Goal: Information Seeking & Learning: Understand process/instructions

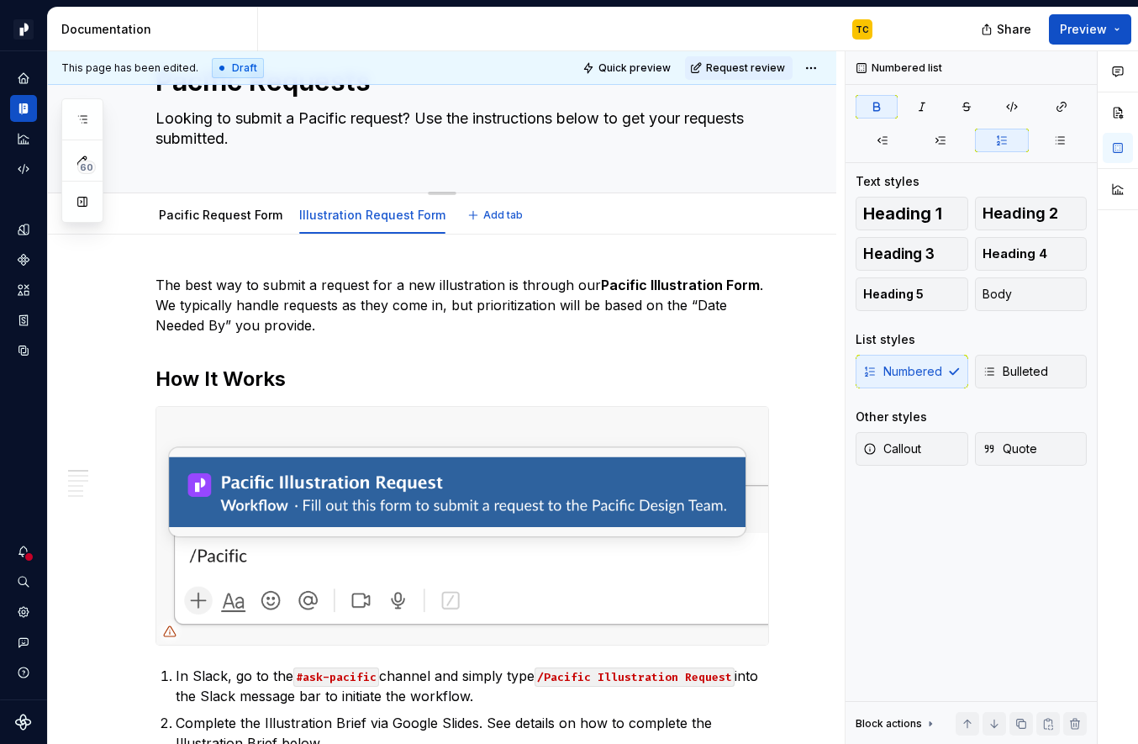
scroll to position [81, 0]
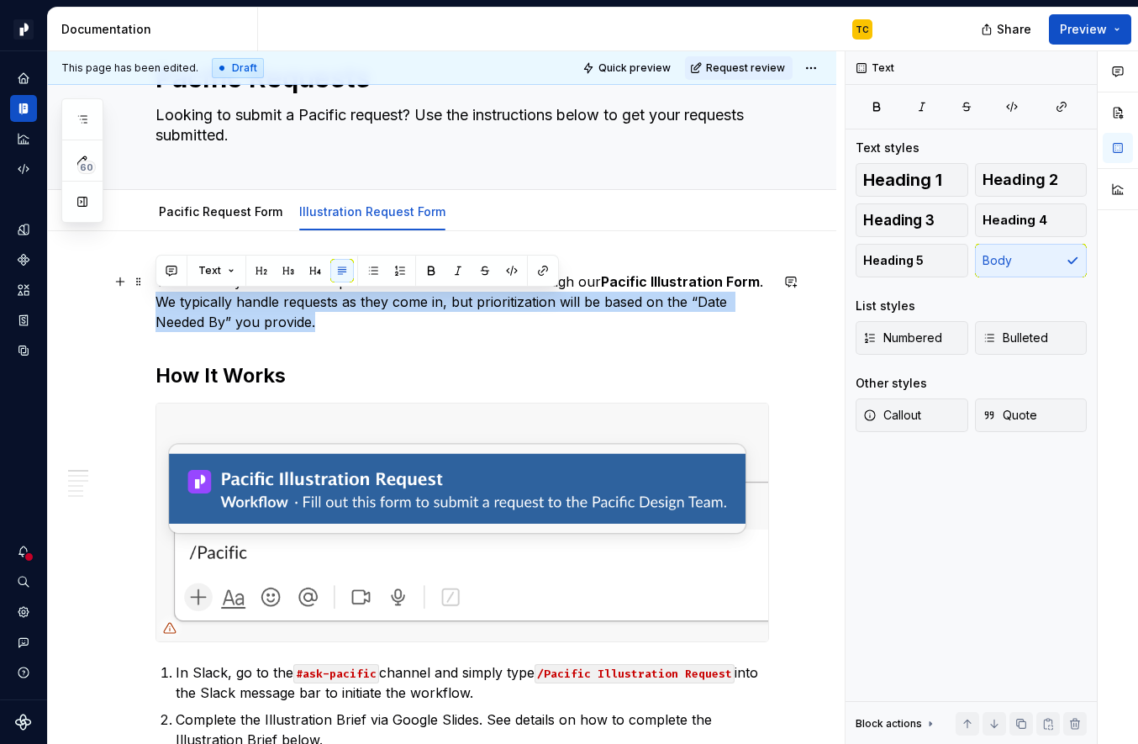
drag, startPoint x: 337, startPoint y: 327, endPoint x: 154, endPoint y: 304, distance: 184.8
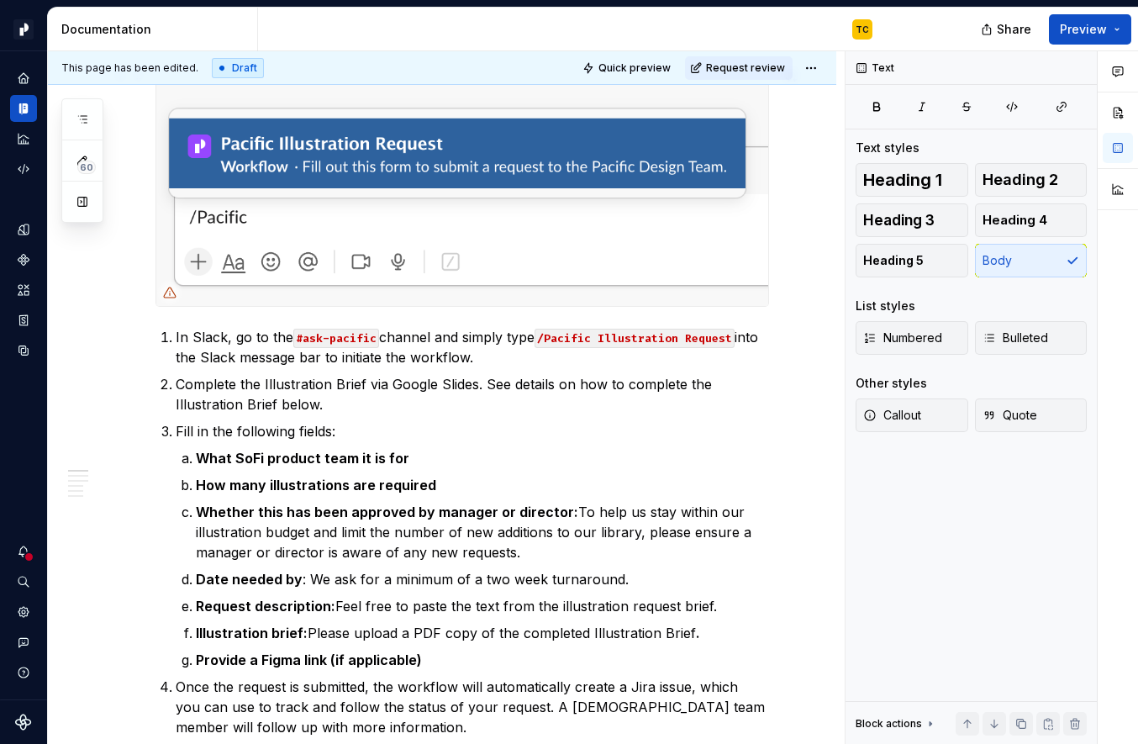
scroll to position [388, 0]
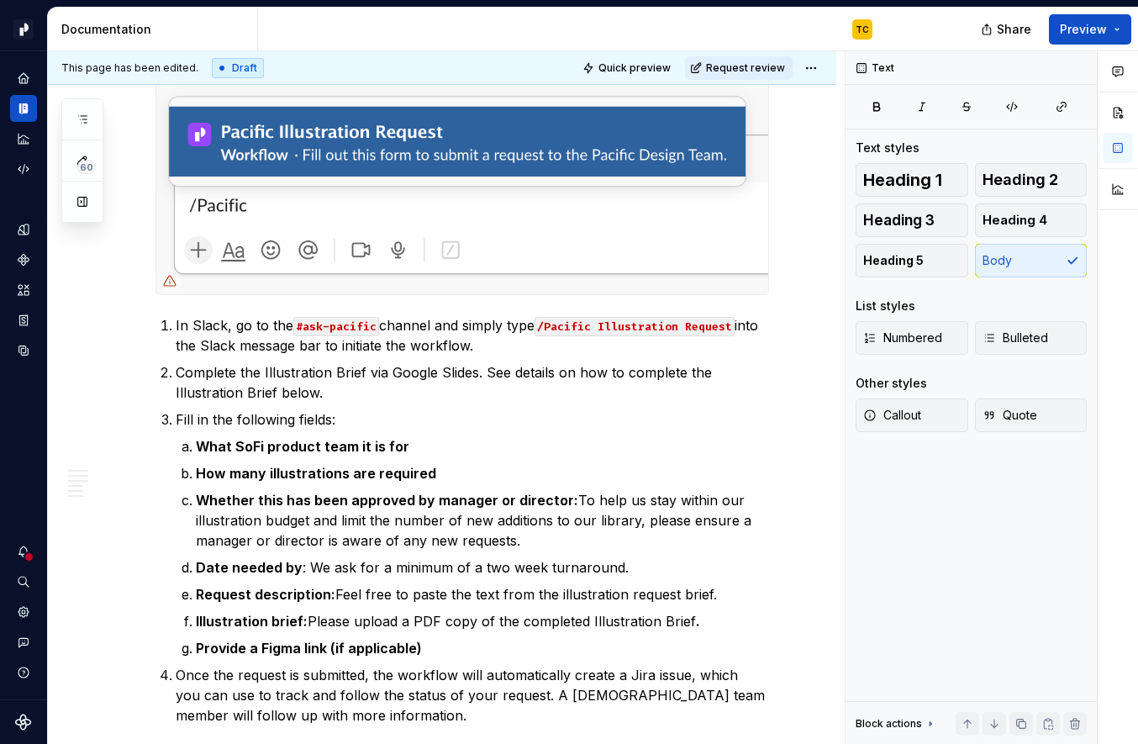
type textarea "*"
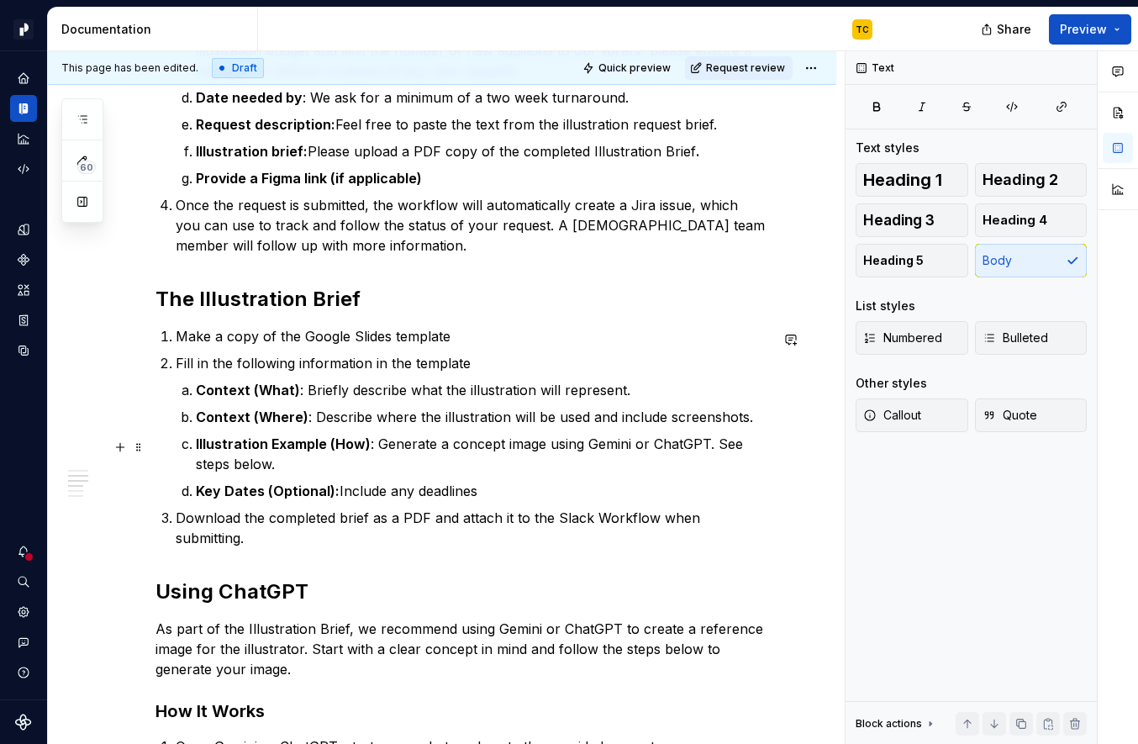
scroll to position [896, 0]
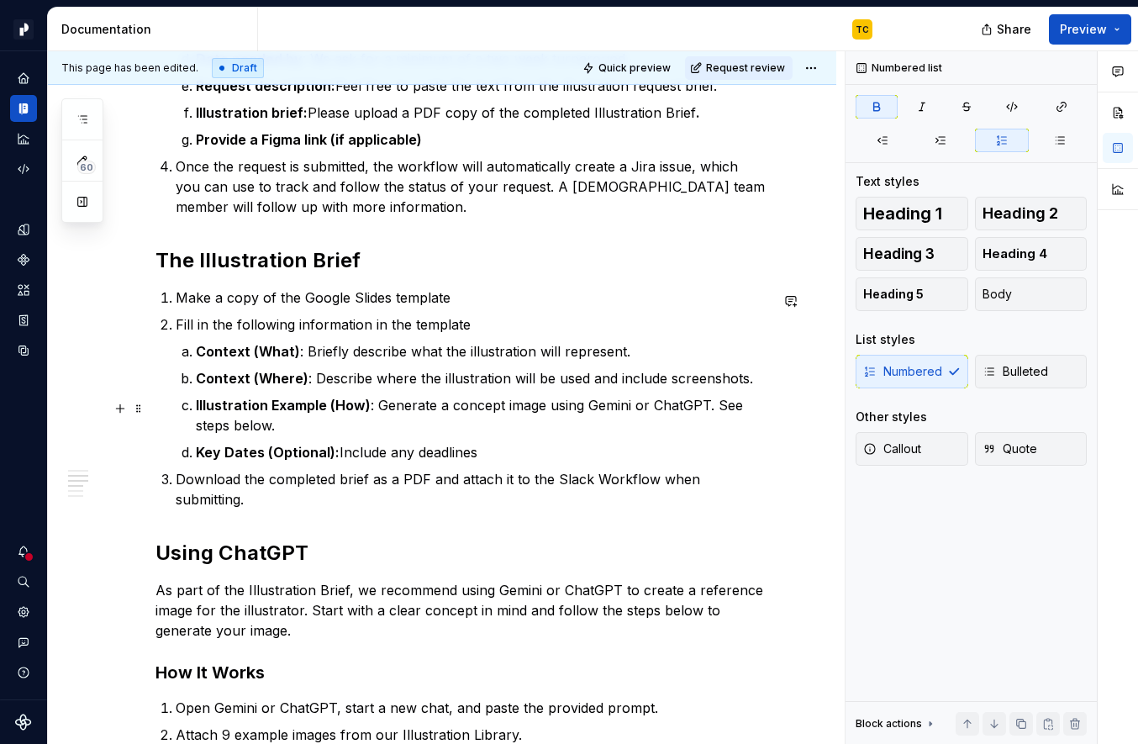
click at [277, 404] on strong "Illustration Example (How)" at bounding box center [283, 405] width 175 height 17
click at [234, 455] on strong "Key Dates (Optional):" at bounding box center [268, 452] width 144 height 17
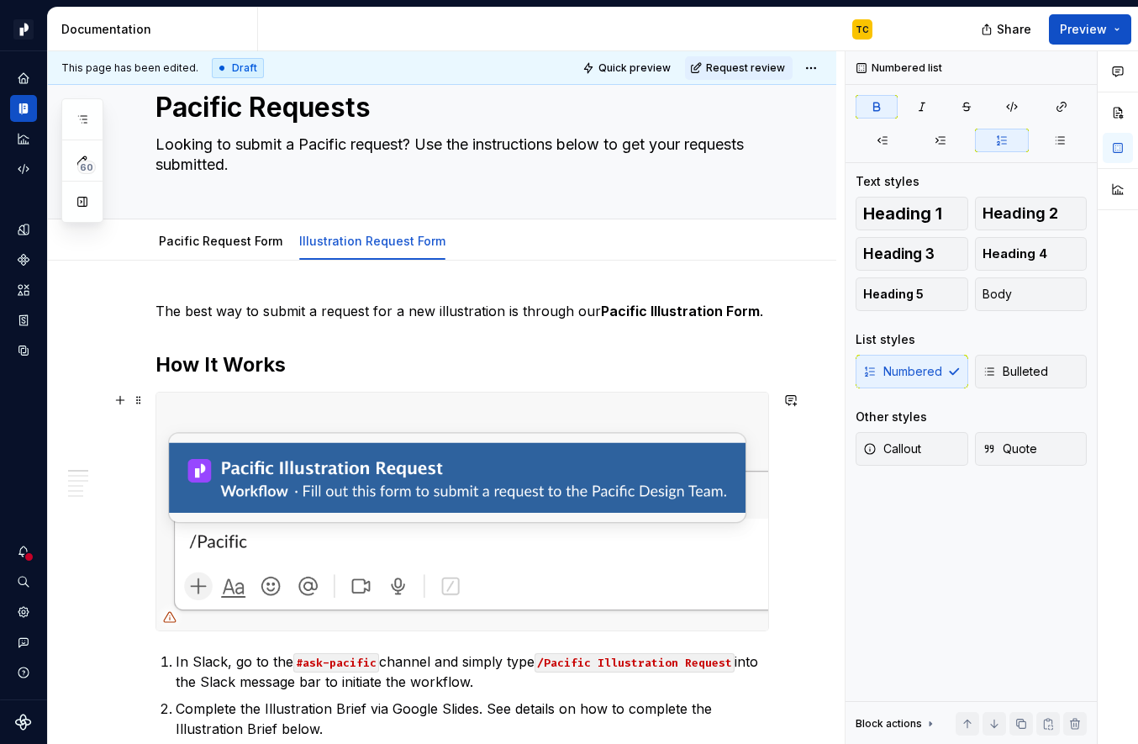
scroll to position [42, 0]
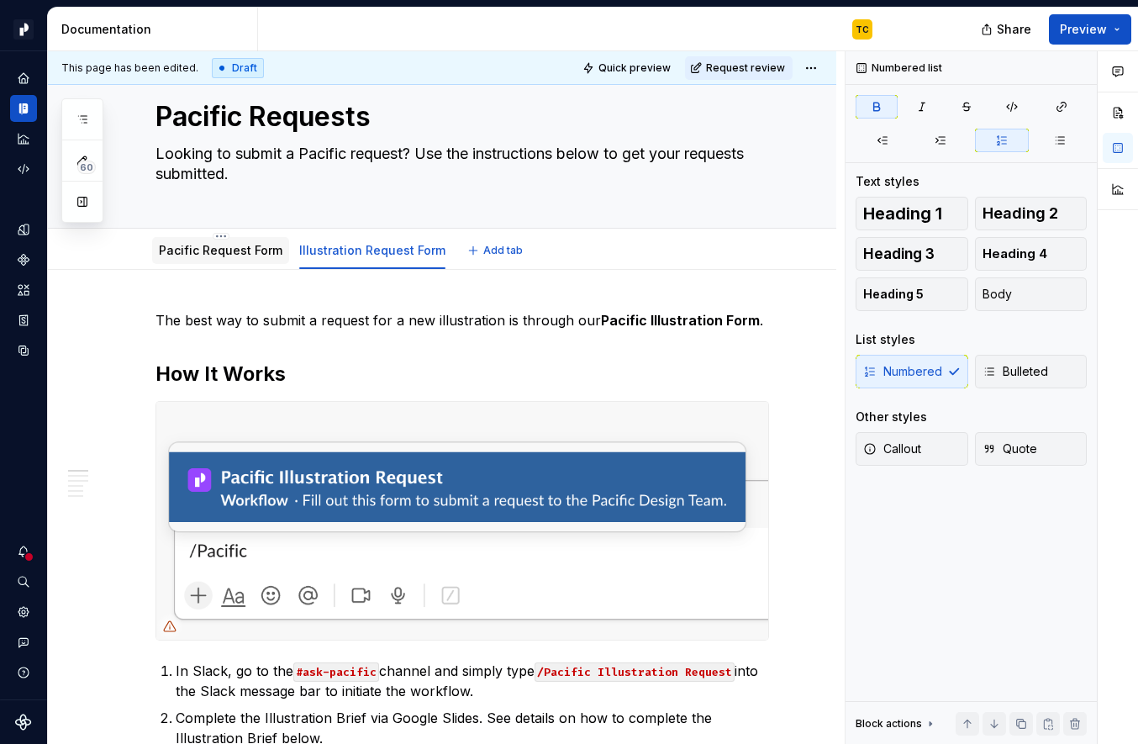
click at [227, 250] on link "Pacific Request Form" at bounding box center [221, 250] width 124 height 14
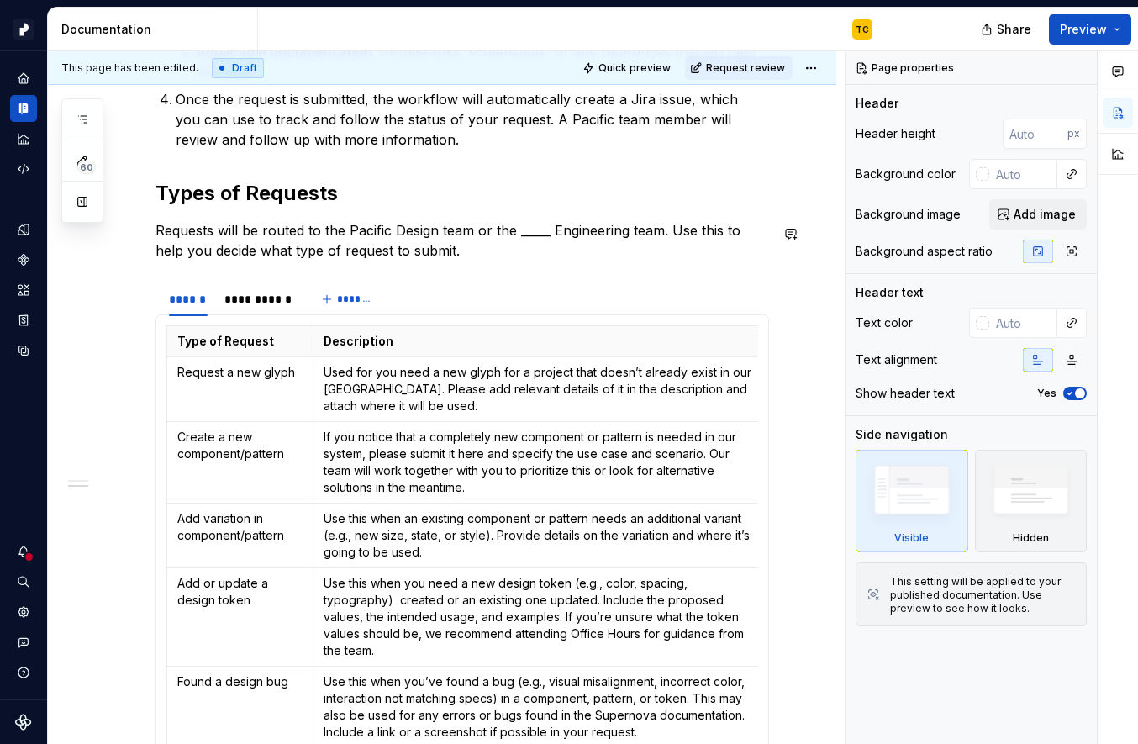
scroll to position [1011, 0]
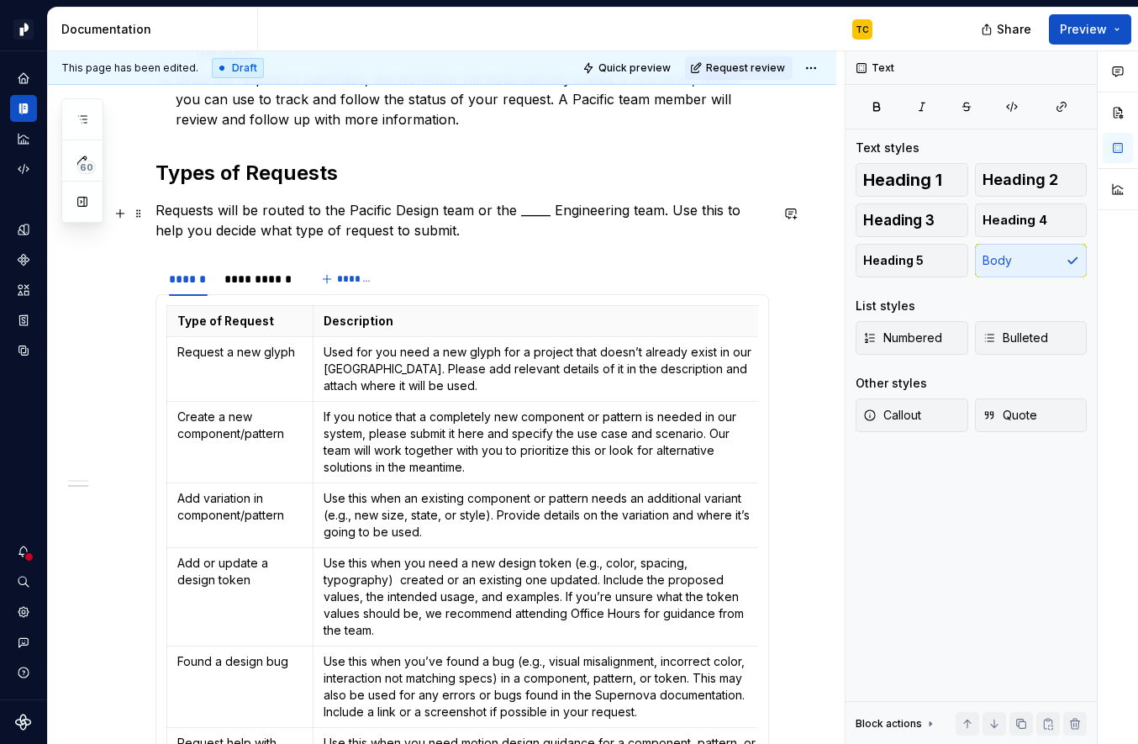
click at [530, 216] on p "Requests will be routed to the Pacific Design team or the _____ Engineering tea…" at bounding box center [463, 220] width 614 height 40
click at [544, 235] on p "Requests will be routed to the Pacific Design team or the _____ Engineering tea…" at bounding box center [463, 220] width 614 height 40
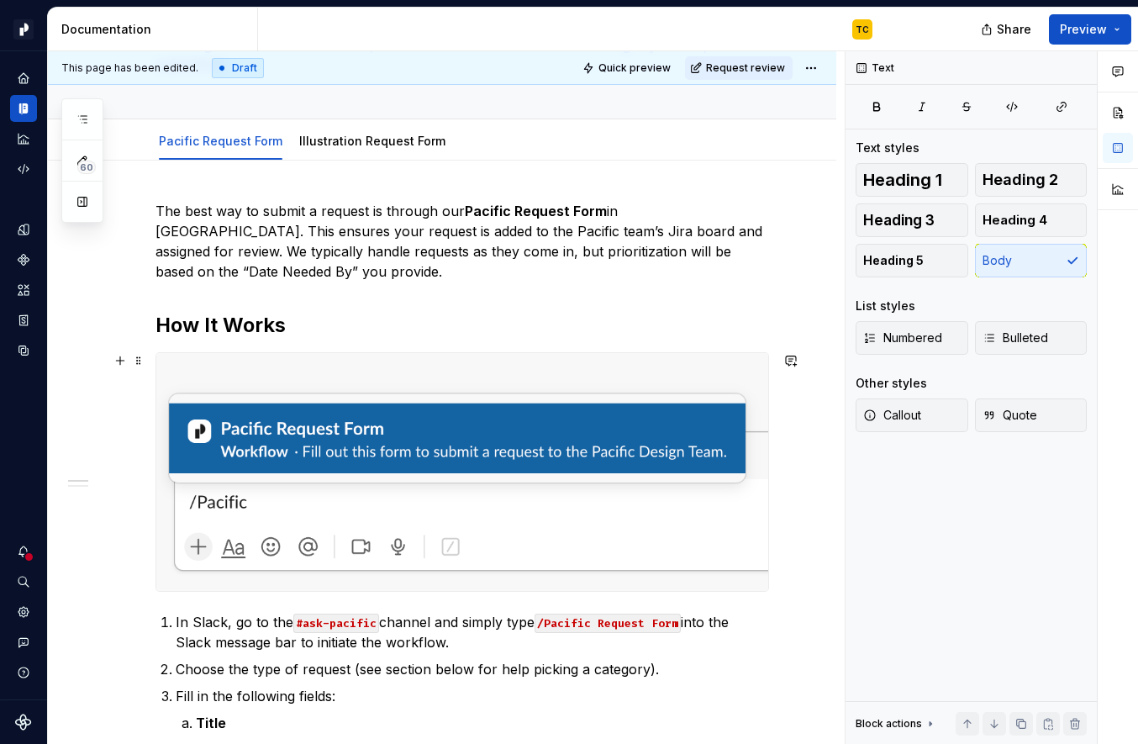
scroll to position [0, 0]
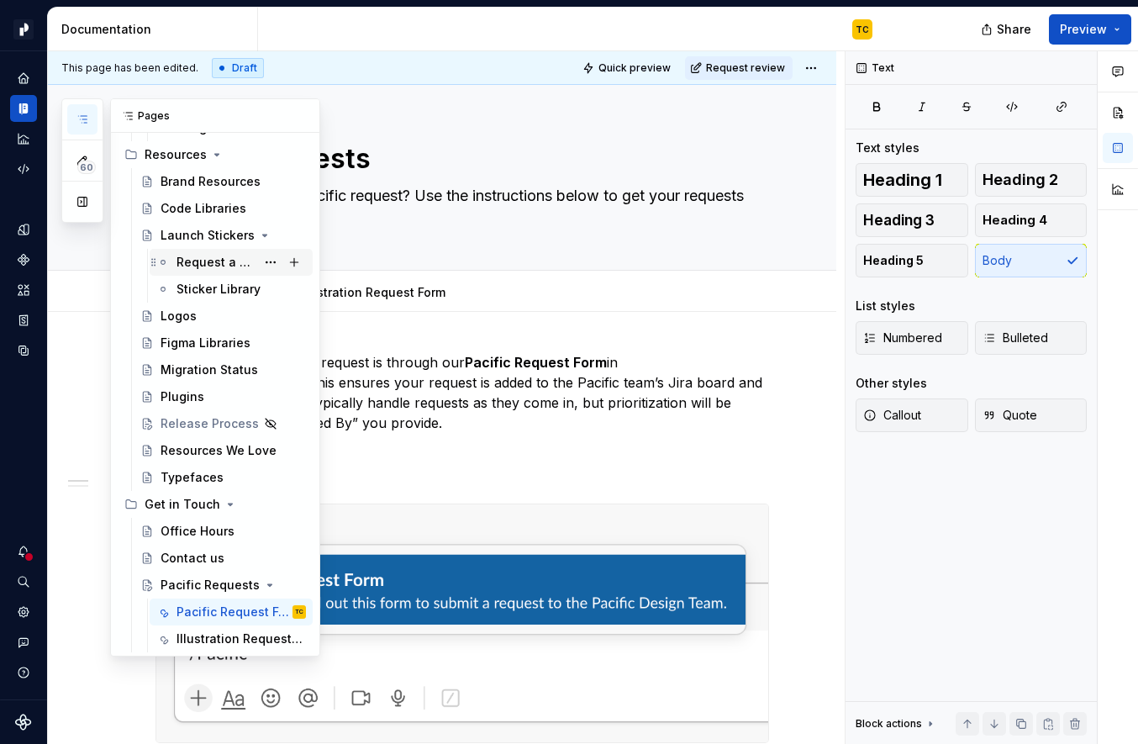
click at [198, 265] on div "Request a Sticker" at bounding box center [216, 262] width 79 height 17
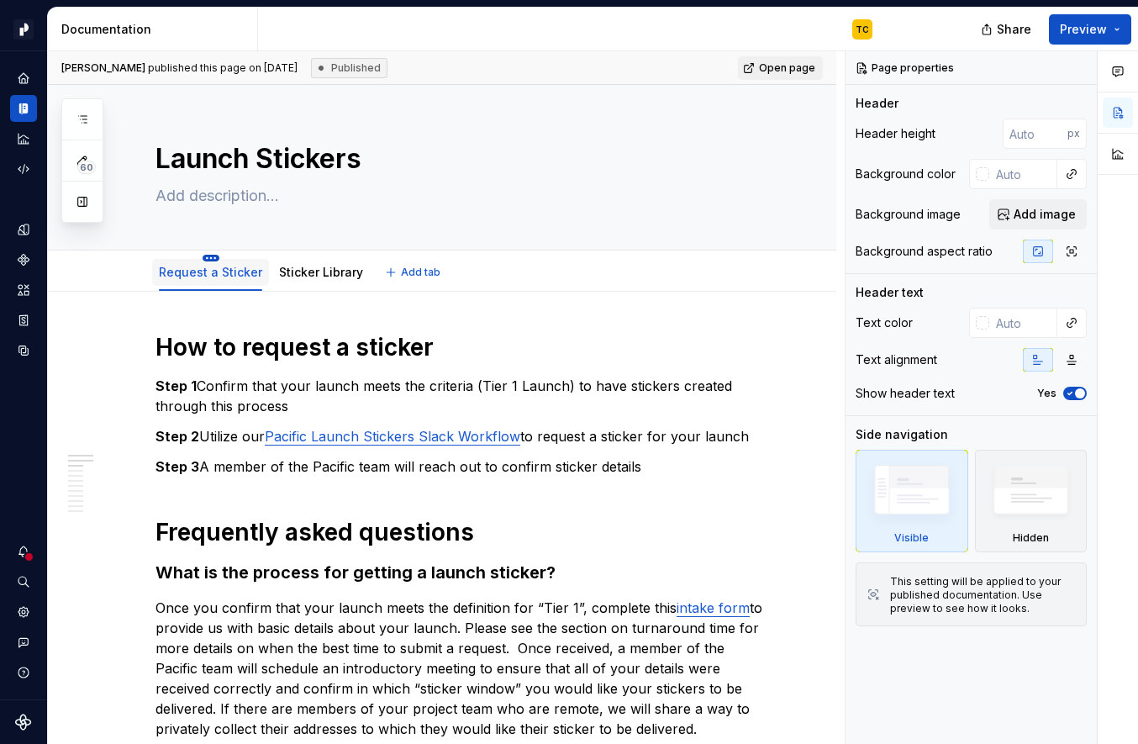
click at [209, 256] on html "Pacific TC Design system data Documentation TC Share Preview 60 Pages Add Acces…" at bounding box center [569, 372] width 1138 height 744
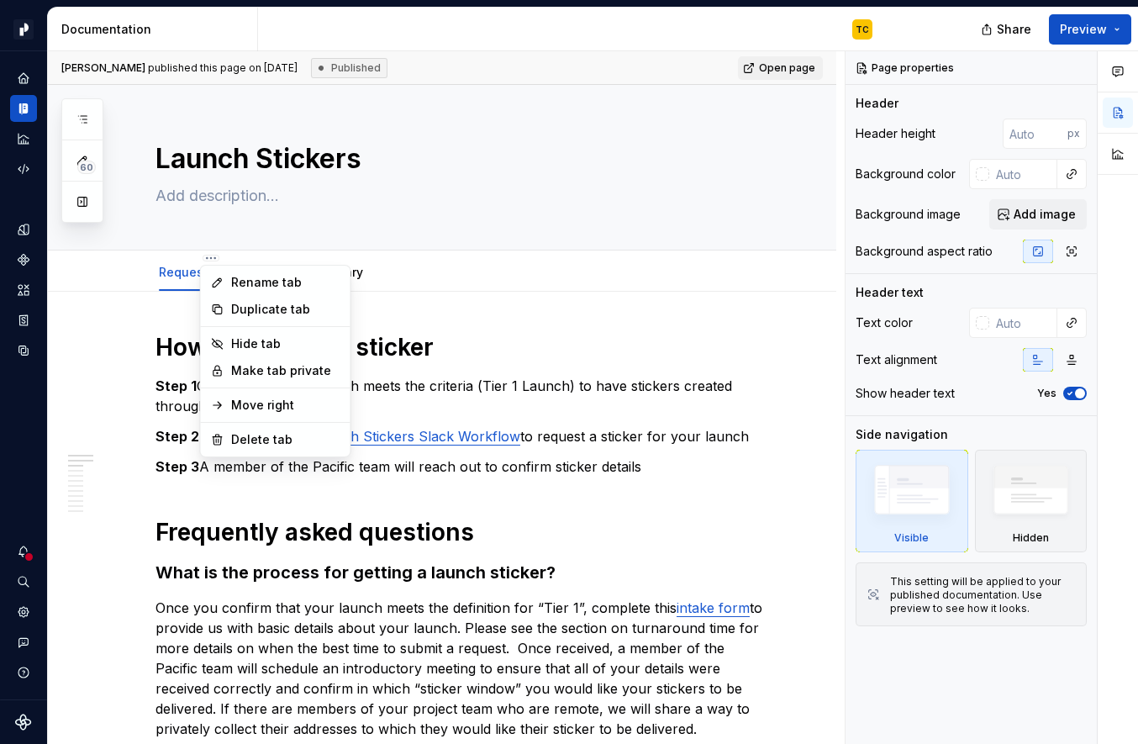
click at [165, 345] on html "Pacific TC Design system data Documentation TC Share Preview 60 Pages Add Acces…" at bounding box center [569, 372] width 1138 height 744
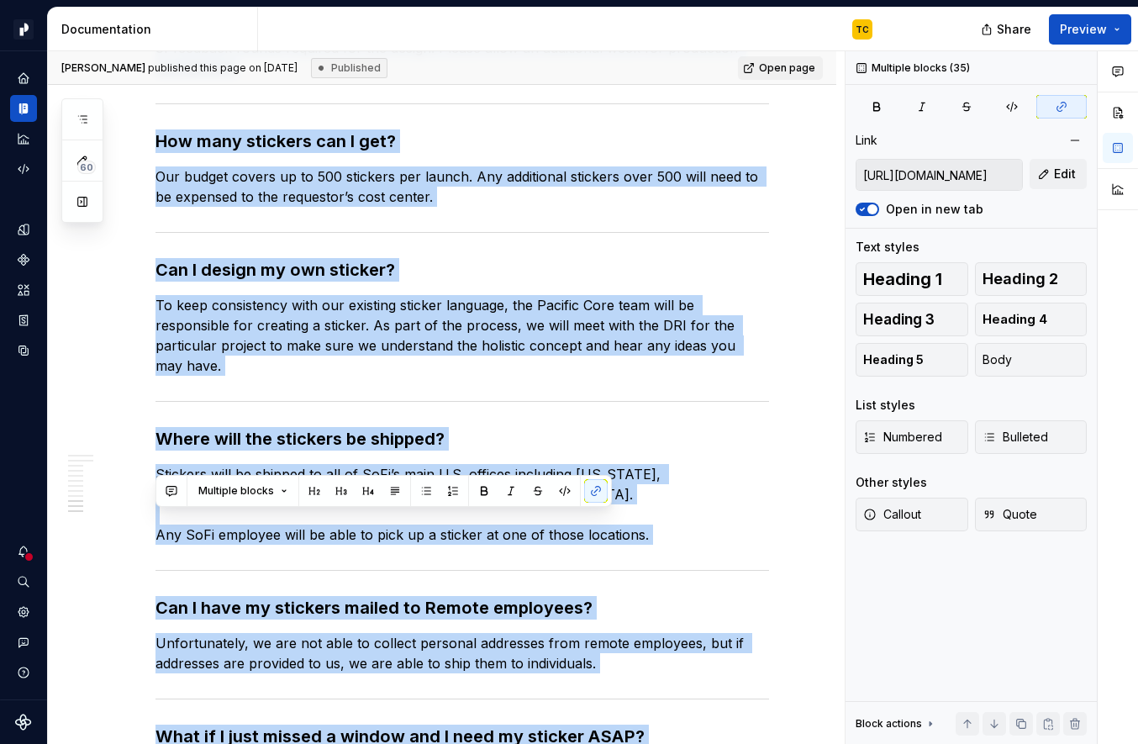
scroll to position [1893, 0]
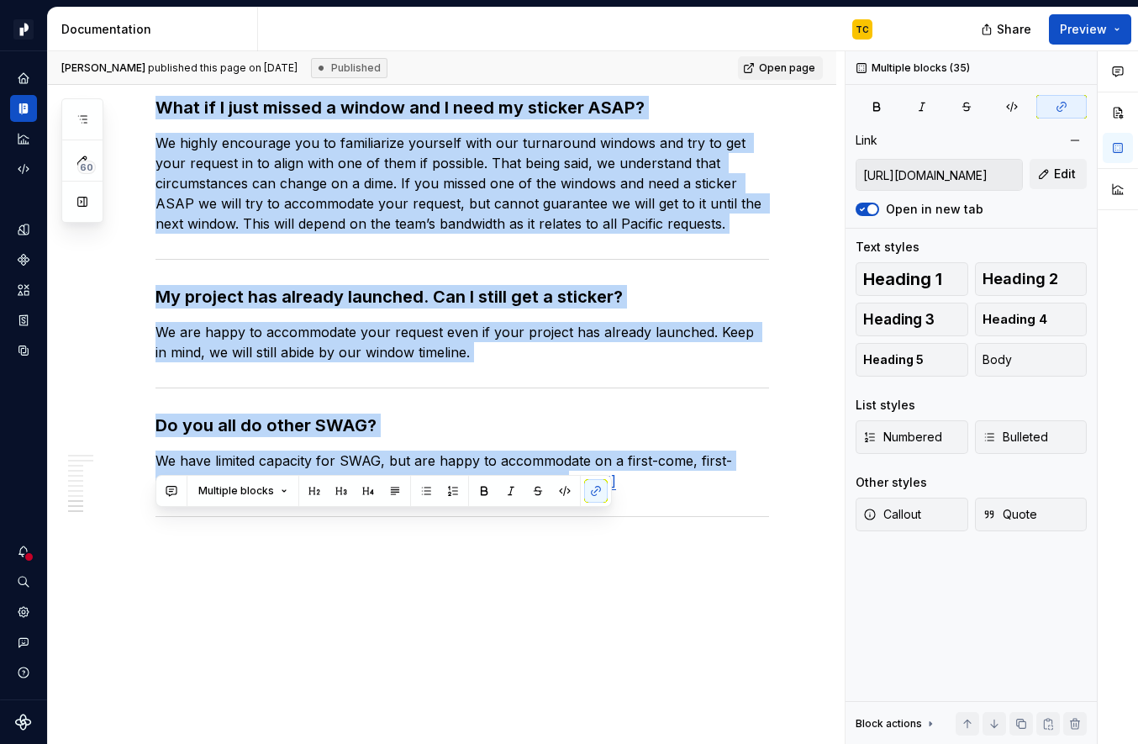
drag, startPoint x: 158, startPoint y: 341, endPoint x: 415, endPoint y: 758, distance: 490.0
click at [415, 743] on html "Pacific TC Design system data Documentation TC Share Preview 60 Pages Add Acces…" at bounding box center [569, 372] width 1138 height 744
copy div "Lor ip dolorsi a consect Adip 9 Elitsed doei temp incidi utlab etd magnaali (En…"
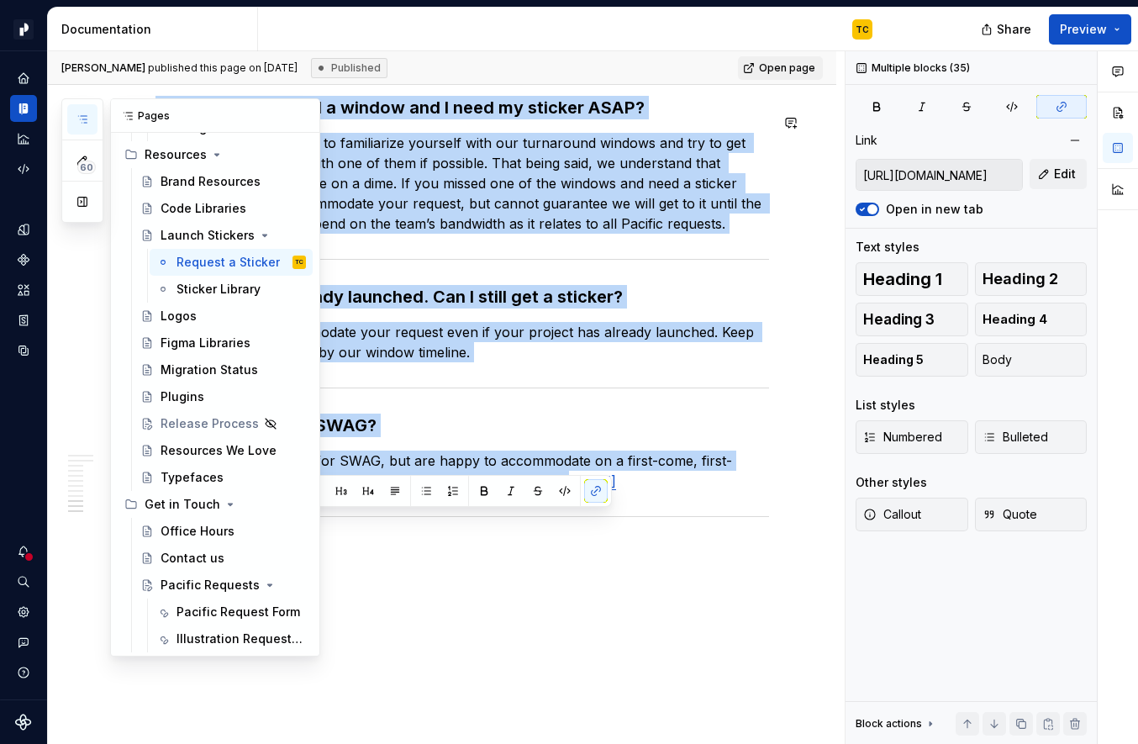
click at [90, 116] on button "button" at bounding box center [82, 119] width 30 height 30
click at [177, 594] on div "Pacific Requests" at bounding box center [233, 585] width 145 height 24
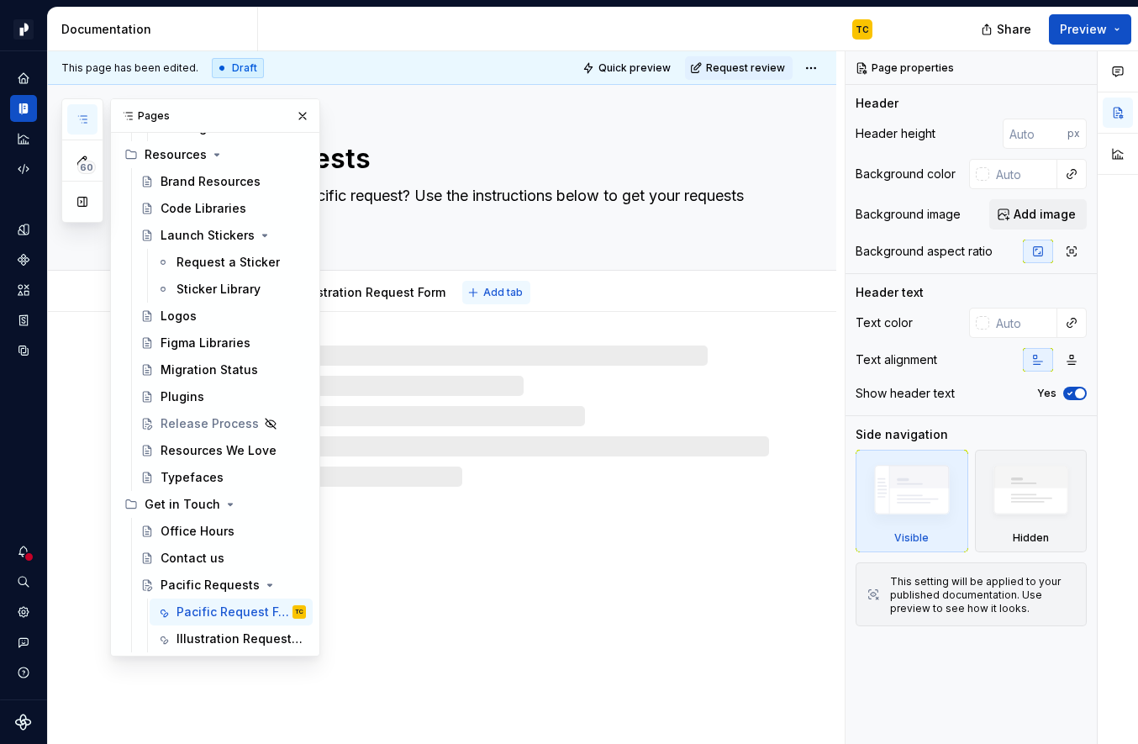
click at [499, 293] on span "Add tab" at bounding box center [503, 292] width 40 height 13
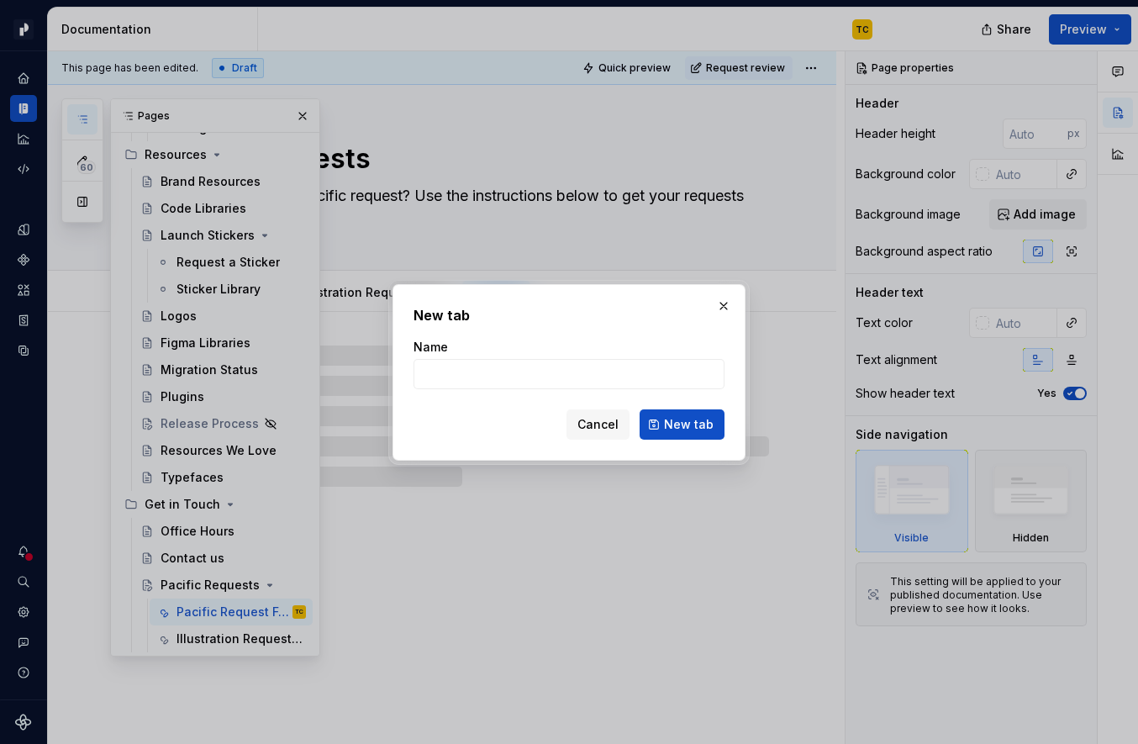
type textarea "*"
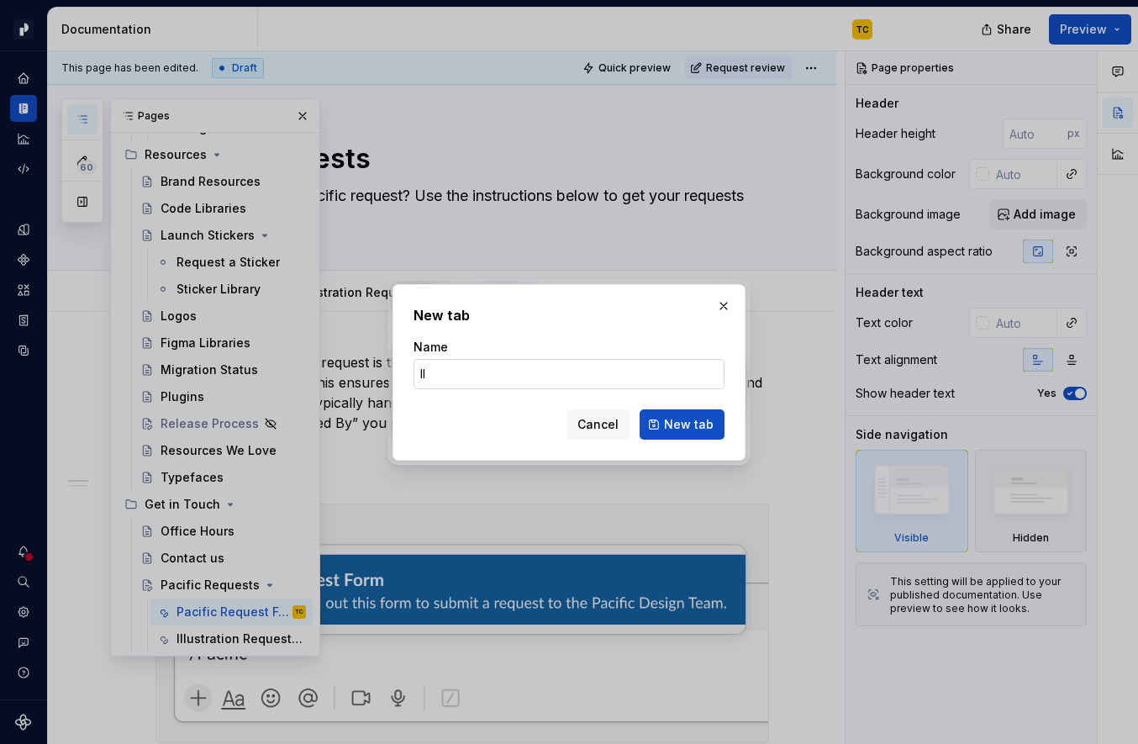
type input "I"
type input "Launch Sticker Requests"
click at [692, 421] on span "New tab" at bounding box center [689, 424] width 50 height 17
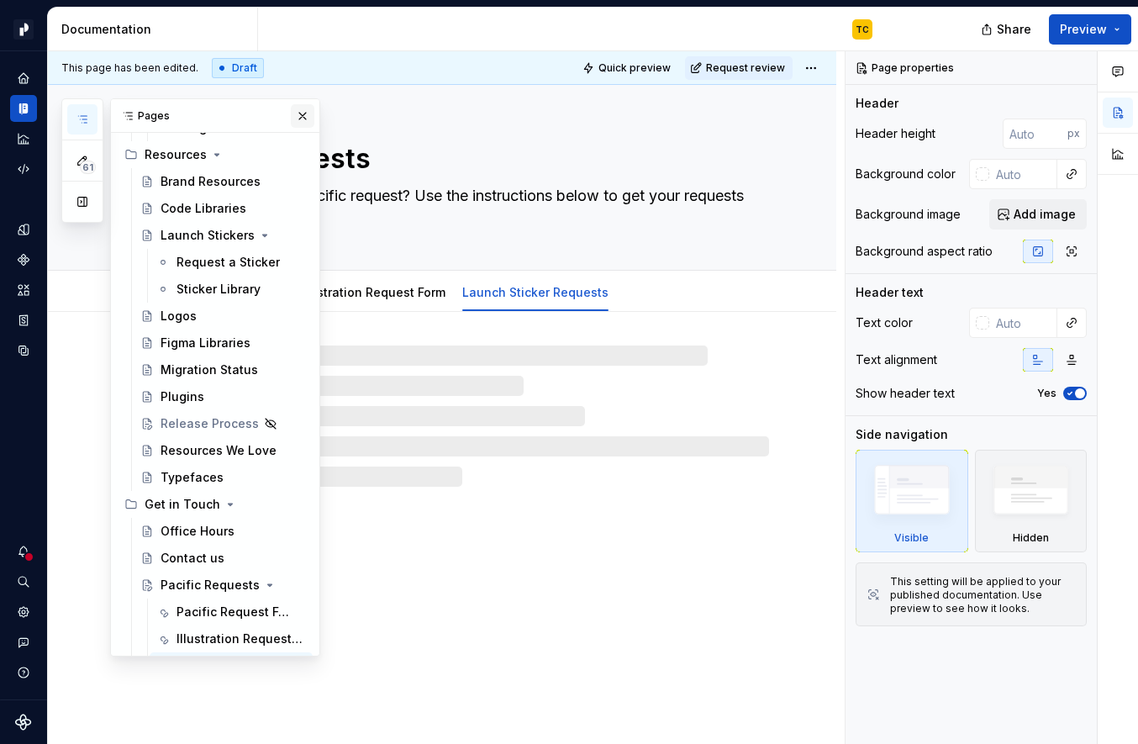
click at [298, 118] on button "button" at bounding box center [303, 116] width 24 height 24
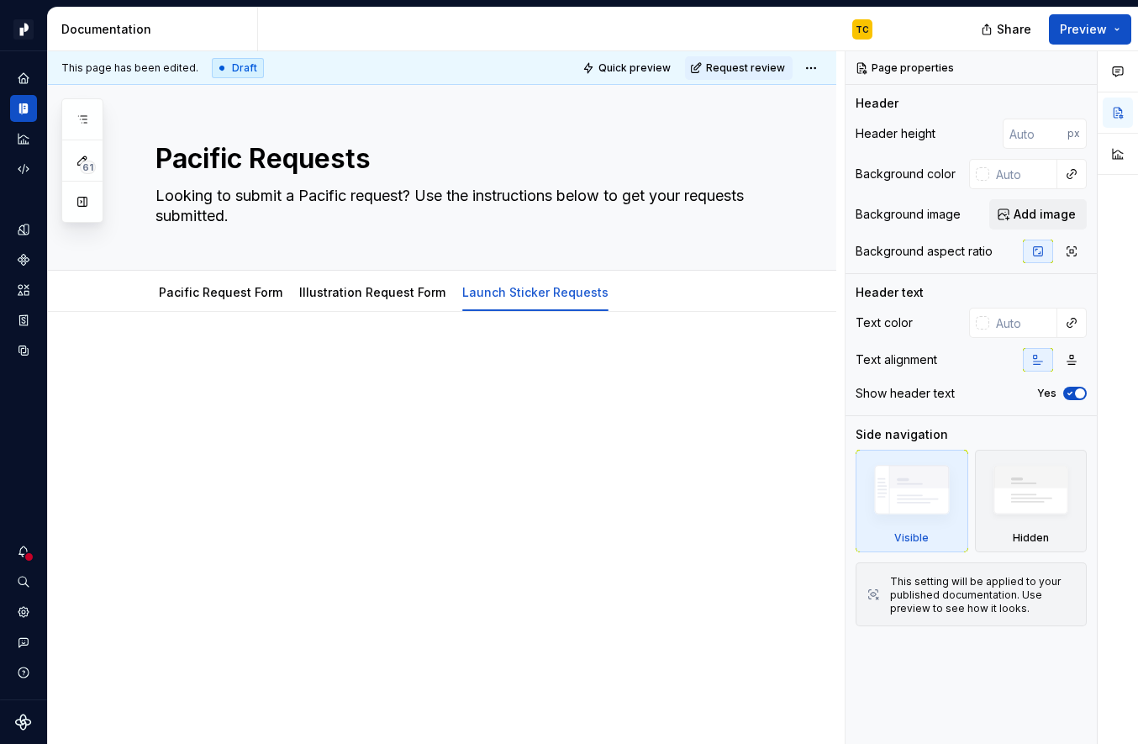
click at [271, 392] on div at bounding box center [463, 384] width 614 height 64
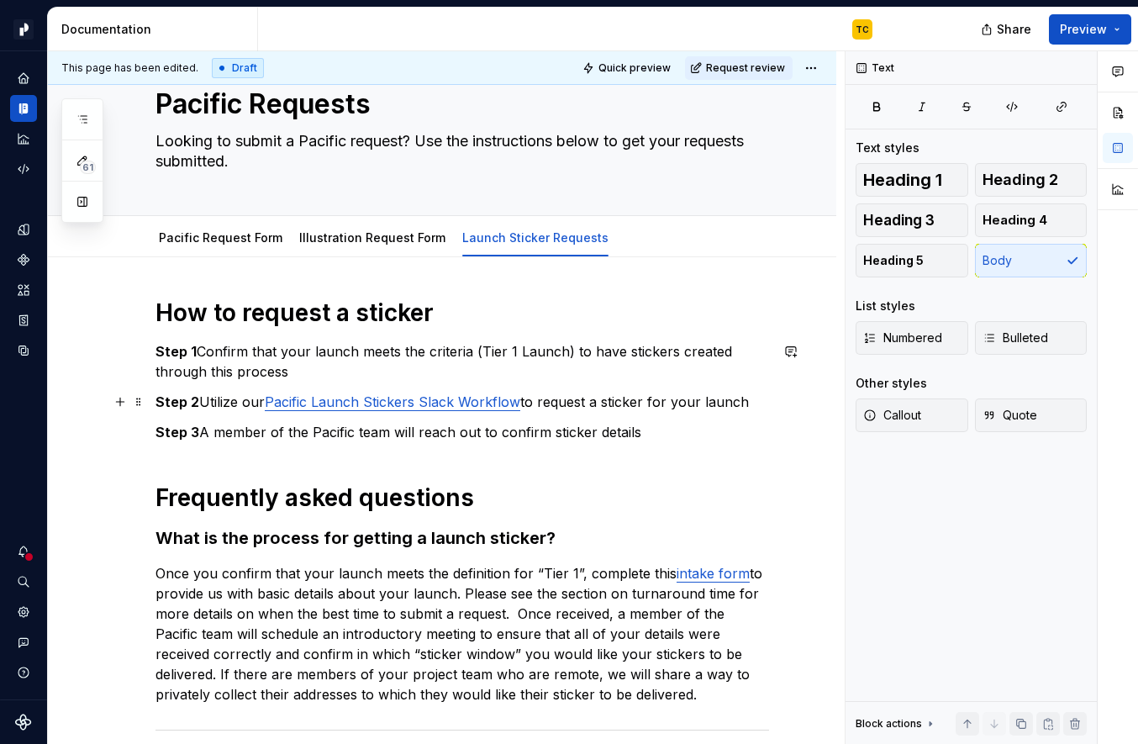
scroll to position [79, 0]
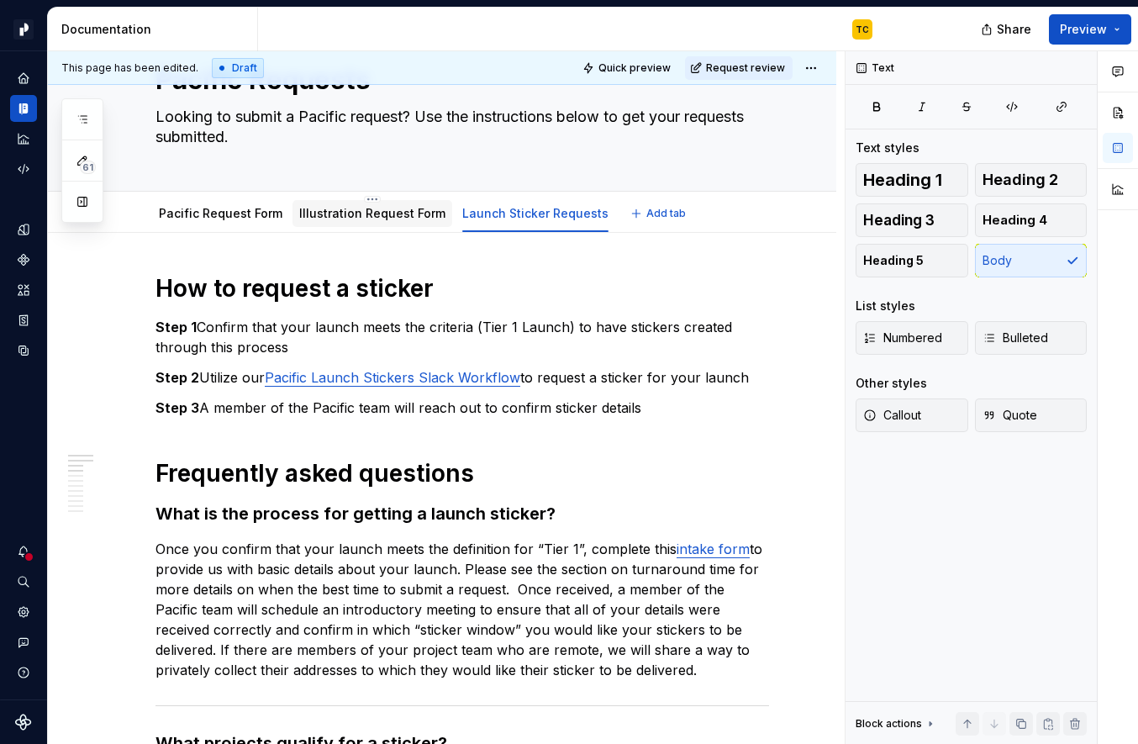
click at [316, 224] on div "Illustration Request Form" at bounding box center [373, 213] width 160 height 27
click at [329, 224] on div "Illustration Request Form" at bounding box center [373, 213] width 160 height 27
click at [328, 383] on link "Pacific Launch Stickers Slack Workflow" at bounding box center [393, 377] width 256 height 17
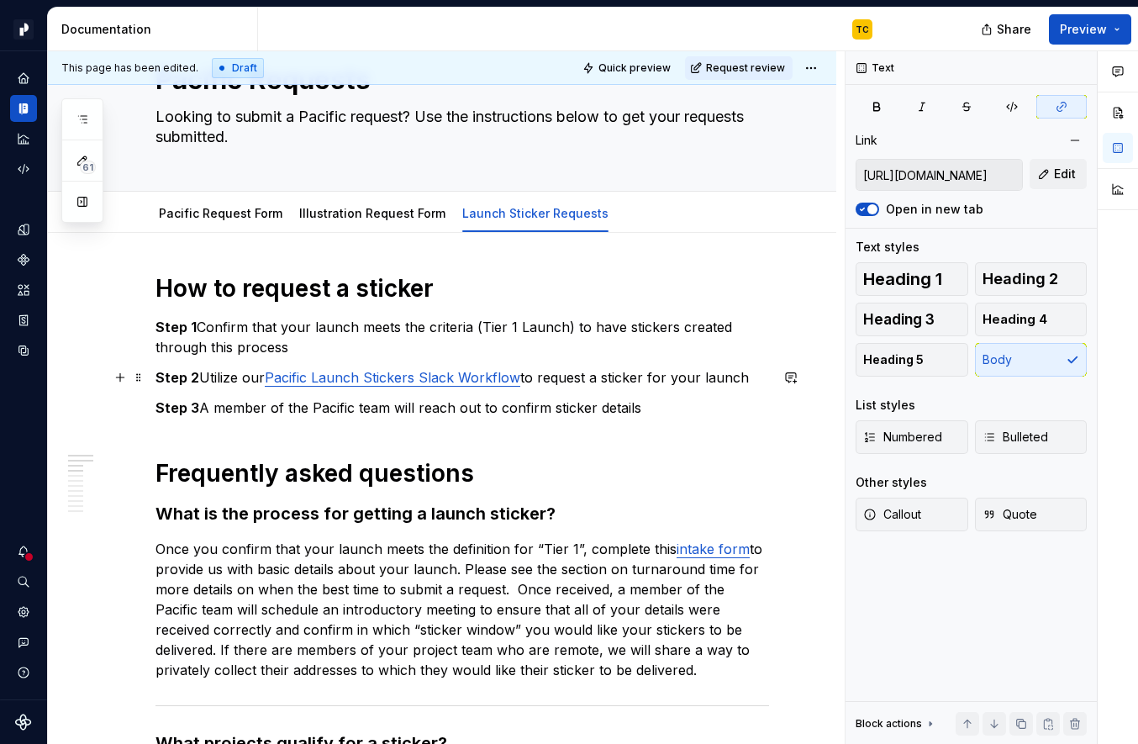
click at [378, 376] on link "Pacific Launch Stickers Slack Workflow" at bounding box center [393, 377] width 256 height 17
click at [323, 220] on div "Illustration Request Form" at bounding box center [372, 213] width 146 height 17
click at [374, 210] on link "Illustration Request Form" at bounding box center [372, 213] width 146 height 14
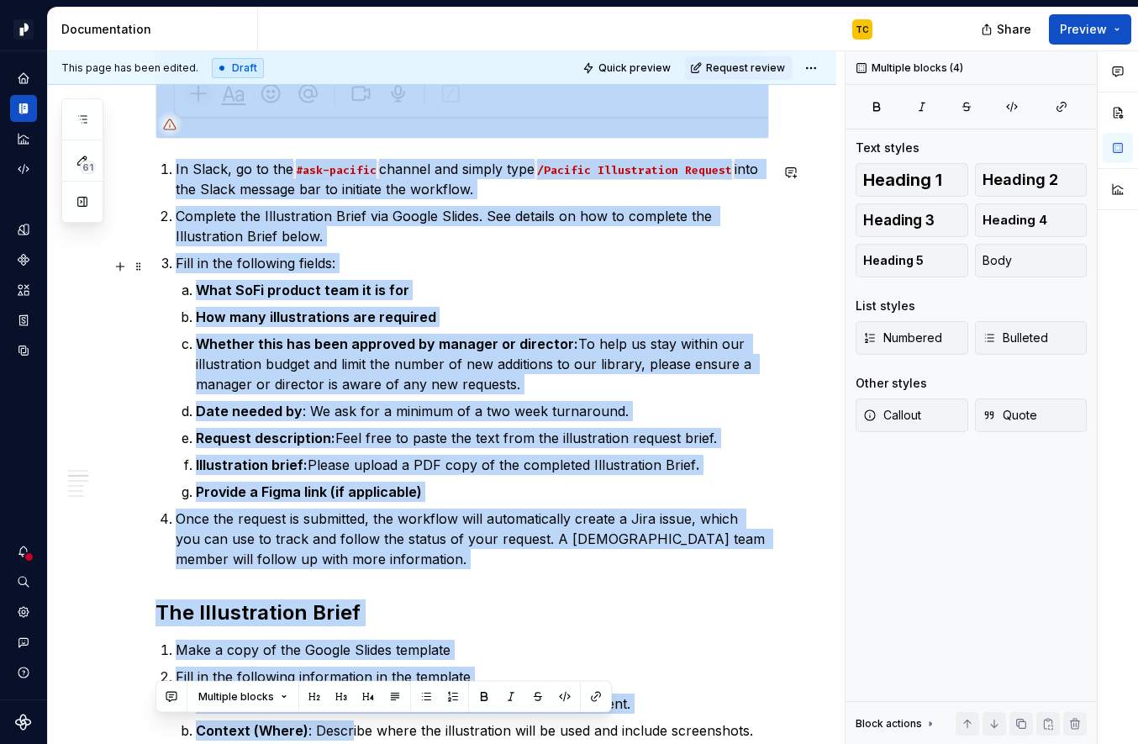
scroll to position [668, 0]
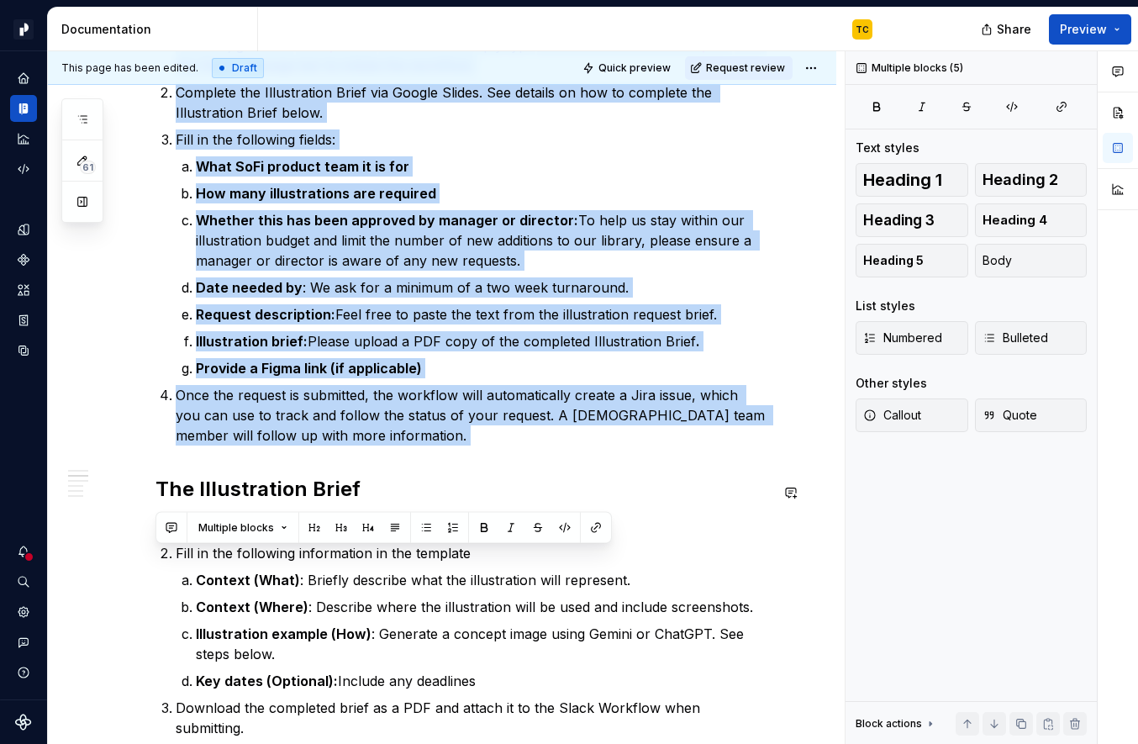
drag, startPoint x: 156, startPoint y: 152, endPoint x: 386, endPoint y: 467, distance: 390.5
click at [386, 467] on div "The best way to submit a request for a new illustration is through our Pacific …" at bounding box center [463, 642] width 614 height 1914
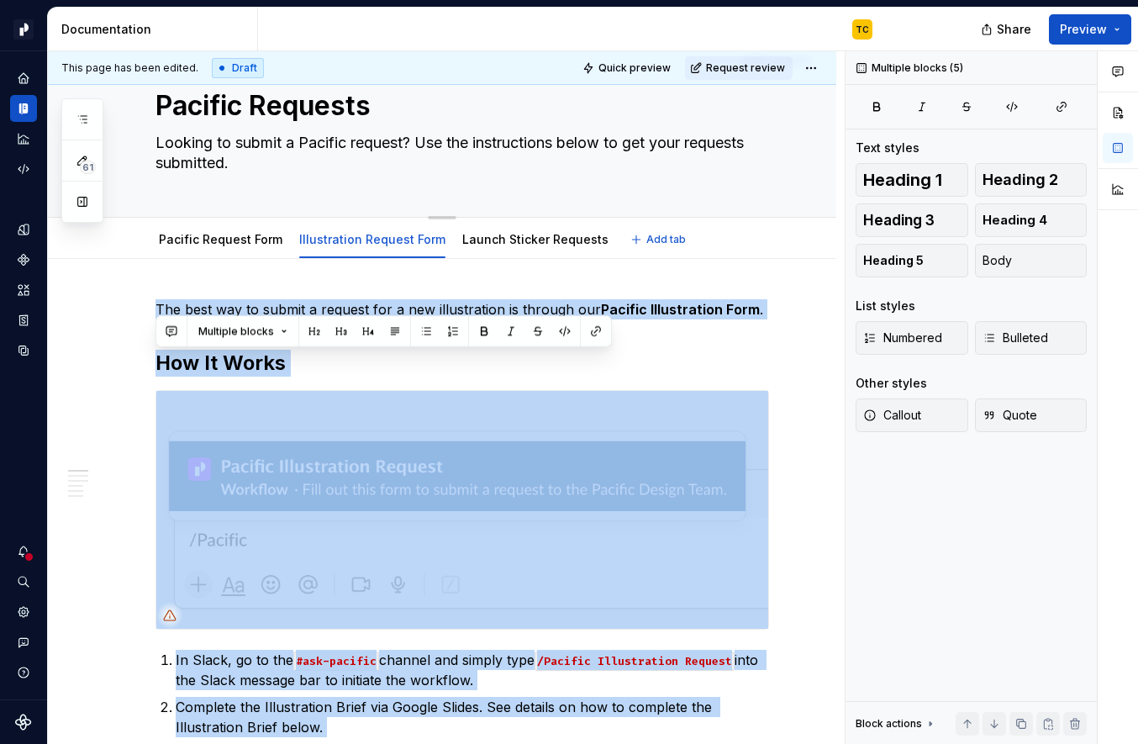
scroll to position [0, 0]
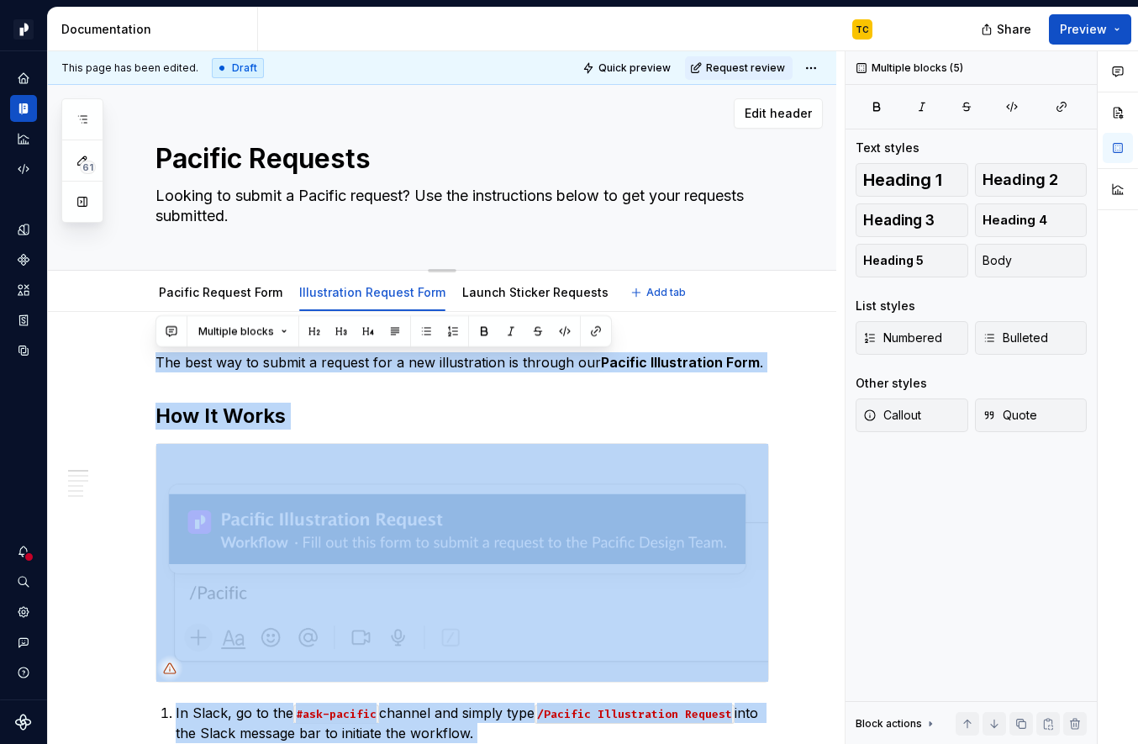
copy div "The best way to submit a request for a new illustration is through our Pacific …"
click at [510, 295] on link "Launch Sticker Requests" at bounding box center [535, 292] width 146 height 14
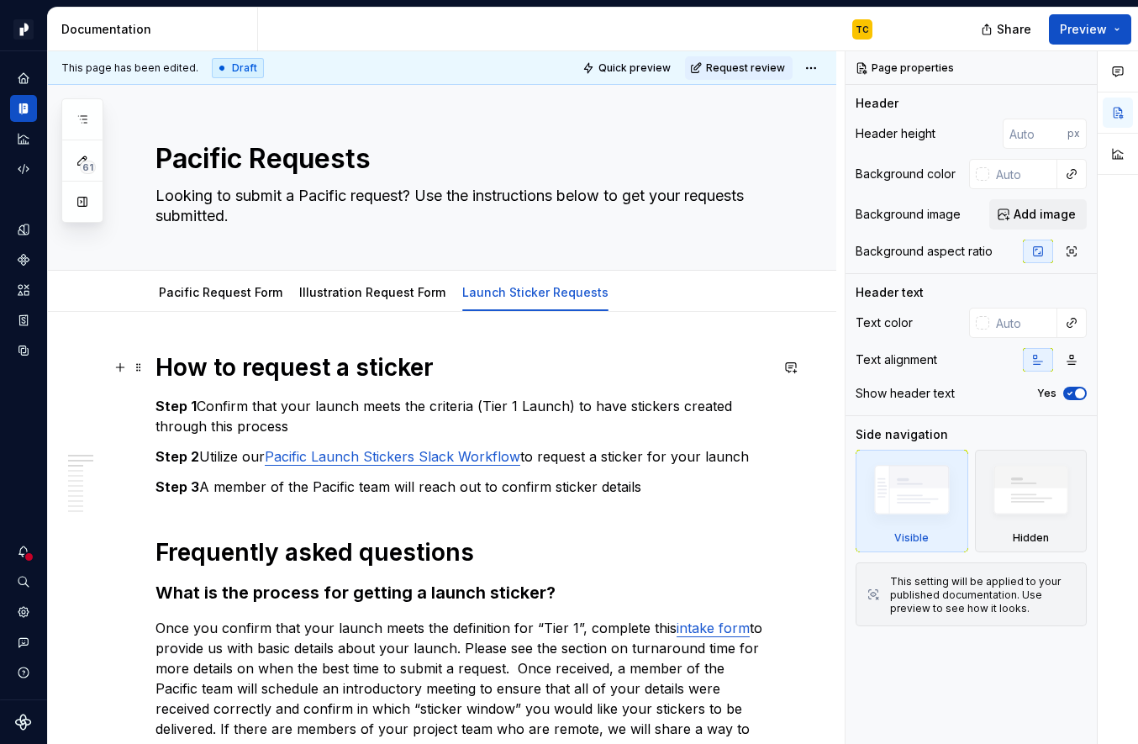
click at [158, 363] on h1 "How to request a sticker" at bounding box center [463, 367] width 614 height 30
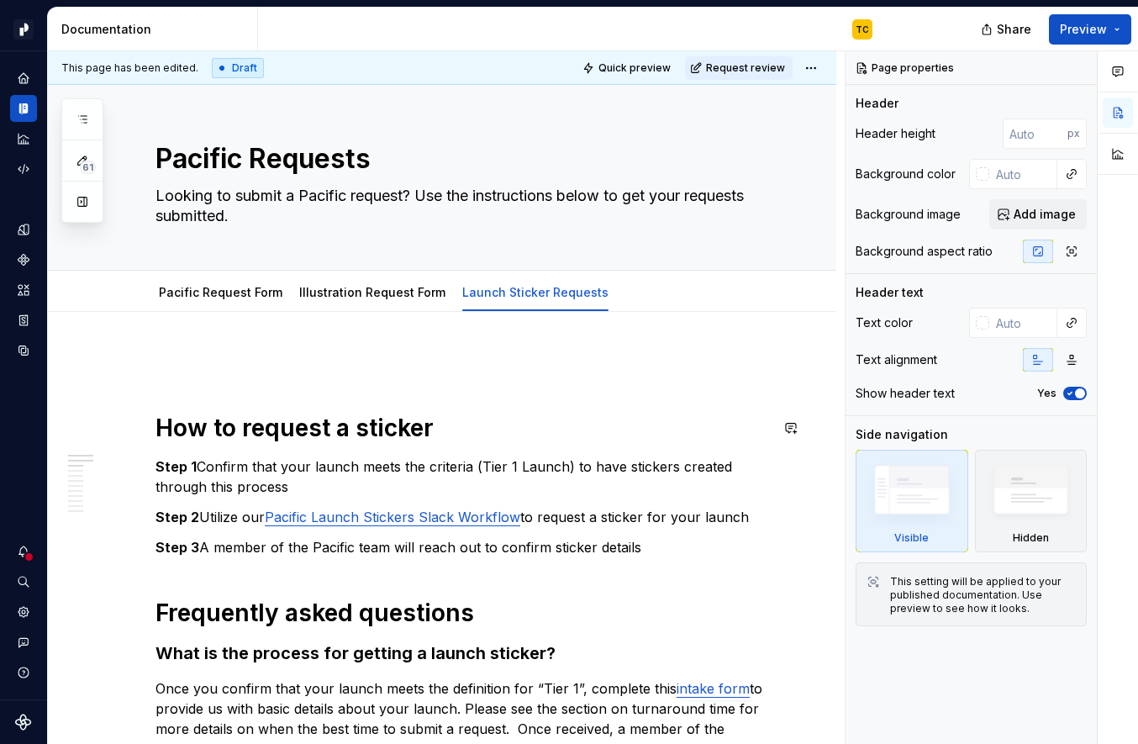
paste textarea "The best way to submit a request for a new illustration is through our Pacific …"
type textarea "*"
type textarea "The best way to submit a request for a new illustration is through our Pacific …"
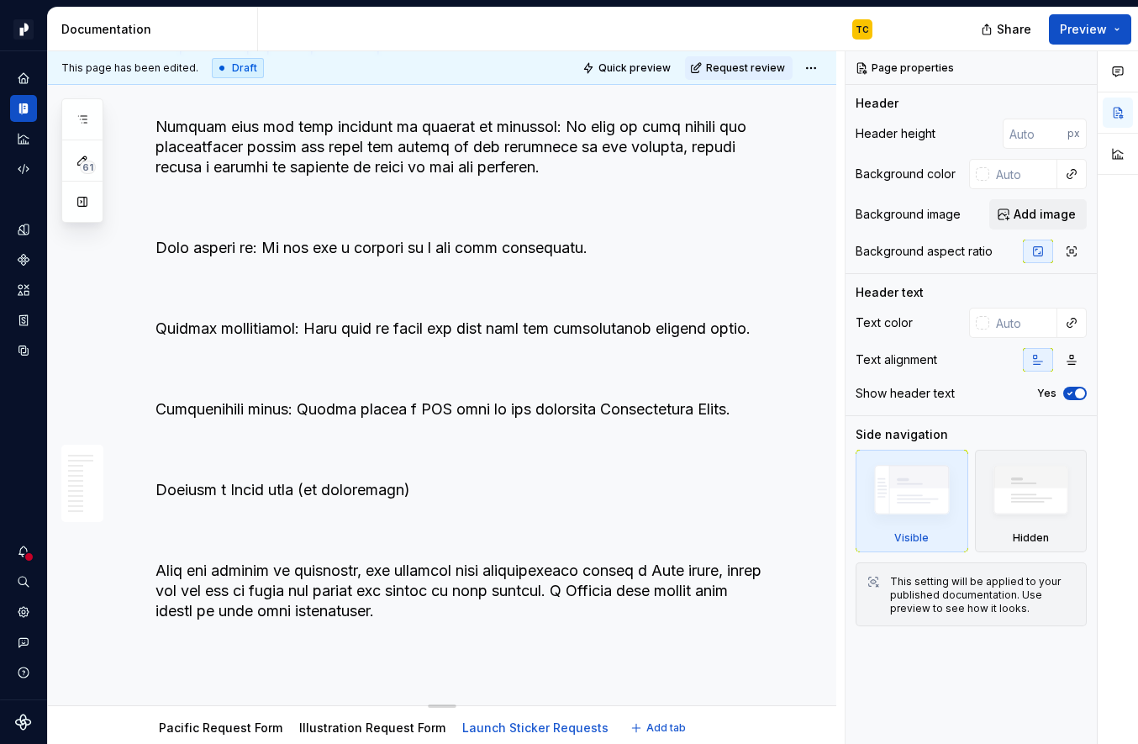
type textarea "*"
type textarea "Looking to submit a Pacific request? Use the instructions below to get your req…"
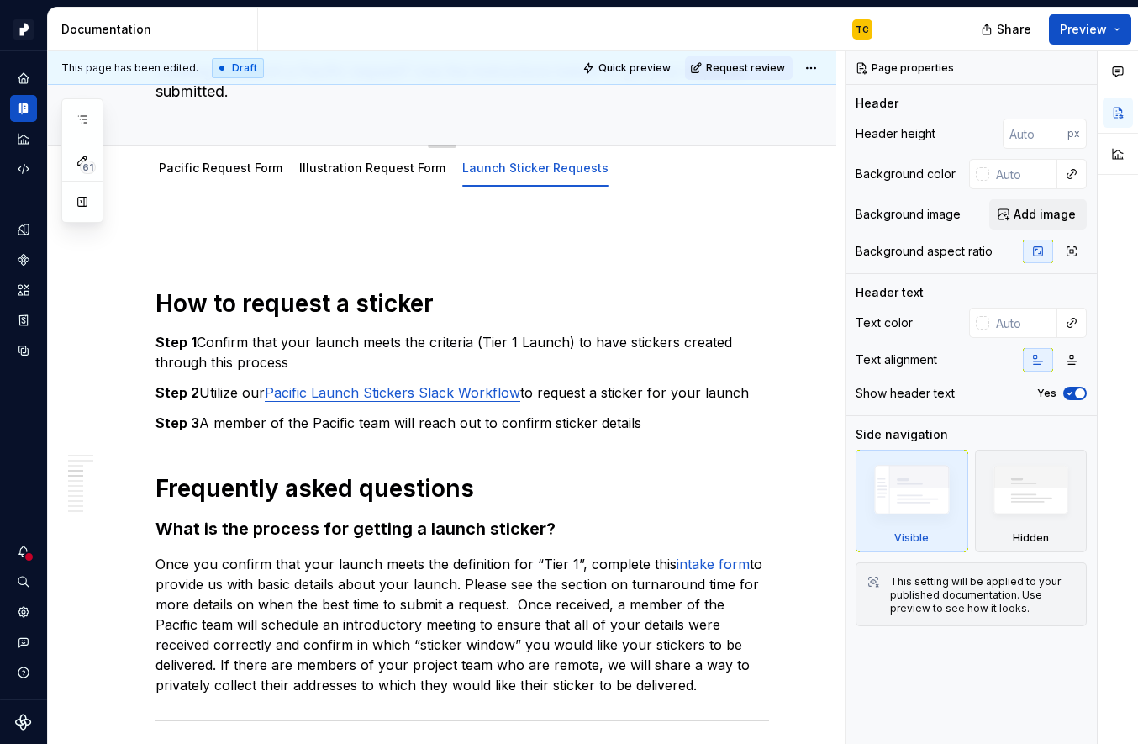
scroll to position [0, 0]
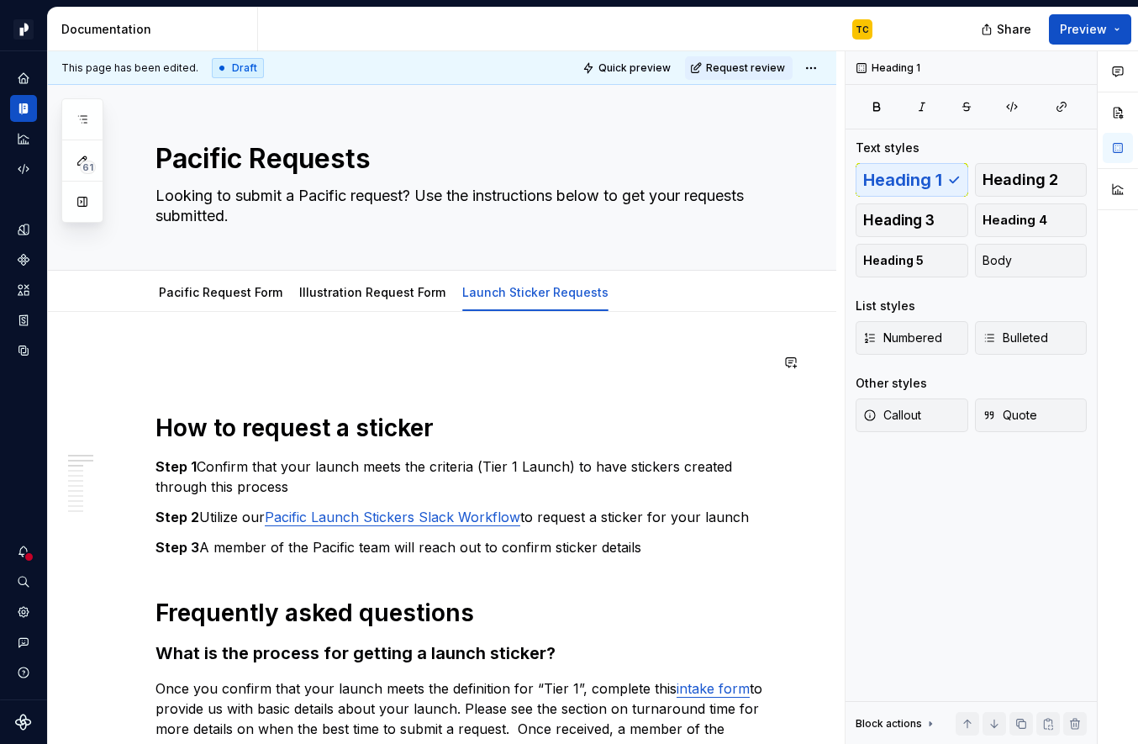
click at [209, 355] on p at bounding box center [463, 362] width 614 height 20
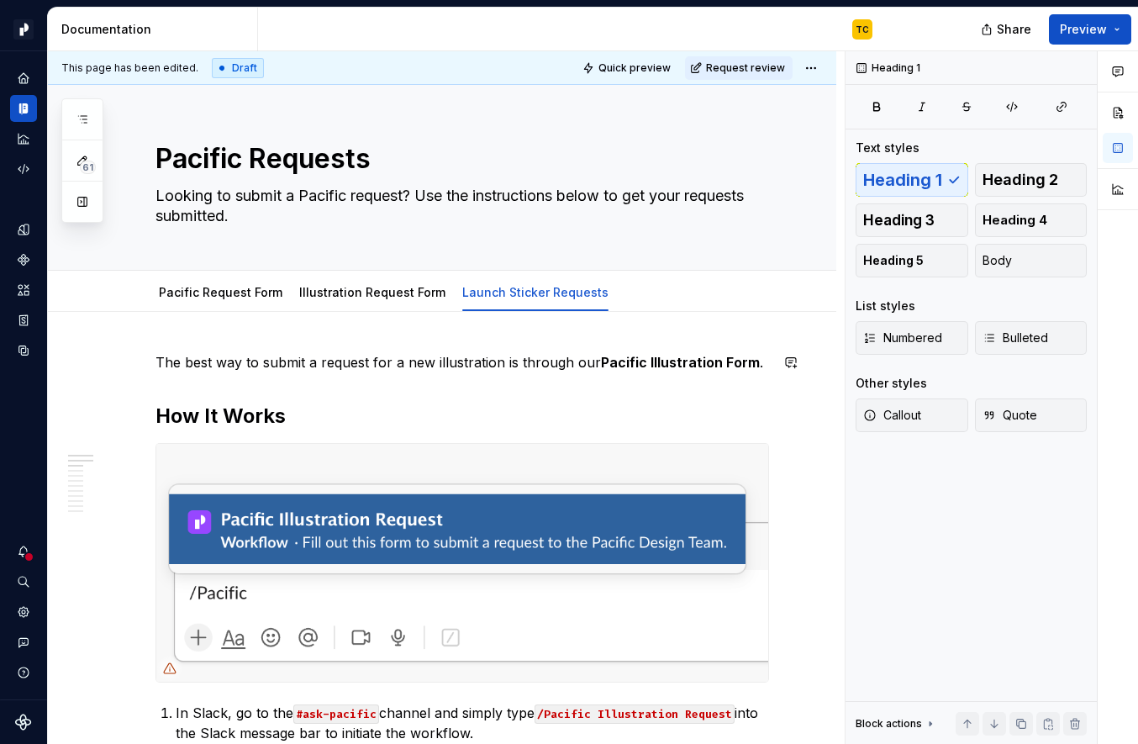
type textarea "*"
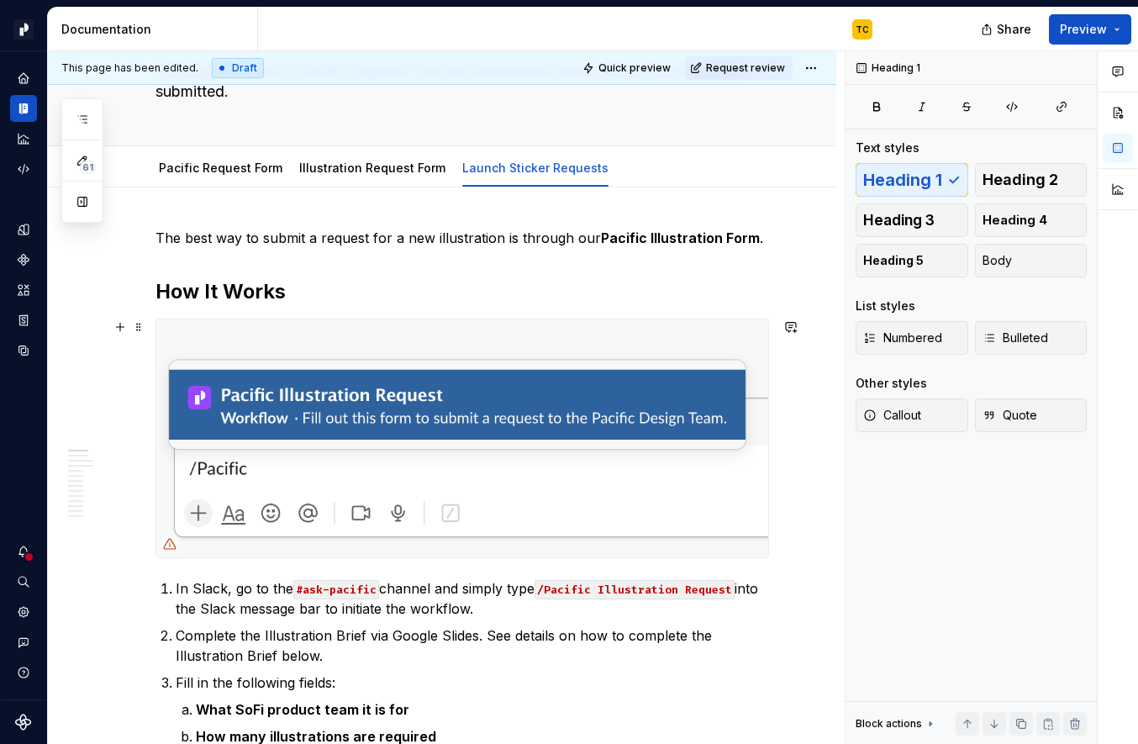
scroll to position [178, 0]
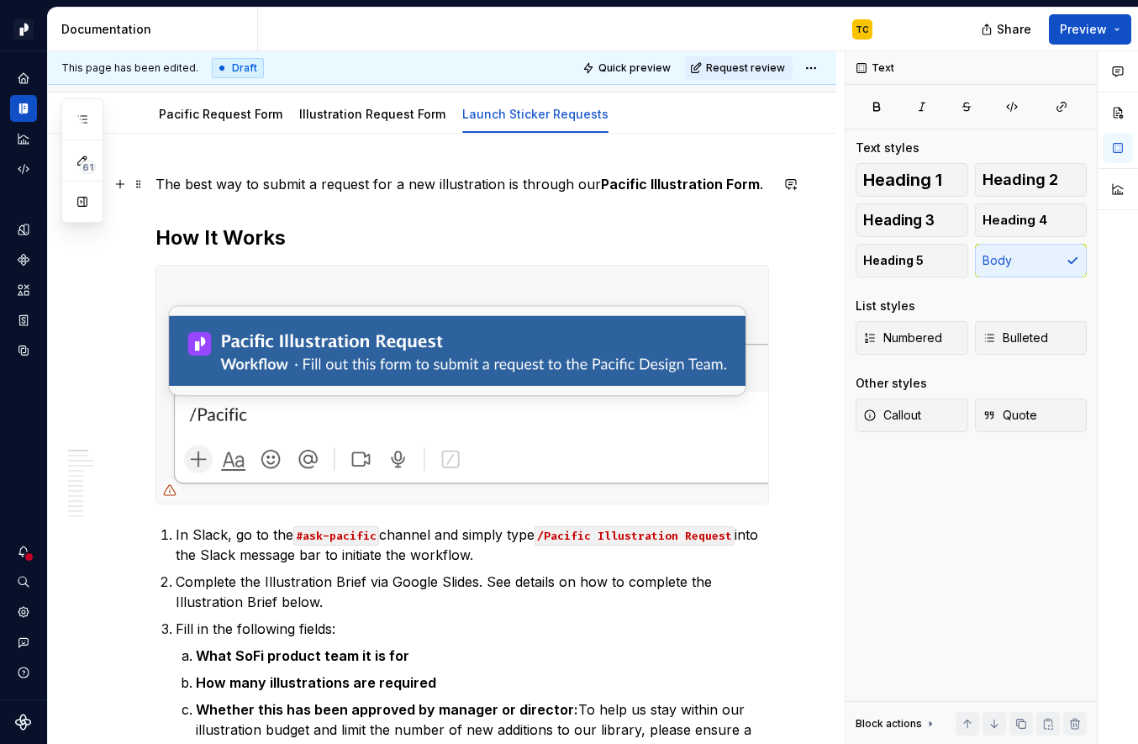
click at [453, 180] on p "The best way to submit a request for a new illustration is through our Pacific …" at bounding box center [463, 184] width 614 height 20
click at [661, 182] on strong "Pacific Illustration Form" at bounding box center [657, 184] width 159 height 17
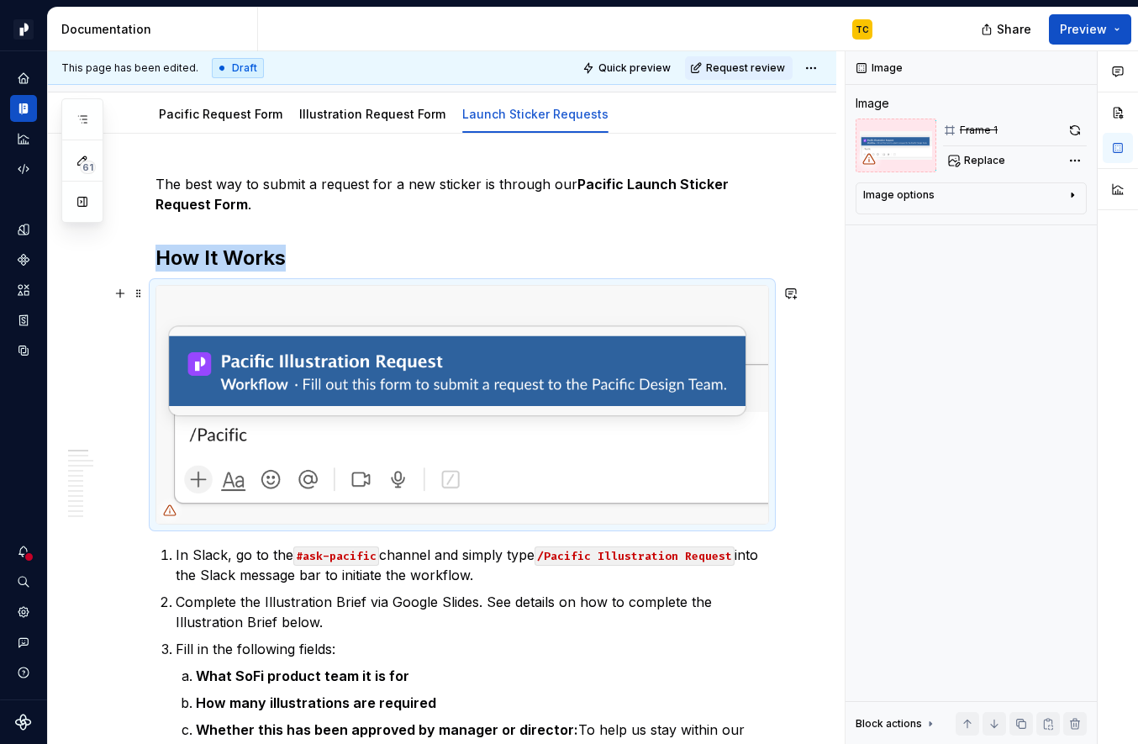
click at [413, 325] on img at bounding box center [462, 405] width 612 height 238
click at [974, 160] on span "Replace" at bounding box center [984, 160] width 41 height 13
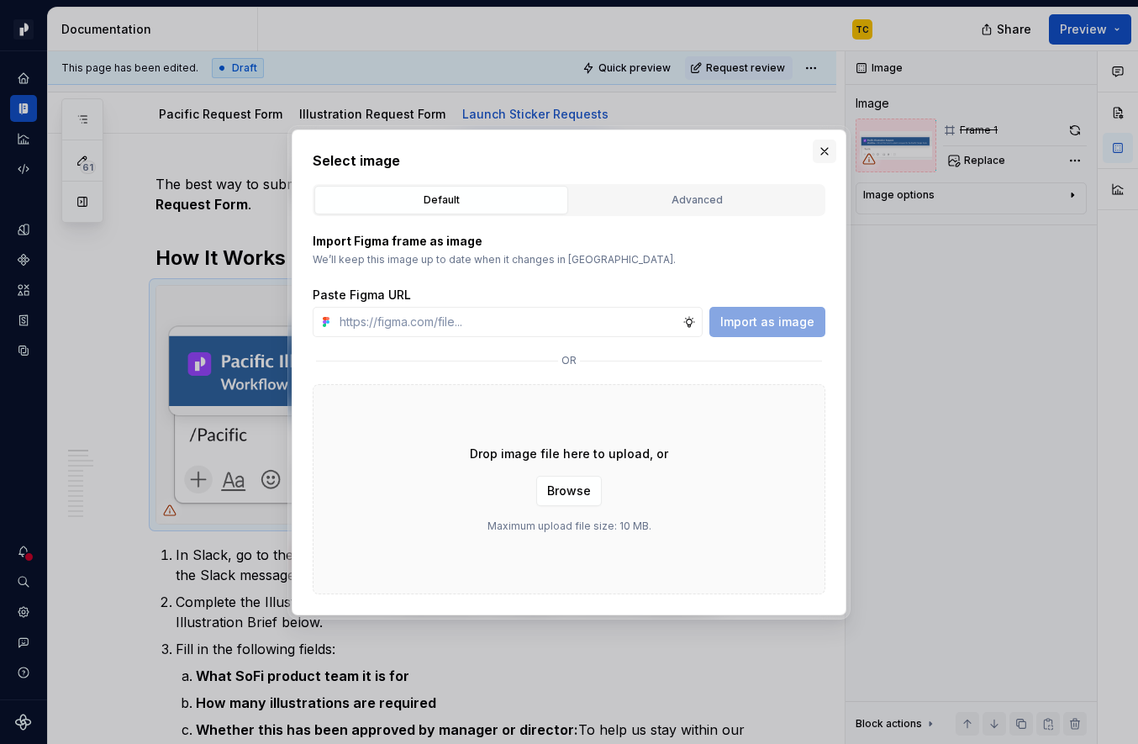
click at [826, 149] on button "button" at bounding box center [825, 152] width 24 height 24
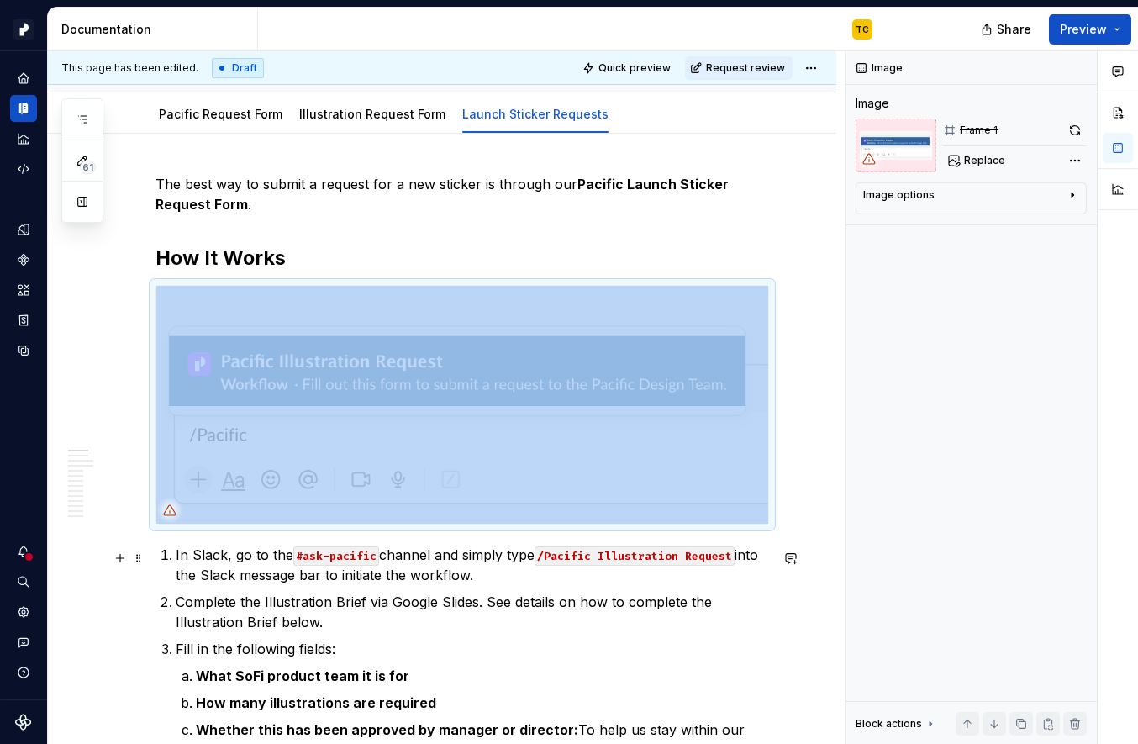
click at [640, 556] on code "/Pacific Illustration Request" at bounding box center [635, 555] width 200 height 19
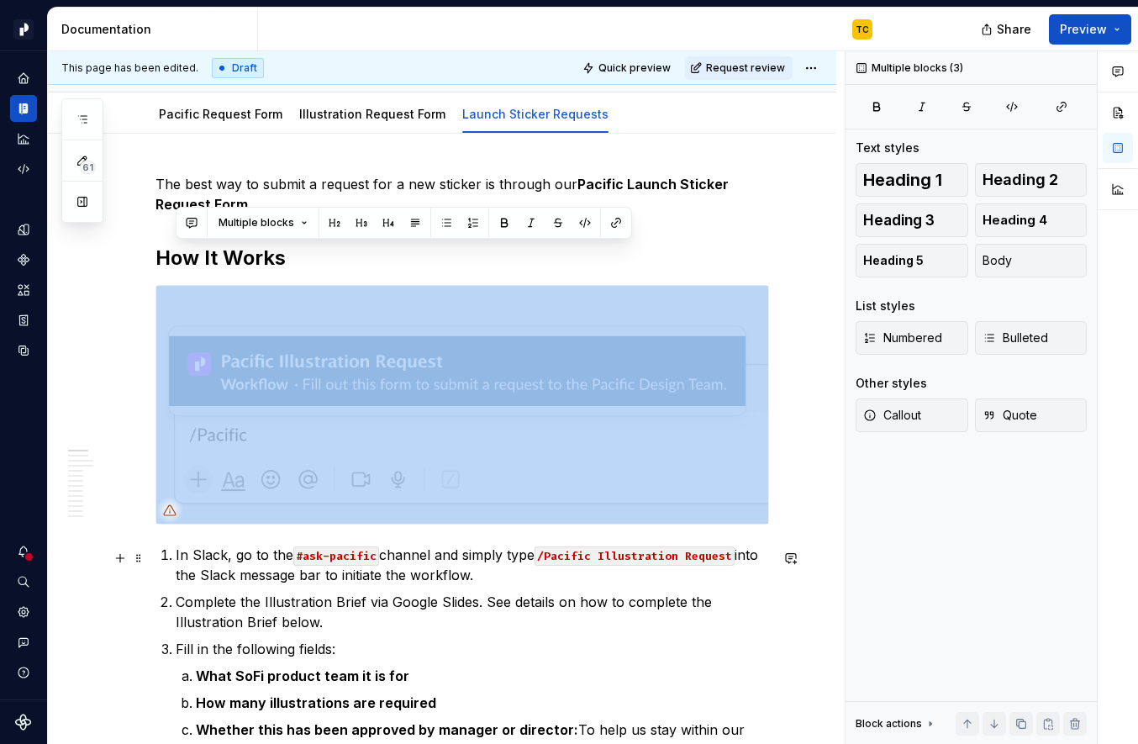
click at [640, 556] on code "/Pacific Illustration Request" at bounding box center [635, 555] width 200 height 19
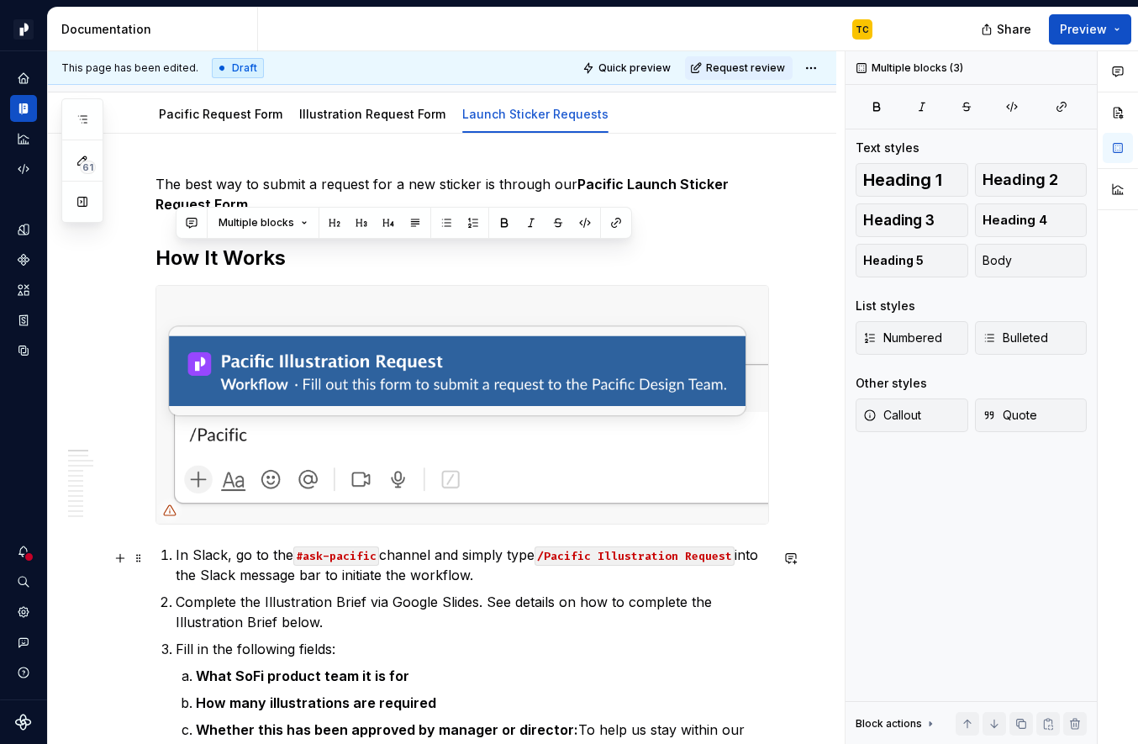
click at [637, 565] on code "/Pacific Illustration Request" at bounding box center [635, 555] width 200 height 19
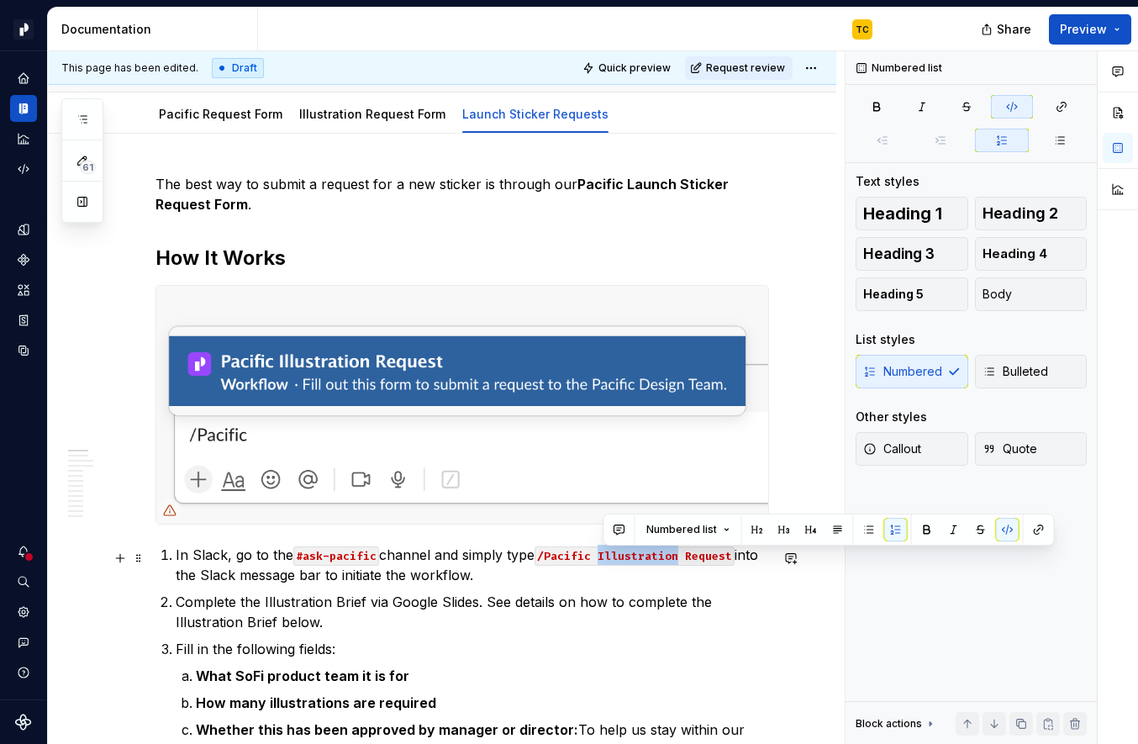
click at [637, 565] on code "/Pacific Illustration Request" at bounding box center [635, 555] width 200 height 19
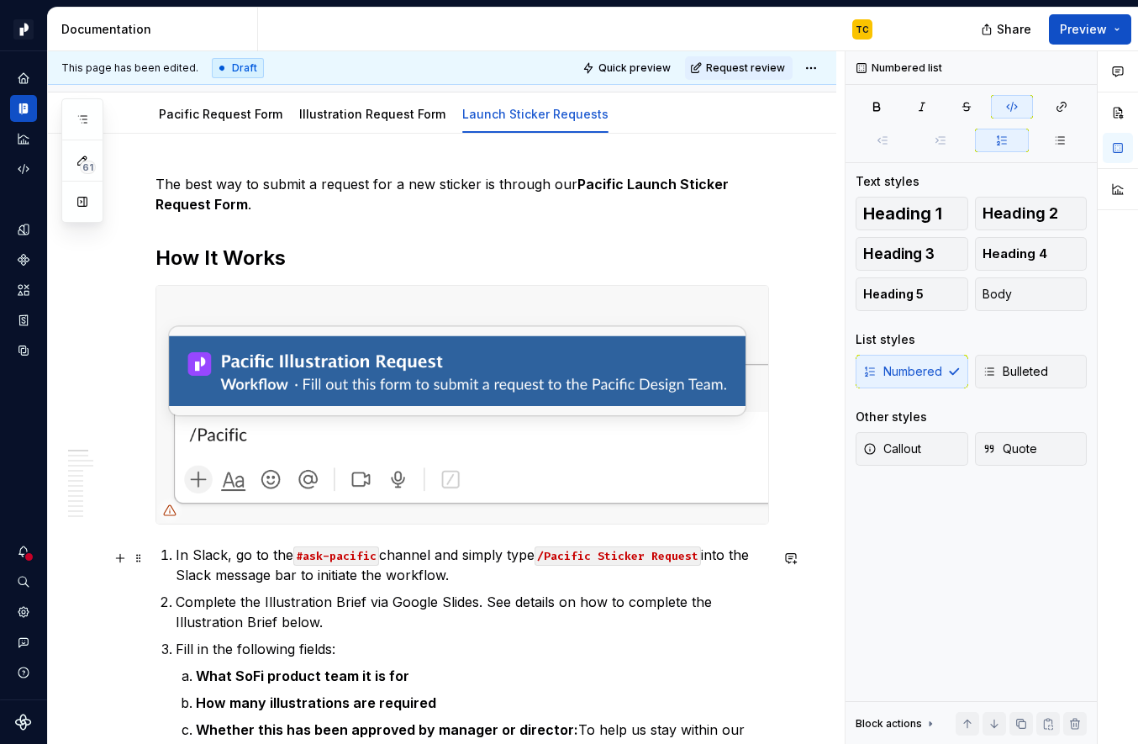
click at [605, 553] on code "/Pacific Sticker Request" at bounding box center [618, 555] width 166 height 19
click at [176, 556] on li "In Slack, go to the #ask-pacific channel and simply type /Pacific Launch Sticke…" at bounding box center [473, 565] width 594 height 40
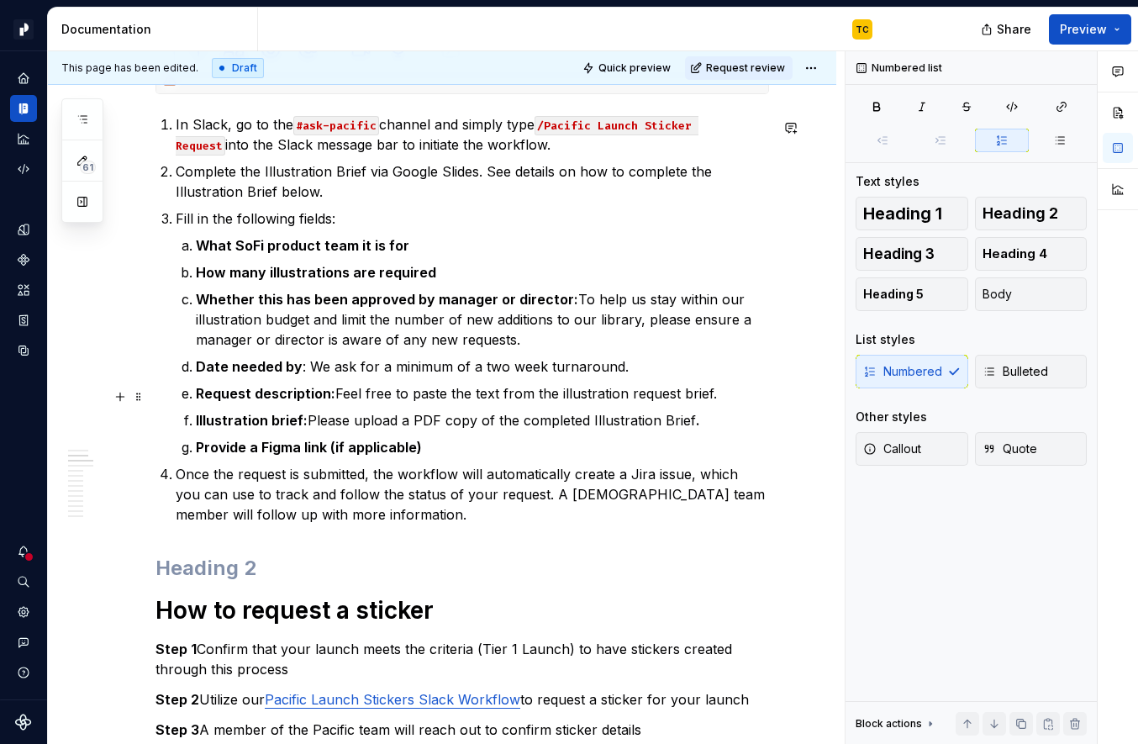
scroll to position [671, 0]
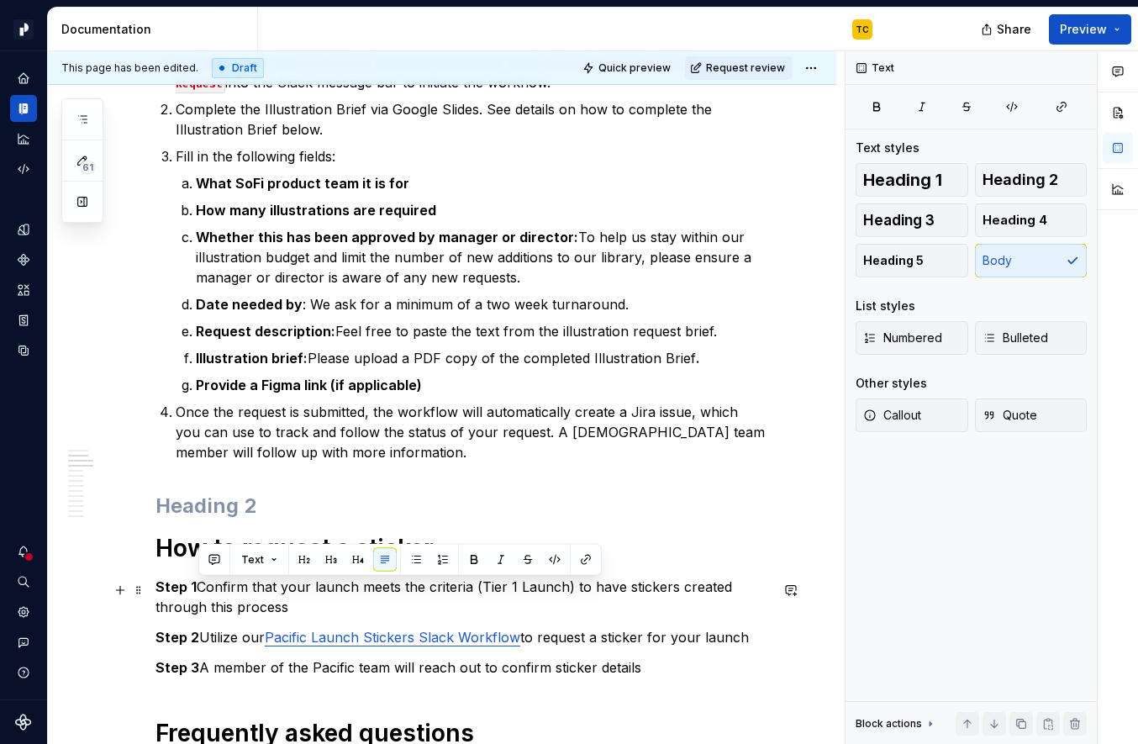
drag, startPoint x: 325, startPoint y: 617, endPoint x: 199, endPoint y: 592, distance: 128.6
click at [199, 592] on p "Step 1 Confirm that your launch meets the criteria (Tier 1 Launch) to have stic…" at bounding box center [463, 597] width 614 height 40
copy p "Confirm that your launch meets the criteria (Tier 1 Launch) to have stickers cr…"
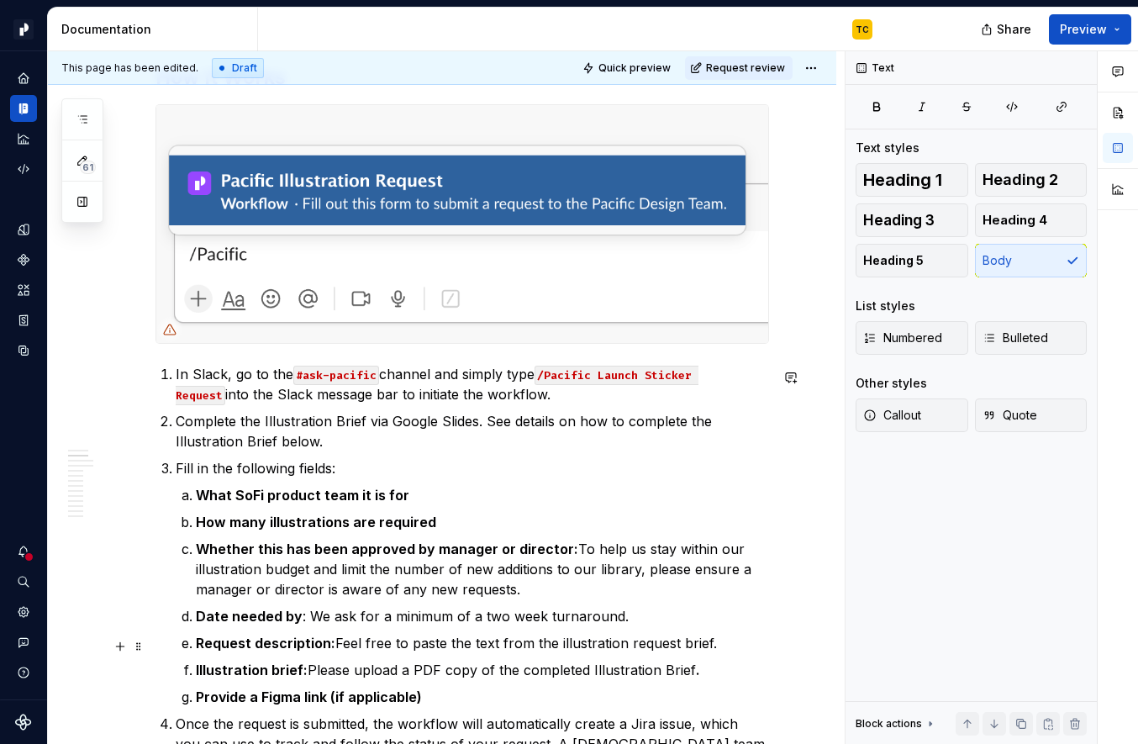
scroll to position [303, 0]
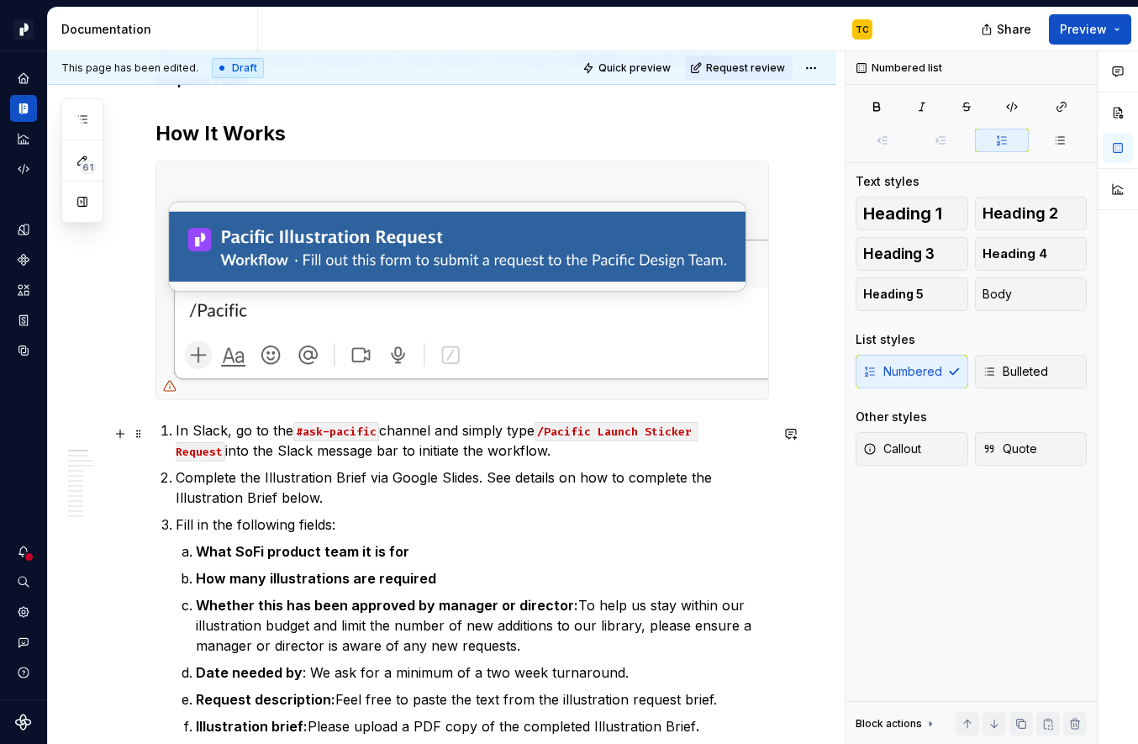
click at [176, 431] on p "In Slack, go to the #ask-pacific channel and simply type /Pacific Launch Sticke…" at bounding box center [473, 440] width 594 height 40
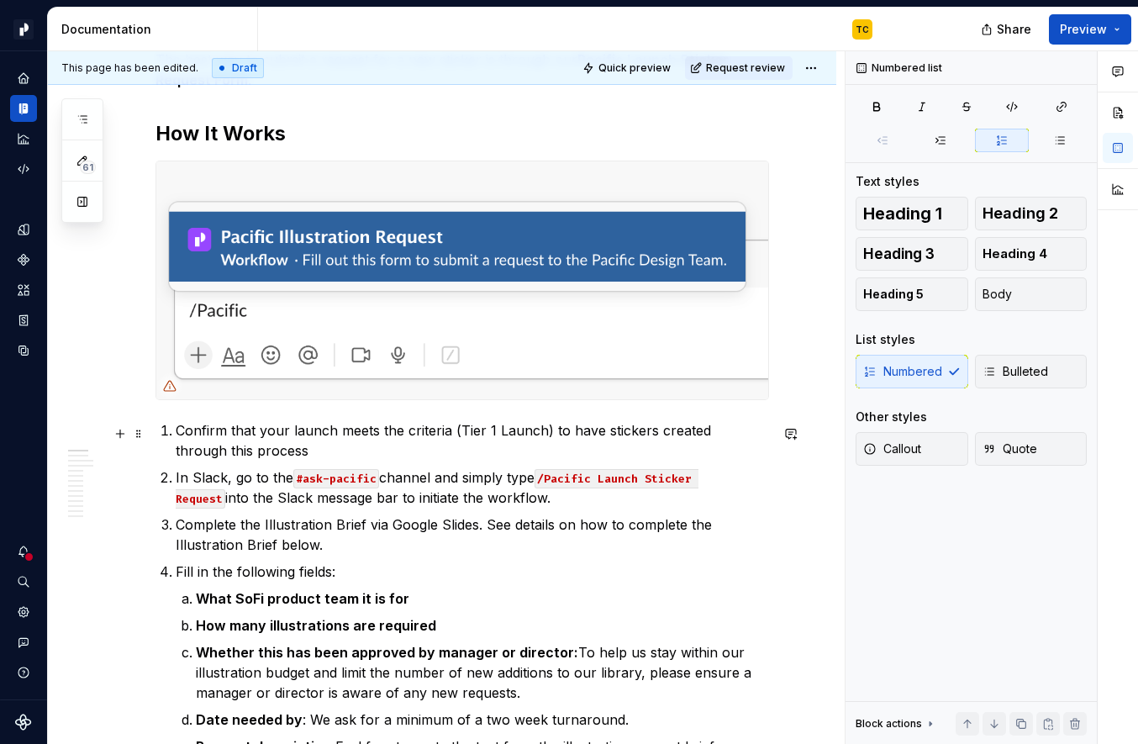
click at [286, 451] on p "Confirm that your launch meets the criteria (Tier 1 Launch) to have stickers cr…" at bounding box center [473, 440] width 594 height 40
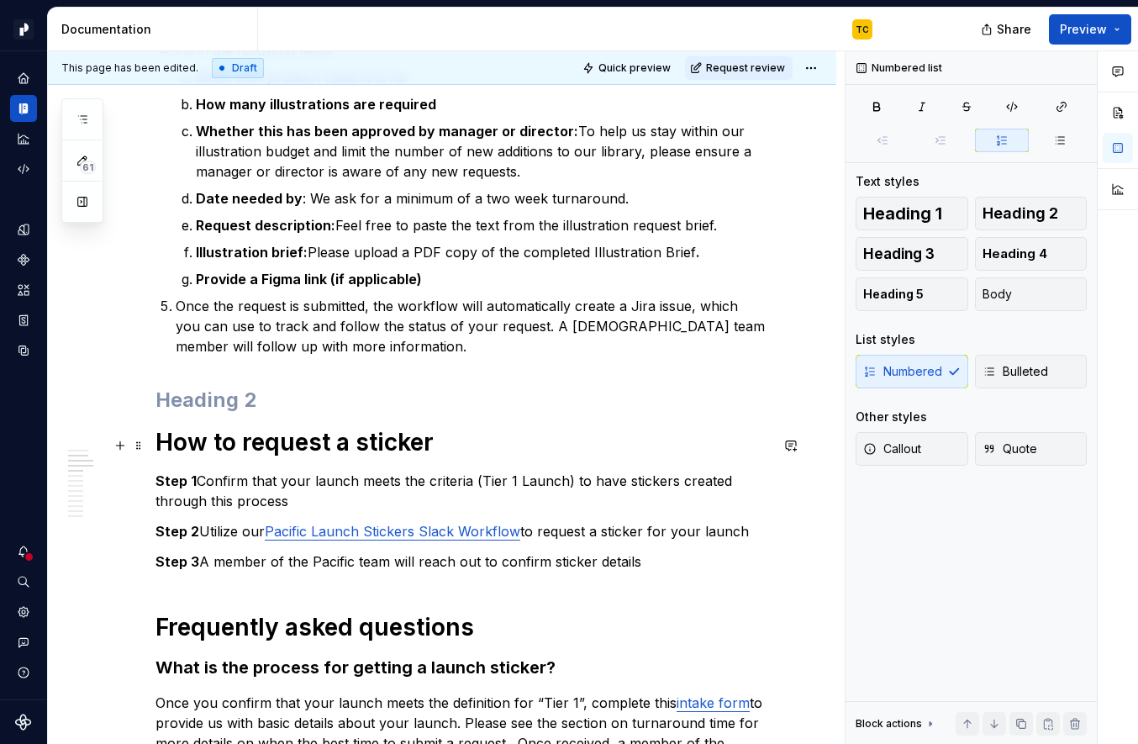
scroll to position [821, 0]
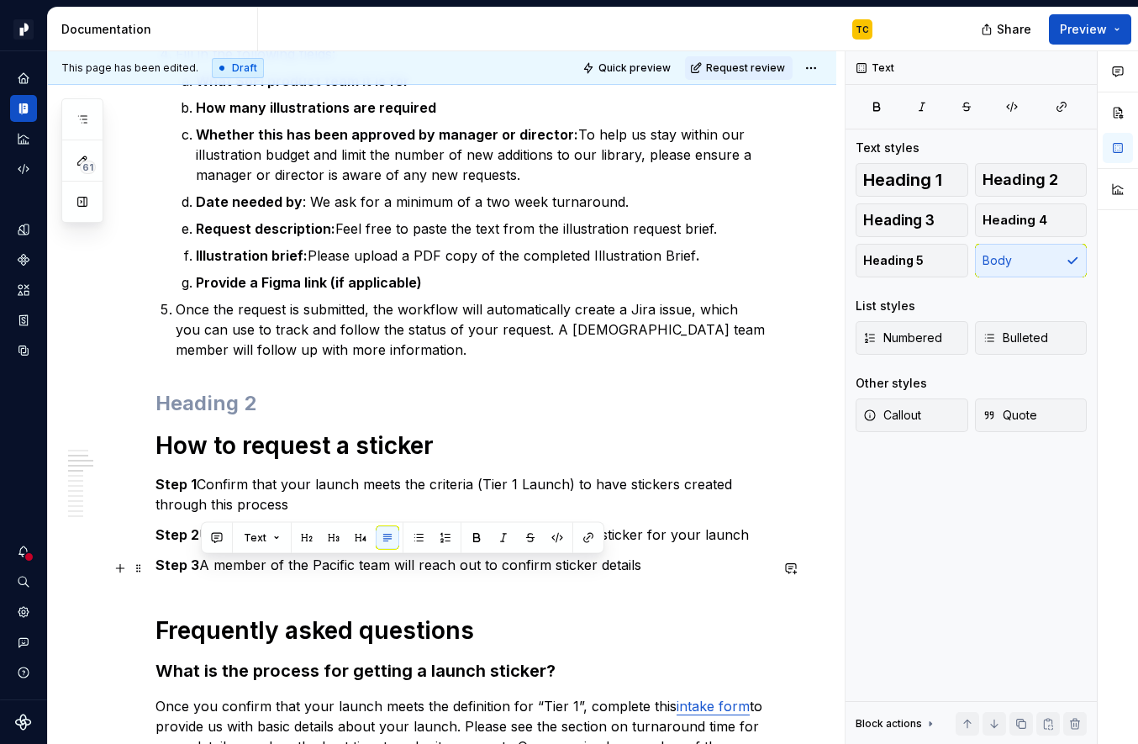
drag, startPoint x: 200, startPoint y: 570, endPoint x: 709, endPoint y: 574, distance: 508.7
click at [709, 574] on p "Step 3 A member of the Pacific team will reach out to confirm sticker details" at bounding box center [463, 565] width 614 height 20
copy p "A member of the Pacific team will reach out to confirm sticker details"
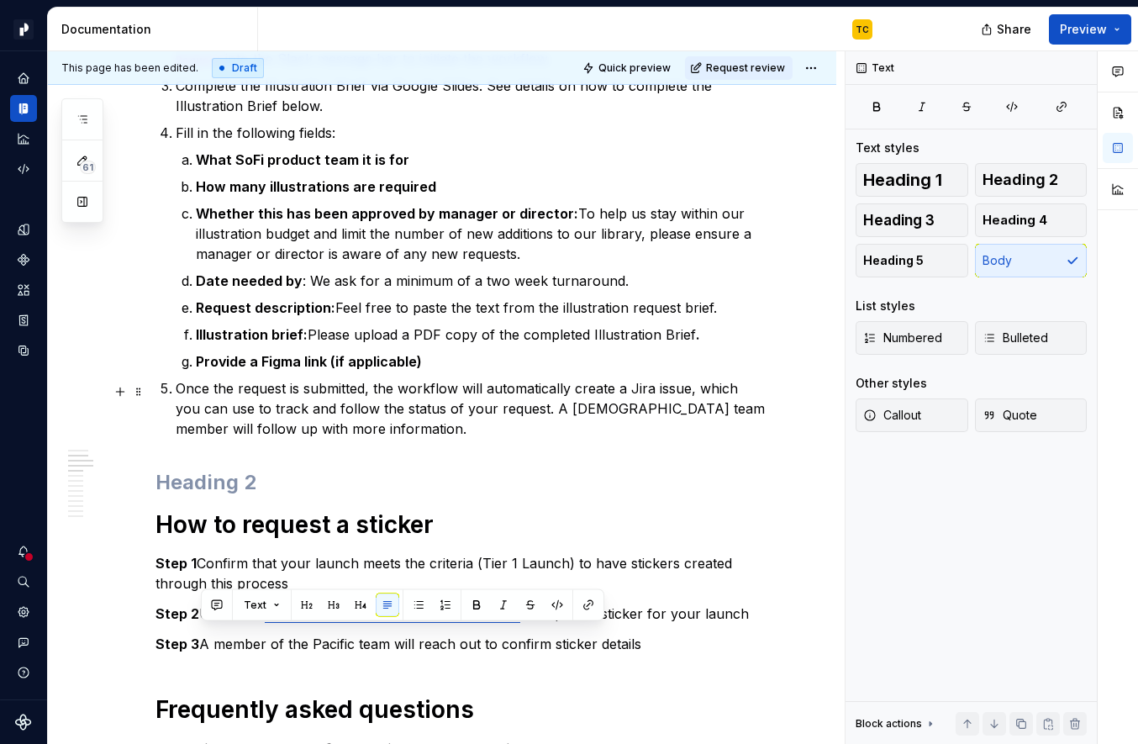
scroll to position [737, 0]
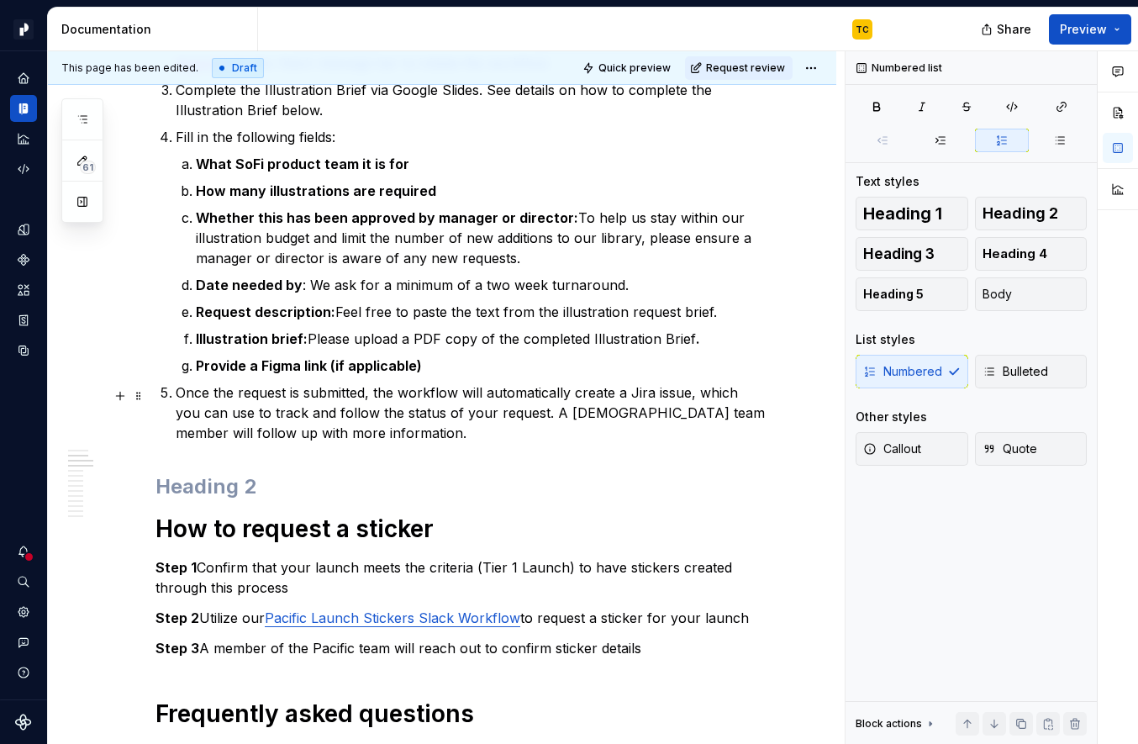
click at [341, 429] on p "Once the request is submitted, the workflow will automatically create a Jira is…" at bounding box center [473, 413] width 594 height 61
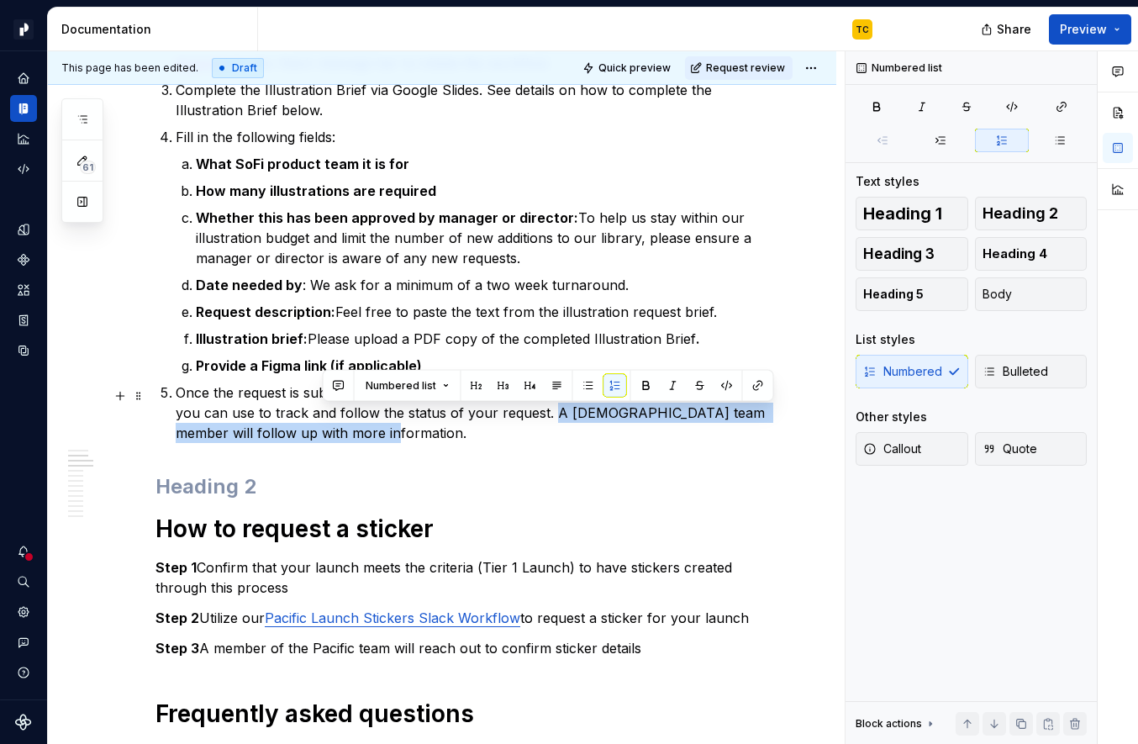
drag, startPoint x: 523, startPoint y: 412, endPoint x: 536, endPoint y: 435, distance: 26.4
click at [536, 435] on p "Once the request is submitted, the workflow will automatically create a Jira is…" at bounding box center [473, 413] width 594 height 61
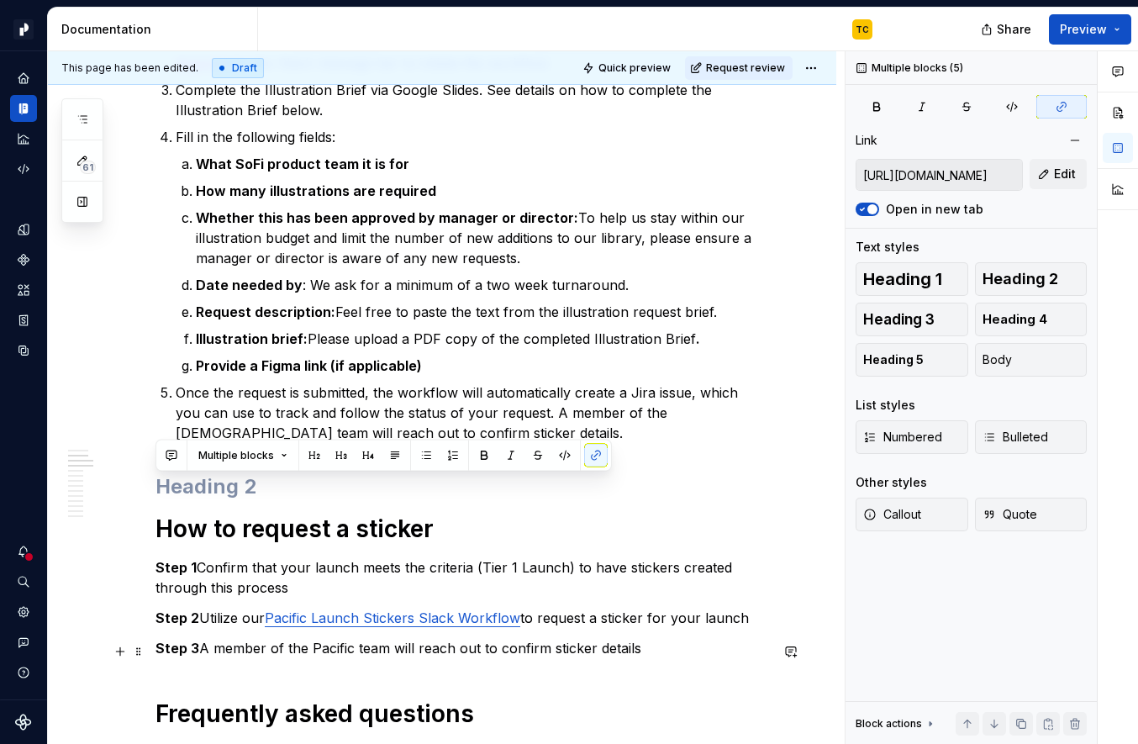
drag, startPoint x: 162, startPoint y: 488, endPoint x: 647, endPoint y: 656, distance: 512.4
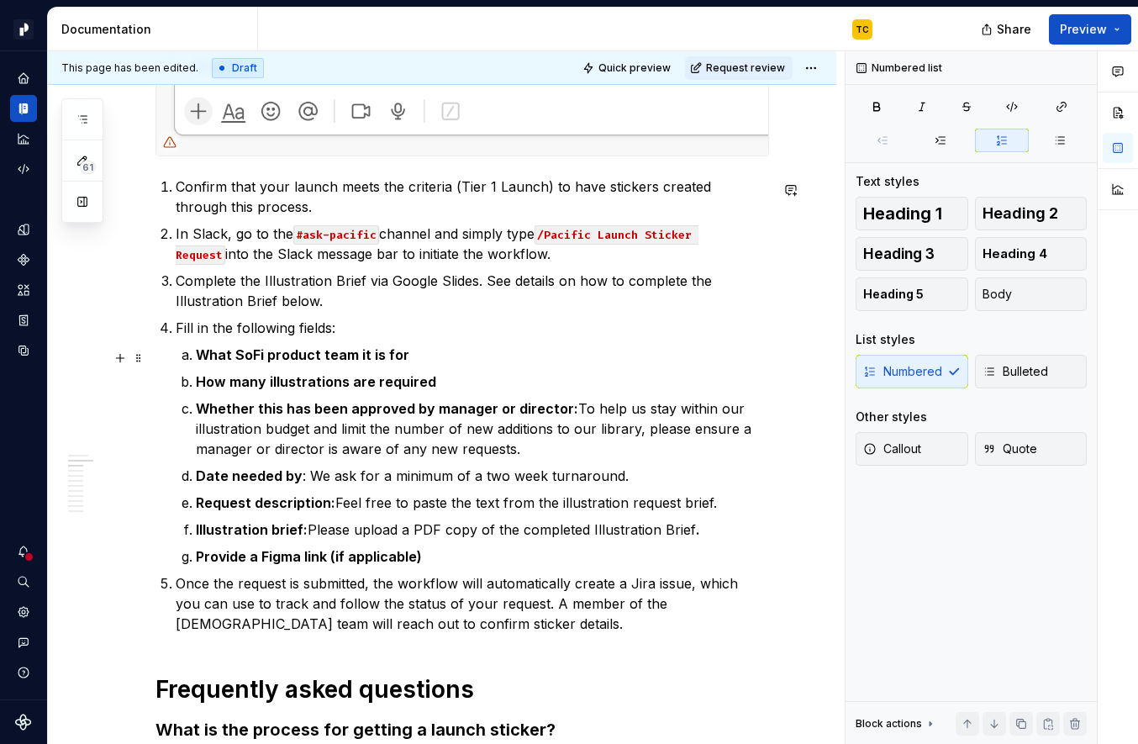
scroll to position [533, 0]
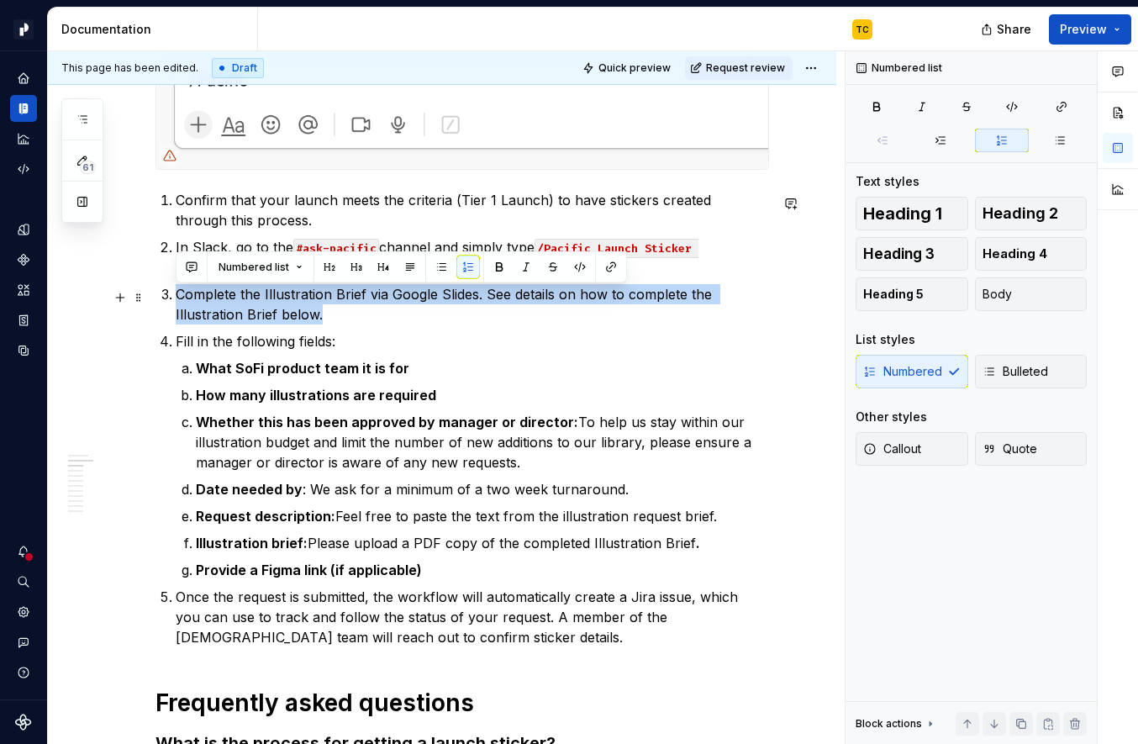
drag, startPoint x: 335, startPoint y: 319, endPoint x: 178, endPoint y: 294, distance: 158.3
click at [178, 294] on p "Complete the Illustration Brief via Google Slides. See details on how to comple…" at bounding box center [473, 304] width 594 height 40
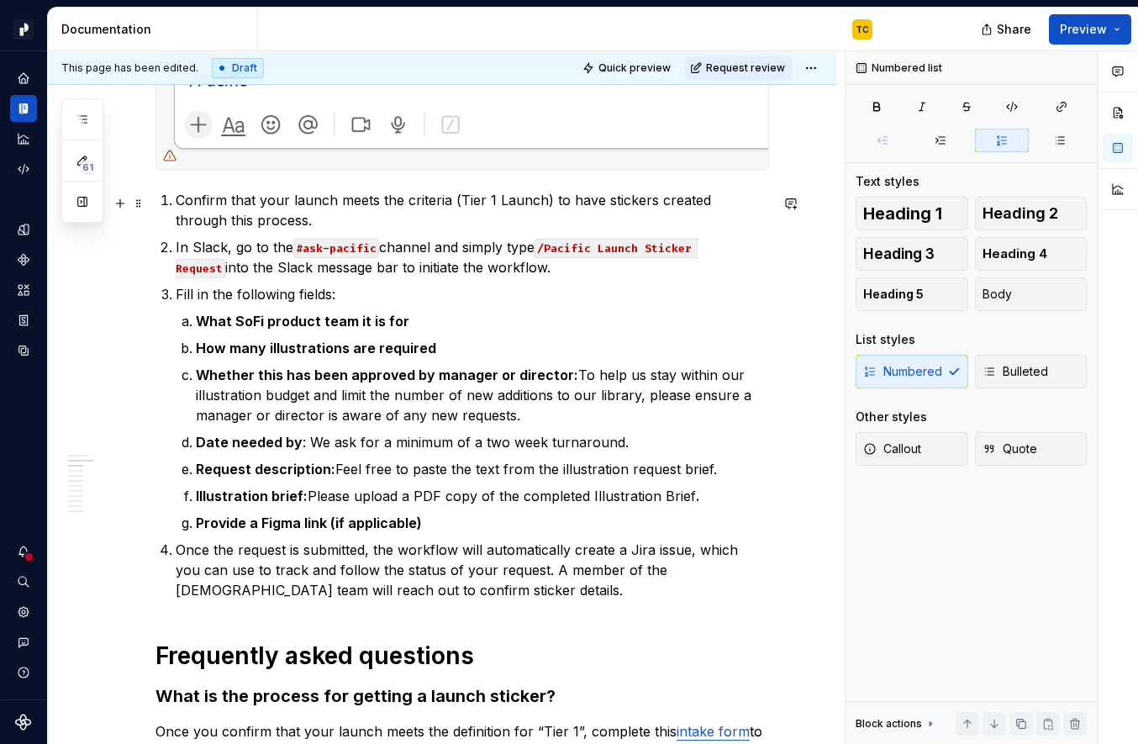
click at [278, 219] on p "Confirm that your launch meets the criteria (Tier 1 Launch) to have stickers cr…" at bounding box center [473, 210] width 594 height 40
click at [351, 219] on p "Confirm that your launch meets the criteria (Tier 1 Launch) to have stickers cr…" at bounding box center [473, 210] width 594 height 40
click at [251, 321] on strong "What SoFi product team it is for" at bounding box center [303, 321] width 214 height 17
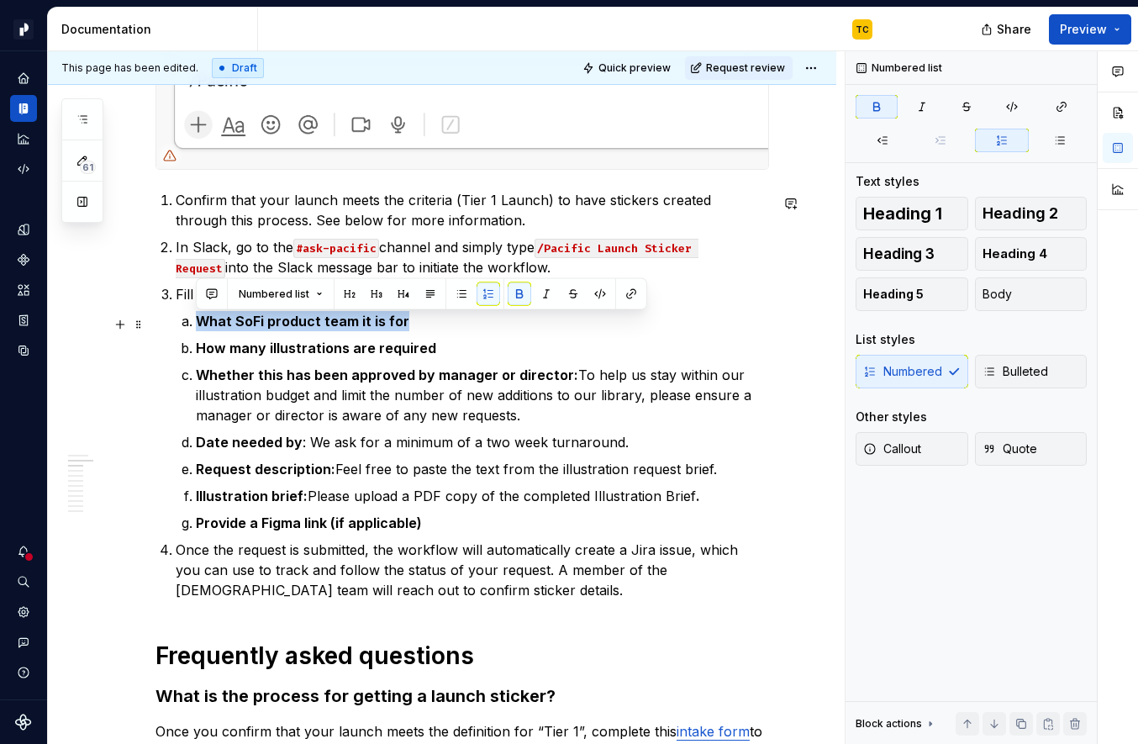
click at [251, 321] on strong "What SoFi product team it is for" at bounding box center [303, 321] width 214 height 17
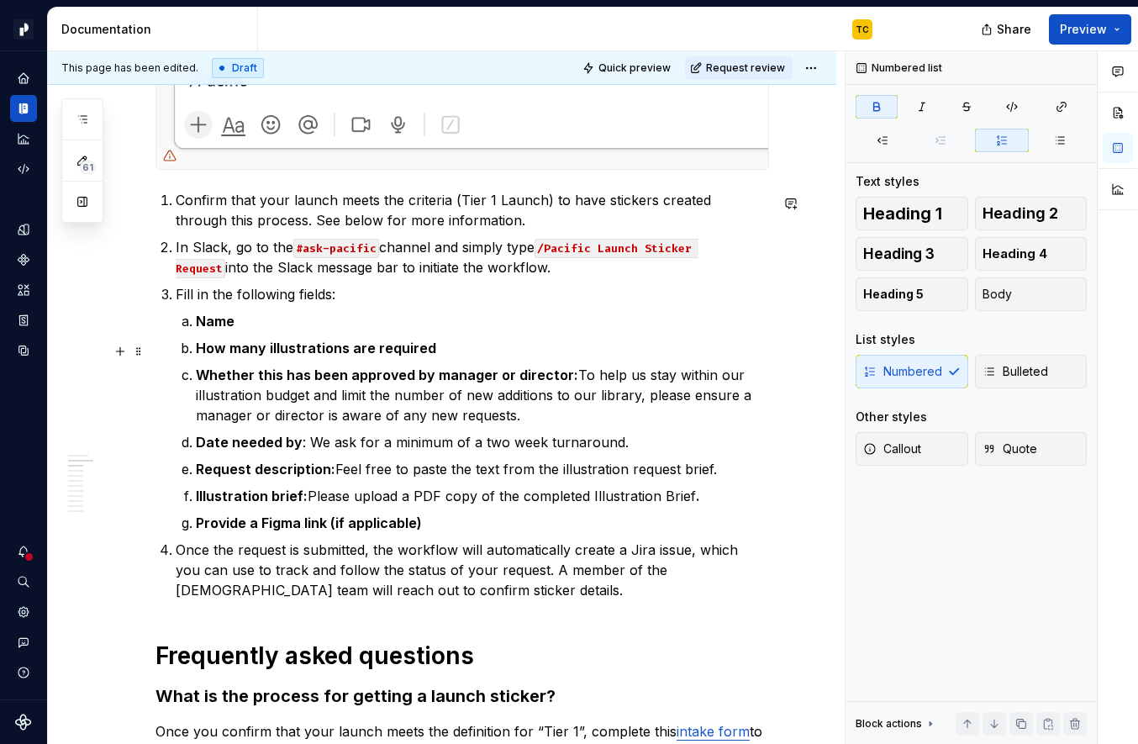
click at [239, 349] on strong "How many illustrations are required" at bounding box center [316, 348] width 240 height 17
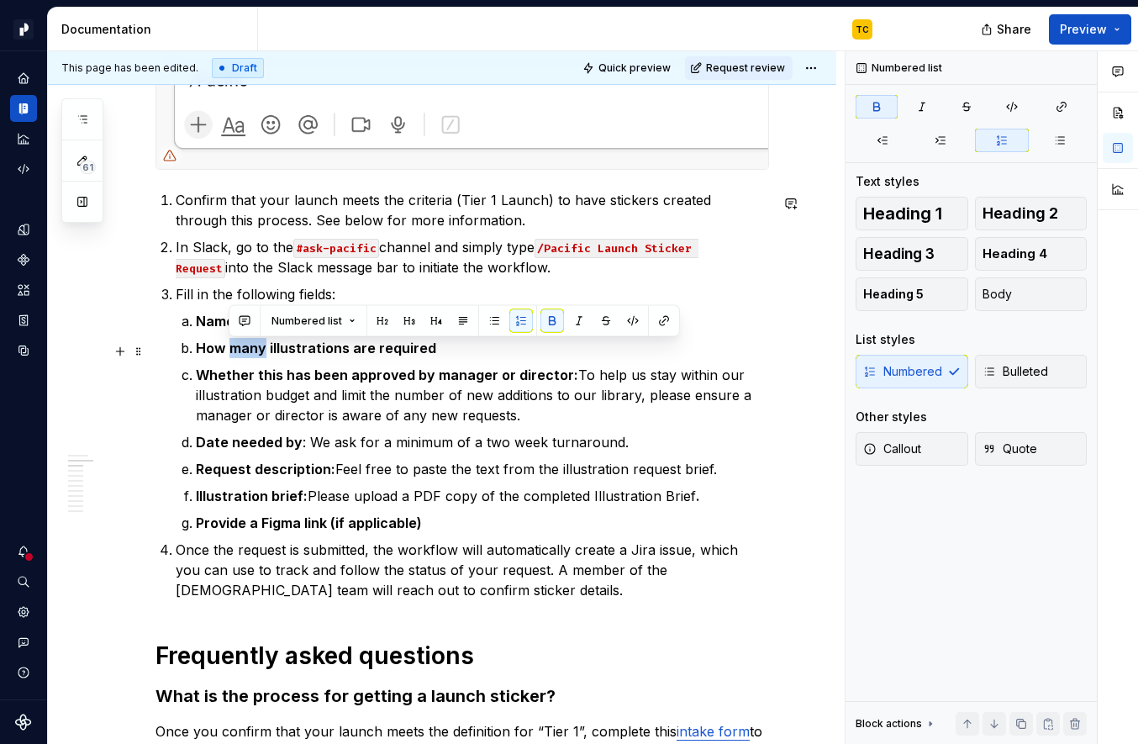
click at [239, 349] on strong "How many illustrations are required" at bounding box center [316, 348] width 240 height 17
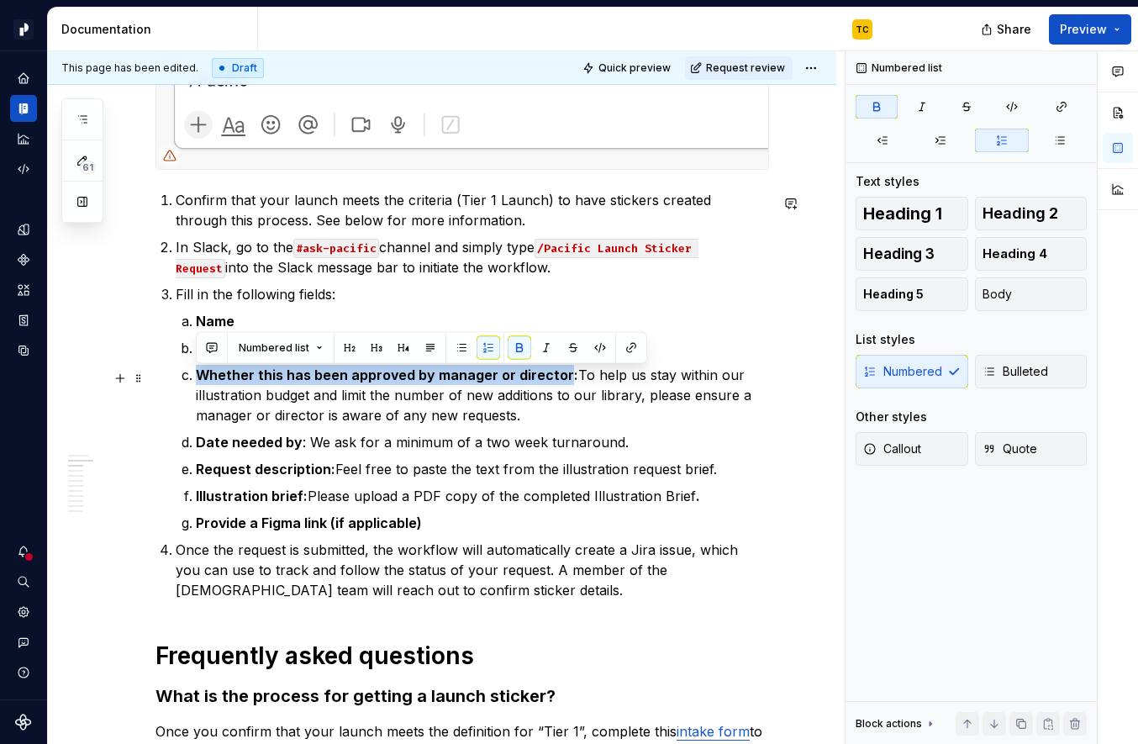
drag, startPoint x: 198, startPoint y: 380, endPoint x: 560, endPoint y: 374, distance: 362.4
click at [560, 374] on strong "Whether this has been approved by manager or director:" at bounding box center [387, 375] width 383 height 17
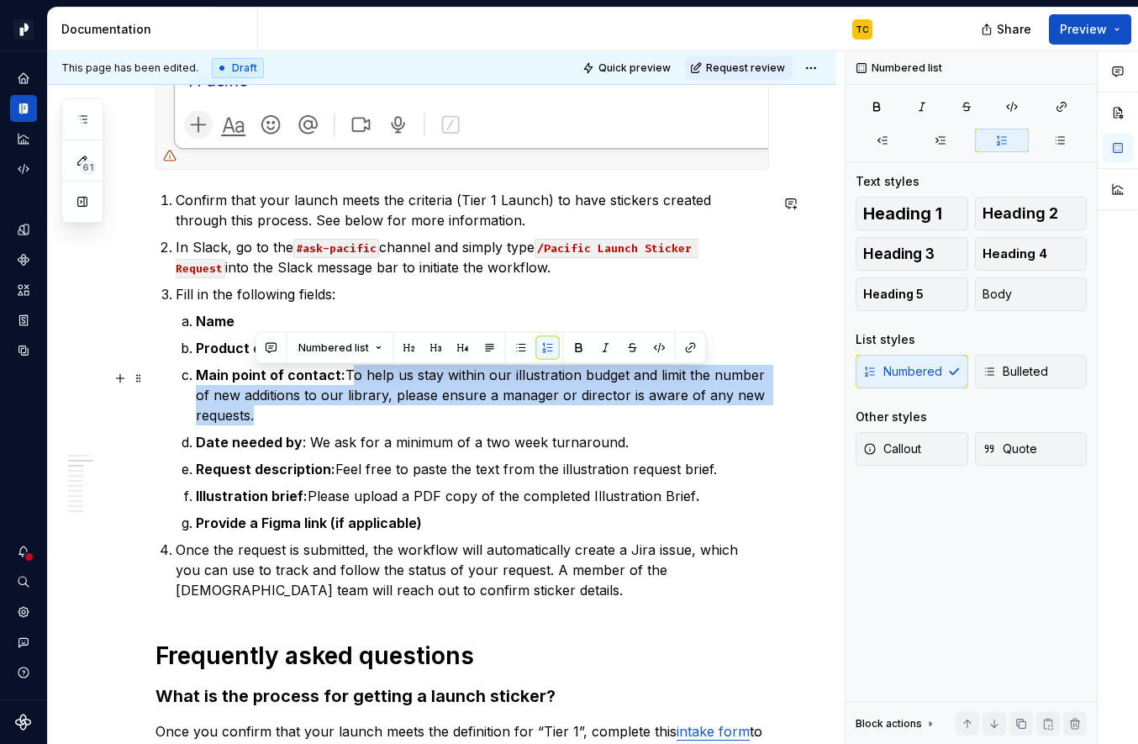
drag, startPoint x: 347, startPoint y: 382, endPoint x: 355, endPoint y: 415, distance: 34.5
click at [355, 415] on p "Main point of contact: To help us stay within our illustration budget and limit…" at bounding box center [482, 395] width 573 height 61
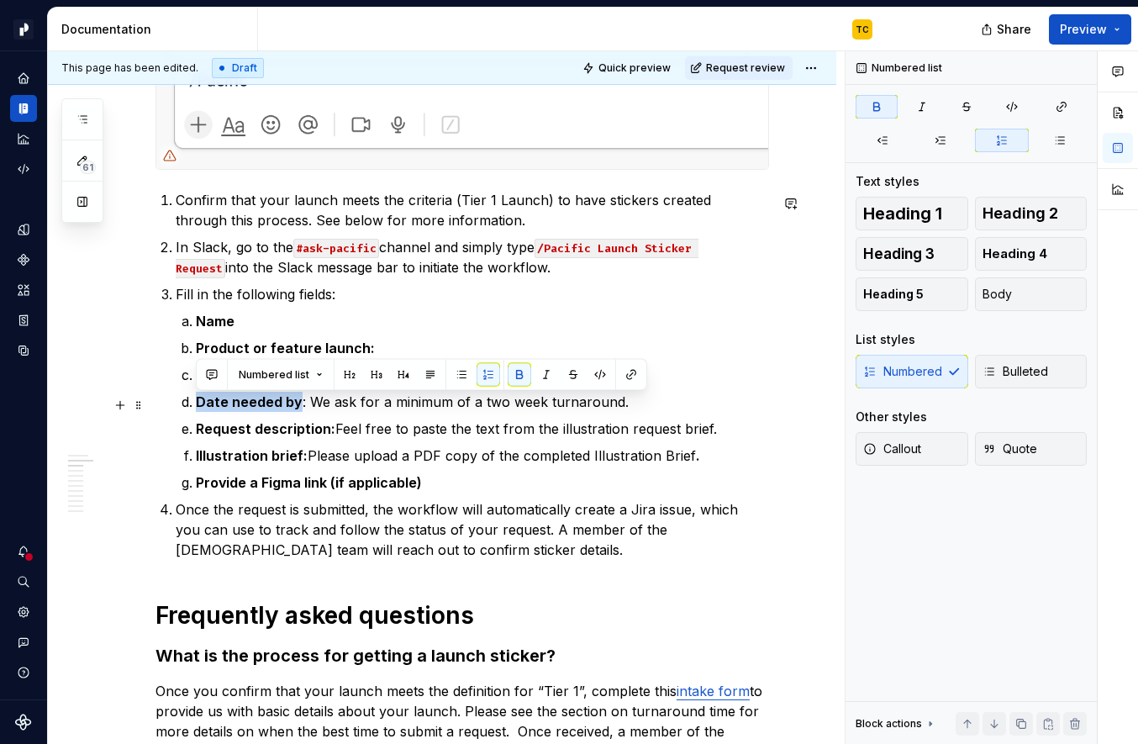
drag, startPoint x: 196, startPoint y: 407, endPoint x: 296, endPoint y: 406, distance: 100.1
click at [296, 406] on strong "Date needed by" at bounding box center [249, 401] width 107 height 17
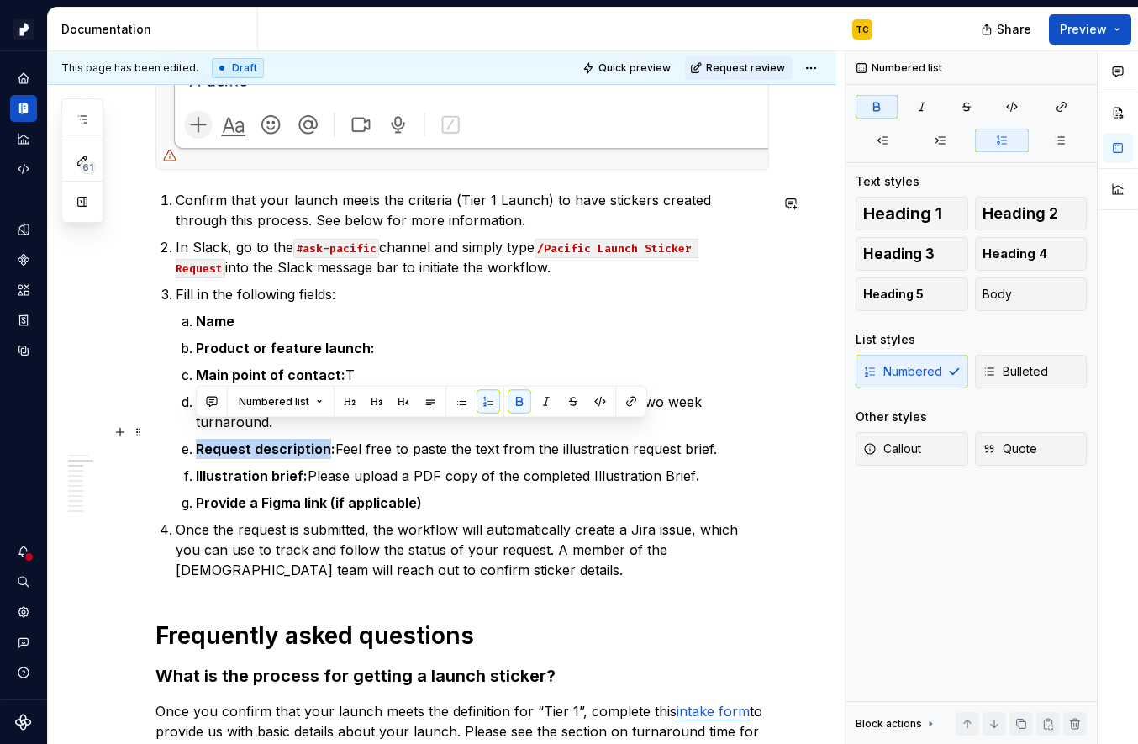
drag, startPoint x: 325, startPoint y: 430, endPoint x: 198, endPoint y: 429, distance: 126.1
click at [198, 441] on strong "Request description:" at bounding box center [266, 449] width 140 height 17
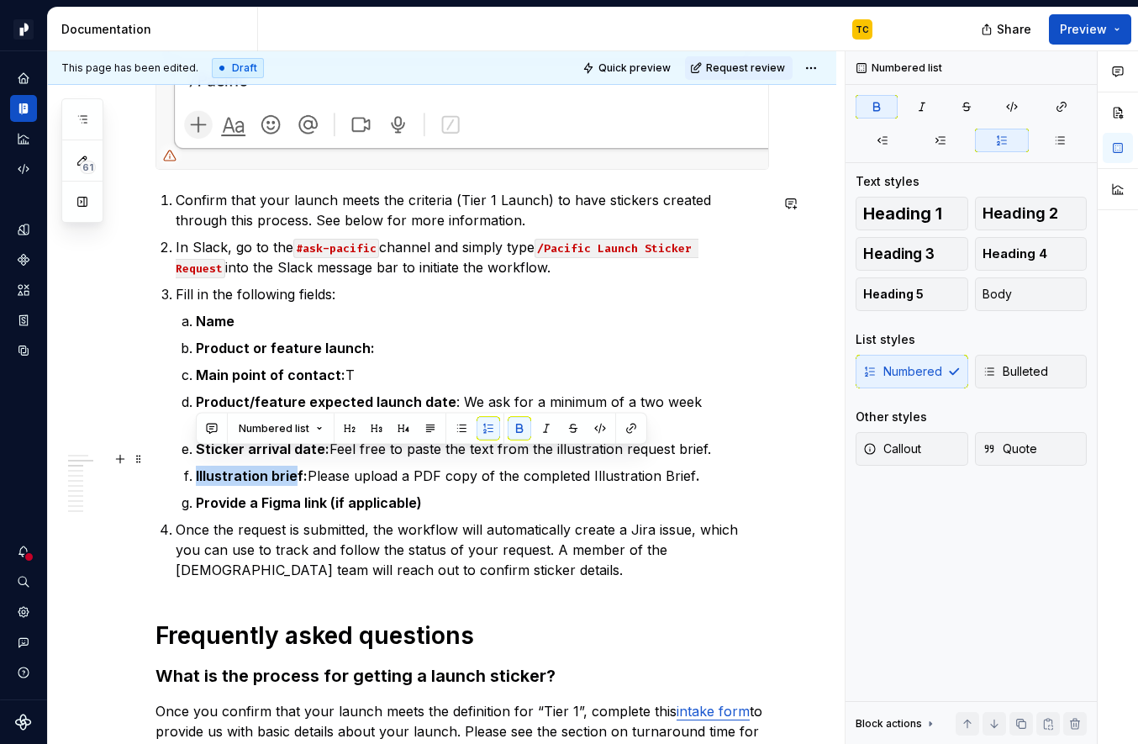
drag, startPoint x: 193, startPoint y: 456, endPoint x: 296, endPoint y: 451, distance: 102.7
click at [296, 466] on li "Illustration brief: Please upload a PDF copy of the completed Illustration Brie…" at bounding box center [482, 476] width 573 height 20
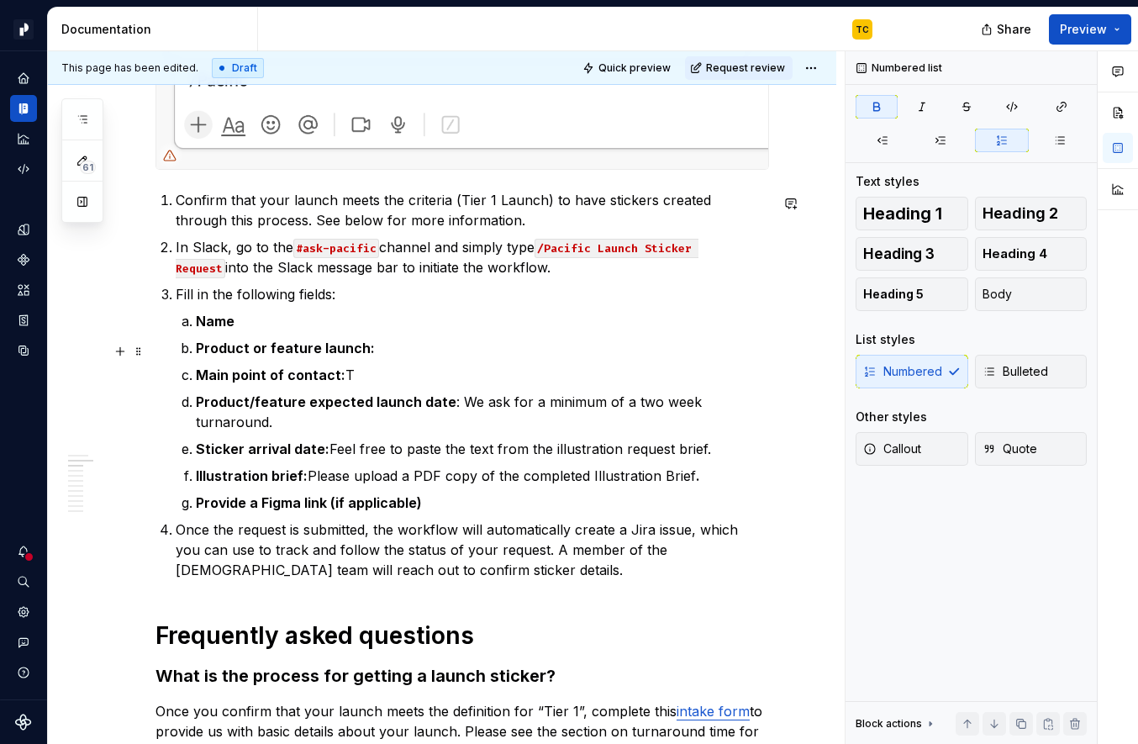
click at [271, 356] on strong "Product or feature launch:" at bounding box center [285, 348] width 179 height 17
click at [201, 441] on strong "Sticker arrival date:" at bounding box center [263, 449] width 134 height 17
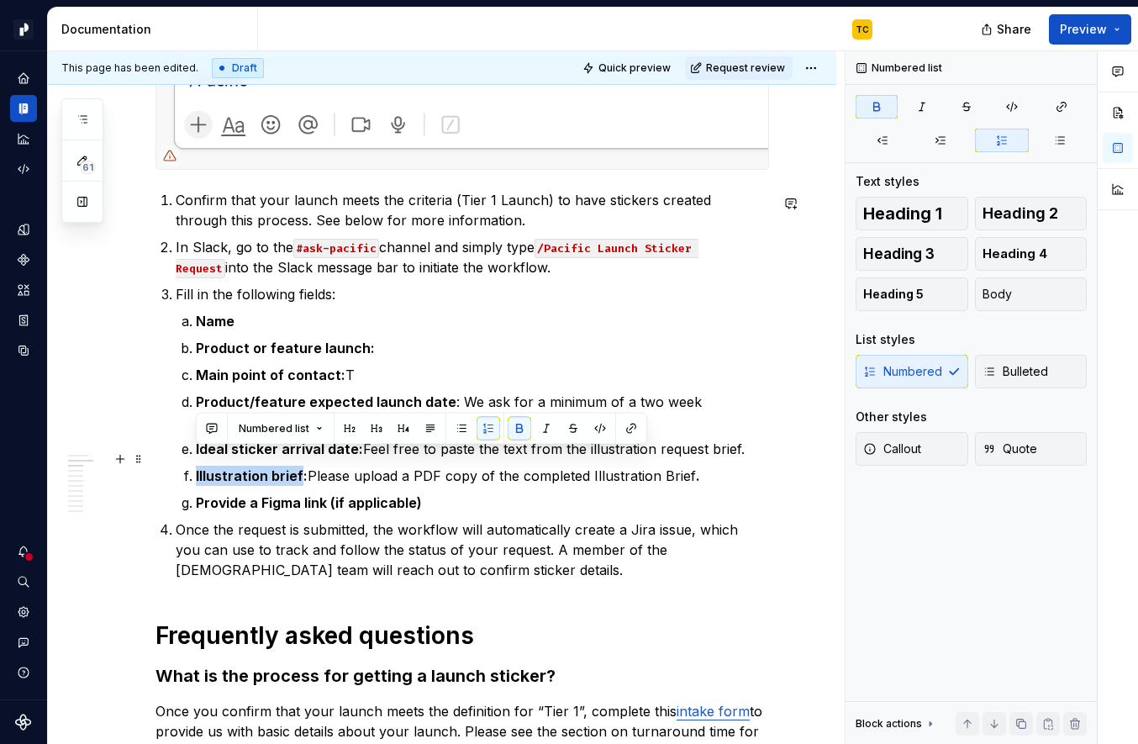
drag, startPoint x: 196, startPoint y: 457, endPoint x: 299, endPoint y: 455, distance: 103.4
click at [299, 467] on strong "Illustration brief:" at bounding box center [252, 475] width 112 height 17
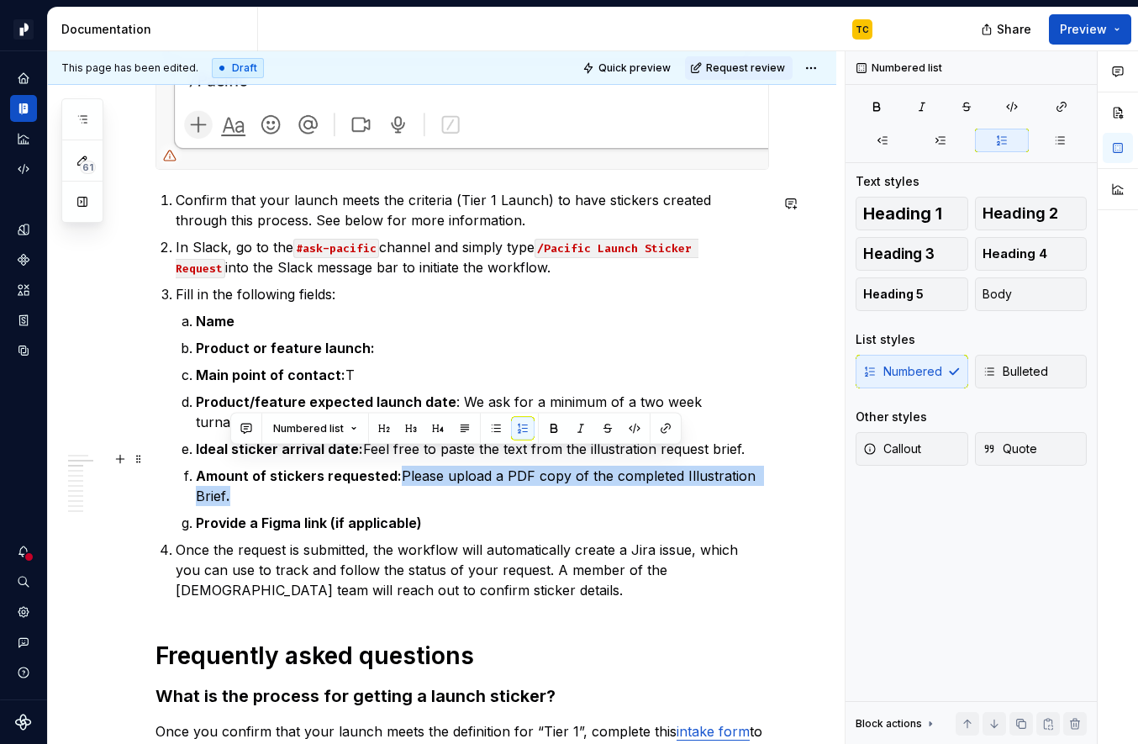
drag, startPoint x: 397, startPoint y: 460, endPoint x: 412, endPoint y: 474, distance: 20.8
click at [412, 474] on p "Amount of stickers requested: Please upload a PDF copy of the completed Illustr…" at bounding box center [482, 486] width 573 height 40
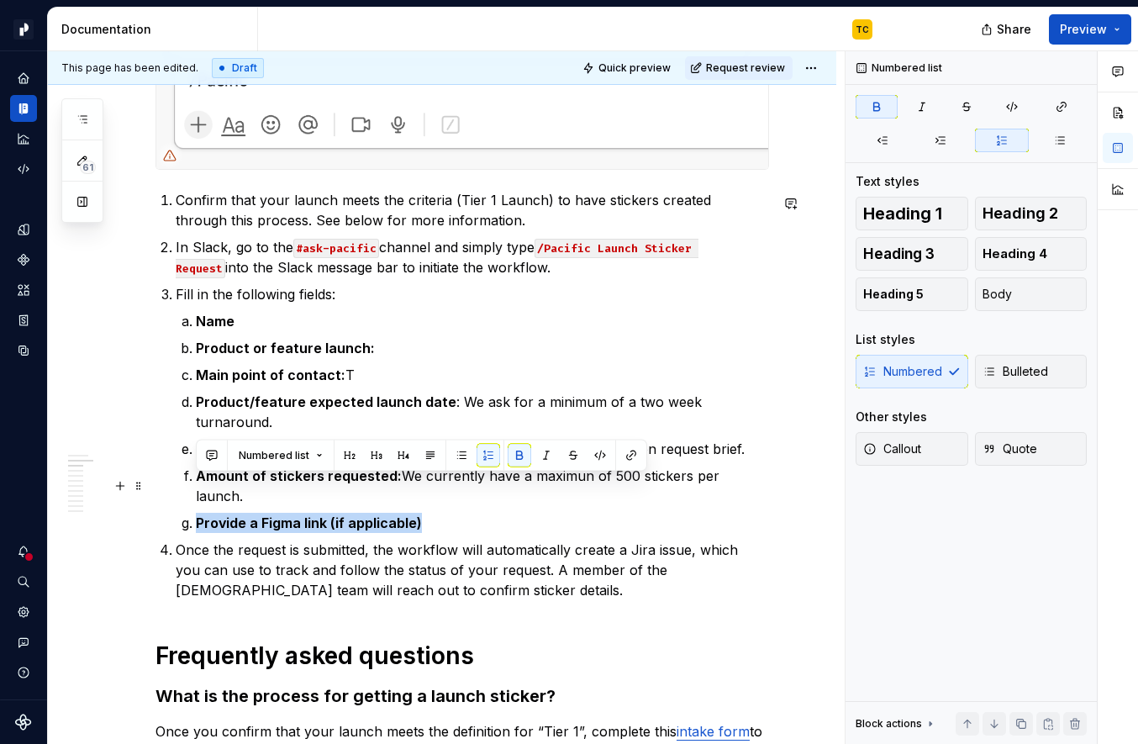
drag, startPoint x: 194, startPoint y: 484, endPoint x: 417, endPoint y: 482, distance: 222.8
click at [417, 513] on li "Provide a Figma link (if applicable)" at bounding box center [482, 523] width 573 height 20
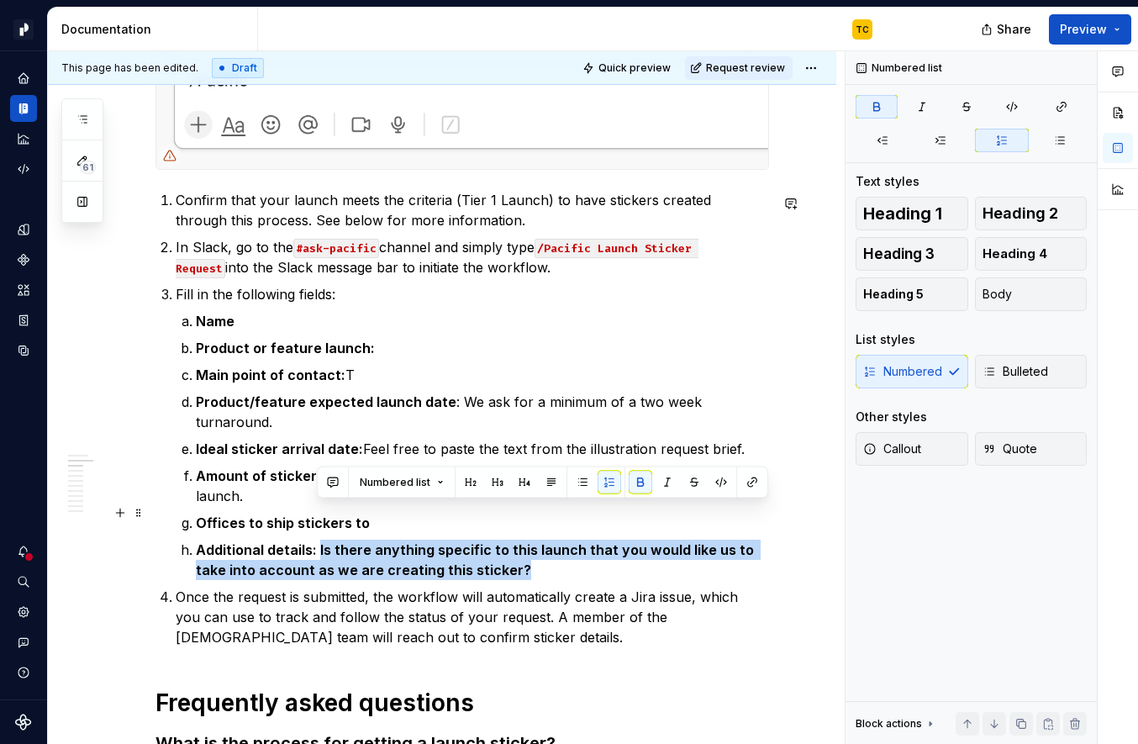
drag, startPoint x: 315, startPoint y: 510, endPoint x: 568, endPoint y: 526, distance: 253.6
click at [568, 540] on p "Additional details: Is there anything specific to this launch that you would li…" at bounding box center [482, 560] width 573 height 40
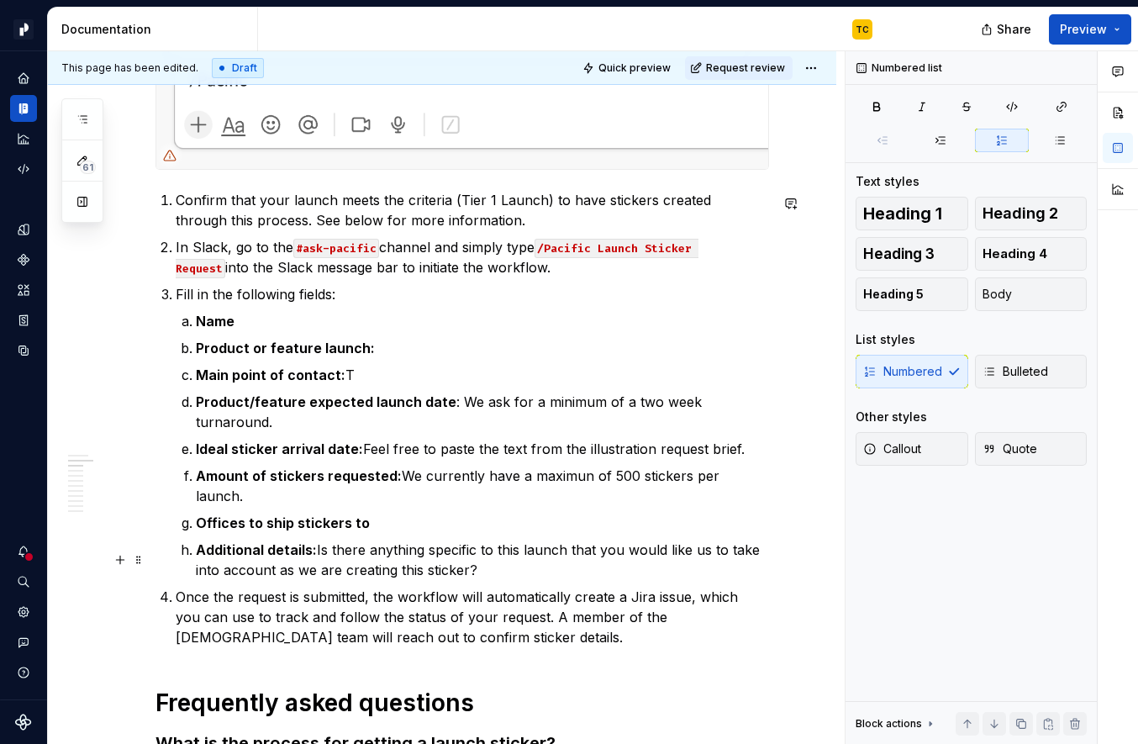
click at [420, 587] on p "Once the request is submitted, the workflow will automatically create a Jira is…" at bounding box center [473, 617] width 594 height 61
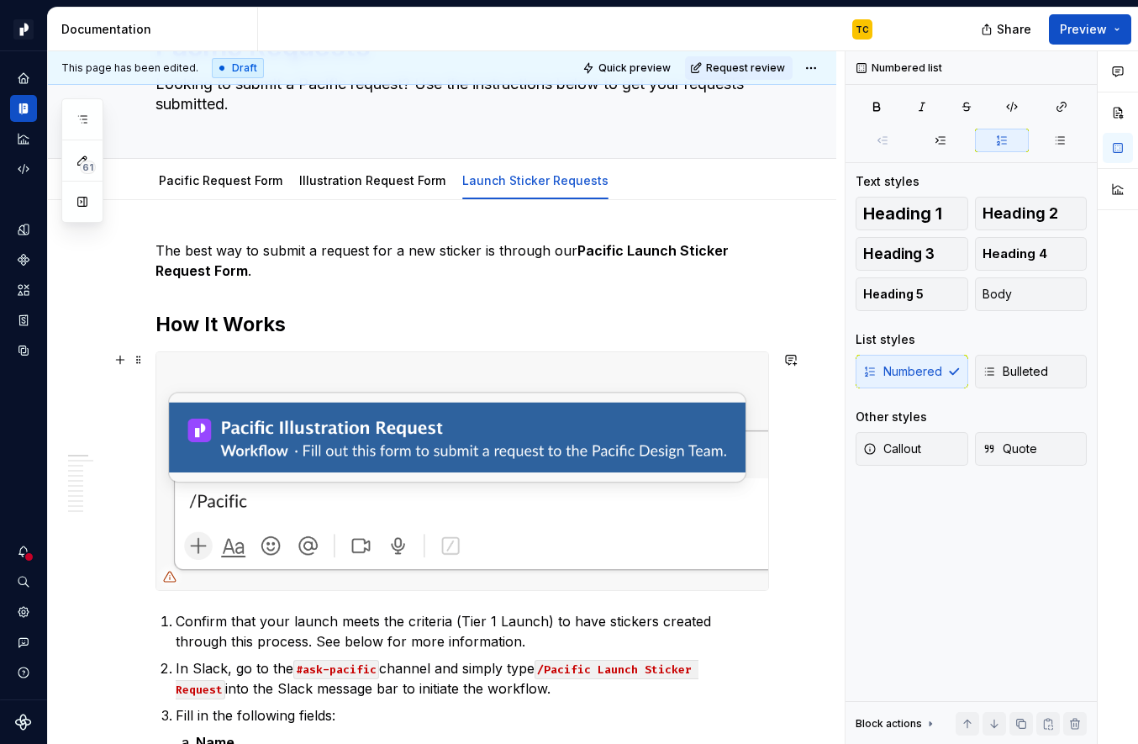
scroll to position [110, 0]
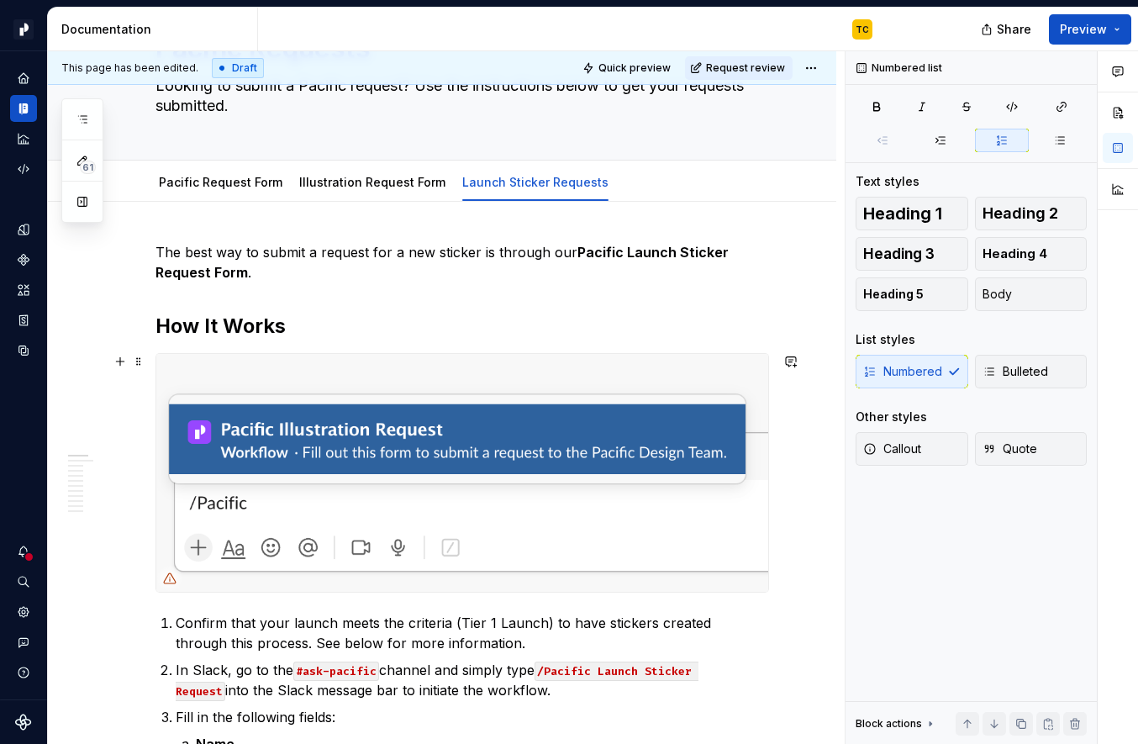
click at [480, 426] on img at bounding box center [462, 473] width 612 height 238
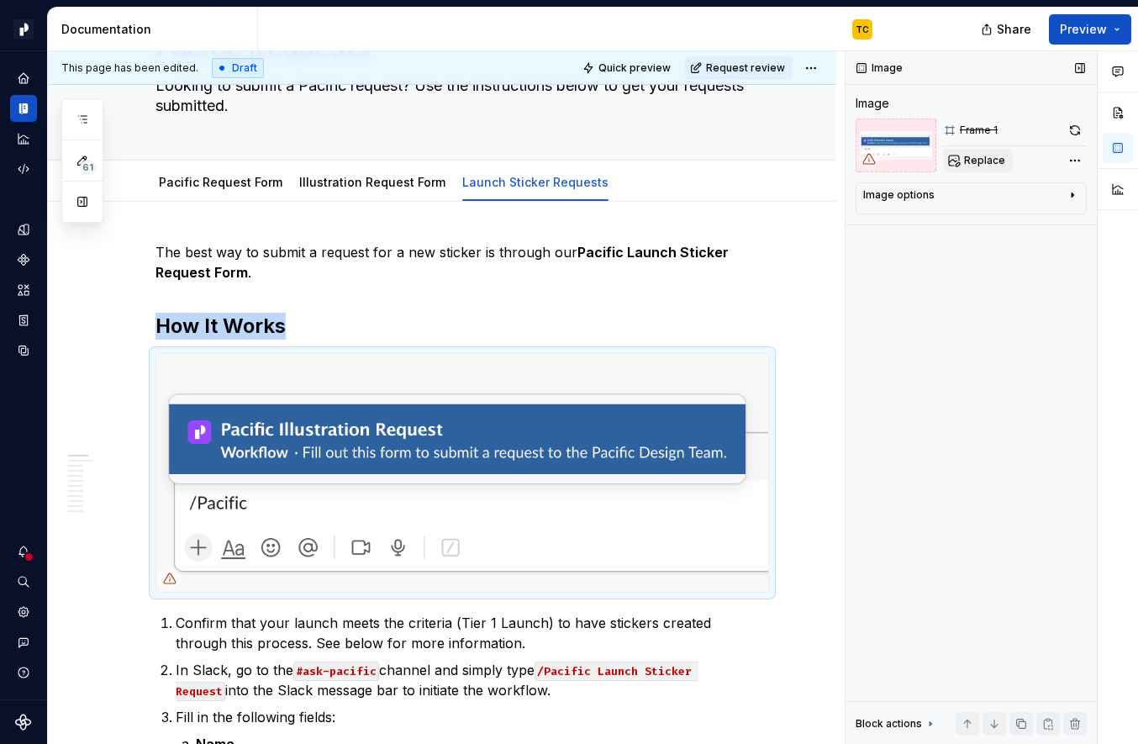
click at [960, 156] on button "Replace" at bounding box center [978, 161] width 70 height 24
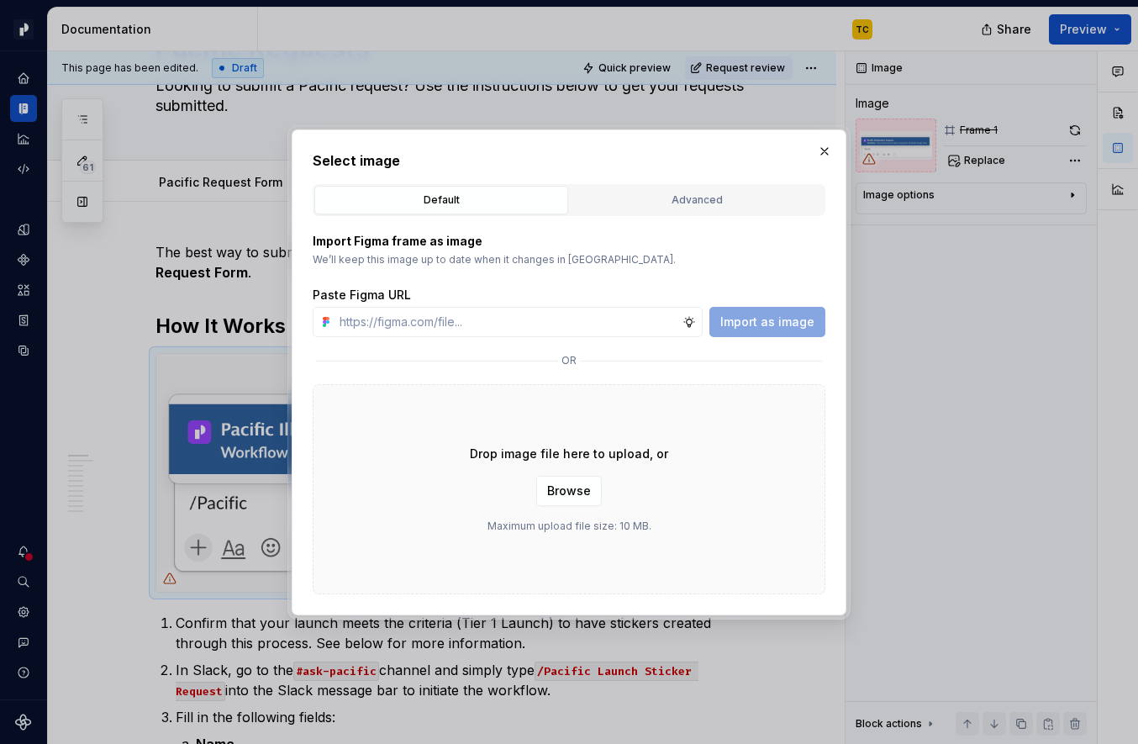
click at [837, 149] on div "Select image Default Advanced Import Figma frame as image We’ll keep this image…" at bounding box center [569, 372] width 555 height 486
click at [824, 147] on button "button" at bounding box center [825, 152] width 24 height 24
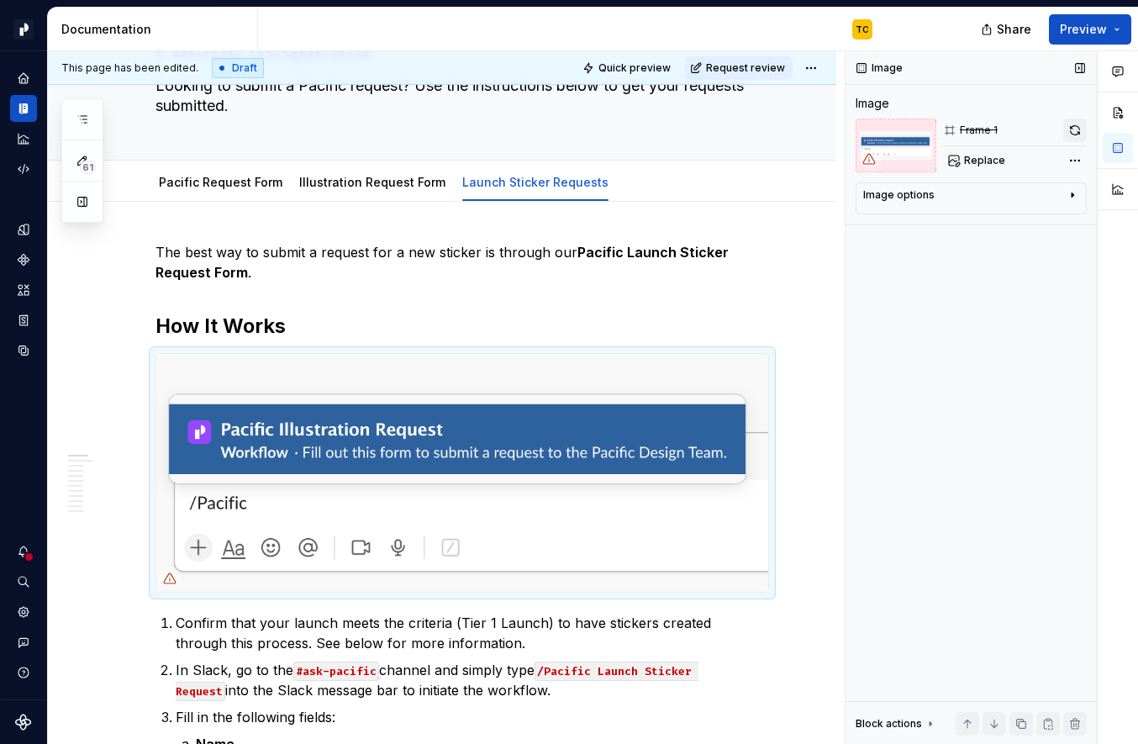
click at [1073, 124] on button "button" at bounding box center [1076, 131] width 24 height 24
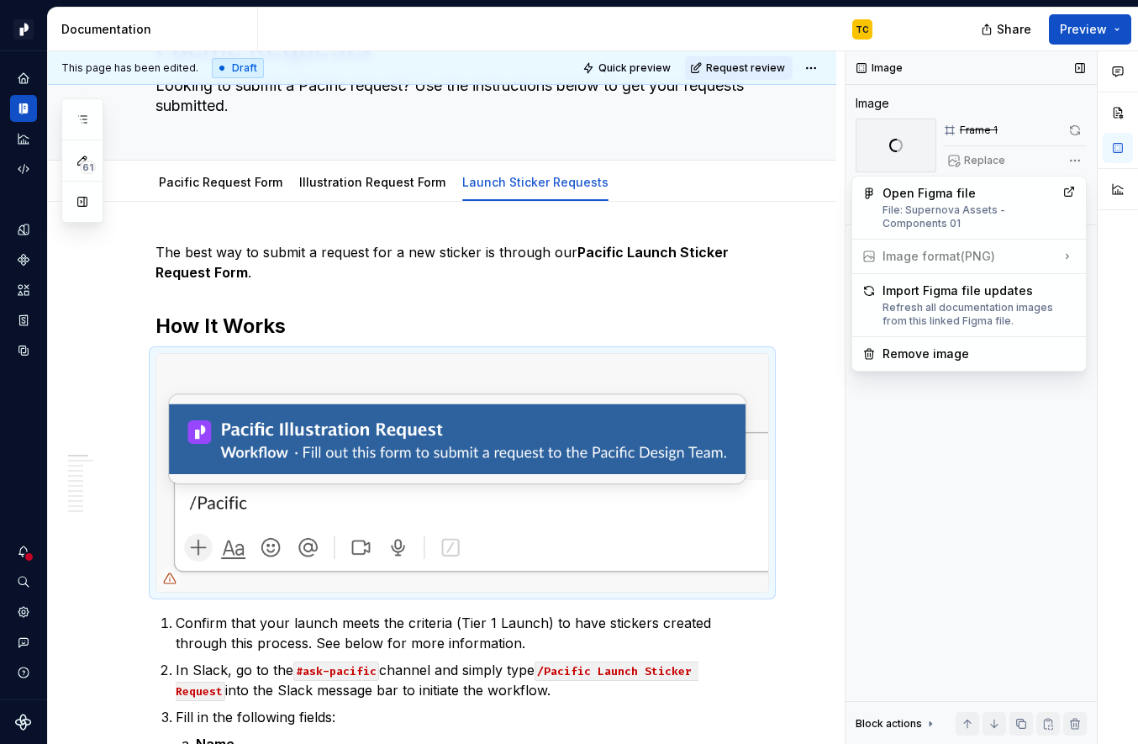
click at [1074, 154] on div "Comments Open comments No comments yet Select ‘Comment’ from the block context …" at bounding box center [992, 398] width 293 height 694
click at [909, 356] on div "Remove image" at bounding box center [979, 354] width 193 height 17
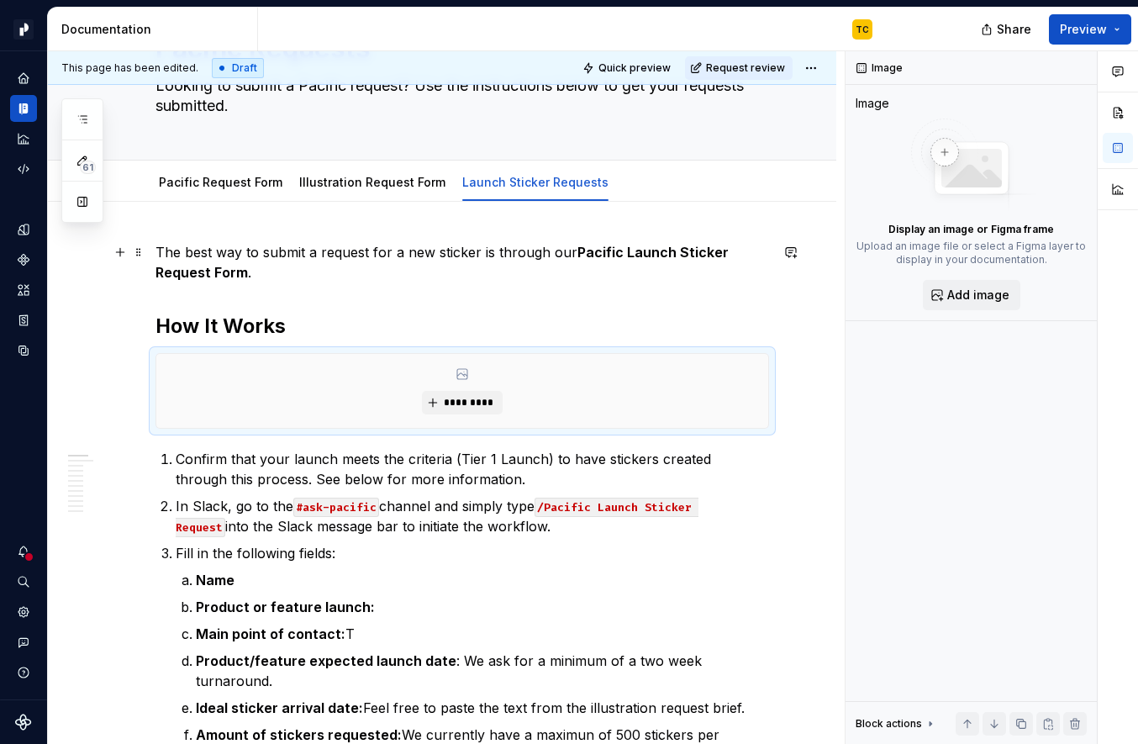
click at [462, 280] on p "The best way to submit a request for a new sticker is through our Pacific Launc…" at bounding box center [463, 262] width 614 height 40
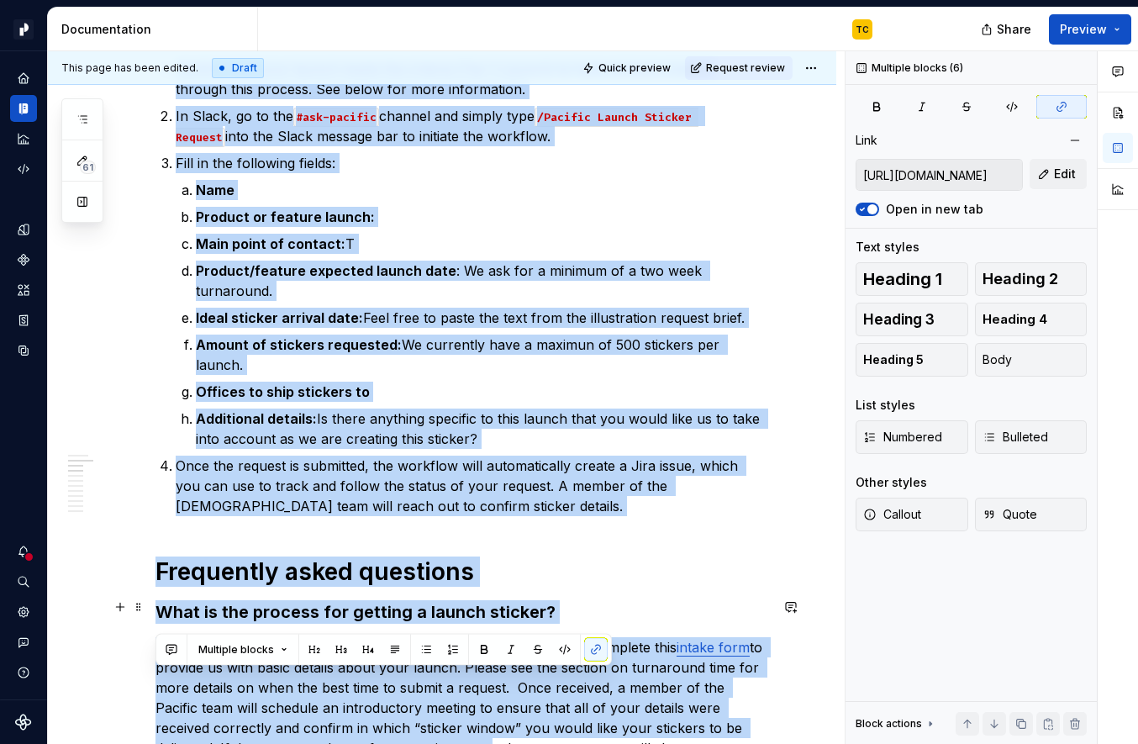
scroll to position [549, 0]
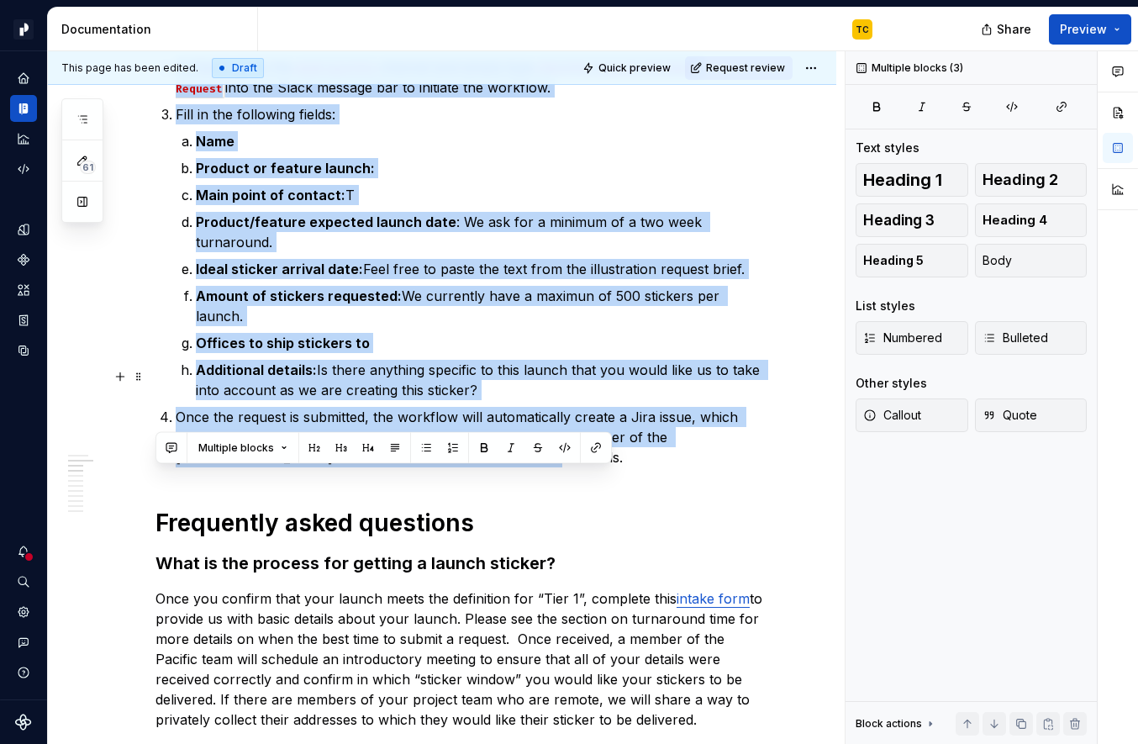
drag, startPoint x: 175, startPoint y: 293, endPoint x: 409, endPoint y: 414, distance: 262.8
click at [409, 414] on ol "Confirm that your launch meets the criteria (Tier 1 Launch) to have stickers cr…" at bounding box center [473, 238] width 594 height 457
copy div "How It Works ********* Confirm that your launch meets the criteria (Tier 1 Laun…"
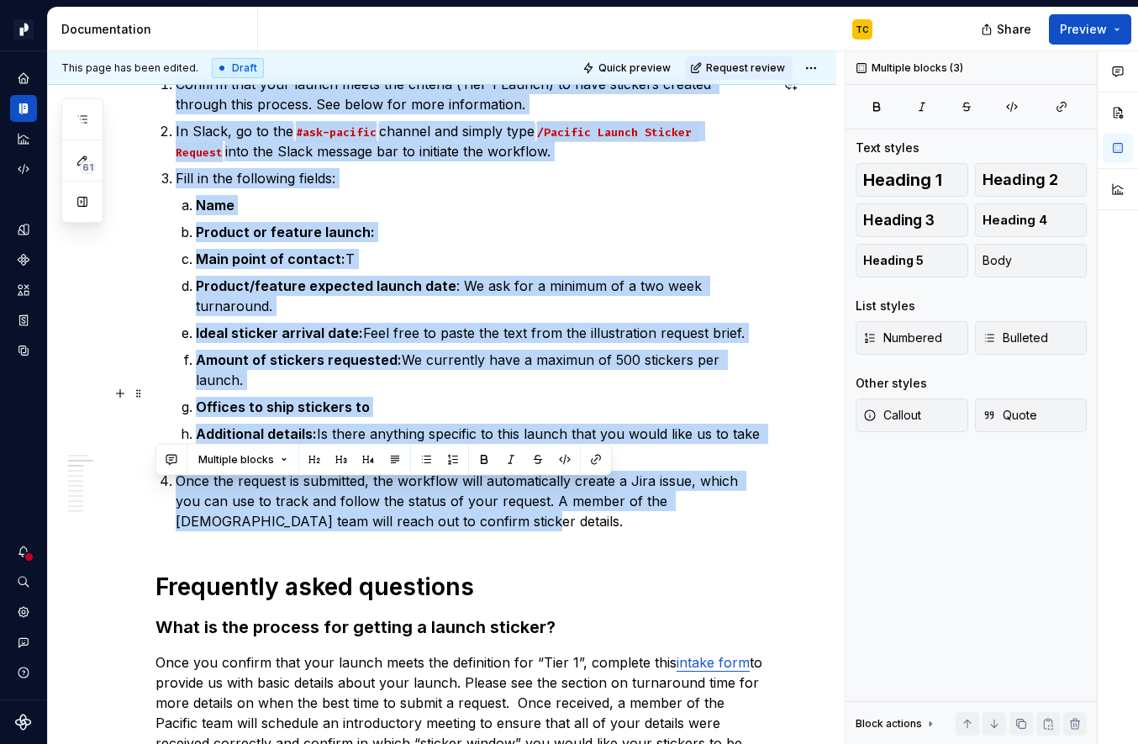
scroll to position [478, 0]
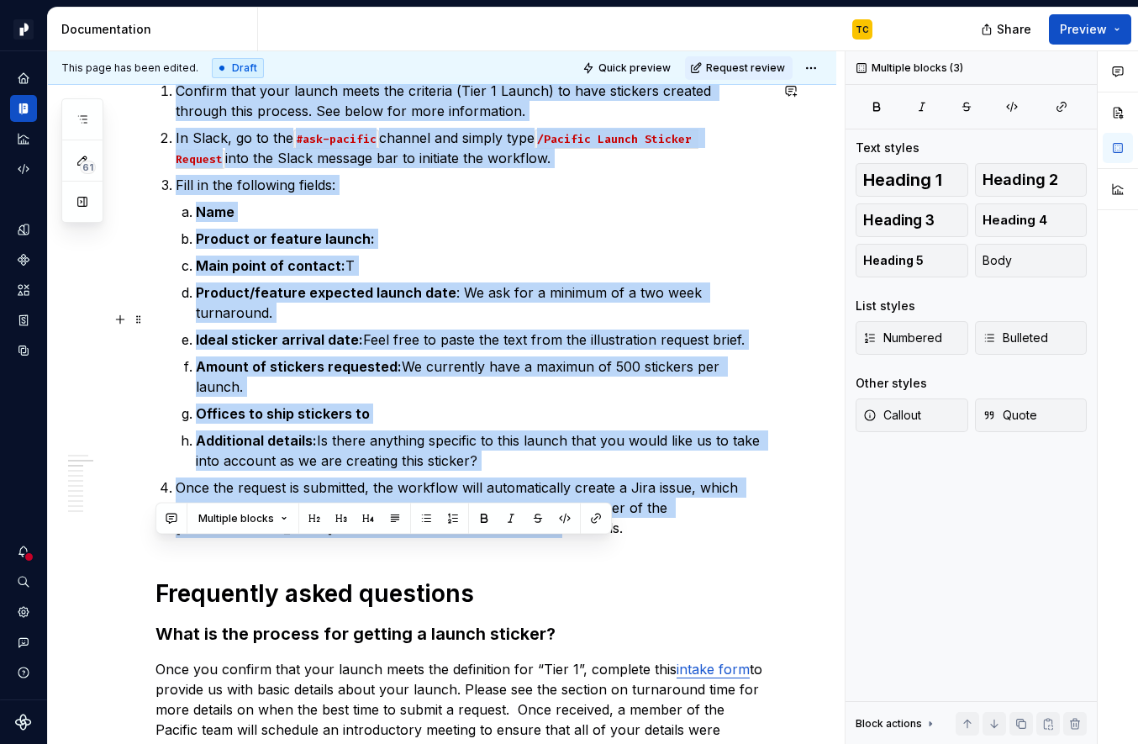
click at [315, 331] on strong "Ideal sticker arrival date:" at bounding box center [279, 339] width 167 height 17
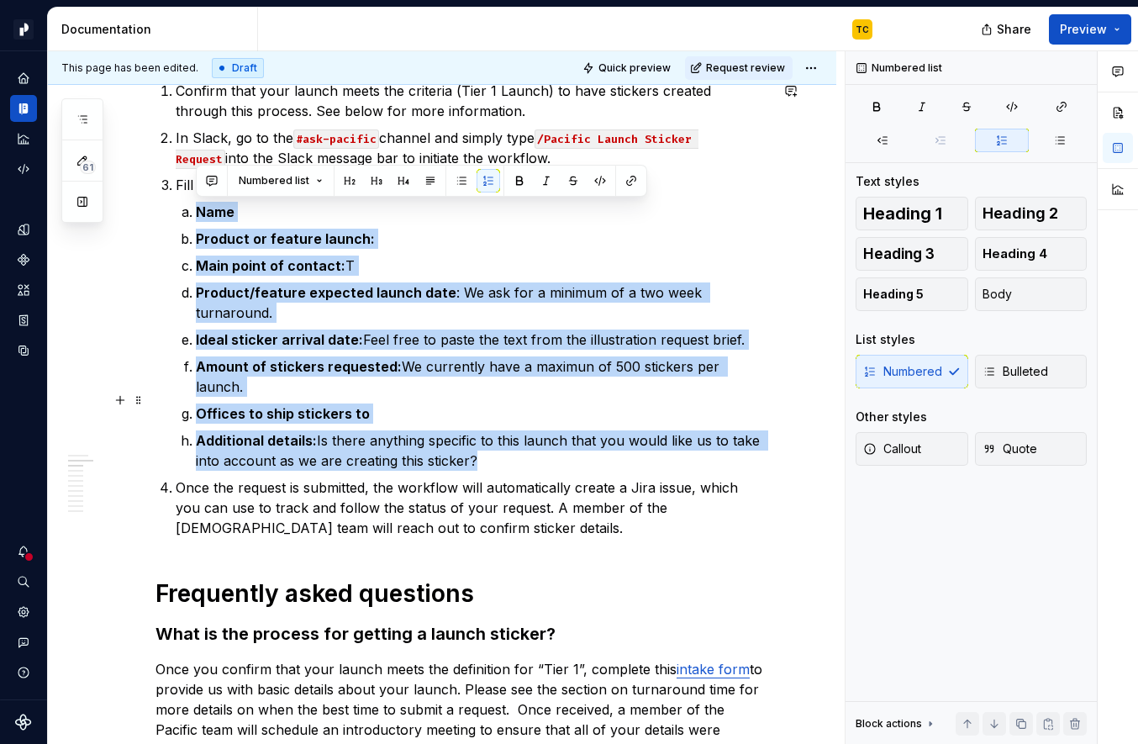
drag, startPoint x: 195, startPoint y: 208, endPoint x: 508, endPoint y: 420, distance: 378.2
click at [508, 420] on ol "Name Product or feature launch: Main point of contact: T Product/feature expect…" at bounding box center [482, 336] width 573 height 269
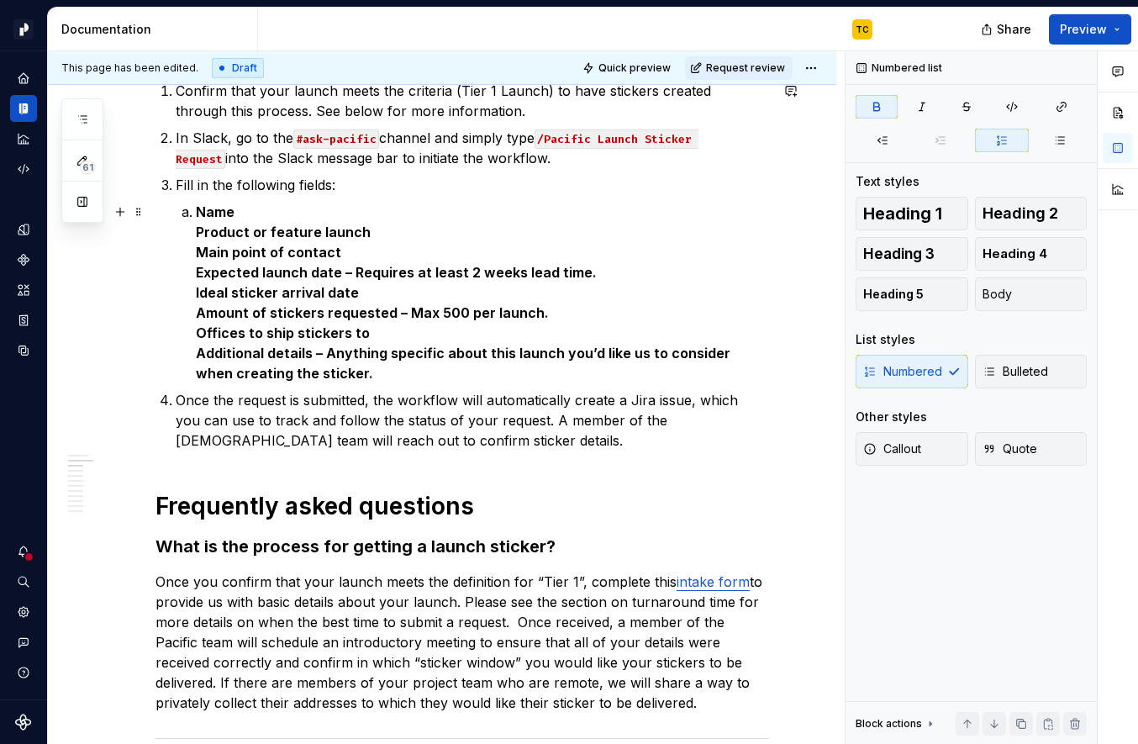
click at [197, 228] on strong "Product or feature launch" at bounding box center [283, 232] width 175 height 17
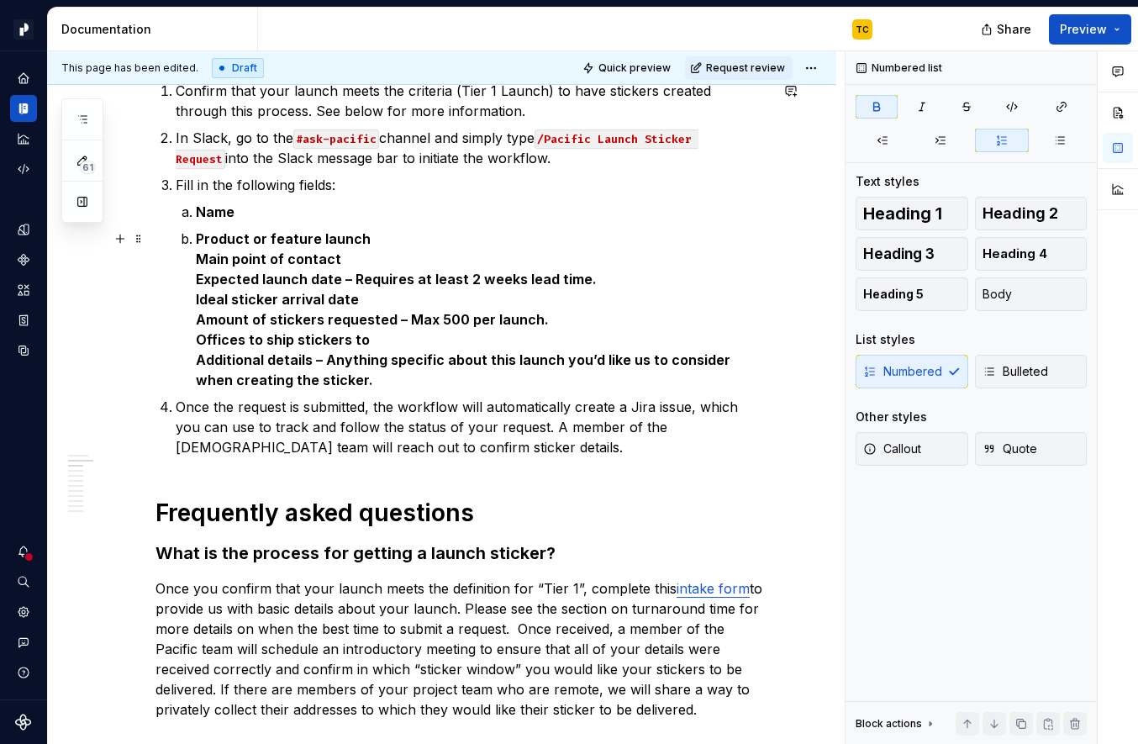
click at [196, 261] on strong "Main point of contact" at bounding box center [268, 259] width 145 height 17
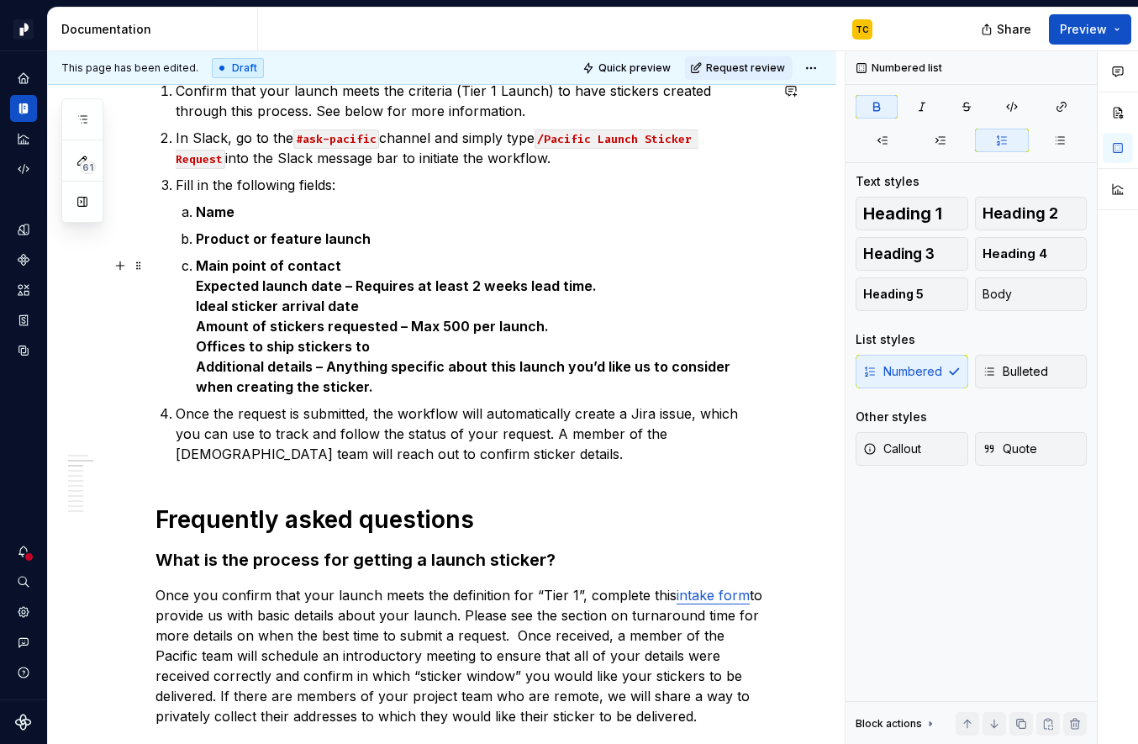
click at [192, 287] on li "Fill in the following fields: Name Product or feature launch Main point of cont…" at bounding box center [473, 286] width 594 height 222
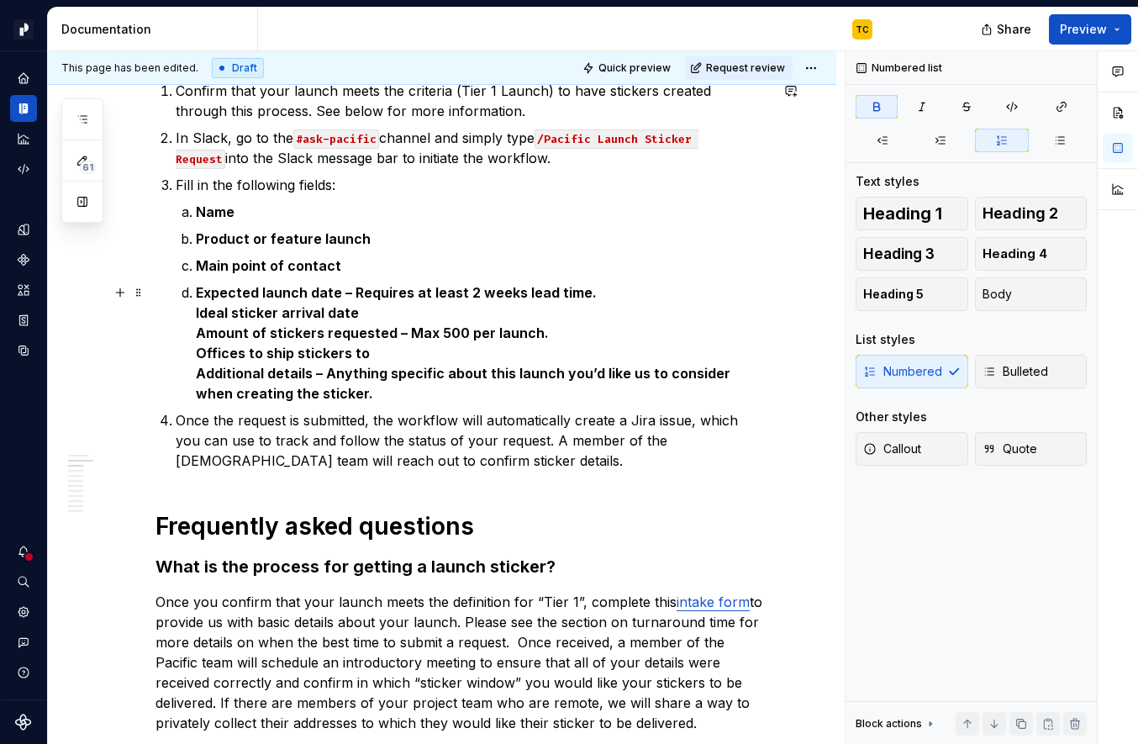
click at [190, 313] on li "Fill in the following fields: Name Product or feature launch Main point of cont…" at bounding box center [473, 289] width 594 height 229
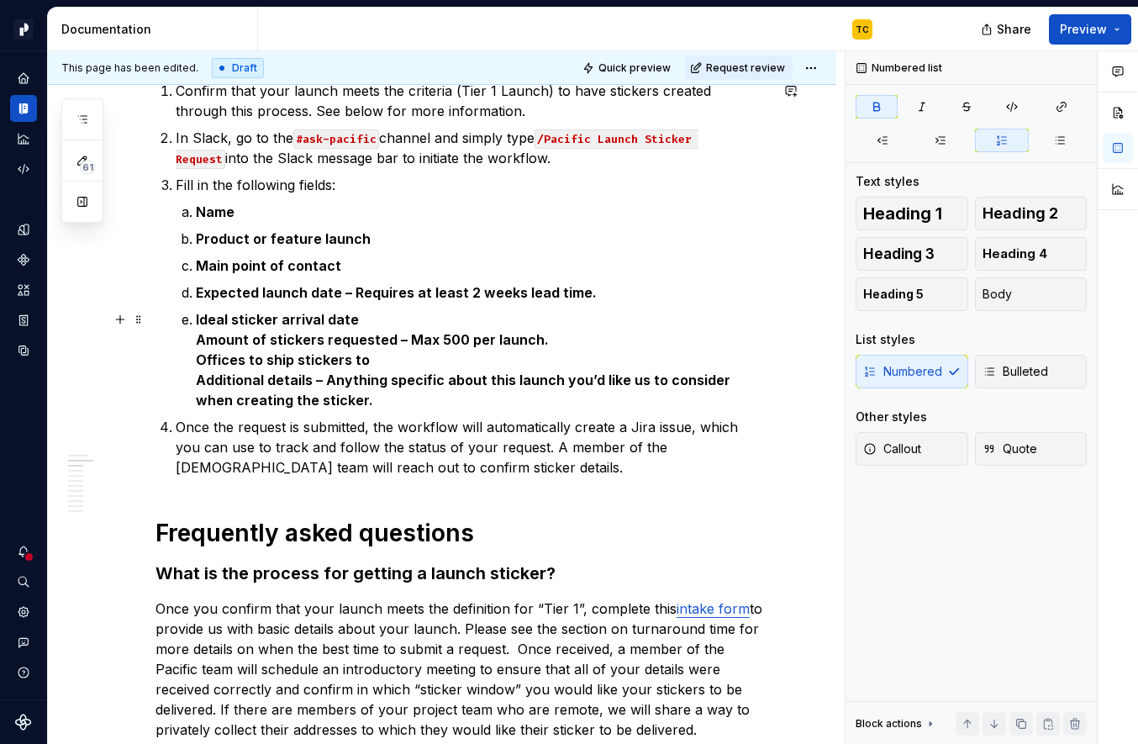
click at [185, 345] on li "Fill in the following fields: Name Product or feature launch Main point of cont…" at bounding box center [473, 292] width 594 height 235
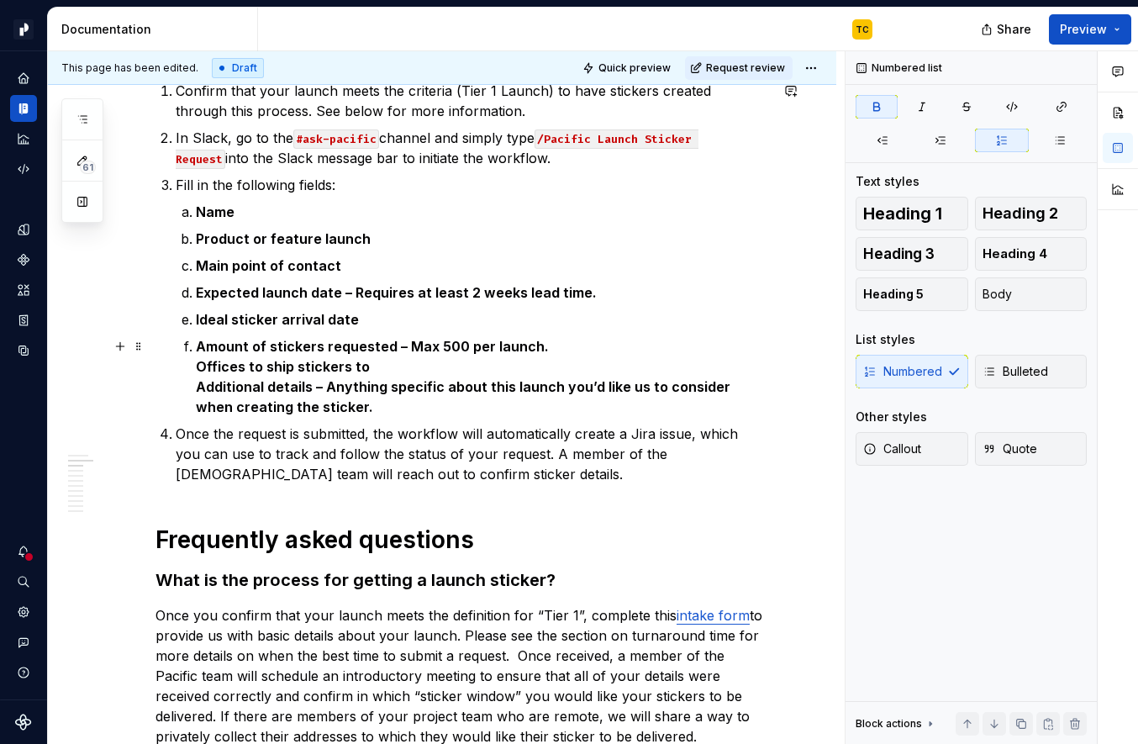
click at [189, 372] on li "Fill in the following fields: Name Product or feature launch Main point of cont…" at bounding box center [473, 296] width 594 height 242
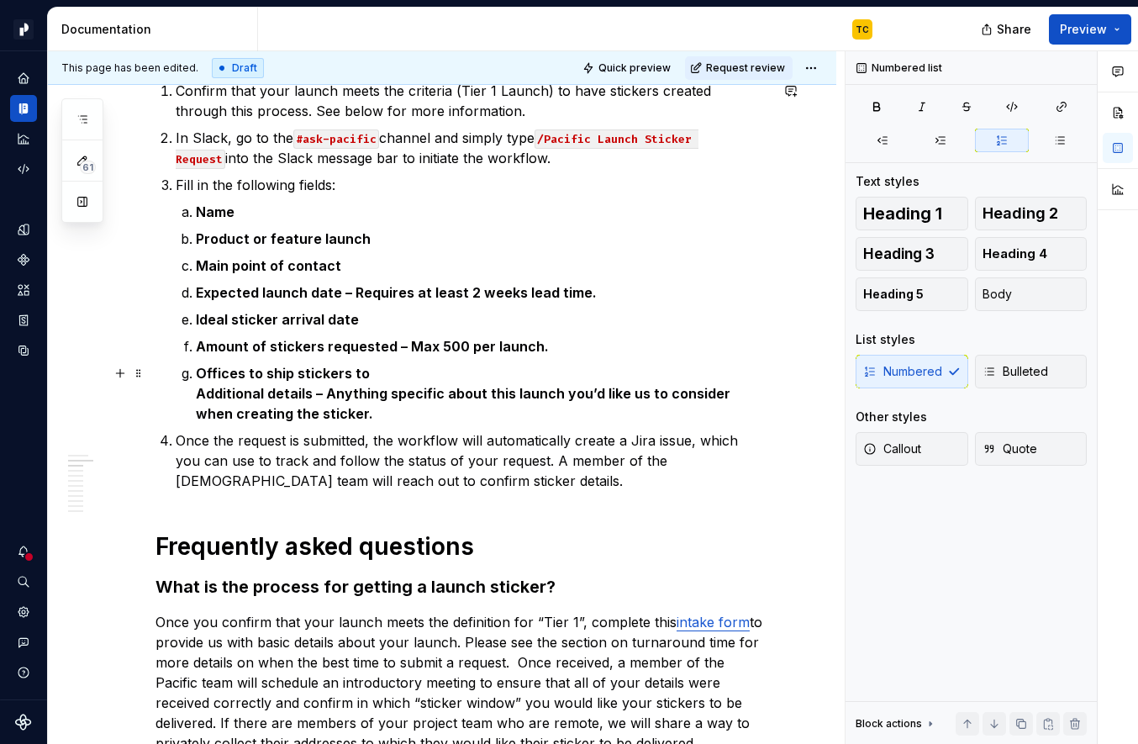
click at [193, 391] on li "Fill in the following fields: Name Product or feature launch Main point of cont…" at bounding box center [473, 299] width 594 height 249
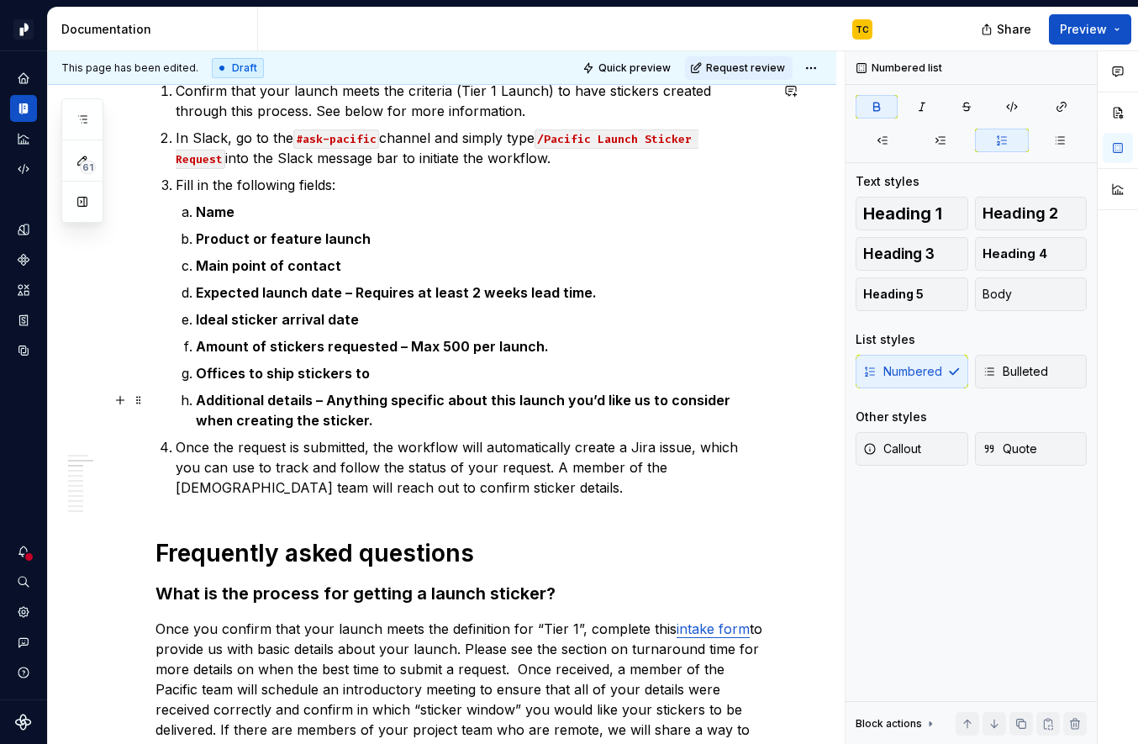
click at [319, 396] on strong "Additional details – Anything specific about this launch you’d like us to consi…" at bounding box center [465, 410] width 538 height 37
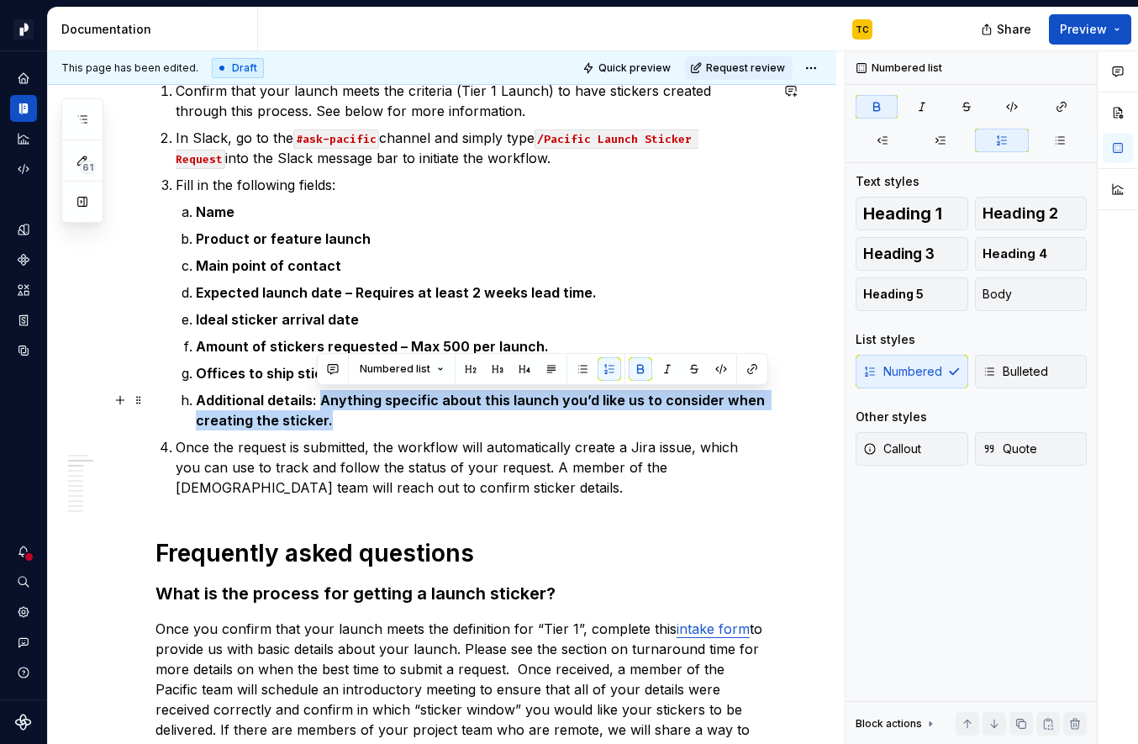
drag, startPoint x: 316, startPoint y: 398, endPoint x: 351, endPoint y: 415, distance: 38.7
click at [351, 415] on p "Additional details: Anything specific about this launch you’d like us to consid…" at bounding box center [482, 410] width 573 height 40
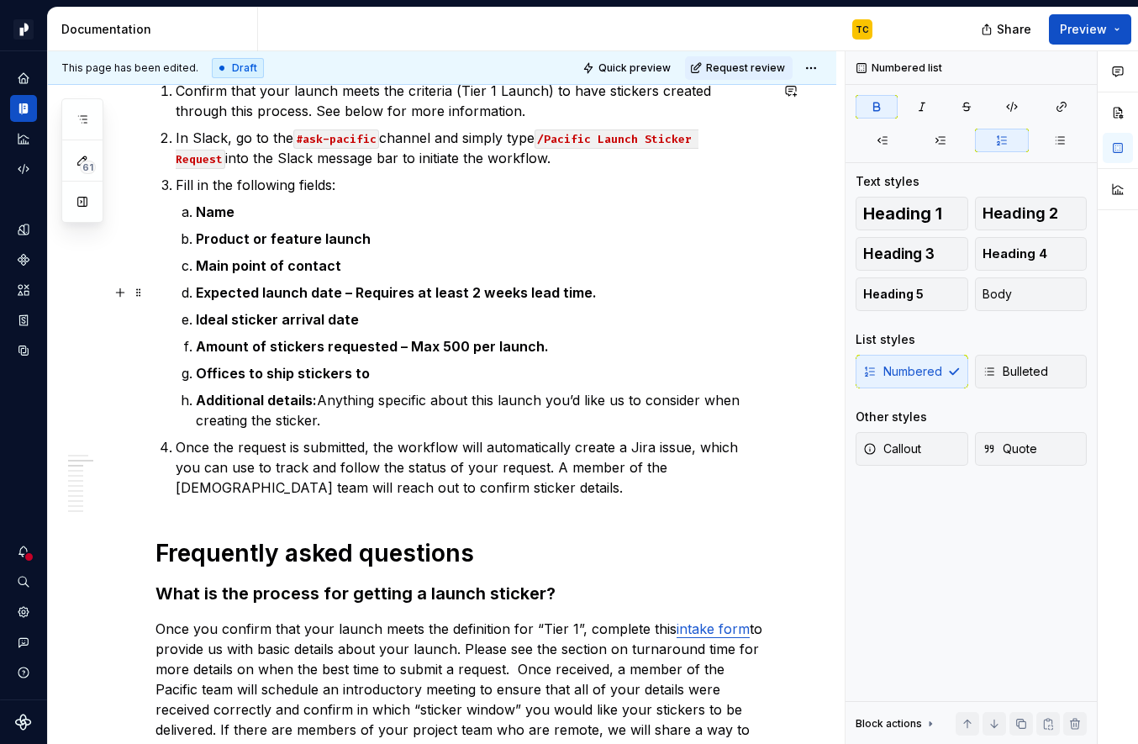
click at [399, 292] on strong "Expected launch date – Requires at least 2 weeks lead time." at bounding box center [396, 292] width 401 height 17
click at [355, 399] on p "Additional details: Anything specific about this launch you’d like us to consid…" at bounding box center [482, 410] width 573 height 40
click at [593, 399] on p "Additional details: Include anything specific about this launch you’d like us t…" at bounding box center [482, 410] width 573 height 40
click at [636, 405] on p "Additional details: Include anything specific about this launch that you’d like…" at bounding box center [482, 410] width 573 height 40
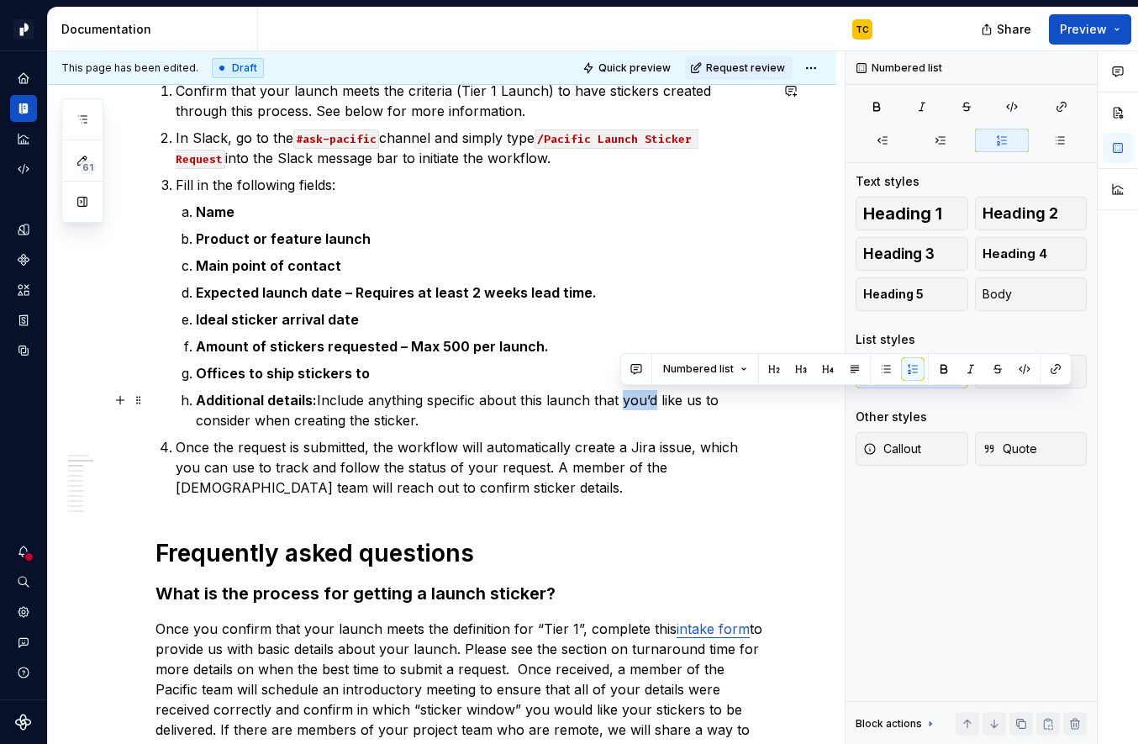
click at [636, 405] on p "Additional details: Include anything specific about this launch that you’d like…" at bounding box center [482, 410] width 573 height 40
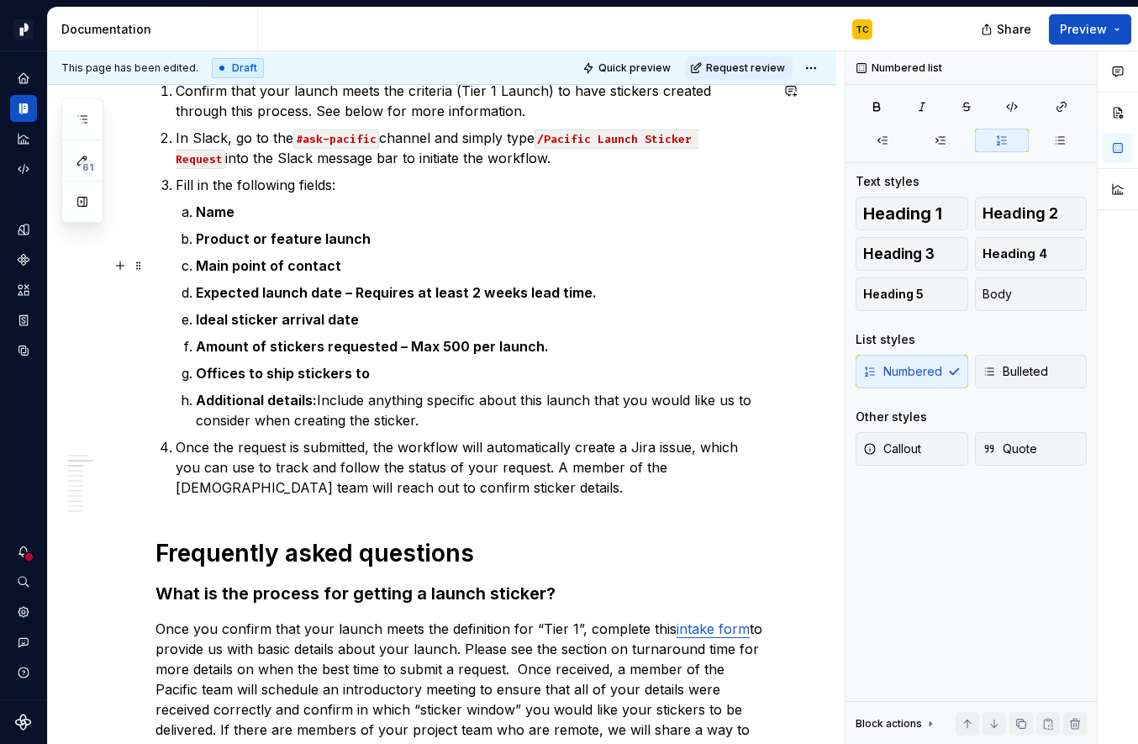
click at [351, 265] on p "Main point of contact" at bounding box center [482, 266] width 573 height 20
click at [613, 261] on p "Main point of contact: Our team will work with this person to finalize" at bounding box center [482, 266] width 573 height 20
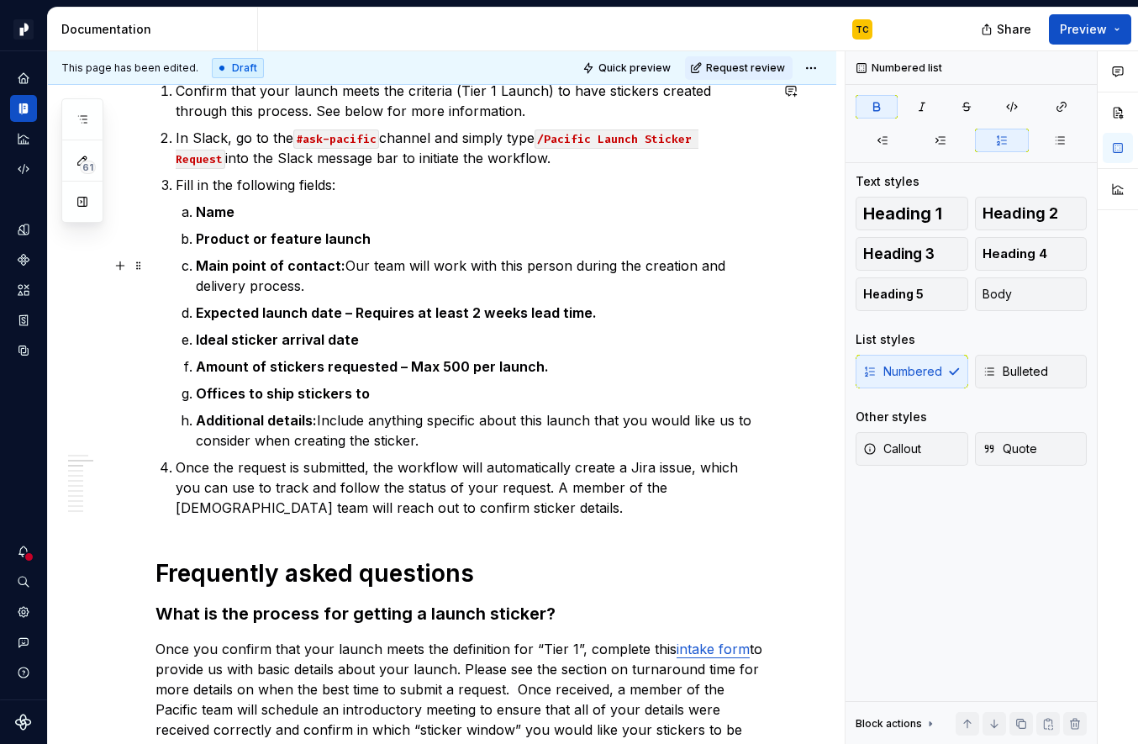
click at [343, 262] on p "Main point of contact: Our team will work with this person during the creation …" at bounding box center [482, 276] width 573 height 40
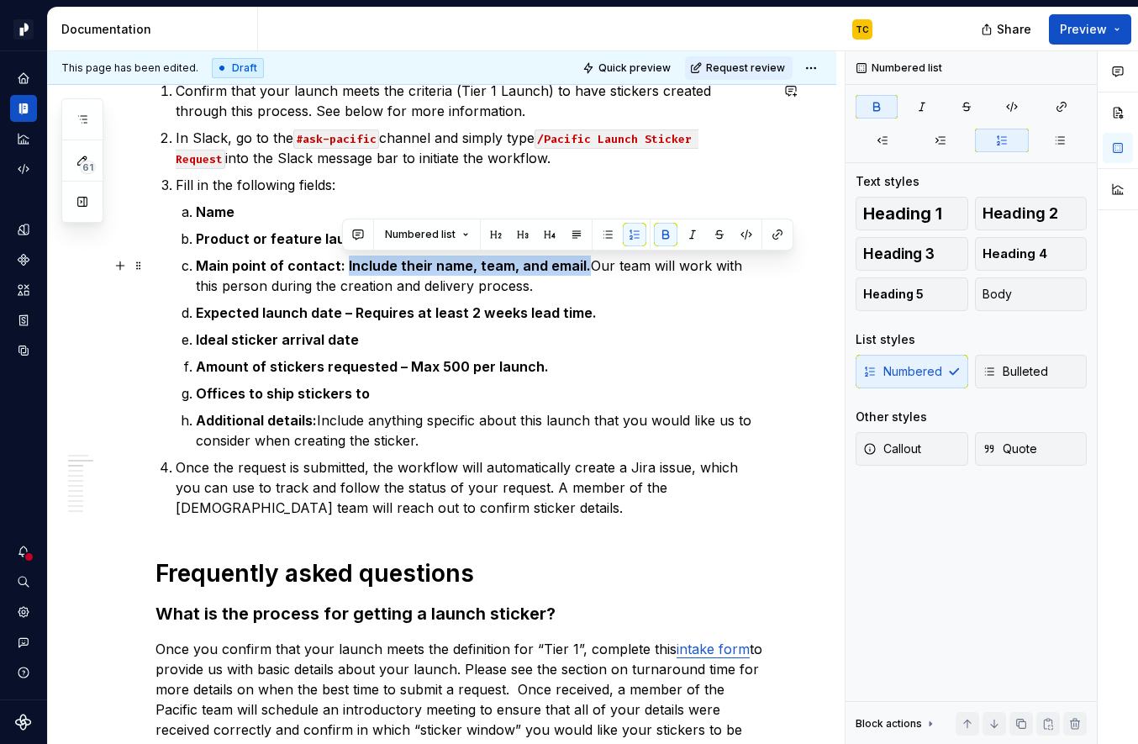
drag, startPoint x: 341, startPoint y: 266, endPoint x: 577, endPoint y: 264, distance: 235.4
click at [577, 264] on strong "Main point of contact: Include their name, team, and email." at bounding box center [393, 265] width 395 height 17
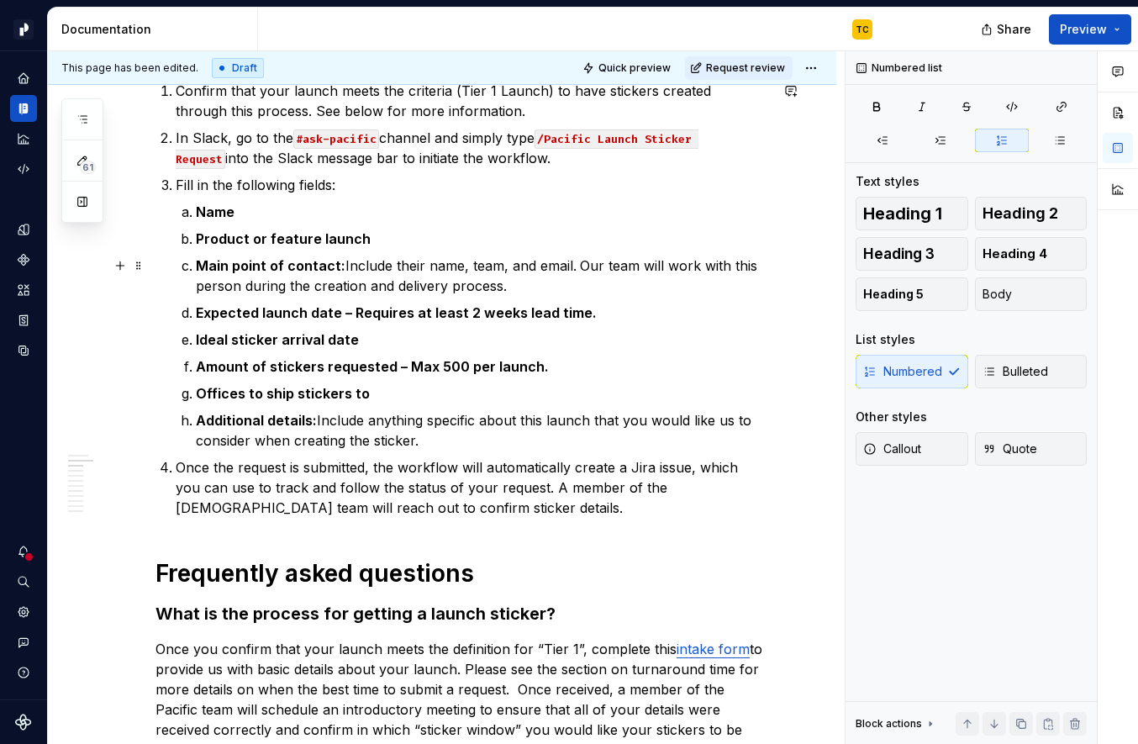
click at [525, 288] on p "Main point of contact: Include their name, team, and email. Our team will work …" at bounding box center [482, 276] width 573 height 40
click at [347, 309] on strong "Expected launch date – Requires at least 2 weeks lead time." at bounding box center [396, 312] width 401 height 17
click at [377, 314] on strong "Expected launch date: Requires at least 2 weeks lead time." at bounding box center [395, 312] width 399 height 17
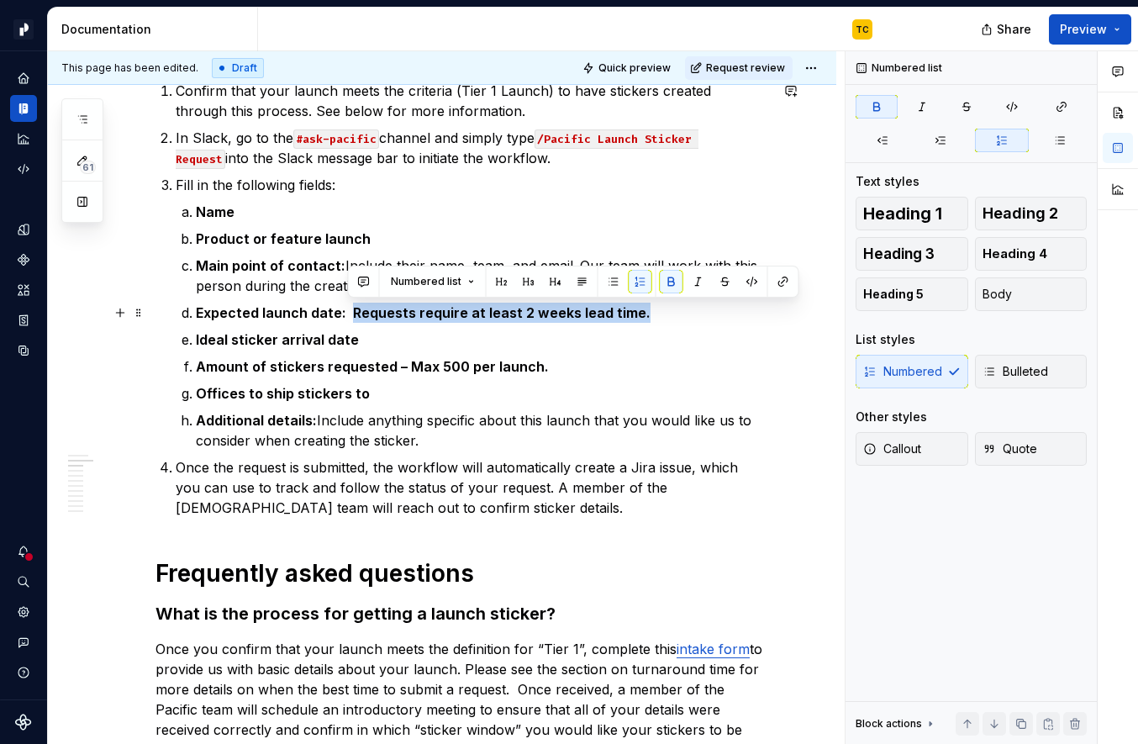
drag, startPoint x: 348, startPoint y: 311, endPoint x: 689, endPoint y: 318, distance: 341.4
click at [689, 318] on p "Expected launch date: Requests require at least 2 weeks lead time." at bounding box center [482, 313] width 573 height 20
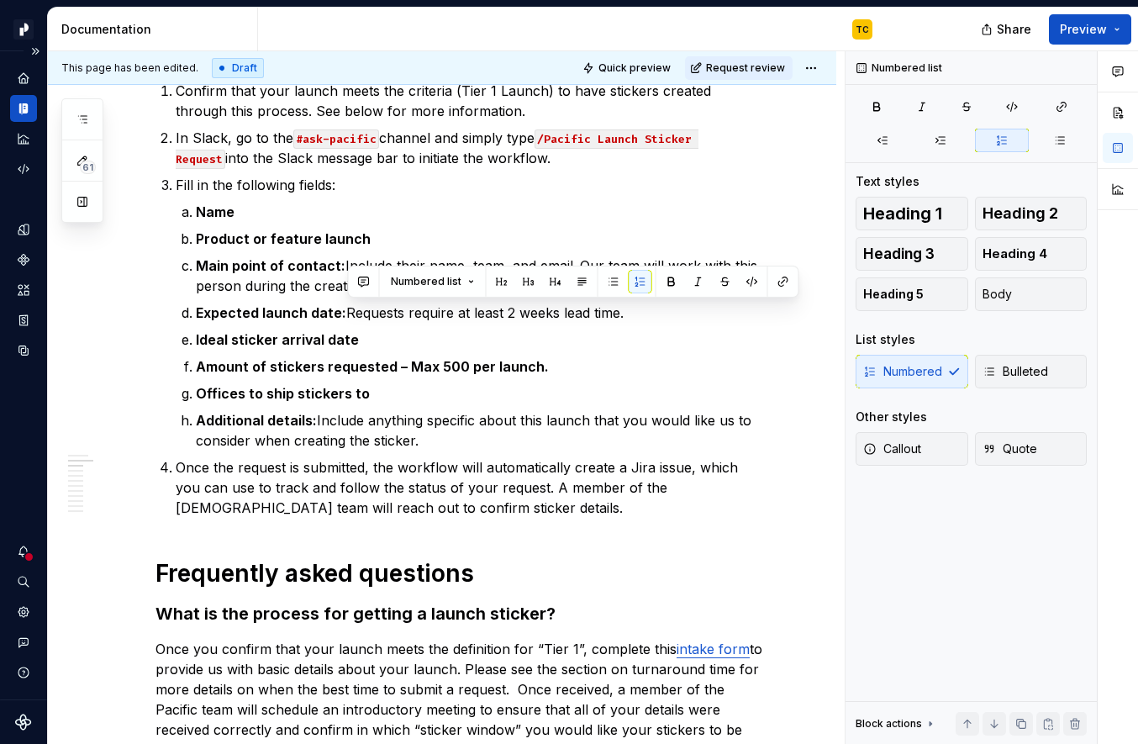
copy p "Requests require at least 2 weeks lead time."
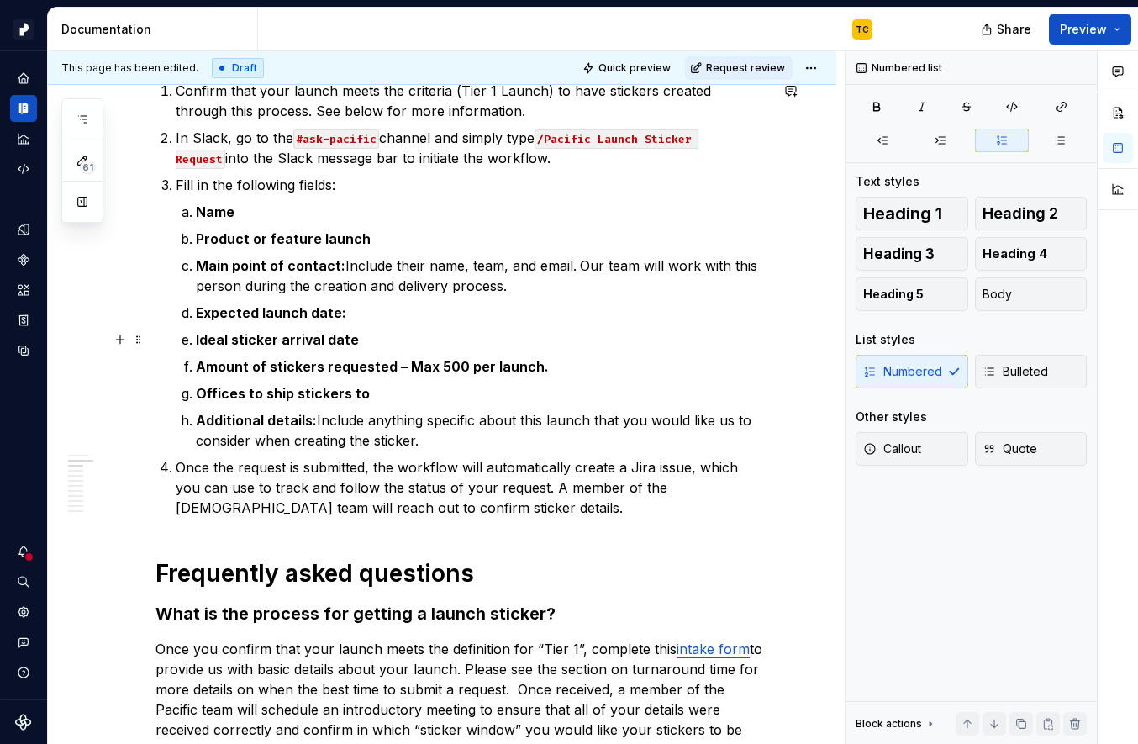
click at [352, 333] on p "Ideal sticker arrival date" at bounding box center [482, 340] width 573 height 20
click at [520, 339] on p "Ideal sticker arrival date: Requests require at least 2 weeks lead time." at bounding box center [482, 340] width 573 height 20
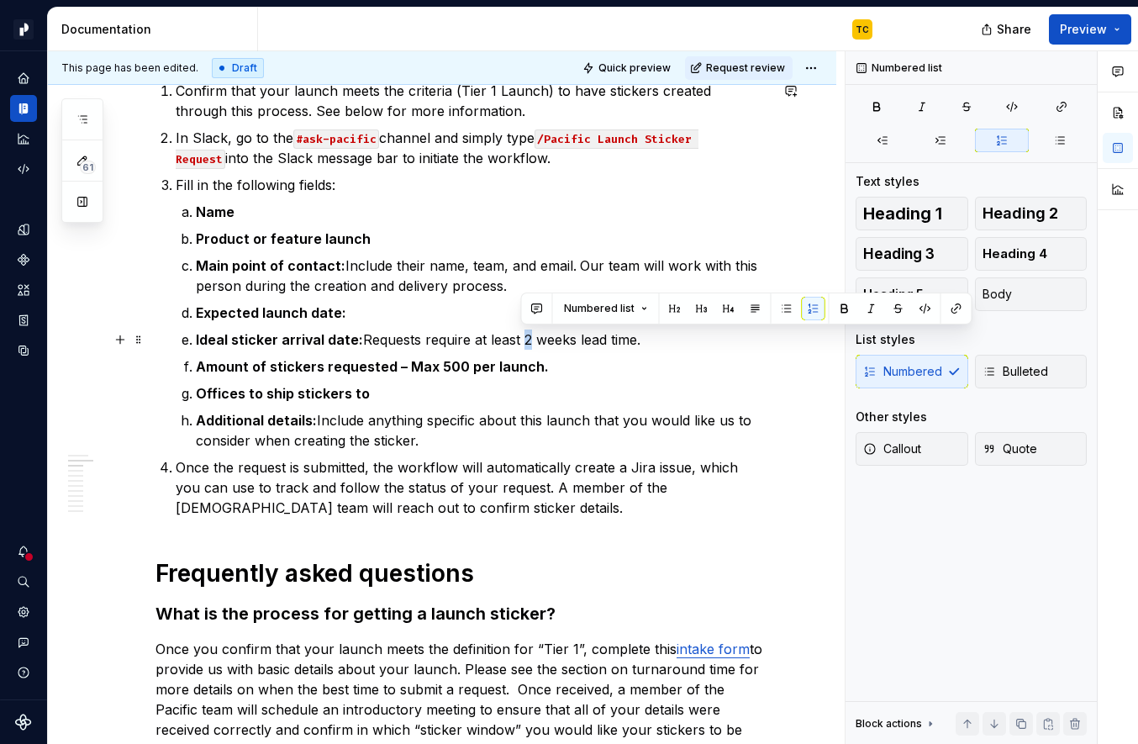
click at [520, 339] on p "Ideal sticker arrival date: Requests require at least 2 weeks lead time." at bounding box center [482, 340] width 573 height 20
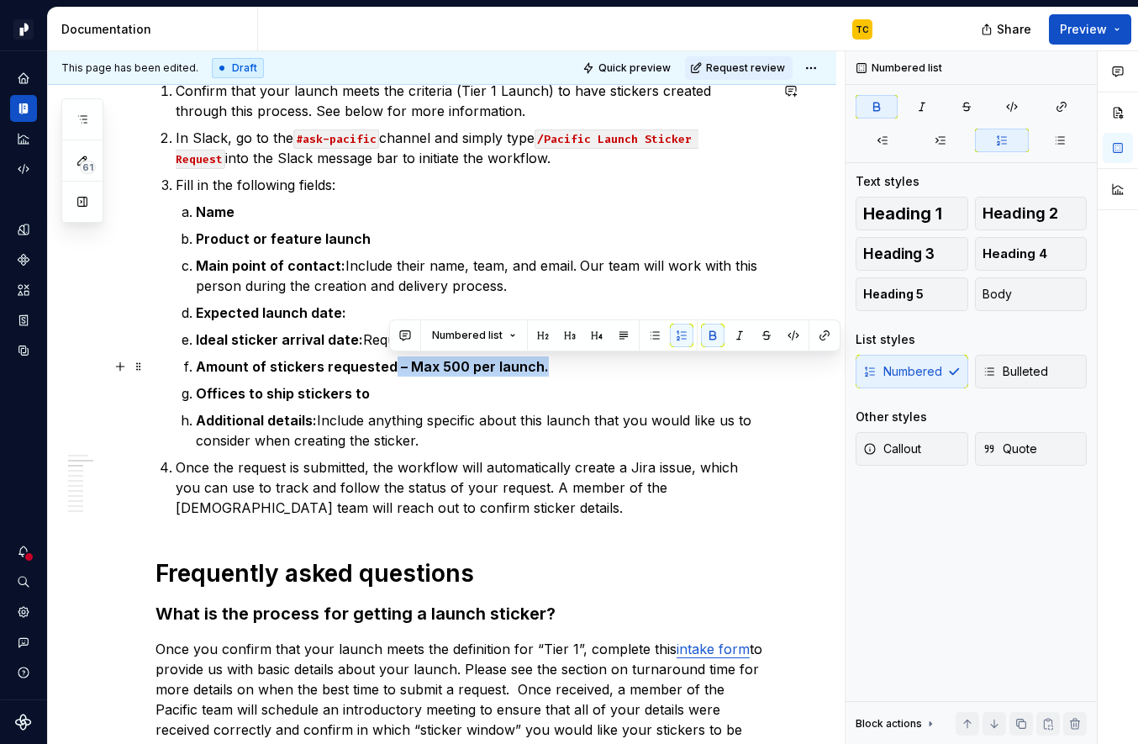
drag, startPoint x: 389, startPoint y: 367, endPoint x: 562, endPoint y: 363, distance: 173.2
click at [562, 363] on p "Amount of stickers requested – Max 500 per launch." at bounding box center [482, 366] width 573 height 20
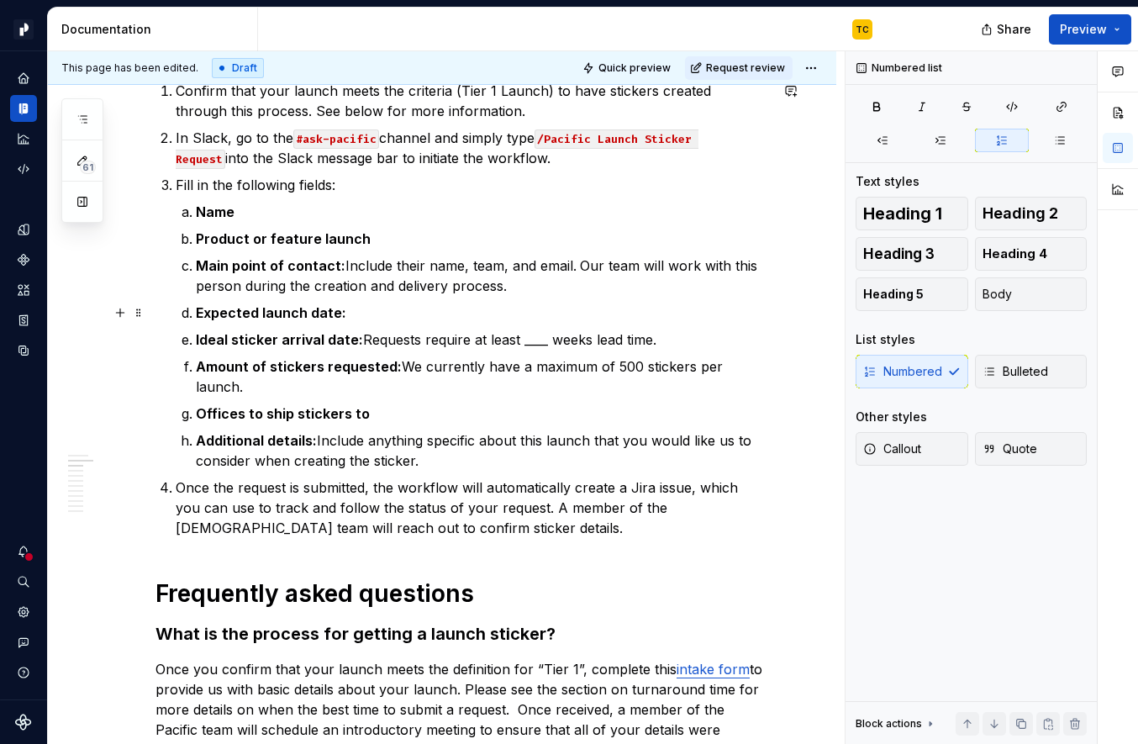
click at [380, 317] on p "Expected launch date:" at bounding box center [482, 313] width 573 height 20
click at [341, 310] on strong "Expected launch date:" at bounding box center [271, 312] width 150 height 17
click at [198, 211] on strong "Name" at bounding box center [215, 211] width 39 height 17
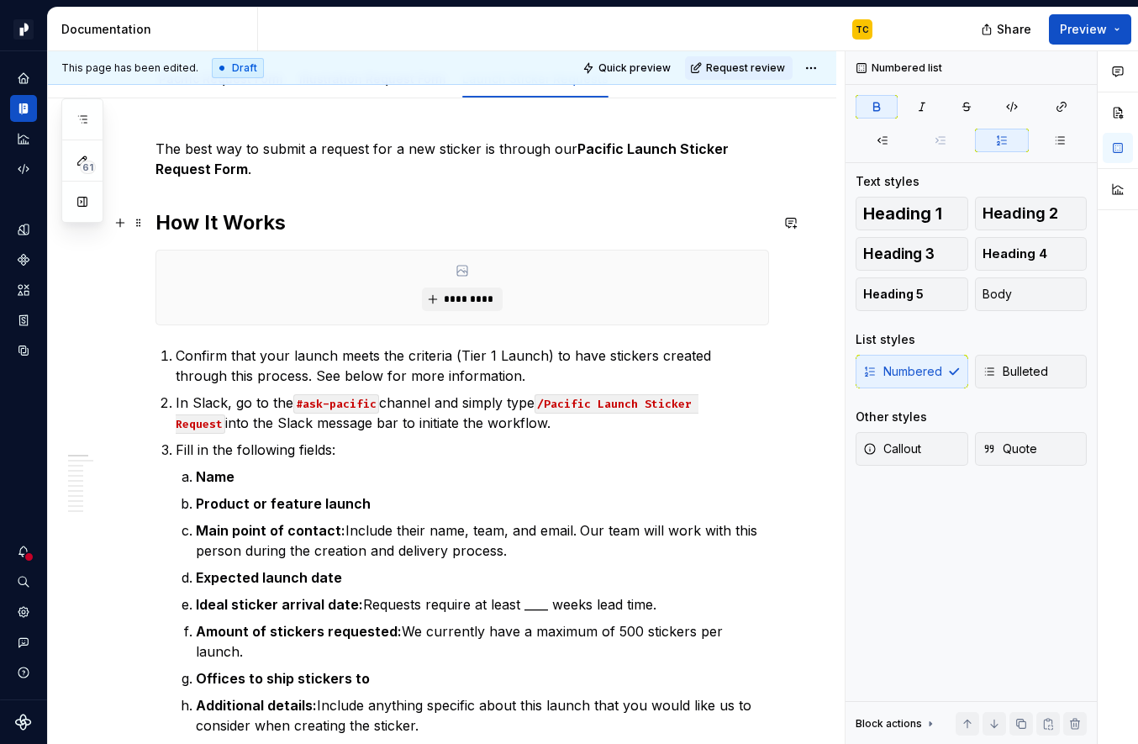
scroll to position [0, 0]
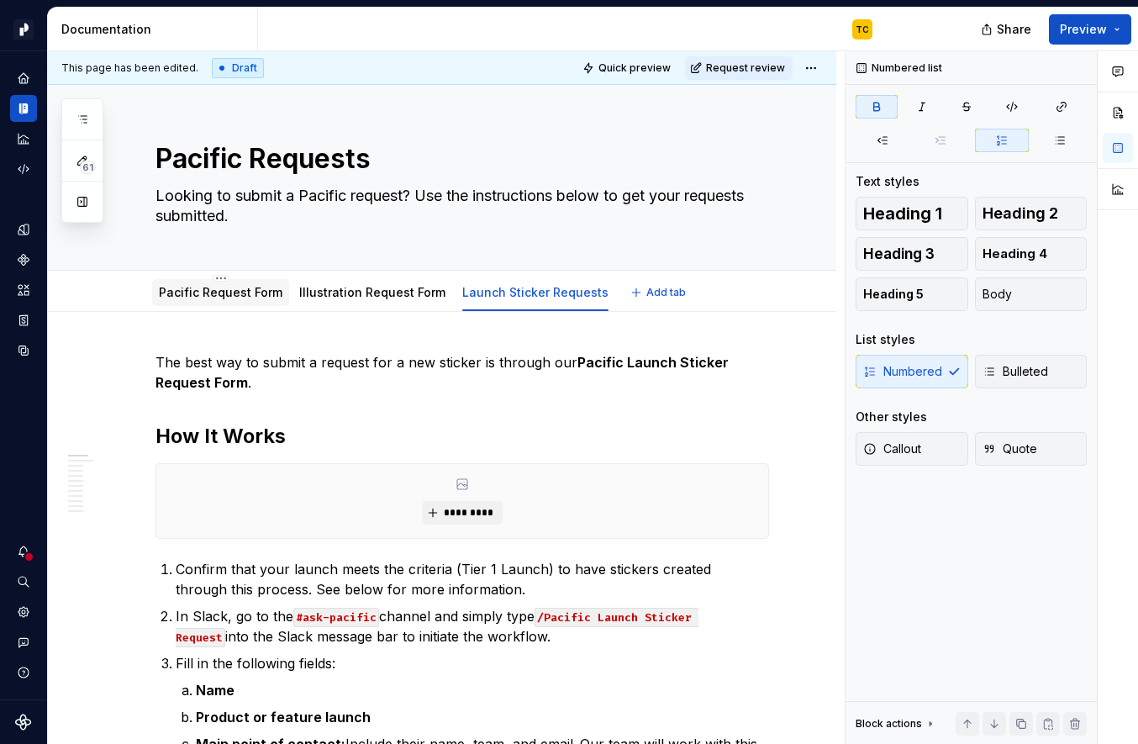
click at [230, 298] on link "Pacific Request Form" at bounding box center [221, 292] width 124 height 14
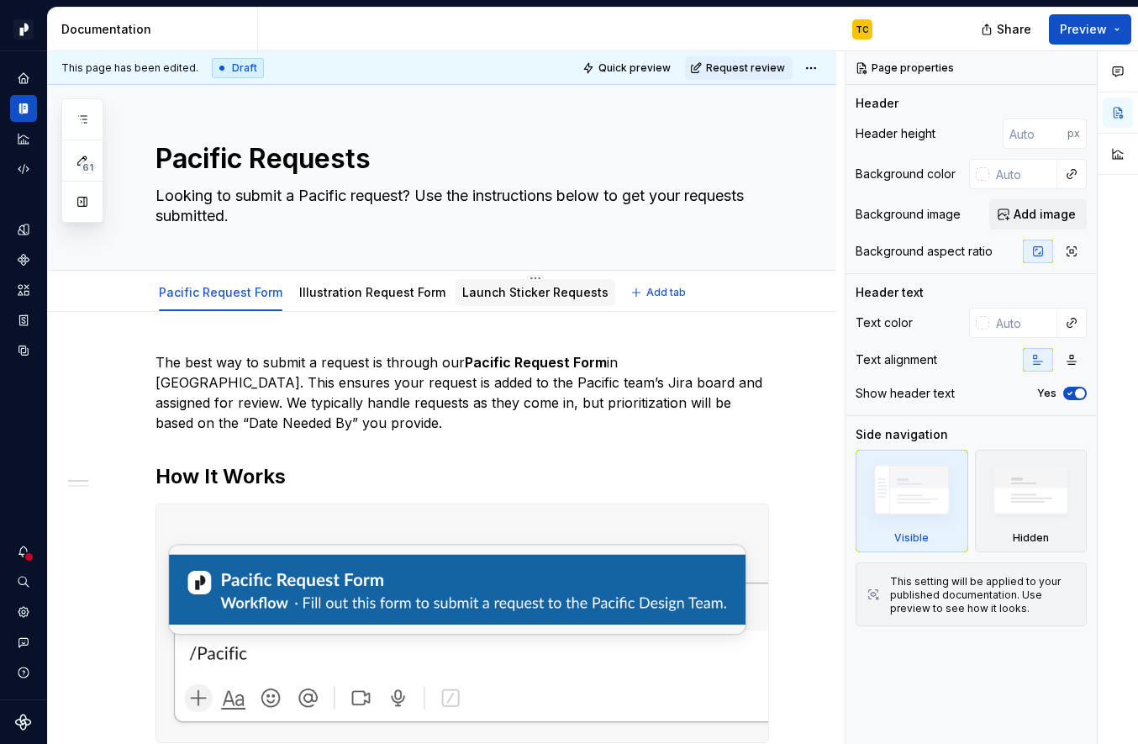
click at [490, 296] on link "Launch Sticker Requests" at bounding box center [535, 292] width 146 height 14
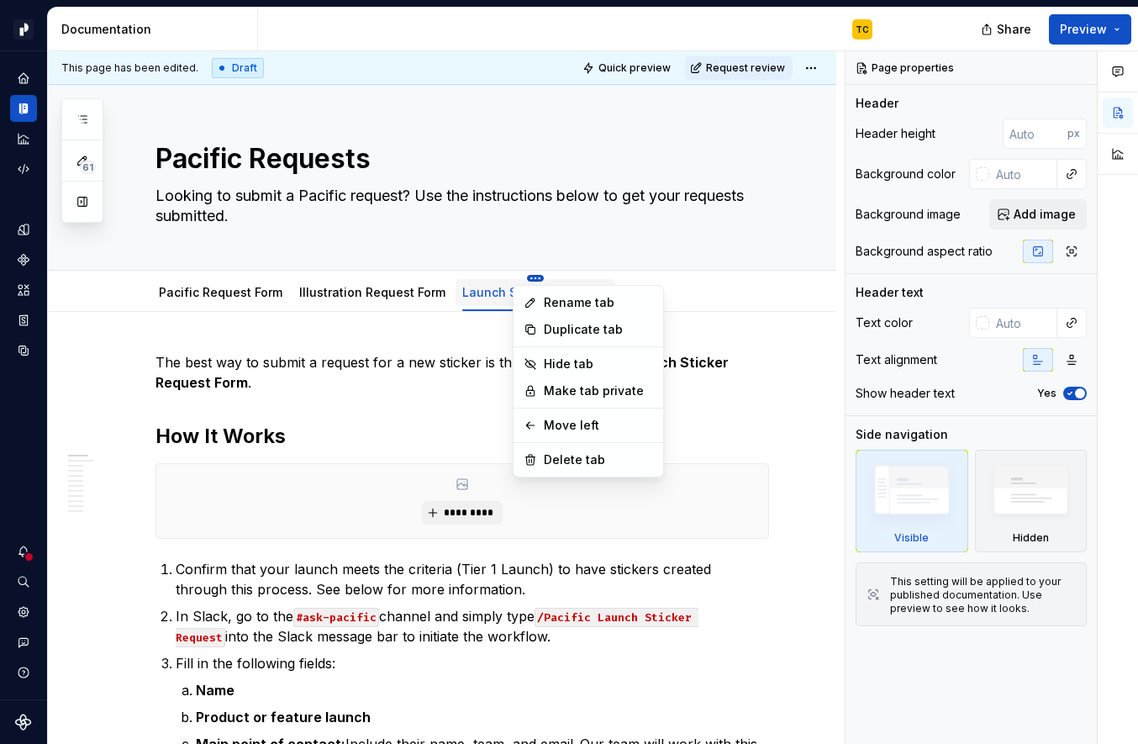
click at [520, 276] on html "Pacific TC Design system data Documentation TC Share Preview 61 Pages Add Acces…" at bounding box center [569, 372] width 1138 height 744
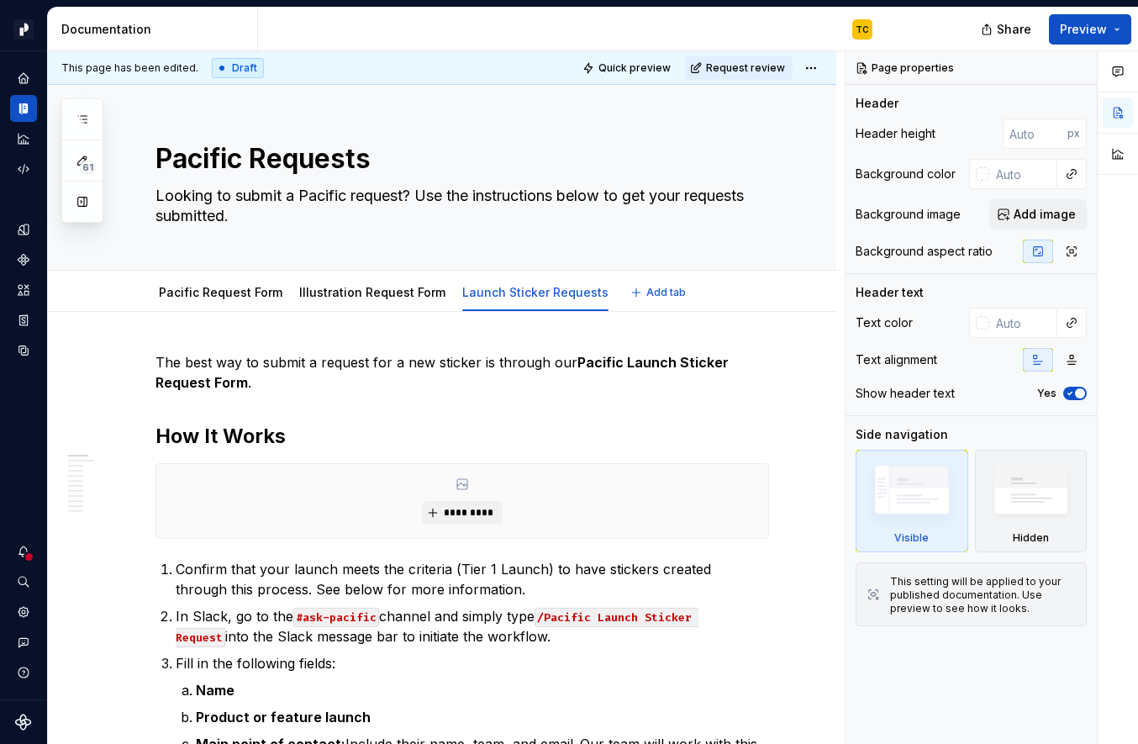
click at [354, 290] on html "Pacific TC Design system data Documentation TC Share Preview 61 Pages Add Acces…" at bounding box center [569, 372] width 1138 height 744
click at [331, 290] on link "Illustration Request Form" at bounding box center [372, 292] width 146 height 14
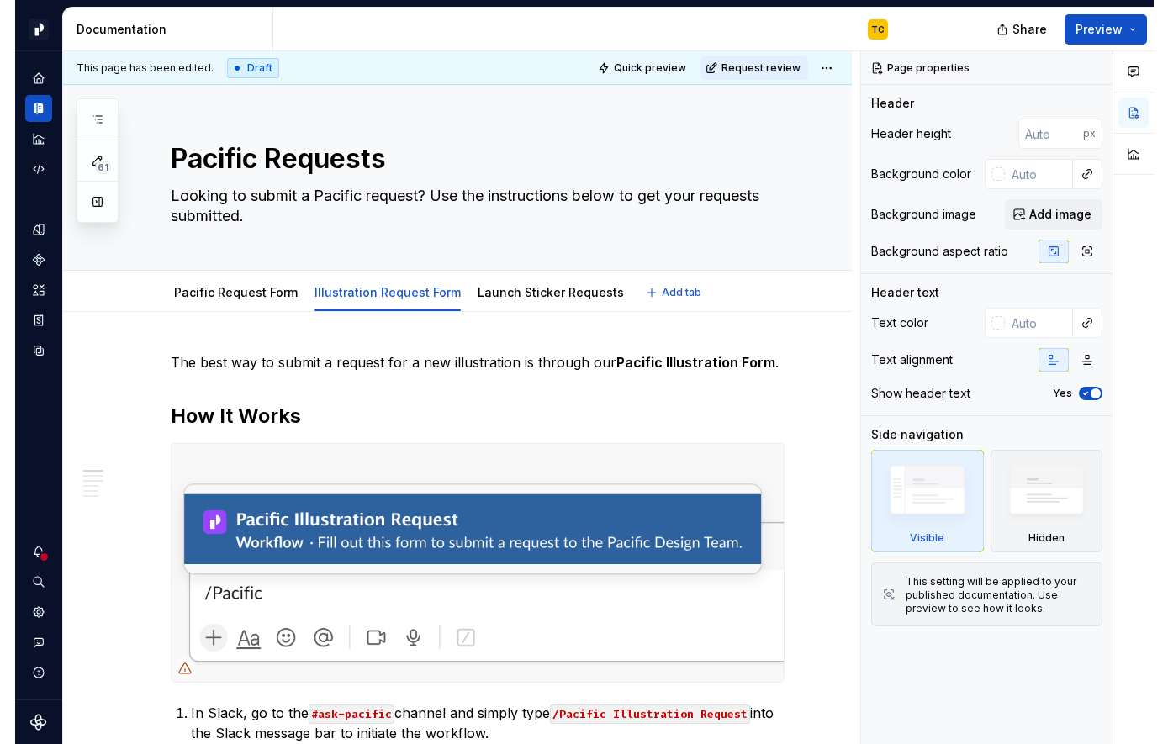
scroll to position [22, 0]
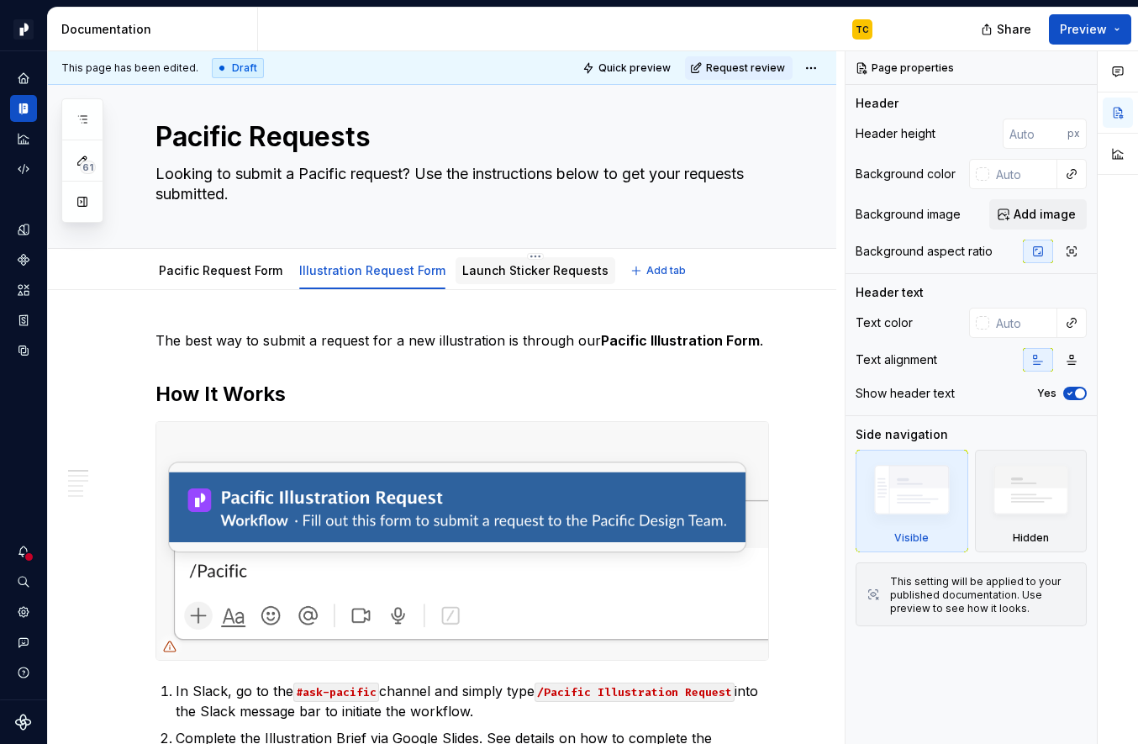
click at [473, 278] on div "Launch Sticker Requests" at bounding box center [535, 270] width 146 height 17
click at [240, 280] on div "Pacific Request Form" at bounding box center [221, 271] width 124 height 20
click at [220, 281] on div "Pacific Request Form" at bounding box center [220, 270] width 137 height 27
click at [167, 277] on link "Pacific Request Form" at bounding box center [221, 270] width 124 height 14
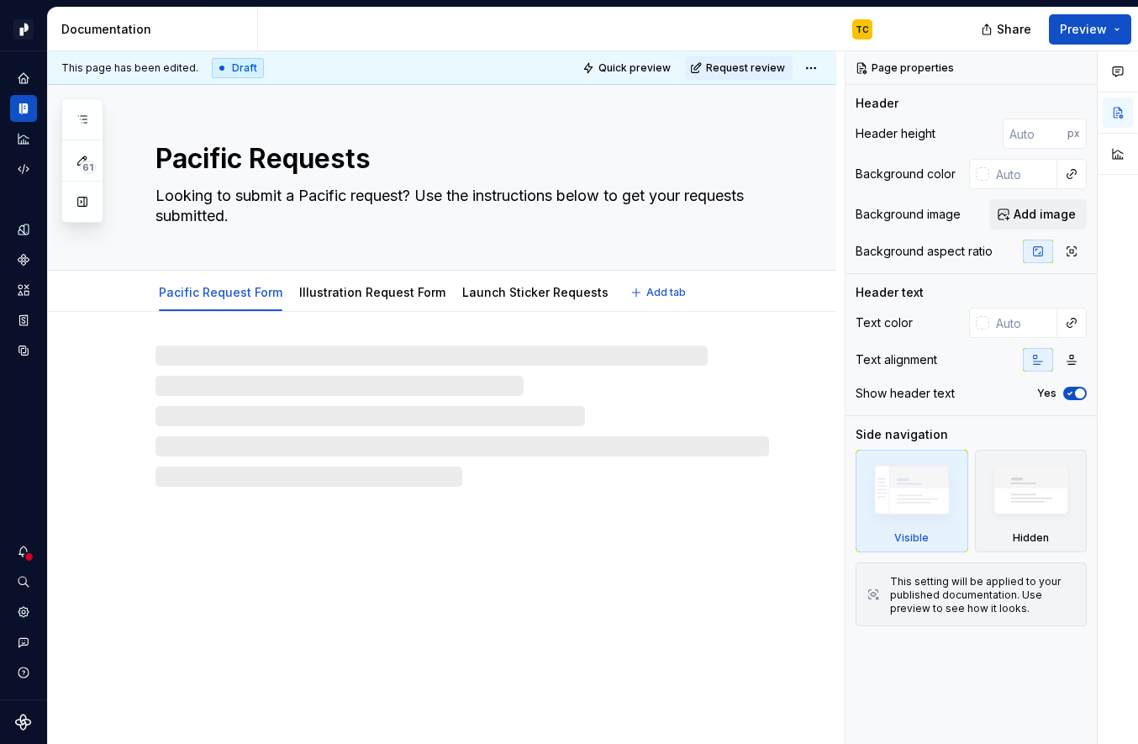
click at [167, 277] on div "Pacific Request Form" at bounding box center [220, 291] width 137 height 35
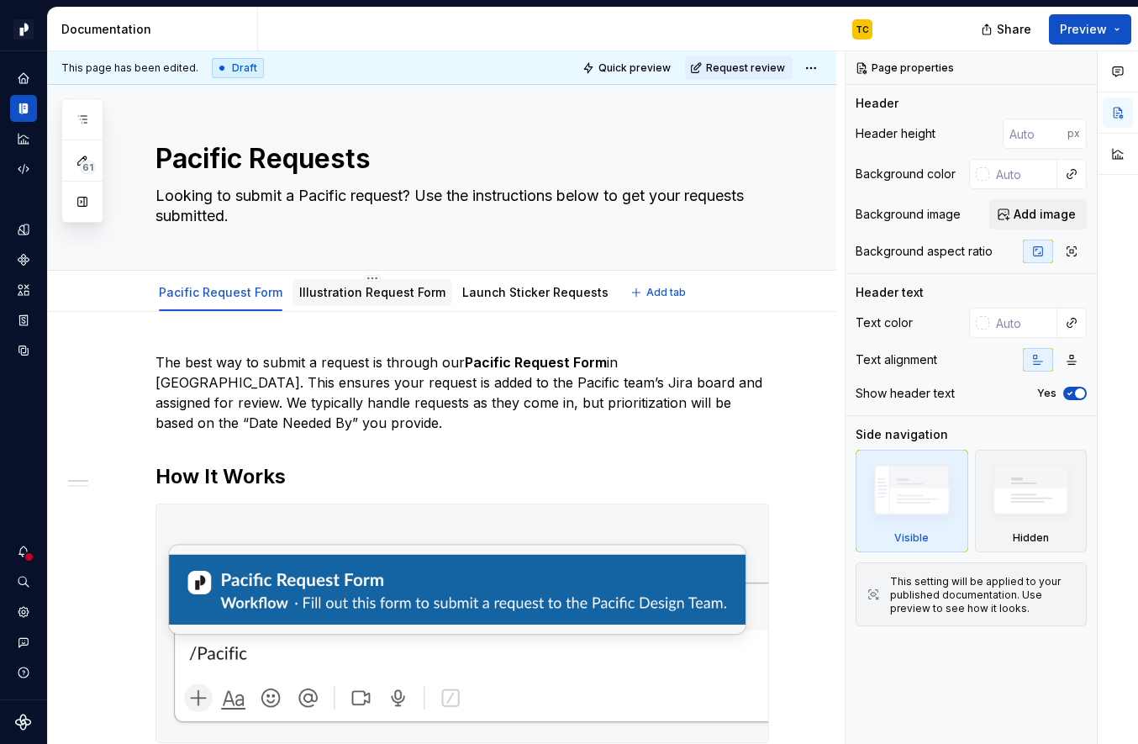
click at [363, 294] on link "Illustration Request Form" at bounding box center [372, 292] width 146 height 14
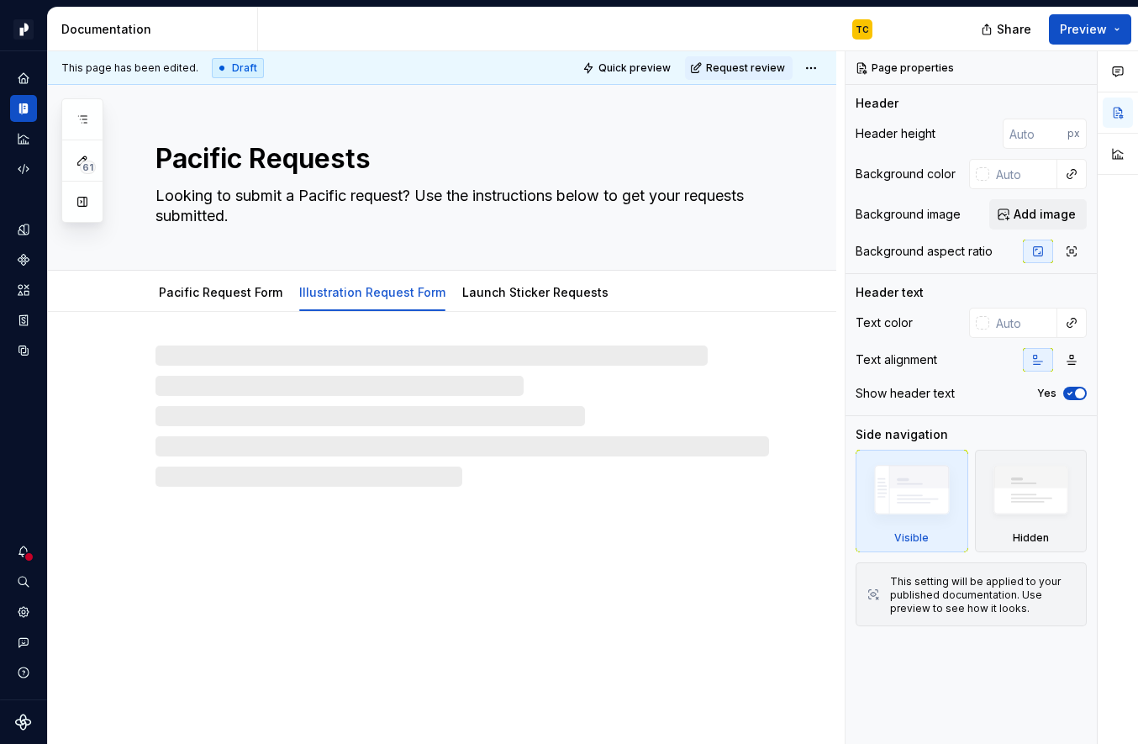
type textarea "*"
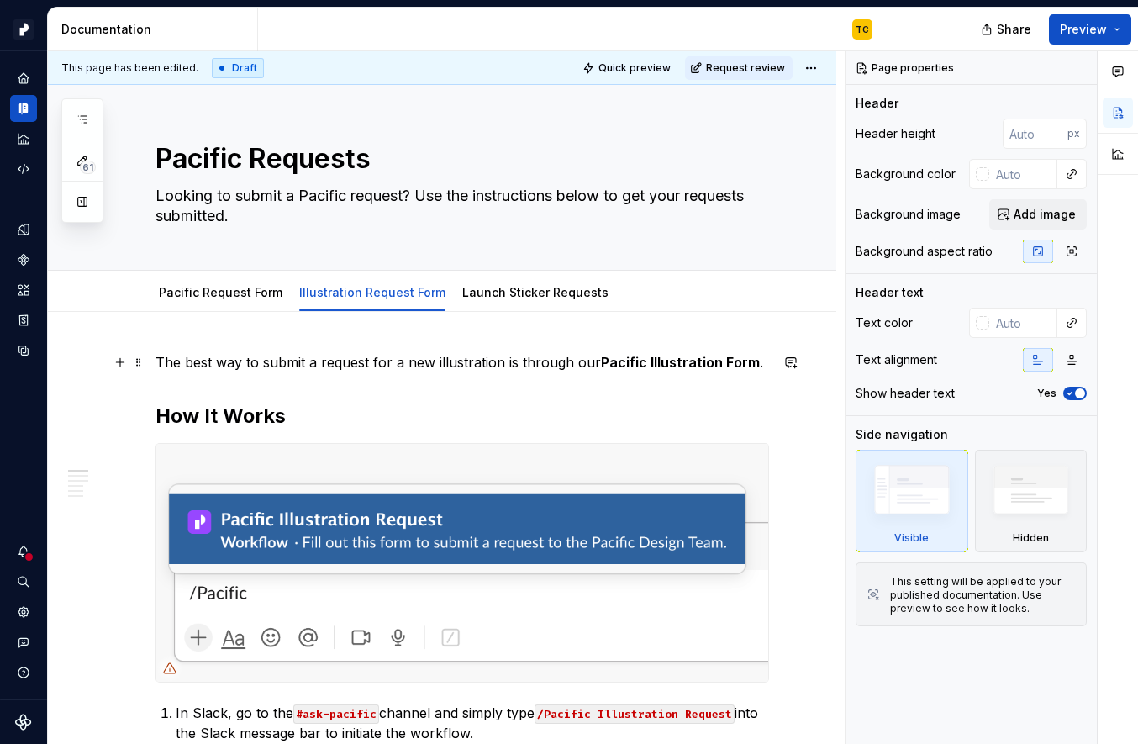
click at [747, 360] on strong "Pacific Illustration Form" at bounding box center [680, 362] width 159 height 17
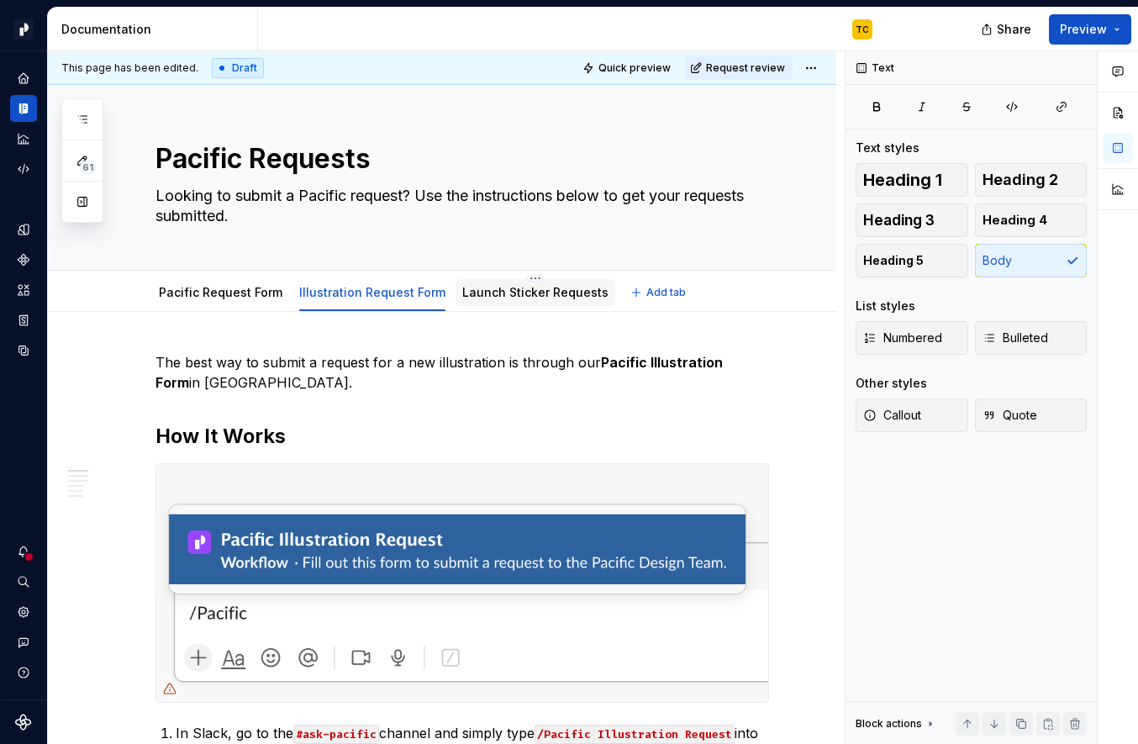
click at [527, 295] on link "Launch Sticker Requests" at bounding box center [535, 292] width 146 height 14
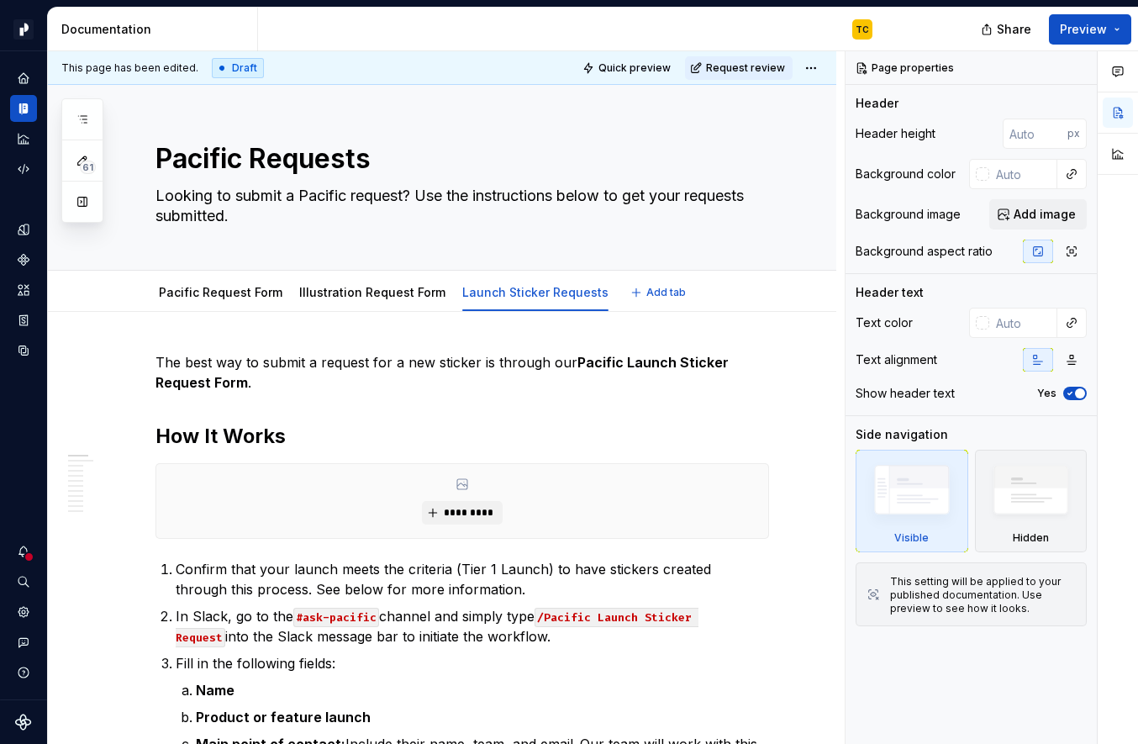
type textarea "*"
click at [244, 385] on strong "Pacific Launch Sticker Request Form" at bounding box center [444, 372] width 577 height 37
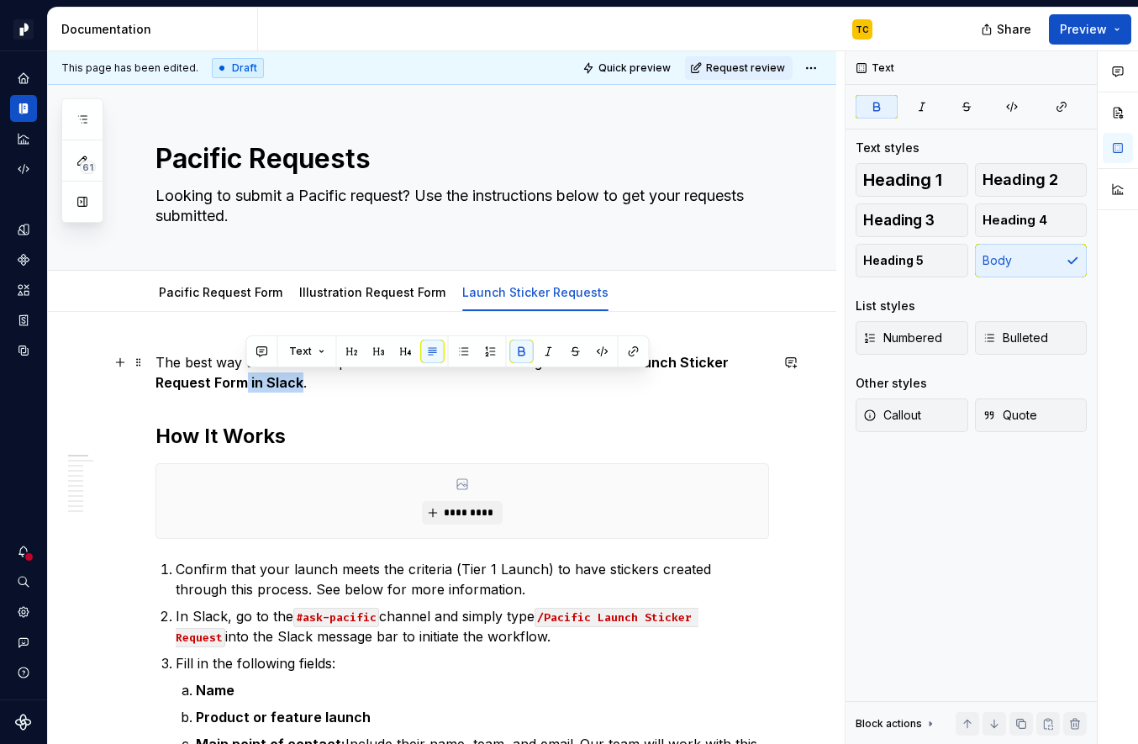
drag, startPoint x: 247, startPoint y: 381, endPoint x: 301, endPoint y: 379, distance: 53.8
click at [301, 379] on p "The best way to submit a request for a new sticker is through our Pacific Launc…" at bounding box center [463, 372] width 614 height 40
click at [513, 293] on link "Launch Sticker Requests" at bounding box center [535, 292] width 146 height 14
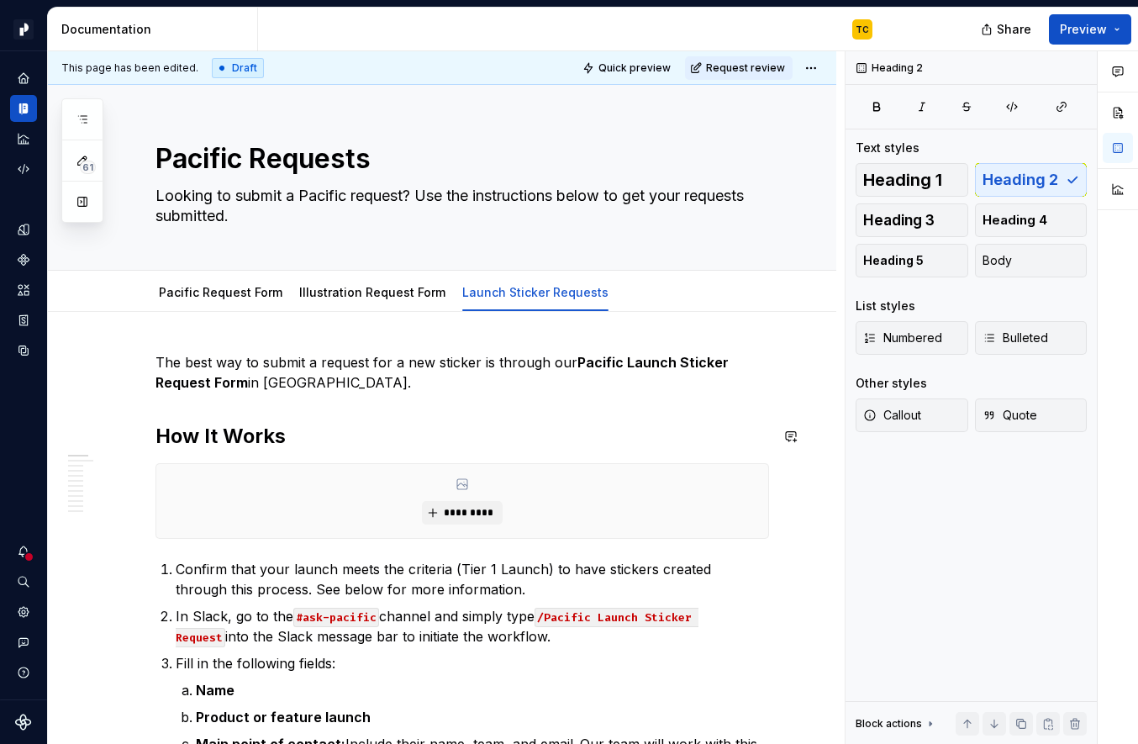
click at [217, 307] on div "Pacific Request Form" at bounding box center [220, 292] width 137 height 30
click at [522, 279] on html "Pacific TC Design system data Documentation TC Share Preview 66 Pages Add Acces…" at bounding box center [569, 372] width 1138 height 744
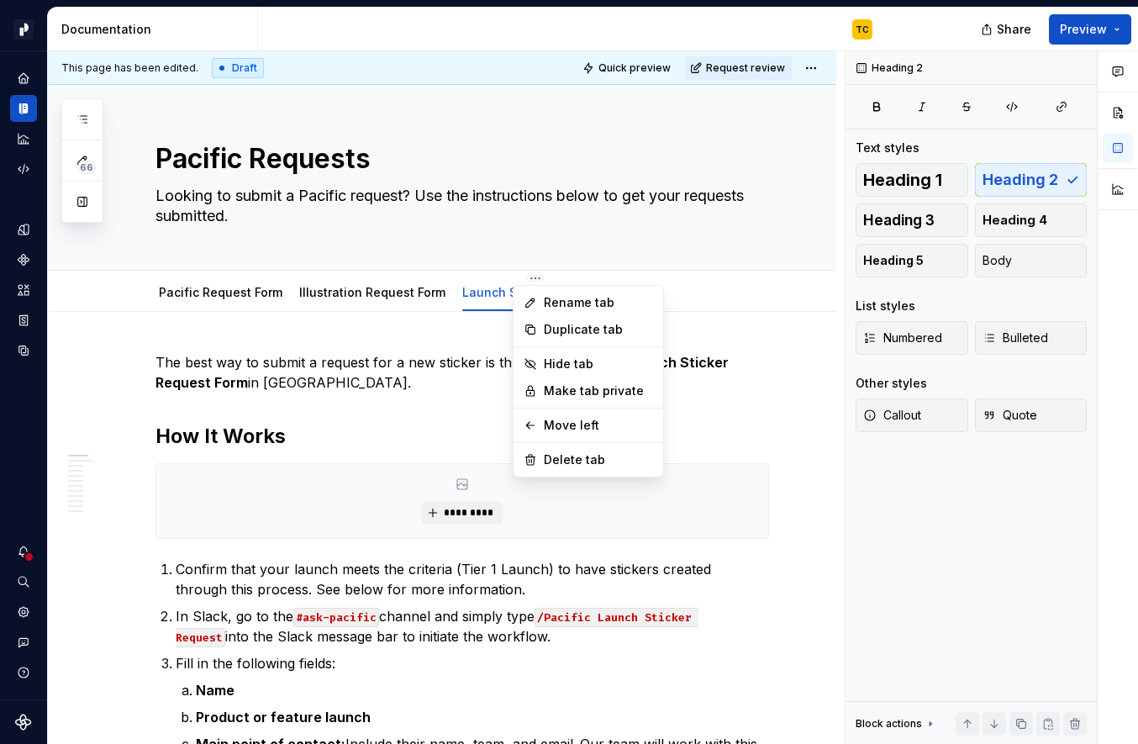
click at [262, 290] on html "Pacific TC Design system data Documentation TC Share Preview 66 Pages Add Acces…" at bounding box center [569, 372] width 1138 height 744
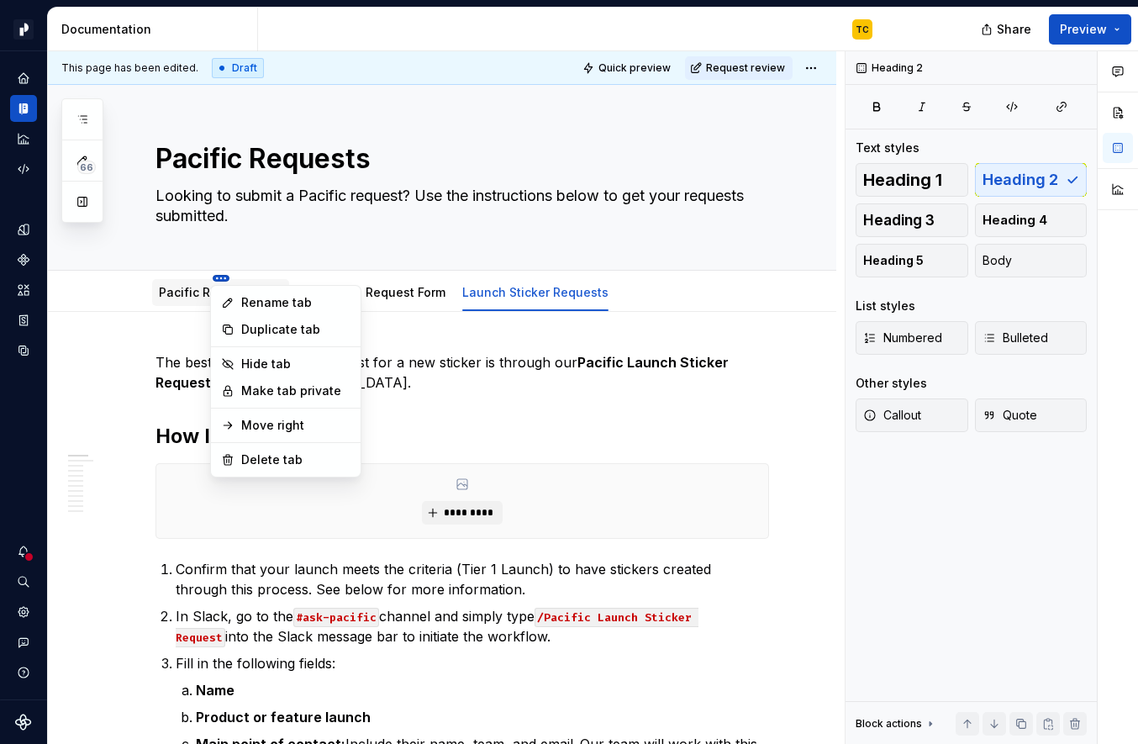
click at [211, 277] on html "Pacific TC Design system data Documentation TC Share Preview 66 Pages Add Acces…" at bounding box center [569, 372] width 1138 height 744
type textarea "*"
click at [281, 302] on div "Rename tab" at bounding box center [295, 302] width 109 height 17
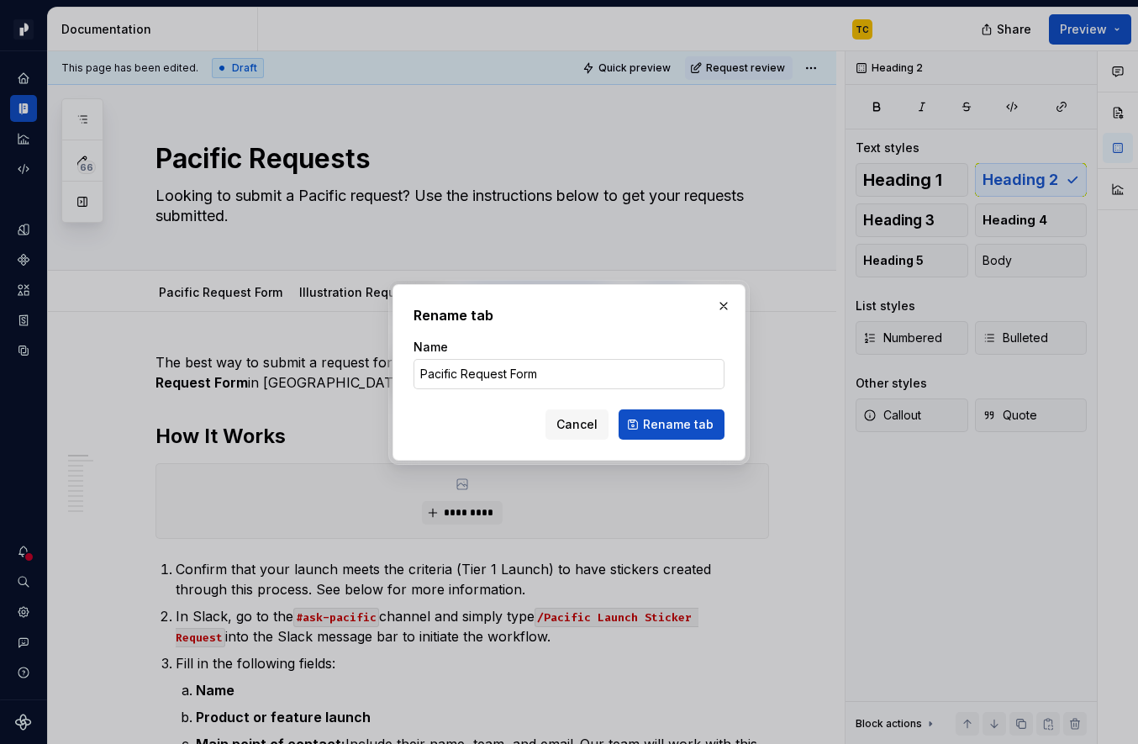
click at [530, 376] on input "Pacific Request Form" at bounding box center [569, 374] width 311 height 30
type input "Pacific Requests"
click button "Rename tab" at bounding box center [672, 424] width 106 height 30
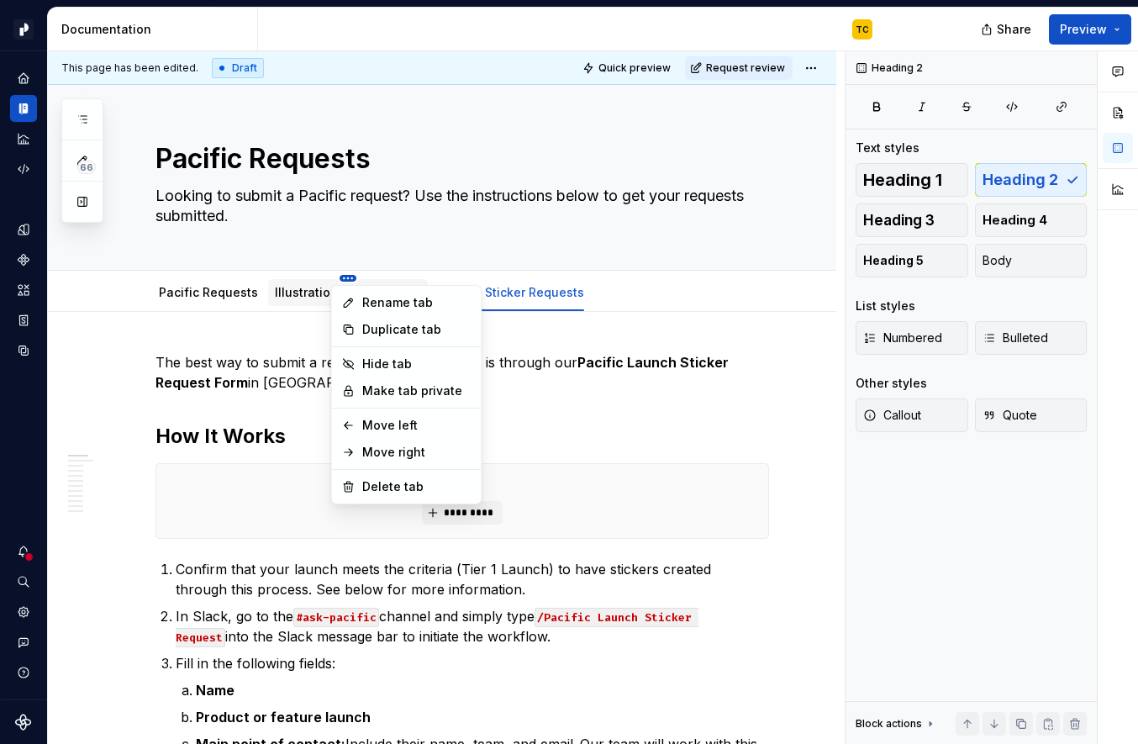
click at [338, 276] on html "Pacific TC Design system data Documentation TC Share Preview 66 Pages Add Acces…" at bounding box center [569, 372] width 1138 height 744
type textarea "*"
click at [388, 298] on div "Rename tab" at bounding box center [416, 302] width 109 height 17
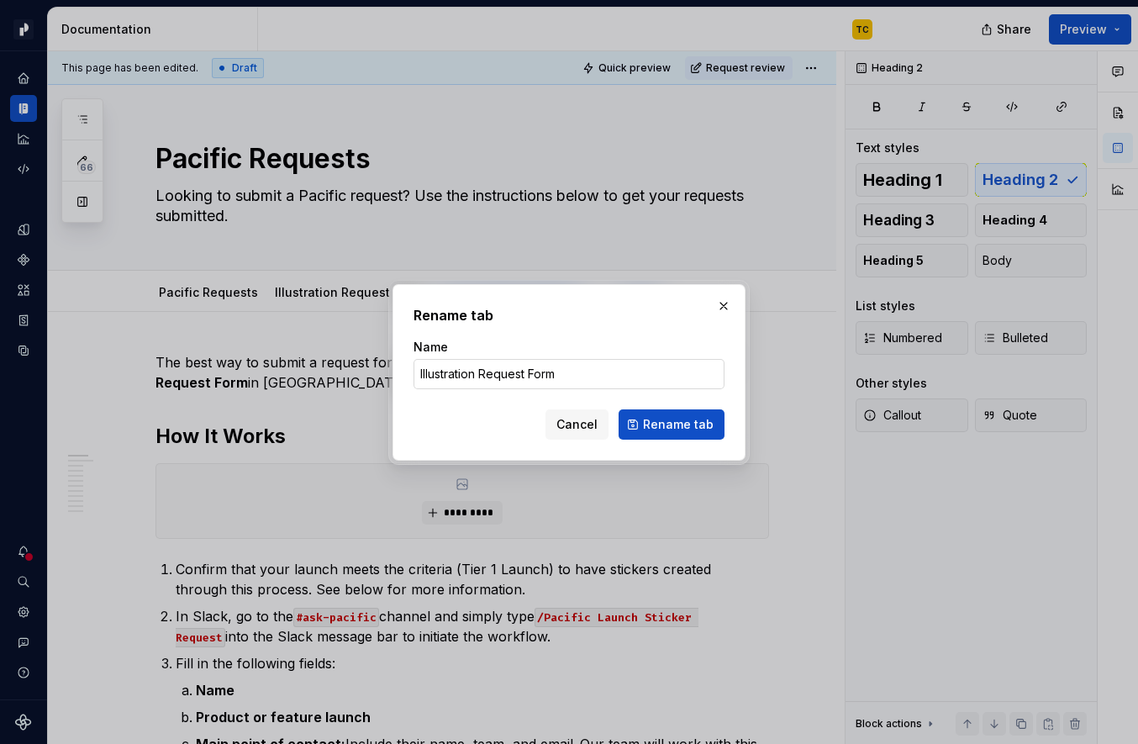
click at [546, 374] on input "Illustration Request Form" at bounding box center [569, 374] width 311 height 30
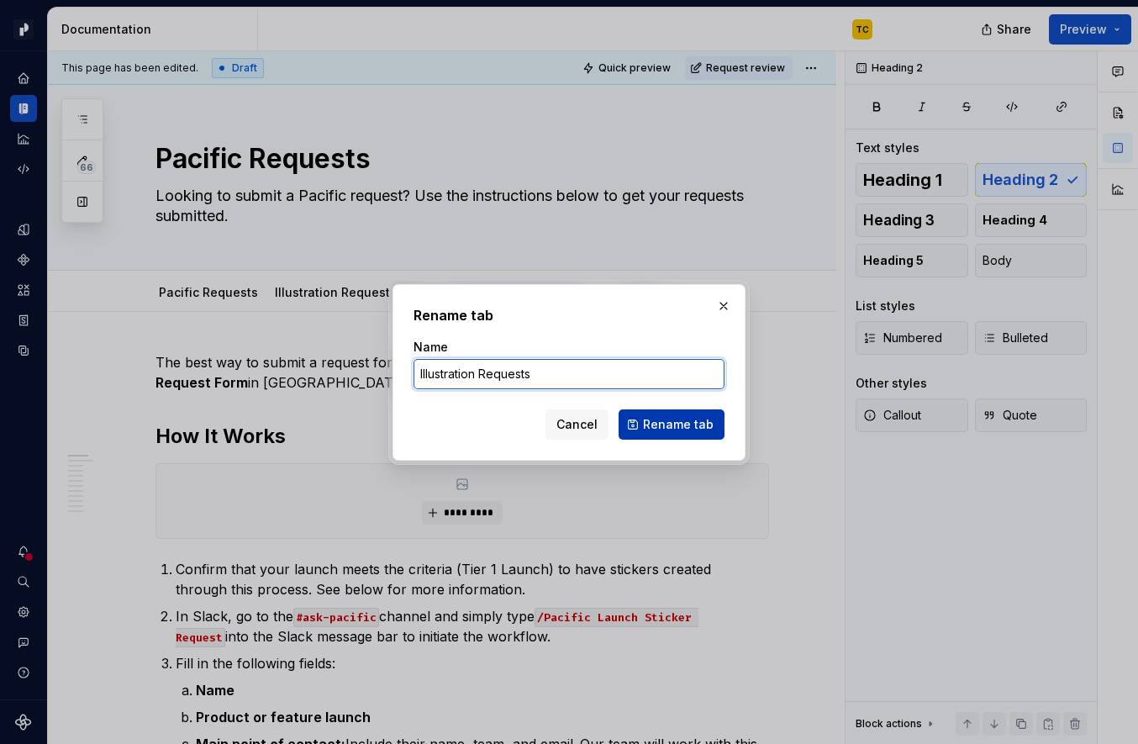
type input "Illustration Requests"
click at [669, 416] on span "Rename tab" at bounding box center [678, 424] width 71 height 17
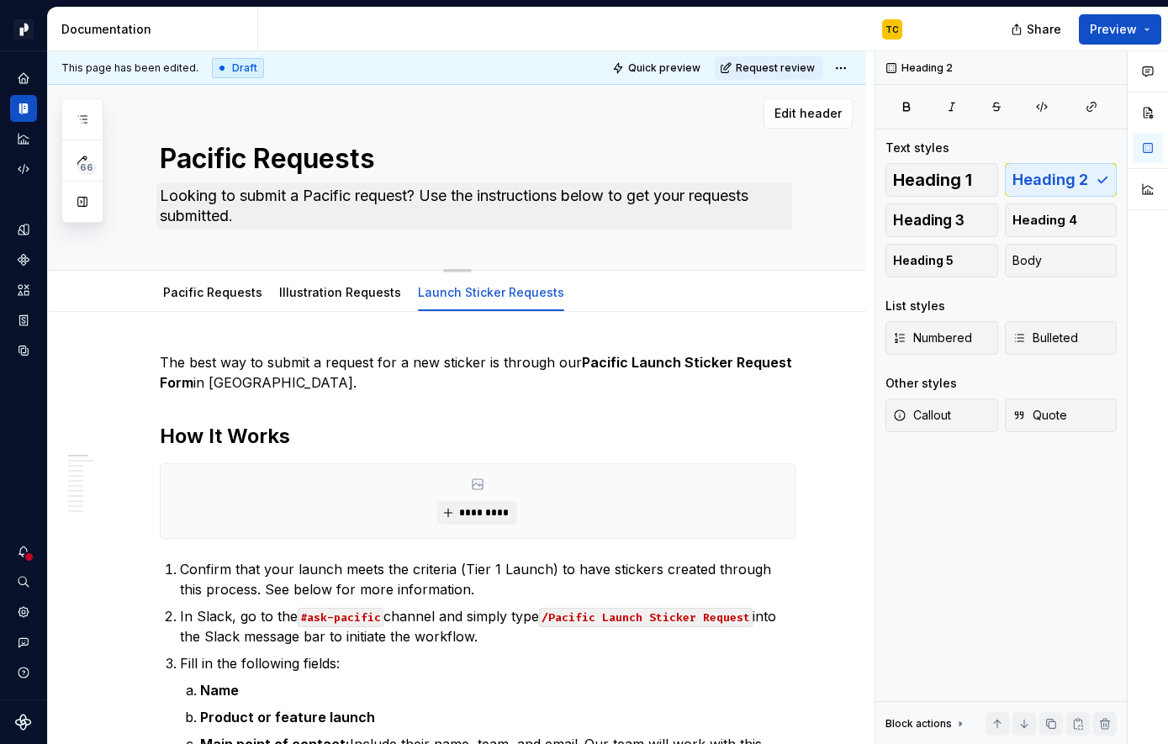
scroll to position [1340, 0]
click at [210, 301] on div "Pacific Requests" at bounding box center [212, 292] width 99 height 20
click at [250, 303] on div "Pacific Requests" at bounding box center [212, 292] width 113 height 27
click at [224, 297] on link "Pacific Requests" at bounding box center [212, 292] width 99 height 14
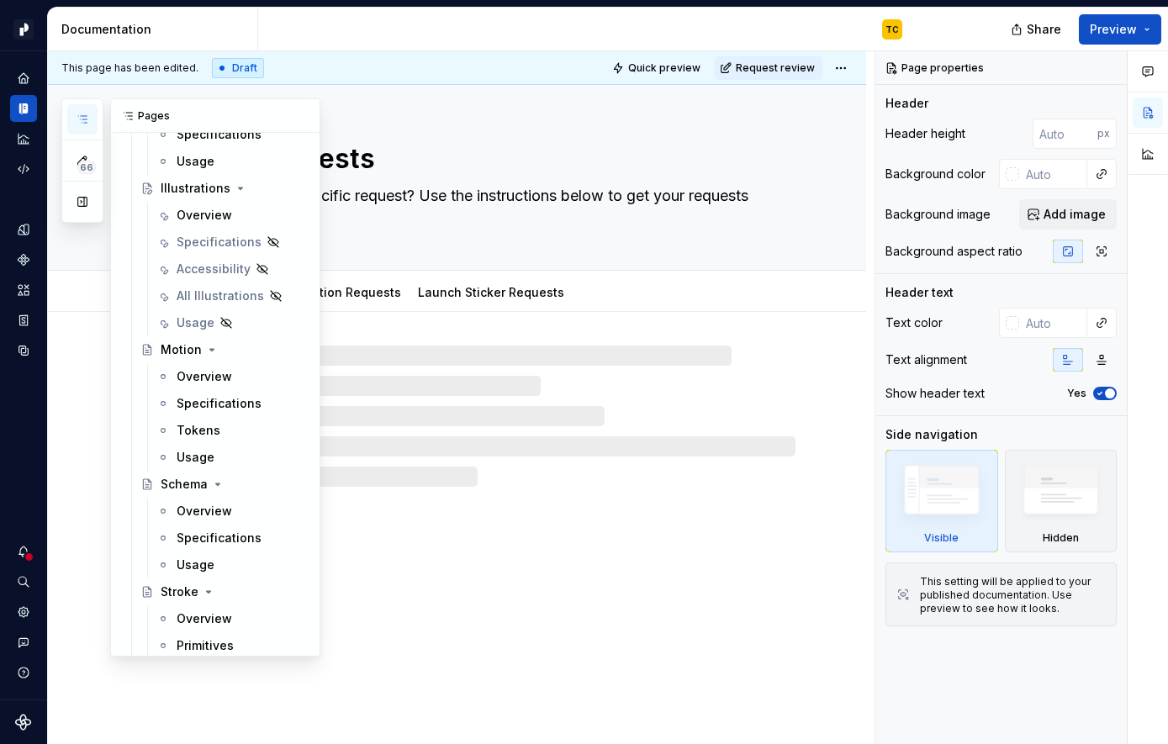
click at [82, 119] on icon "button" at bounding box center [82, 119] width 8 height 7
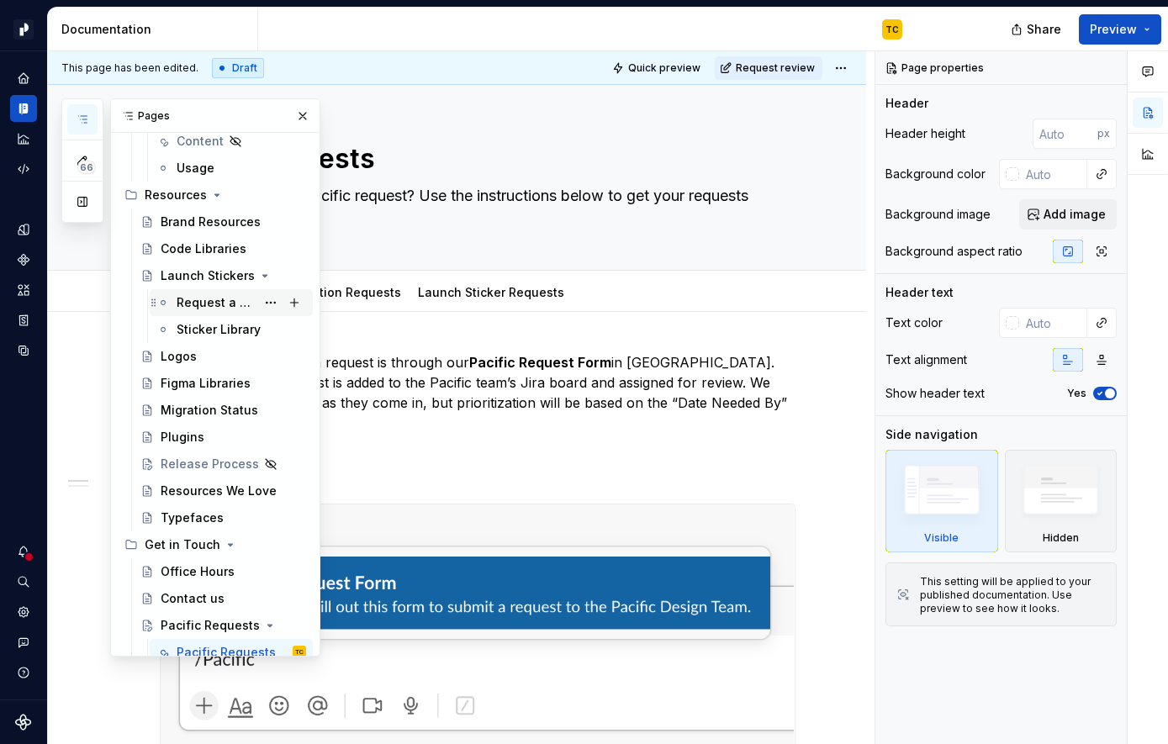
scroll to position [10303, 0]
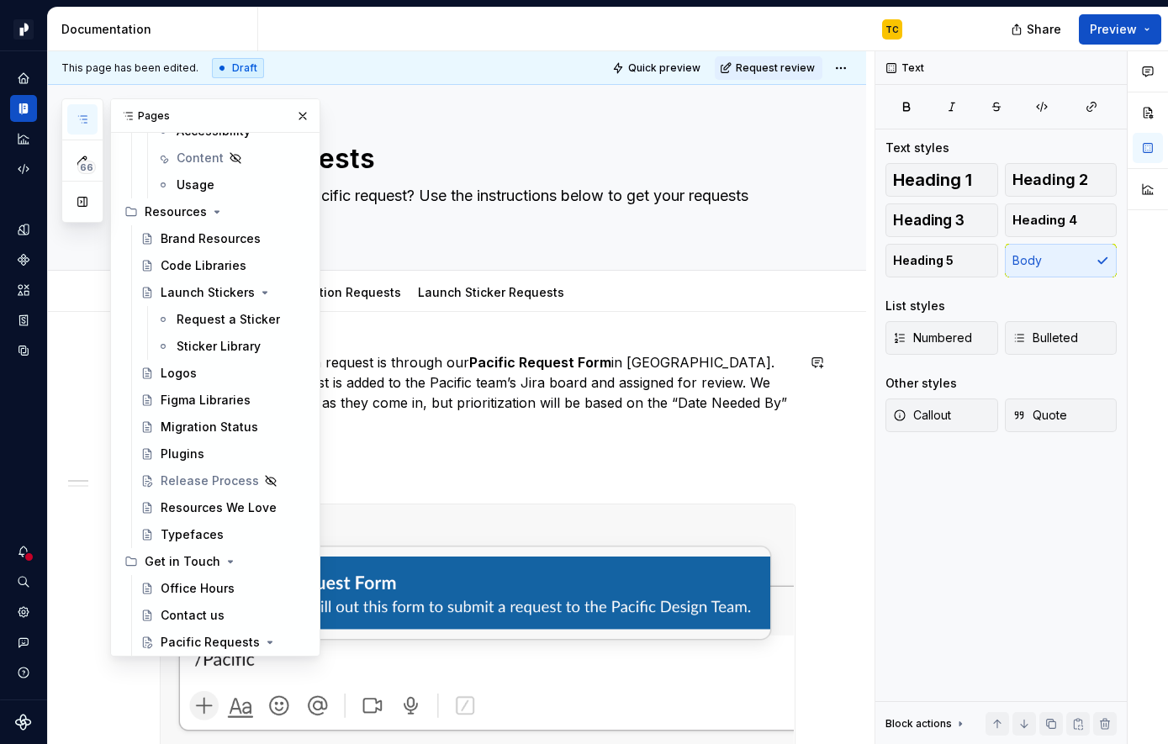
click at [450, 373] on p "The best way to submit a request is through our Pacific Request Form in [GEOGRA…" at bounding box center [478, 392] width 636 height 81
click at [301, 116] on button "button" at bounding box center [303, 116] width 24 height 24
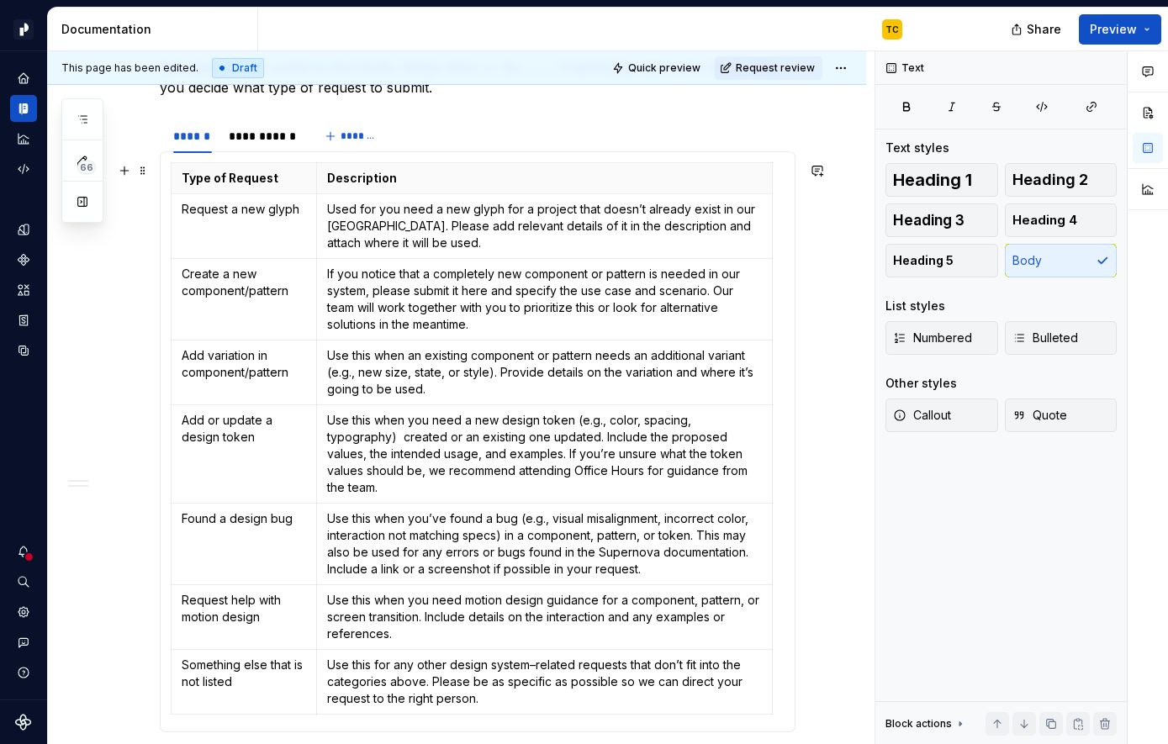
scroll to position [1144, 0]
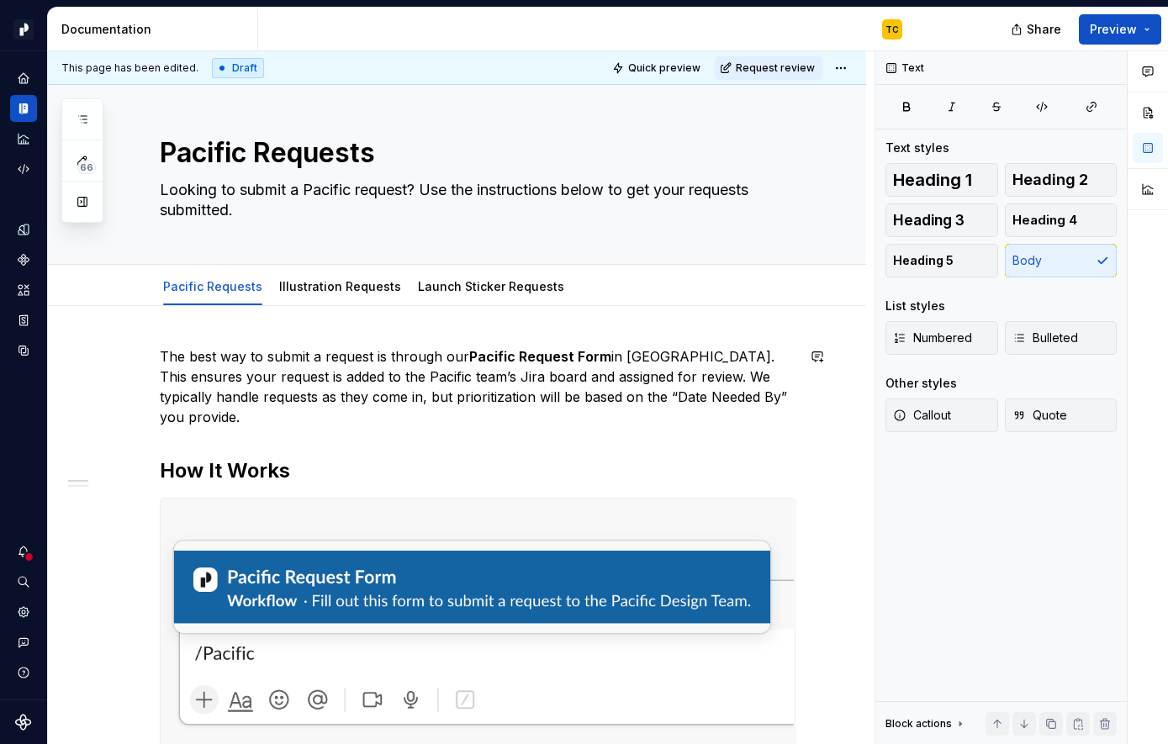
type textarea "*"
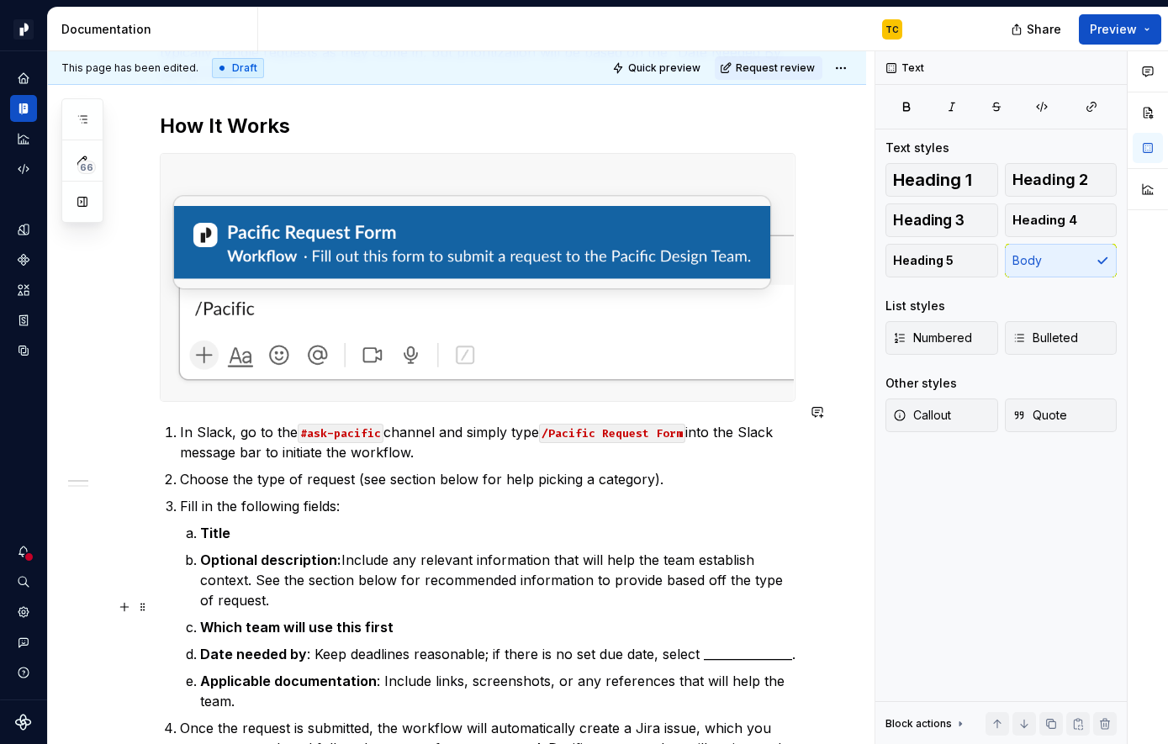
scroll to position [347, 0]
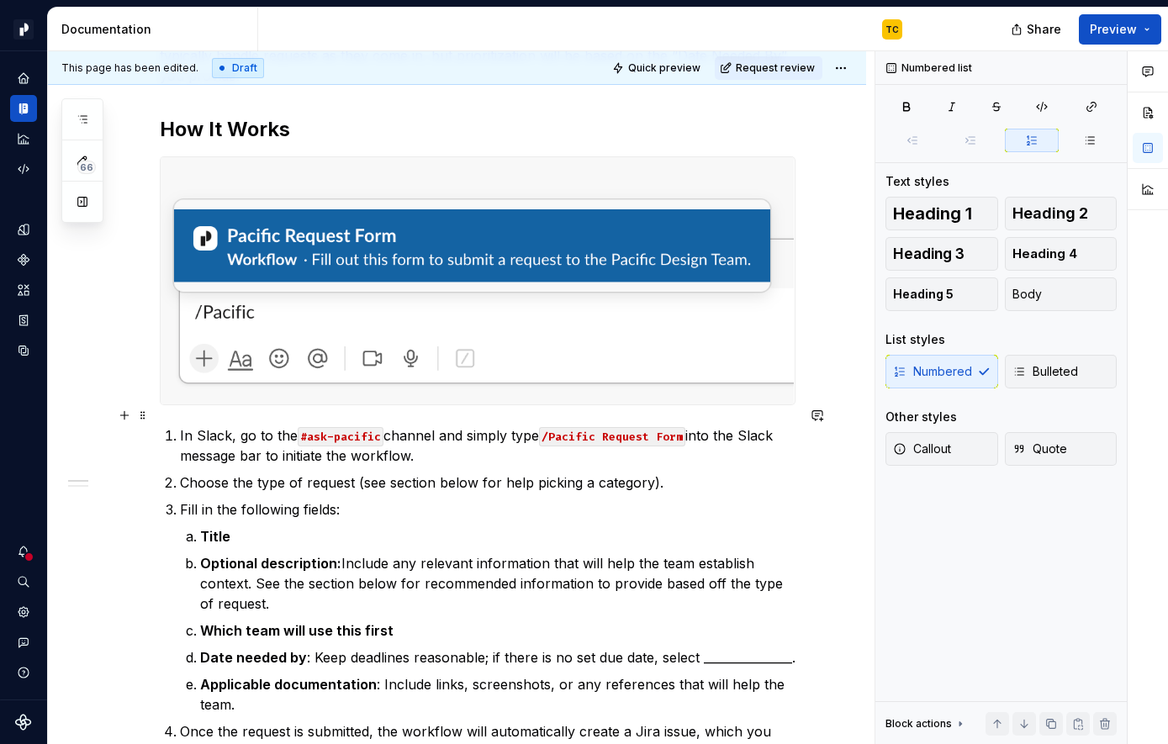
click at [243, 425] on p "In Slack, go to the #ask-pacific channel and simply type /Pacific Request Form …" at bounding box center [487, 445] width 615 height 40
click at [240, 425] on p "In Slack, go to the #ask-pacific channel and simply type /Pacific Request Form …" at bounding box center [487, 445] width 615 height 40
click at [825, 412] on button "button" at bounding box center [817, 416] width 24 height 24
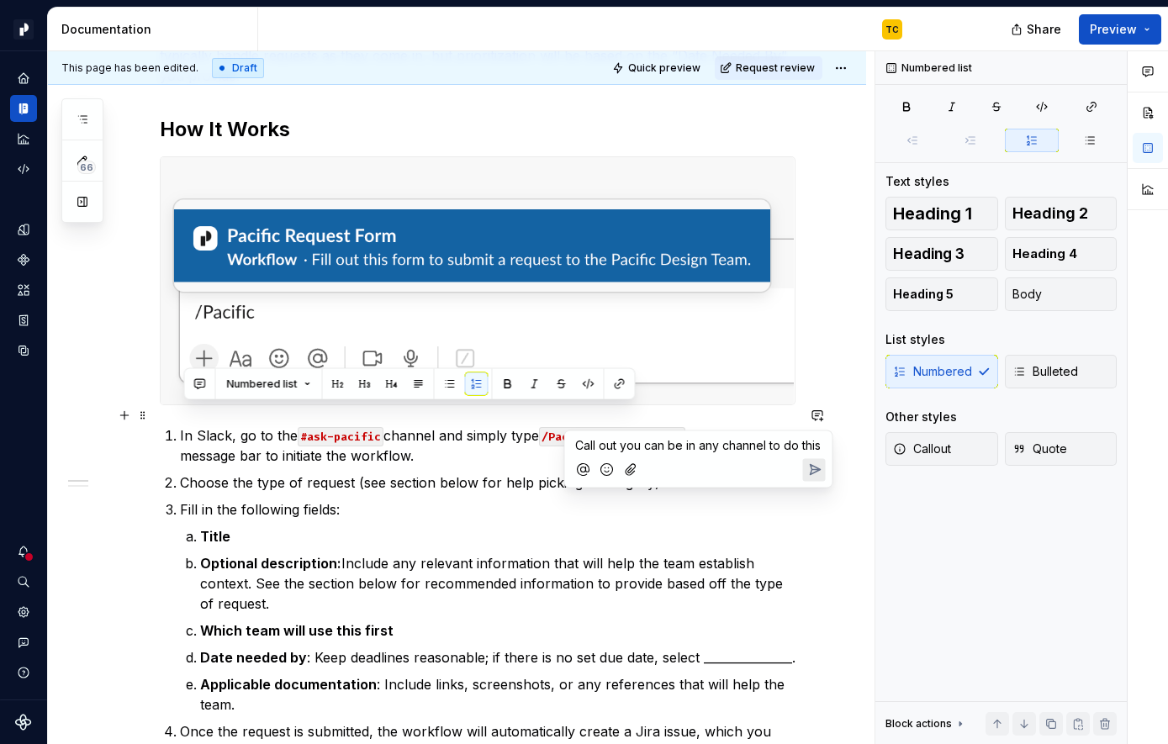
click at [814, 474] on icon "Send" at bounding box center [813, 470] width 17 height 17
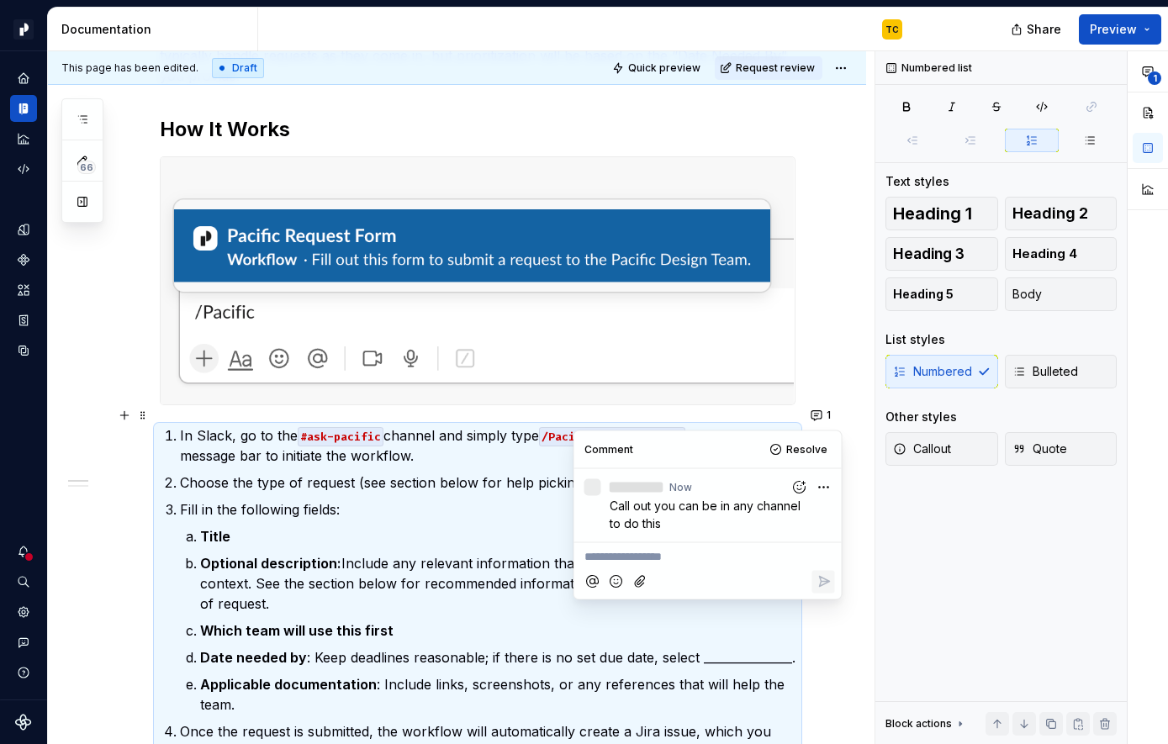
type textarea "*"
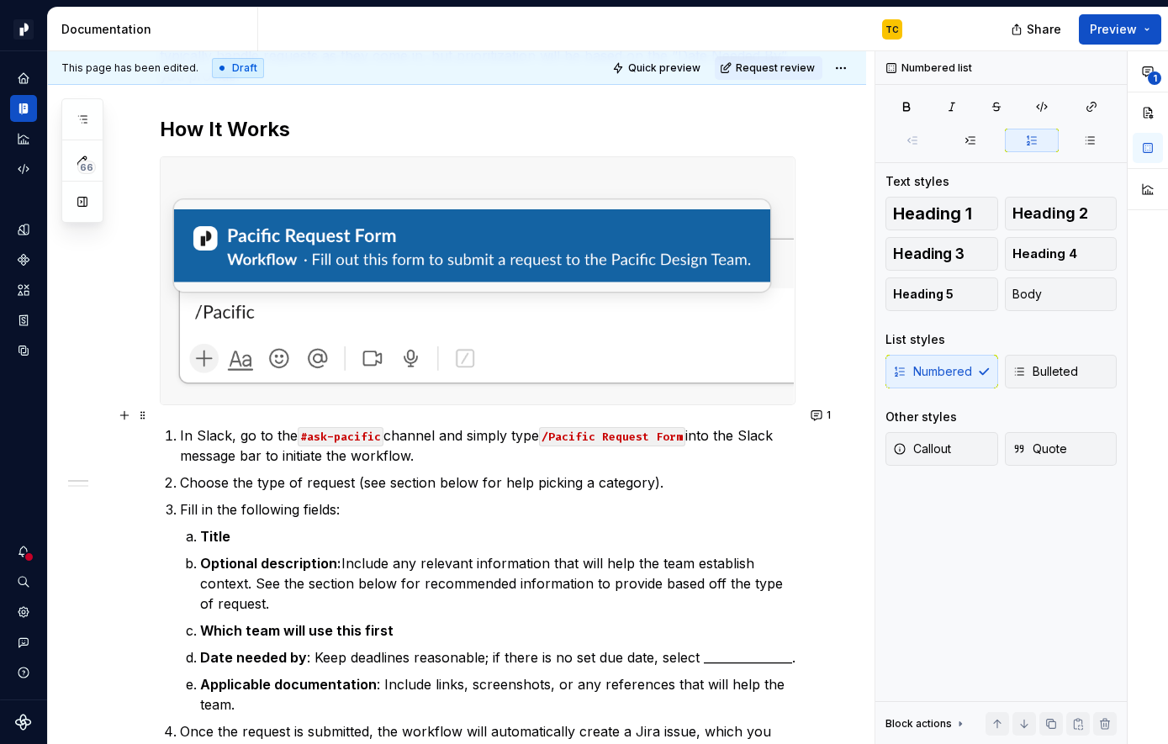
click at [411, 499] on p "Fill in the following fields:" at bounding box center [487, 509] width 615 height 20
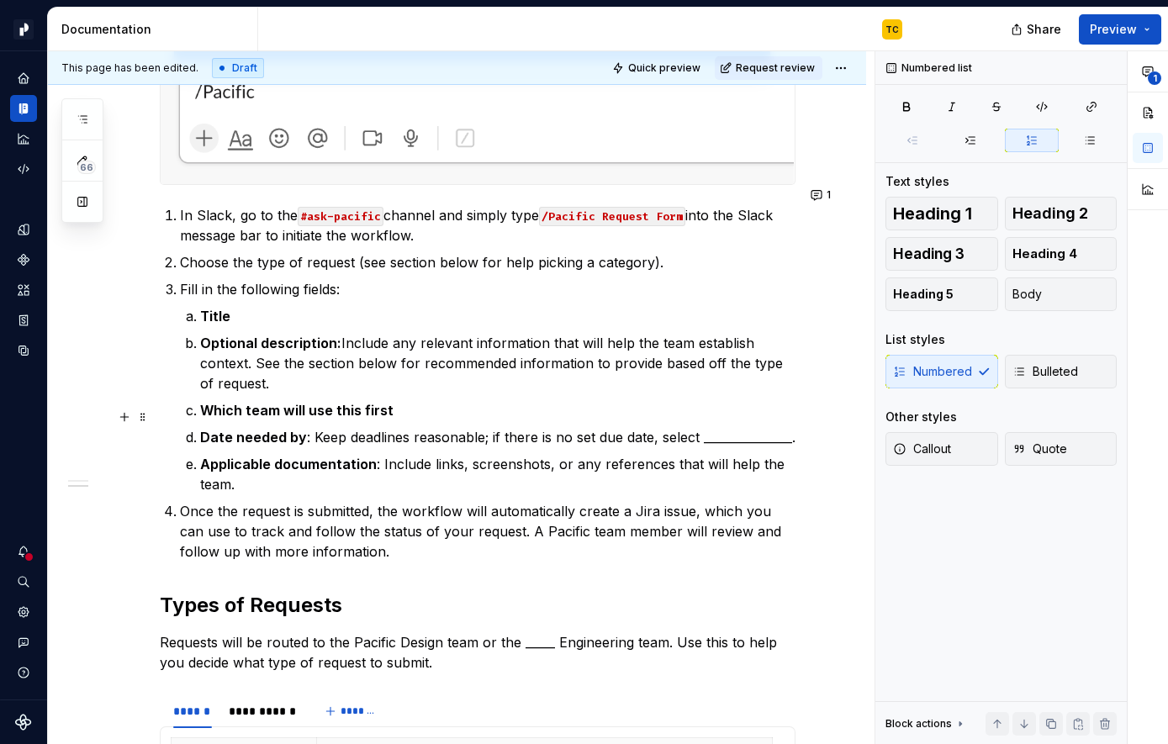
scroll to position [575, 0]
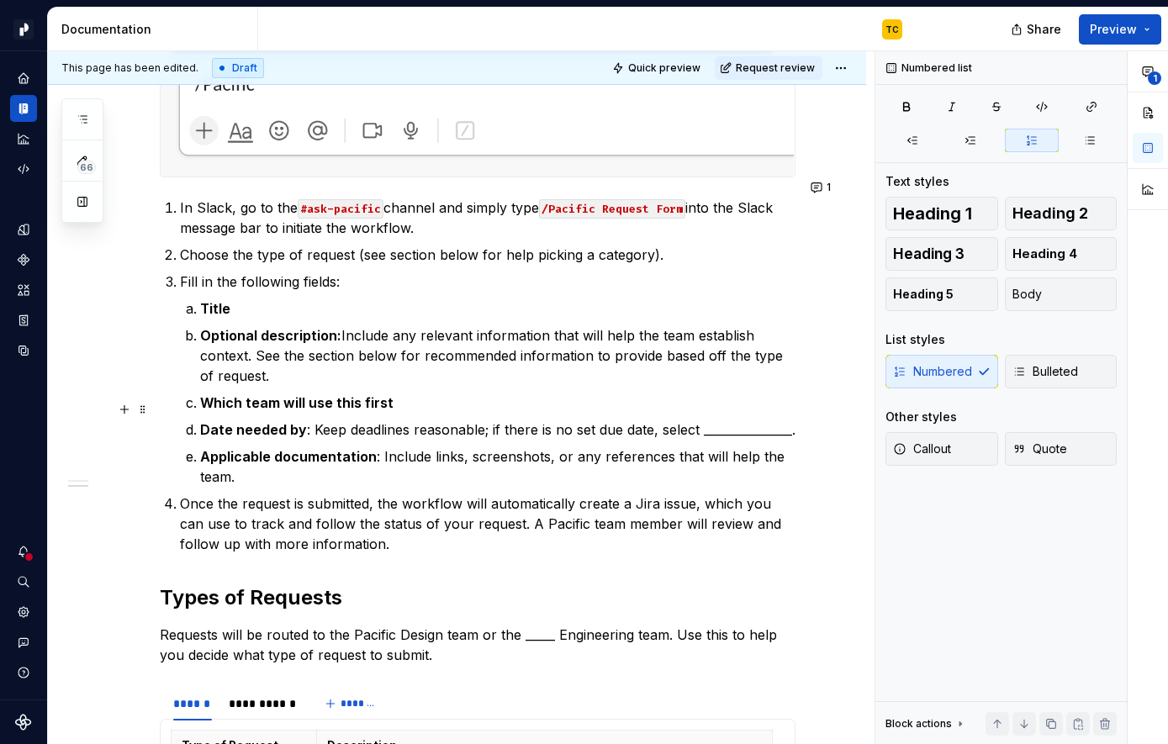
click at [277, 428] on p "Date needed by : Keep deadlines reasonable; if there is no set due date, select…" at bounding box center [497, 430] width 595 height 20
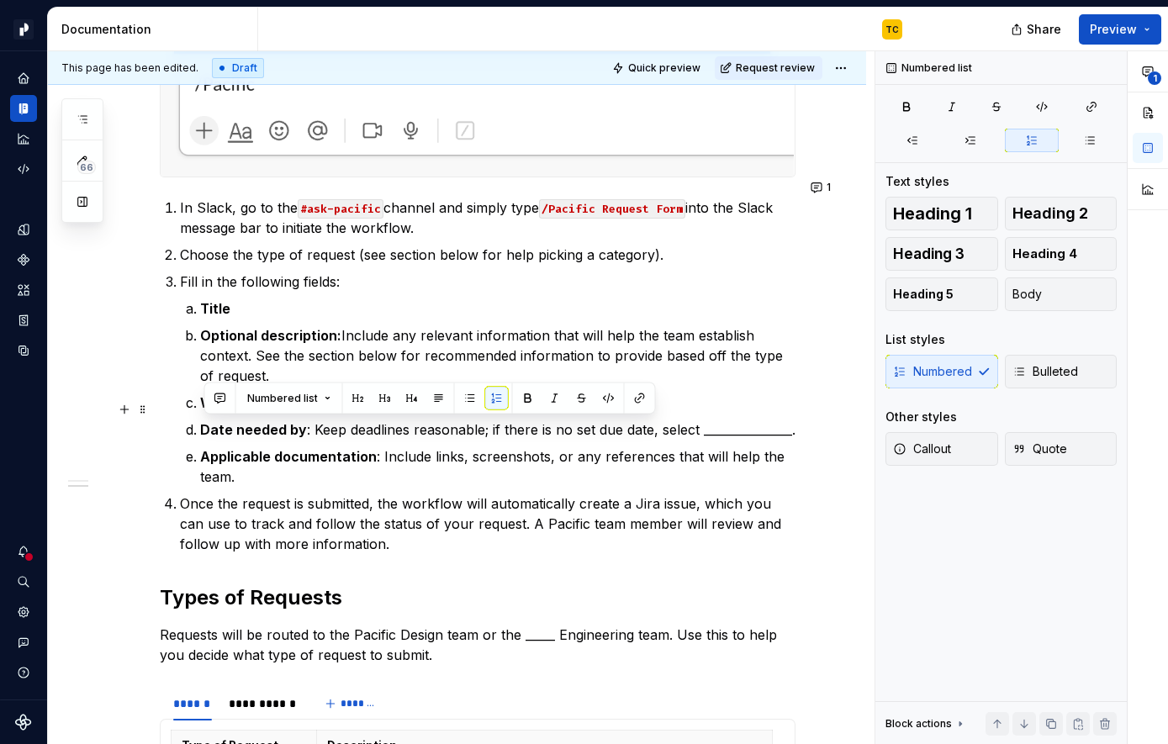
click at [352, 435] on p "Date needed by : Keep deadlines reasonable; if there is no set due date, select…" at bounding box center [497, 430] width 595 height 20
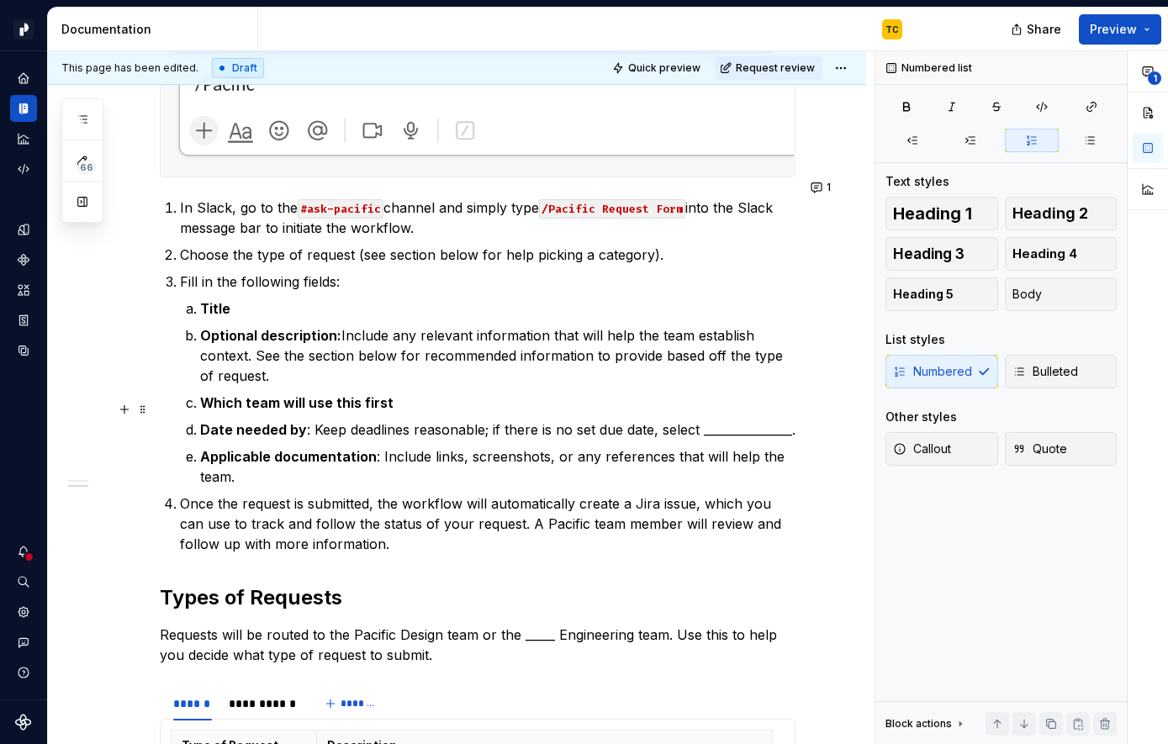
click at [275, 431] on p "Date needed by : Keep deadlines reasonable; if there is no set due date, select…" at bounding box center [497, 430] width 595 height 20
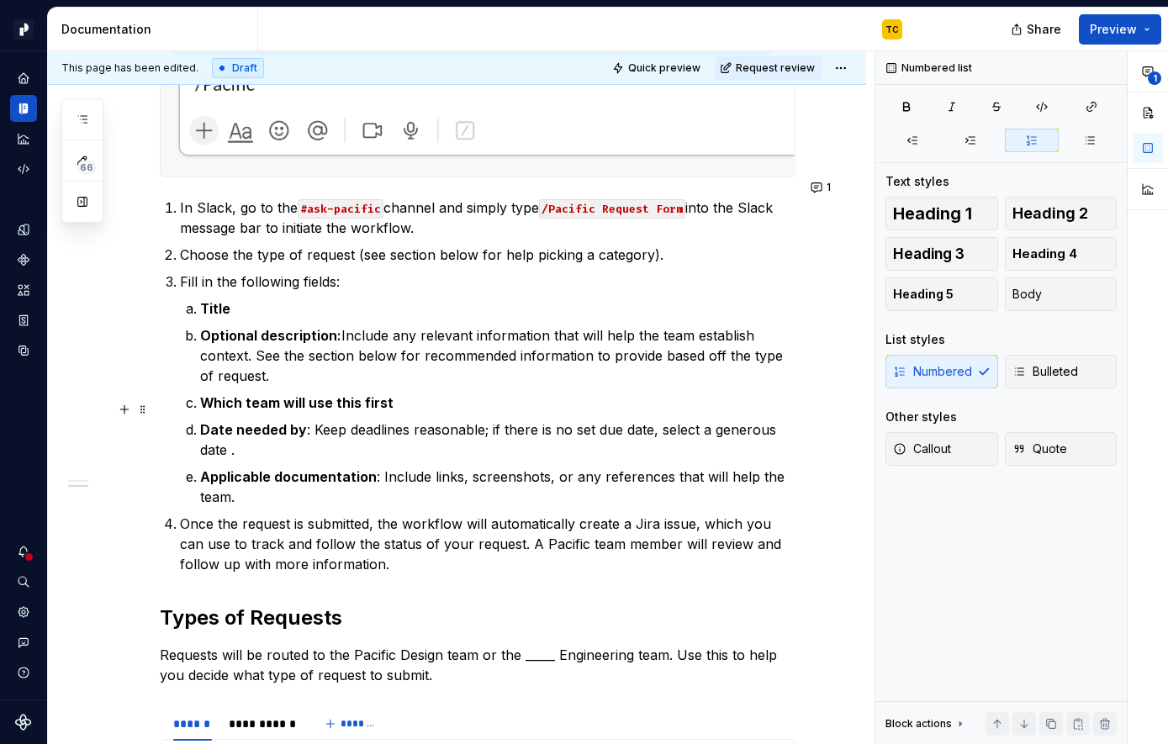
click at [486, 420] on p "Date needed by : Keep deadlines reasonable; if there is no set due date, select…" at bounding box center [497, 440] width 595 height 40
click at [470, 420] on p "Date needed by : Keep deadlines reasonable; if there is no set due date, select…" at bounding box center [497, 440] width 595 height 40
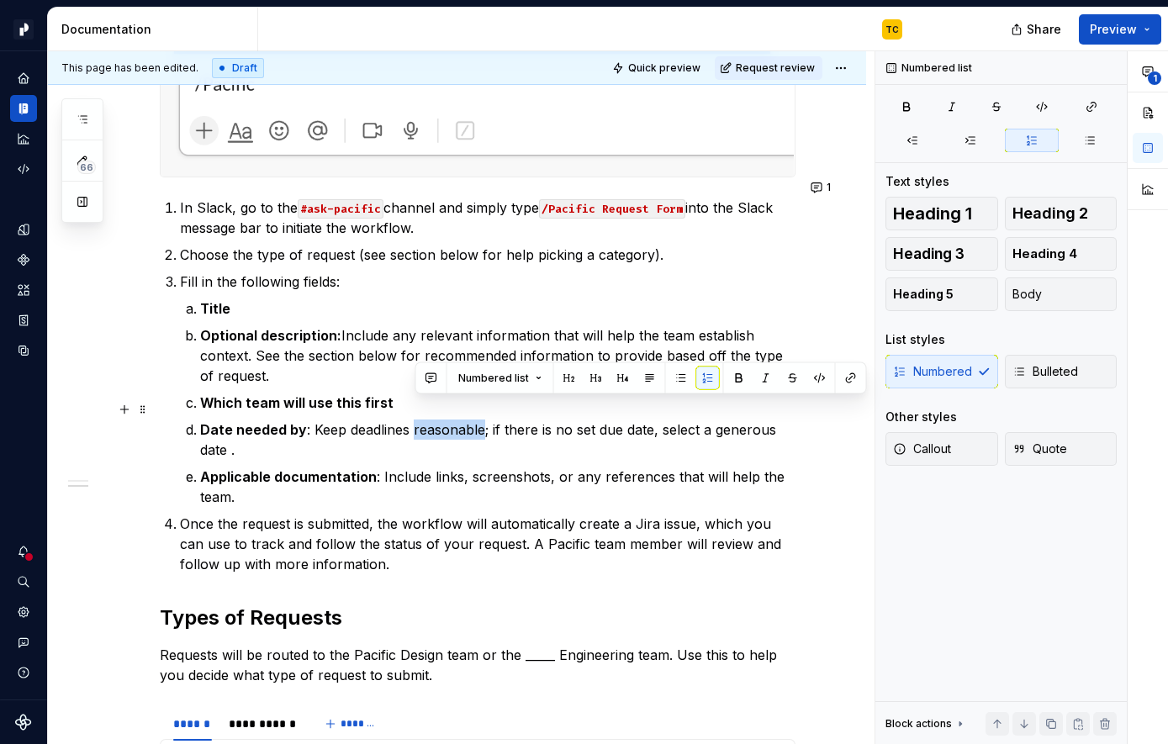
click at [470, 420] on p "Date needed by : Keep deadlines reasonable; if there is no set due date, select…" at bounding box center [497, 440] width 595 height 40
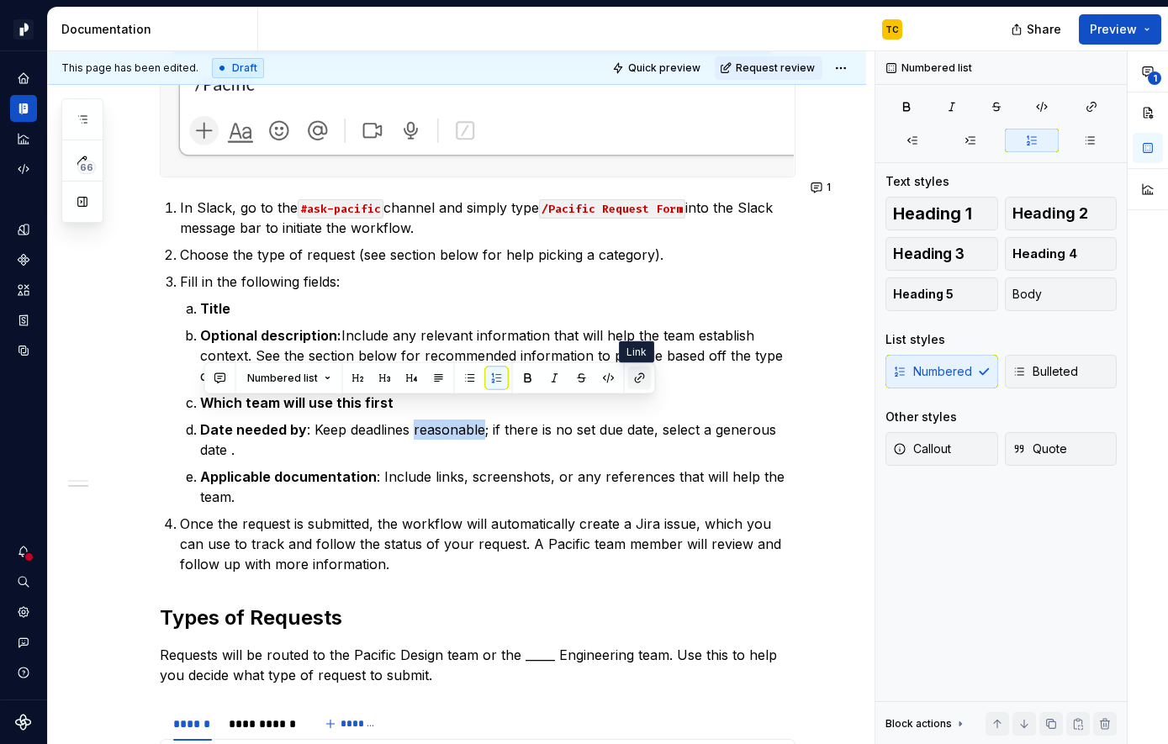
click at [635, 375] on button "button" at bounding box center [640, 379] width 24 height 24
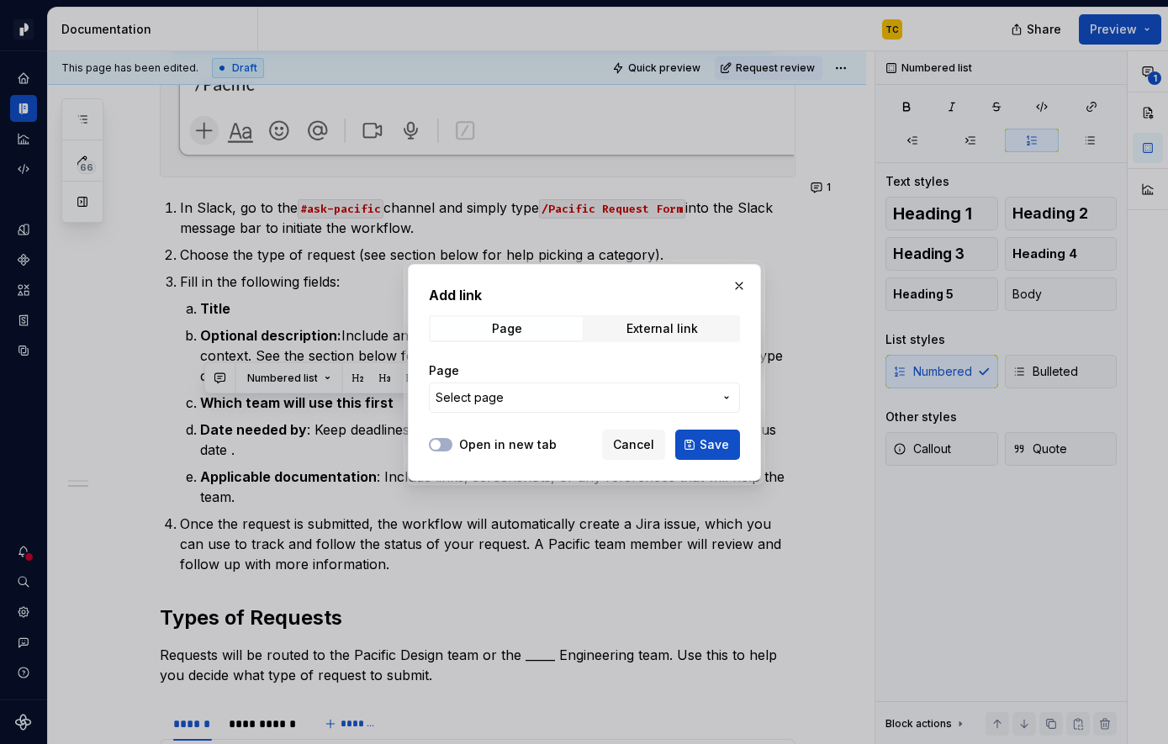
click at [739, 284] on button "button" at bounding box center [739, 286] width 24 height 24
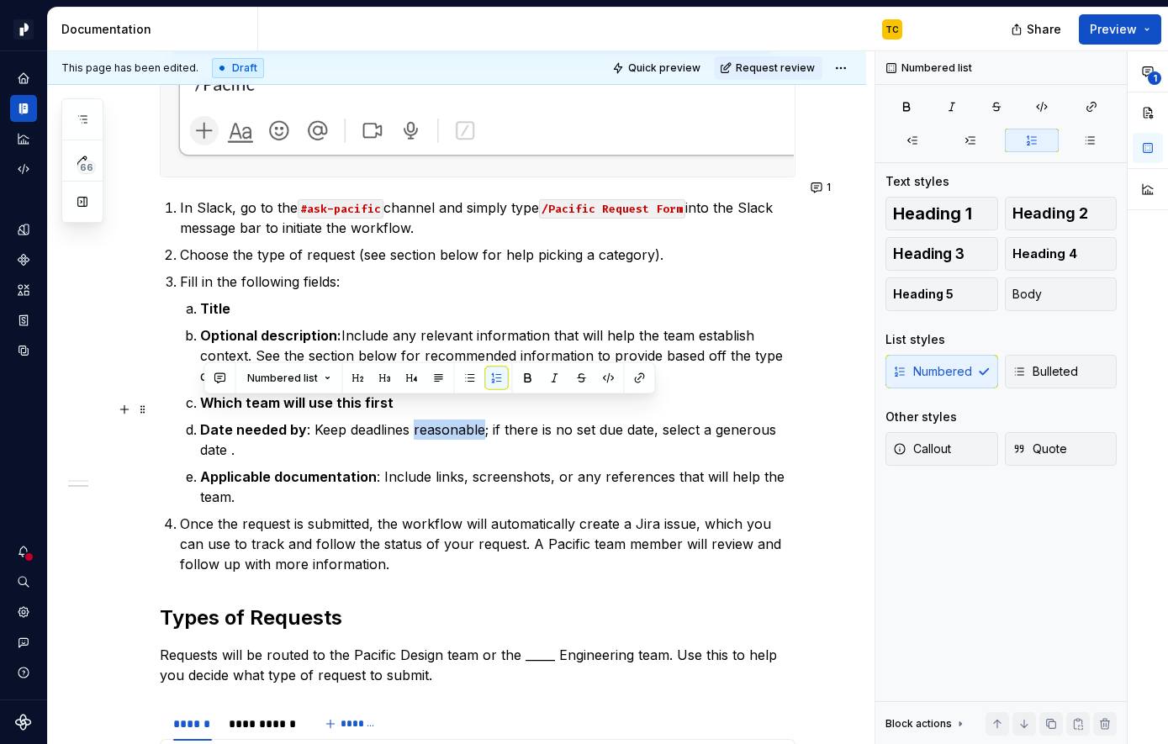
click at [502, 420] on p "Date needed by : Keep deadlines reasonable; if there is no set due date, select…" at bounding box center [497, 440] width 595 height 40
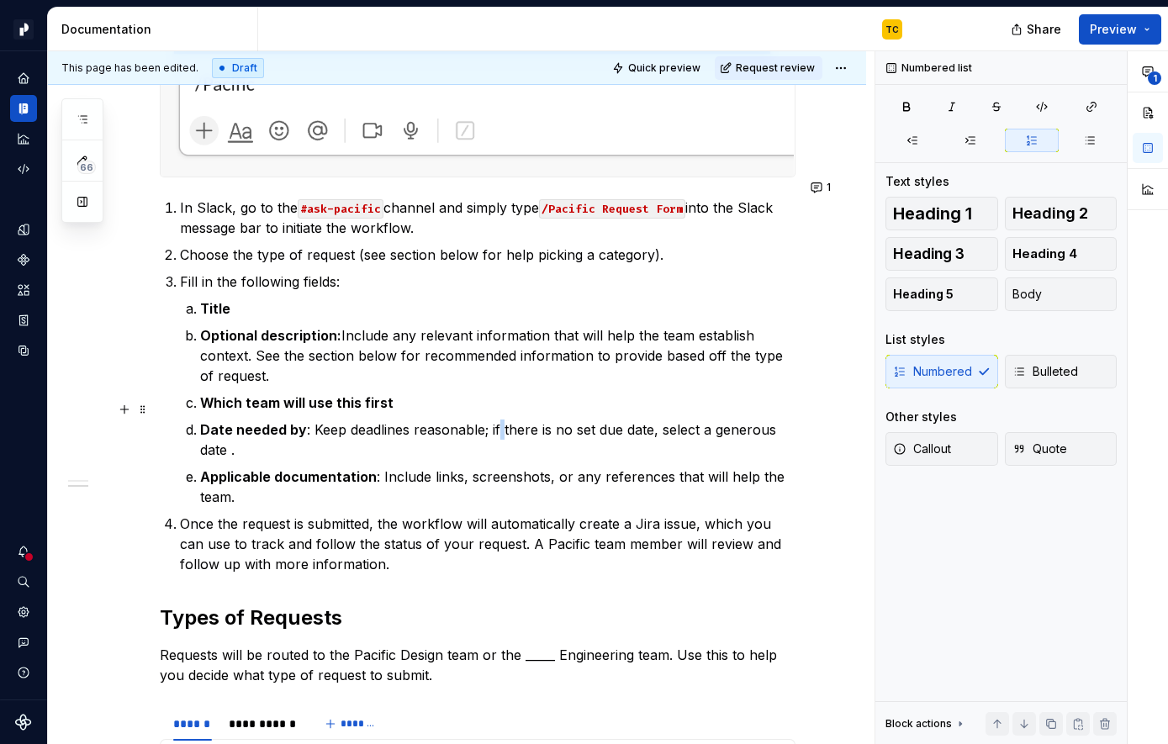
click at [502, 420] on p "Date needed by : Keep deadlines reasonable; if there is no set due date, select…" at bounding box center [497, 440] width 595 height 40
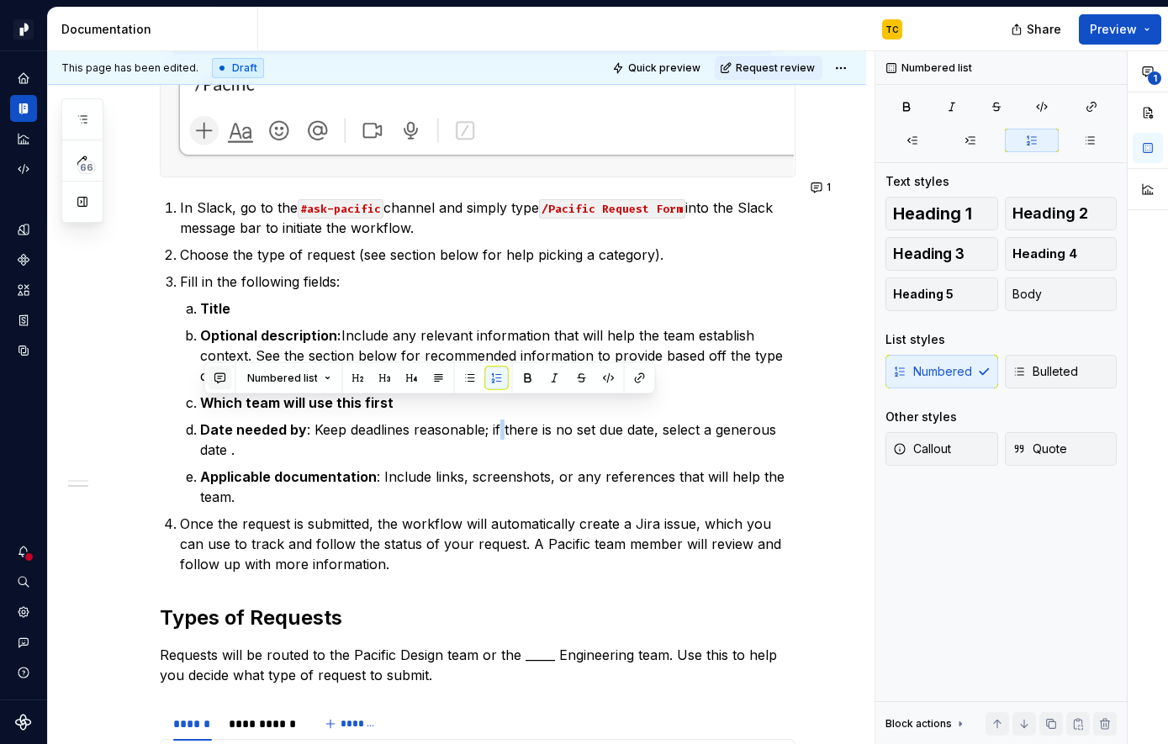
click at [229, 377] on button "button" at bounding box center [221, 379] width 24 height 24
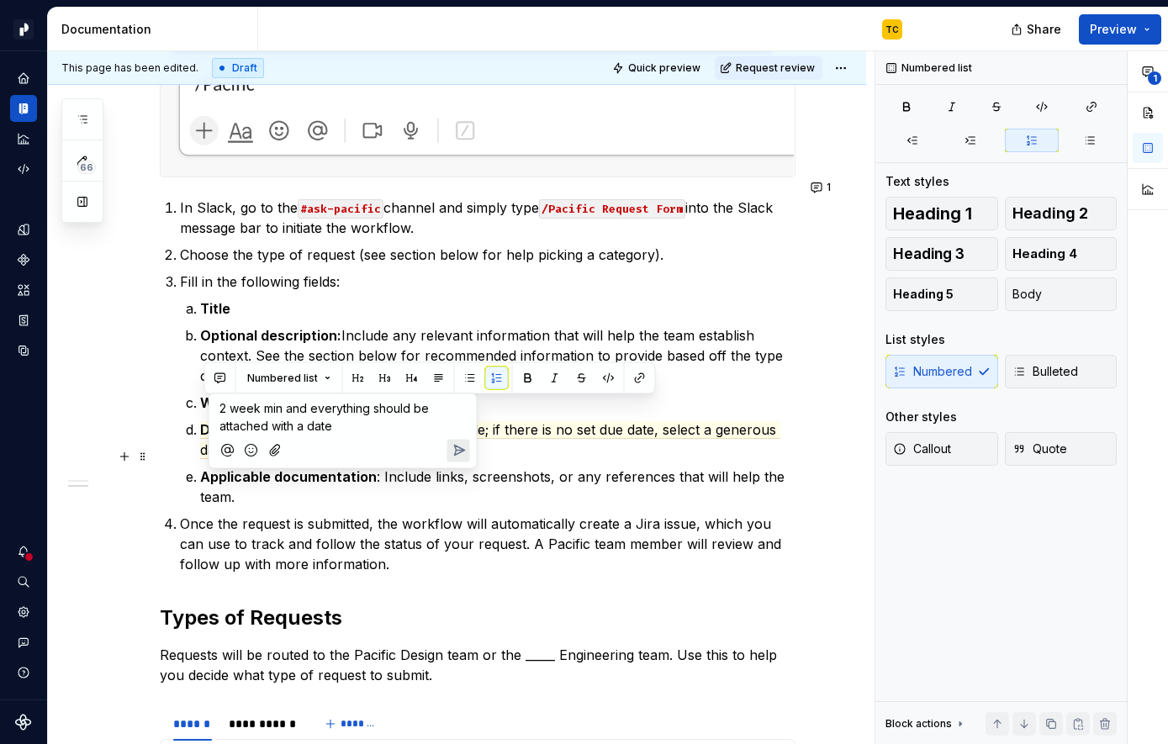
click at [457, 449] on icon "Send" at bounding box center [458, 450] width 17 height 17
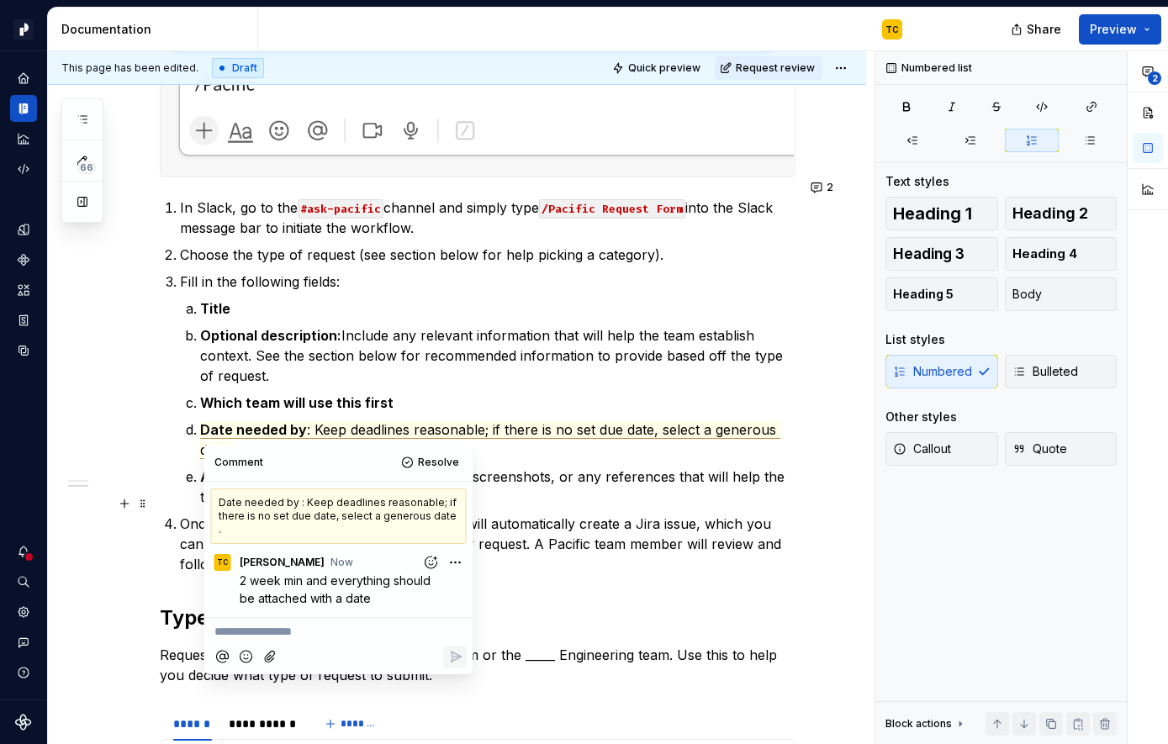
click at [615, 514] on p "Once the request is submitted, the workflow will automatically create a Jira is…" at bounding box center [487, 544] width 615 height 61
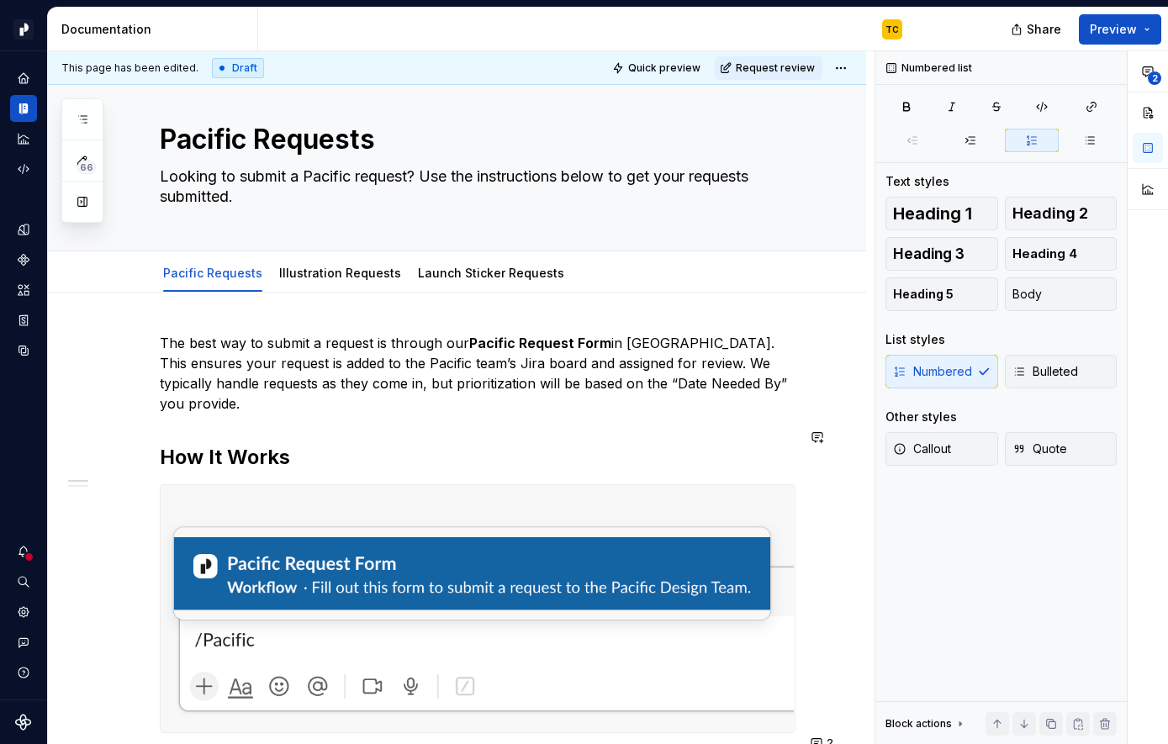
scroll to position [0, 0]
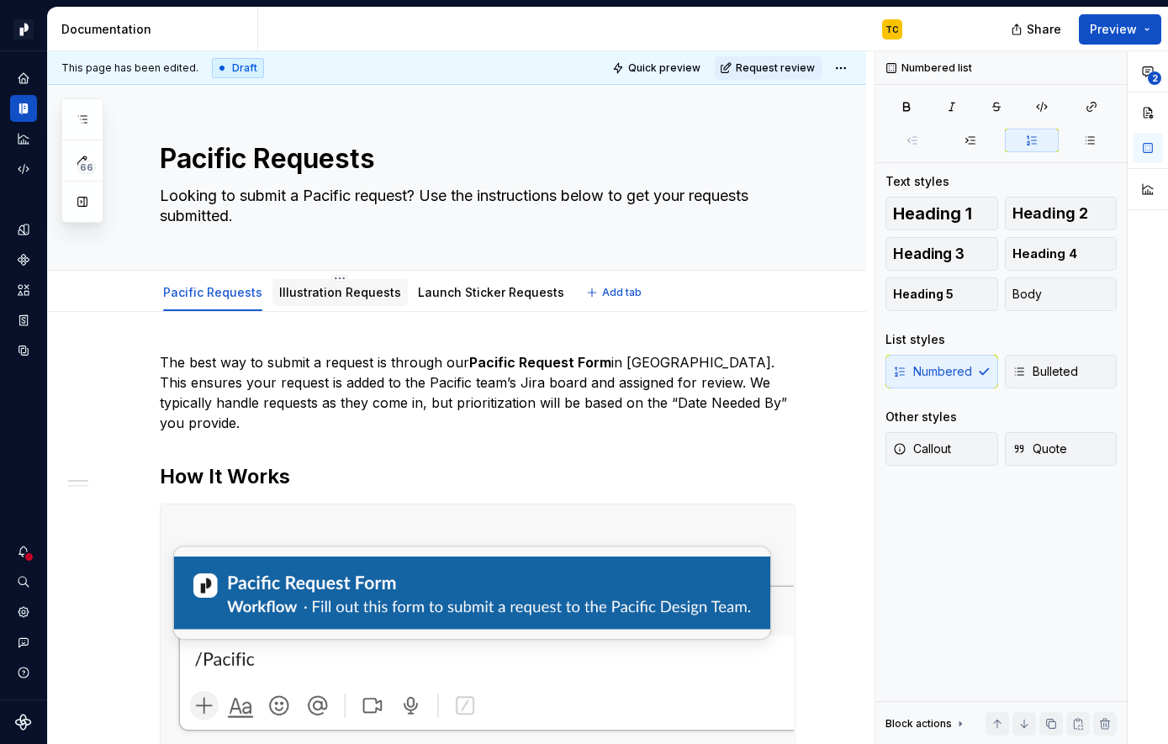
click at [317, 299] on link "Illustration Requests" at bounding box center [340, 292] width 122 height 14
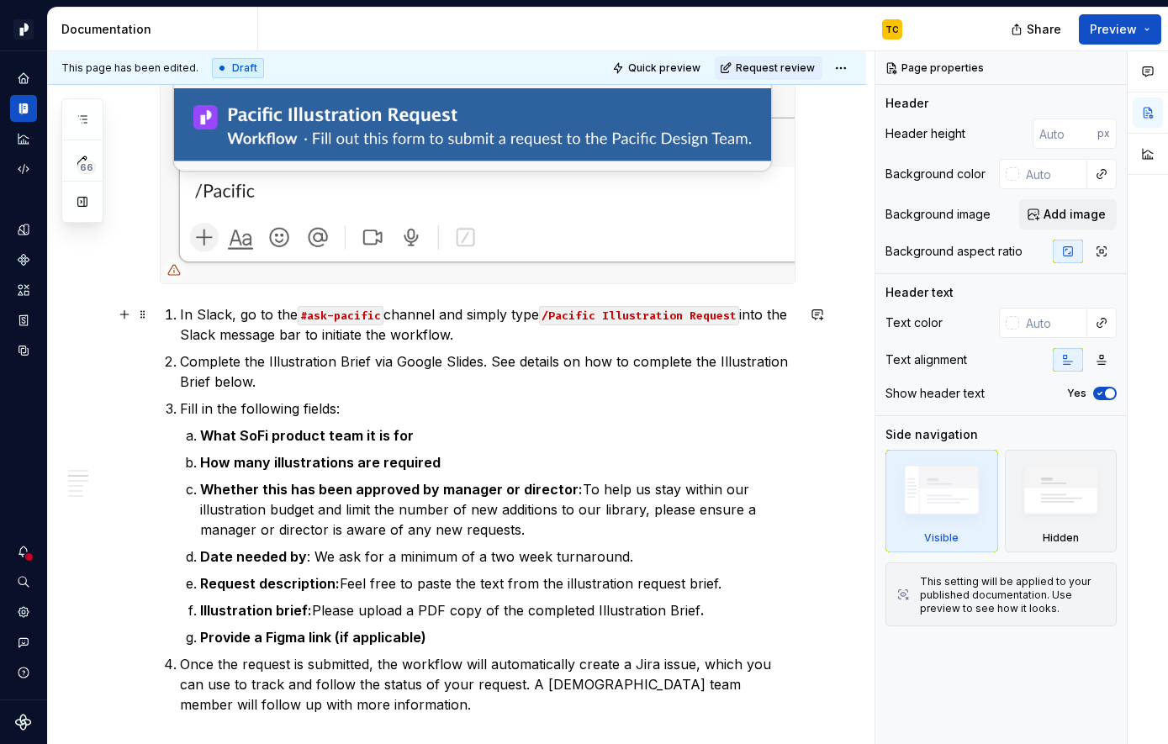
scroll to position [426, 0]
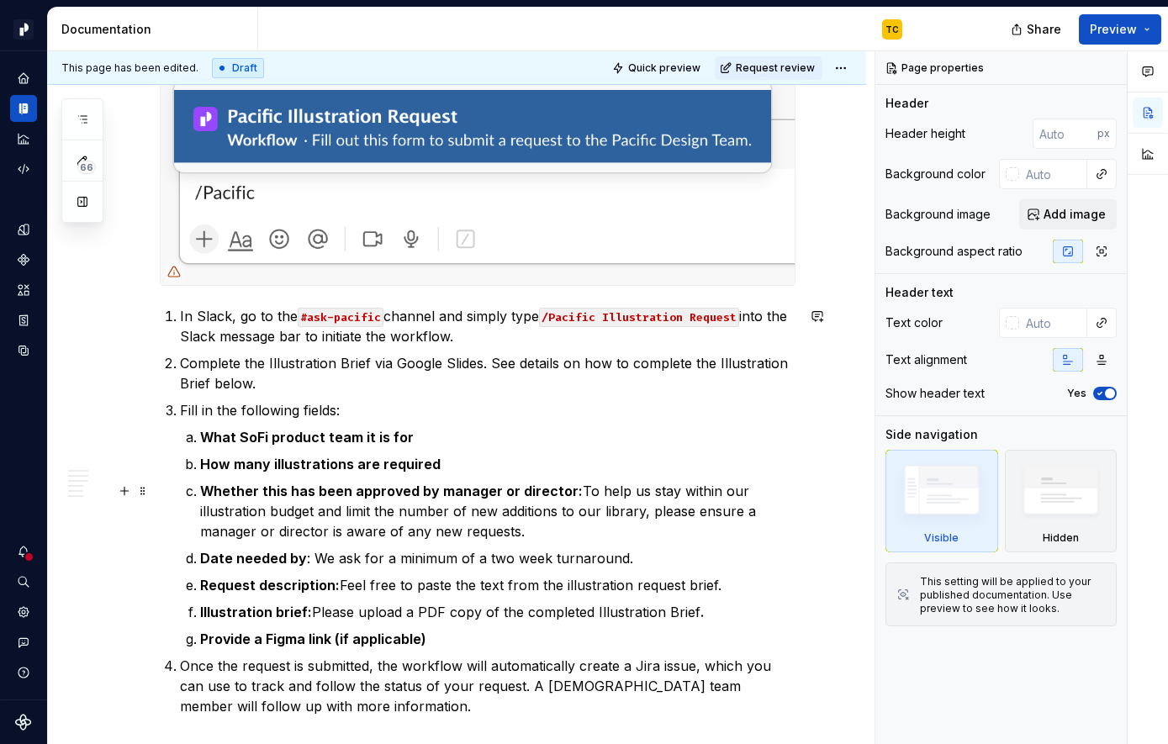
type textarea "*"
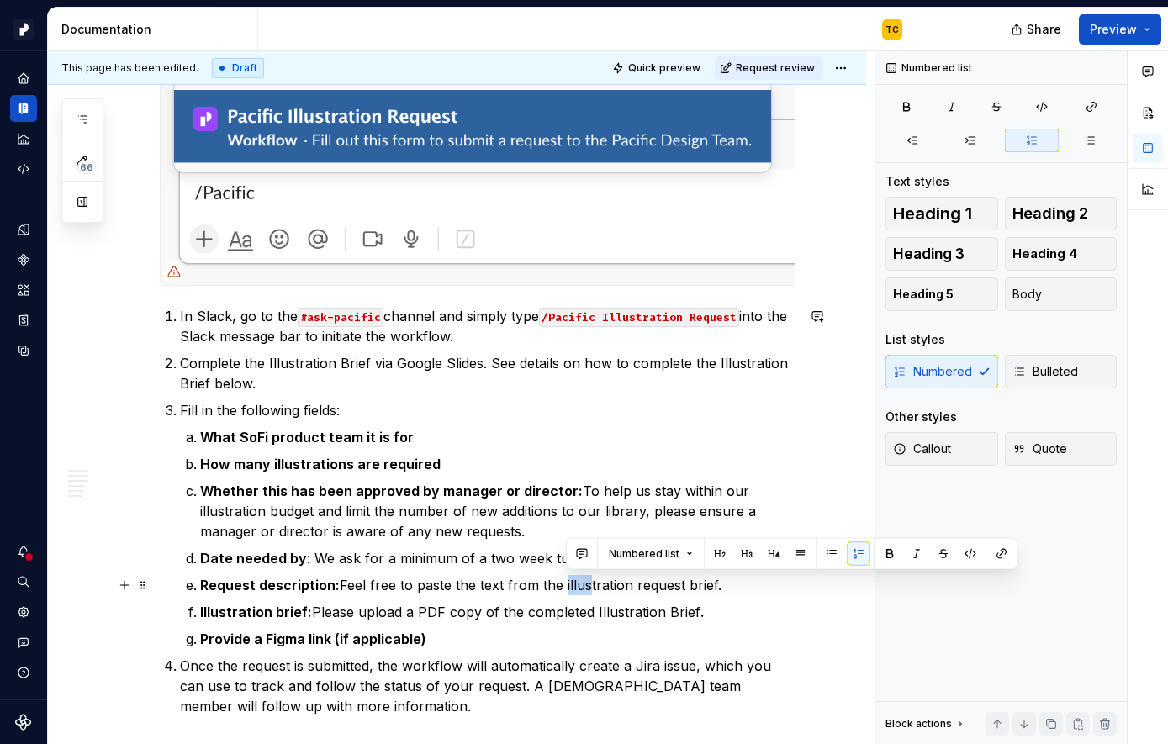
drag, startPoint x: 566, startPoint y: 583, endPoint x: 590, endPoint y: 583, distance: 24.4
click at [590, 583] on p "Request description: Feel free to paste the text from the illustration request …" at bounding box center [497, 585] width 595 height 20
click at [385, 529] on p "Whether this has been approved by manager or director: To help us stay within o…" at bounding box center [497, 511] width 595 height 61
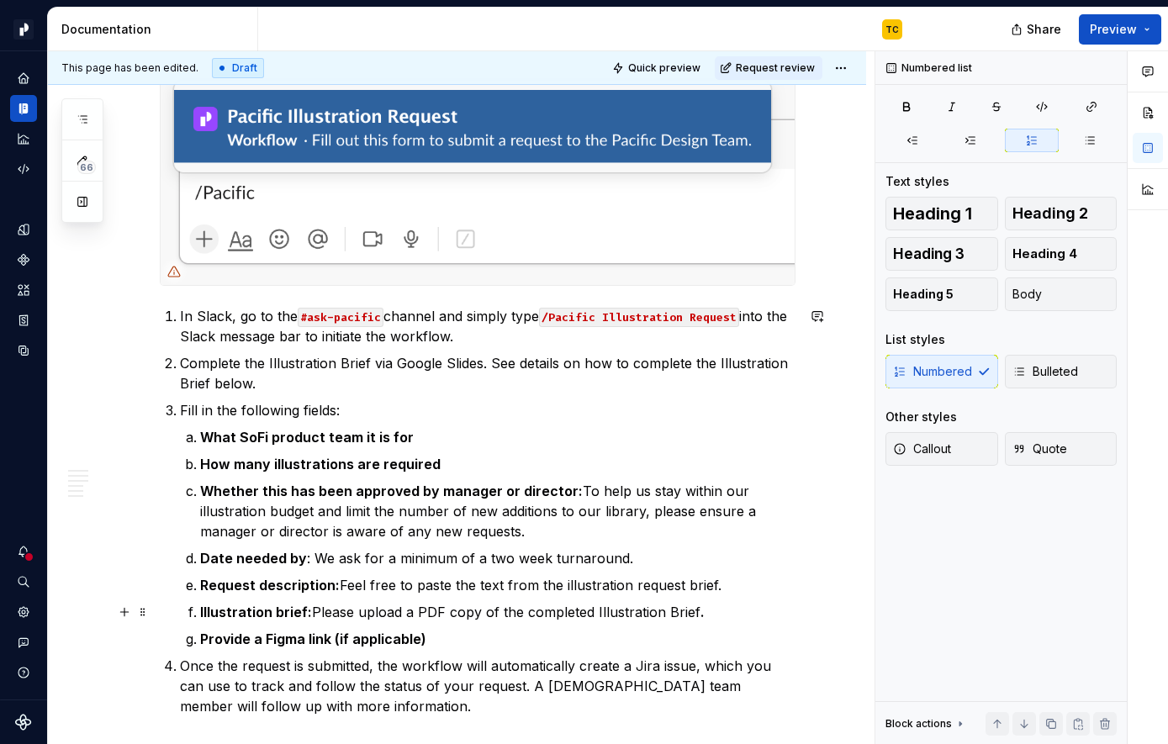
click at [274, 611] on strong "Illustration brief:" at bounding box center [256, 612] width 112 height 17
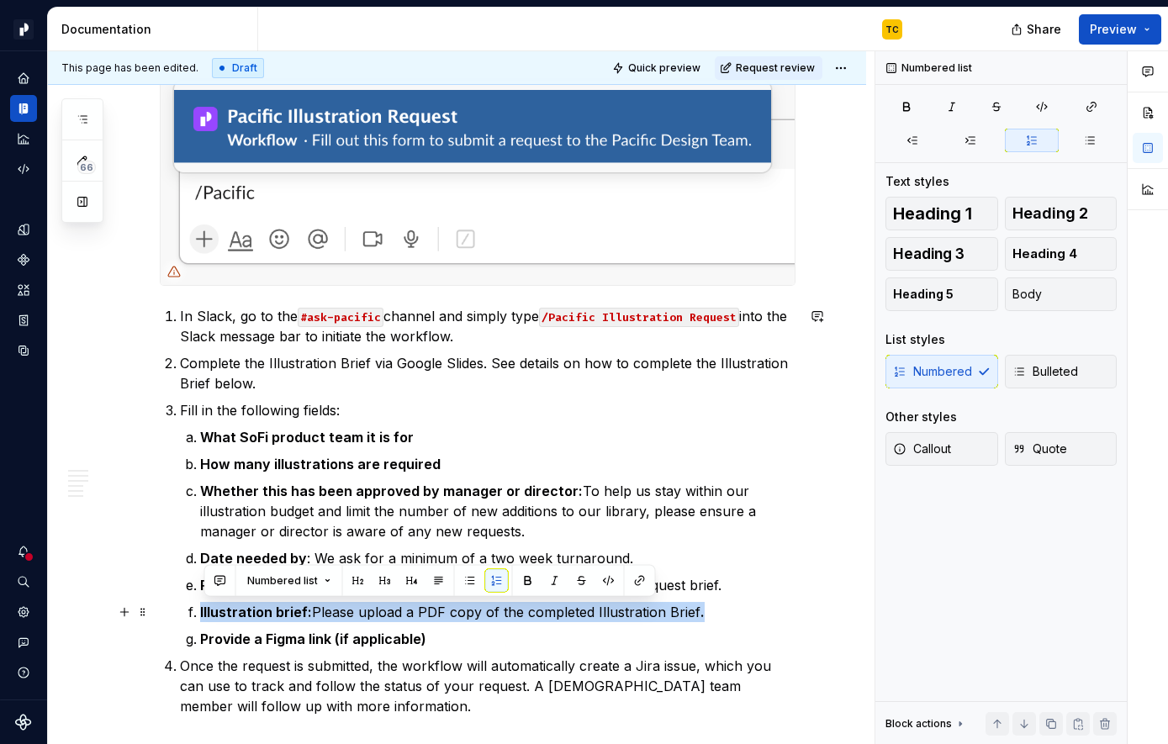
click at [274, 611] on strong "Illustration brief:" at bounding box center [256, 612] width 112 height 17
click at [632, 581] on button "button" at bounding box center [640, 581] width 24 height 24
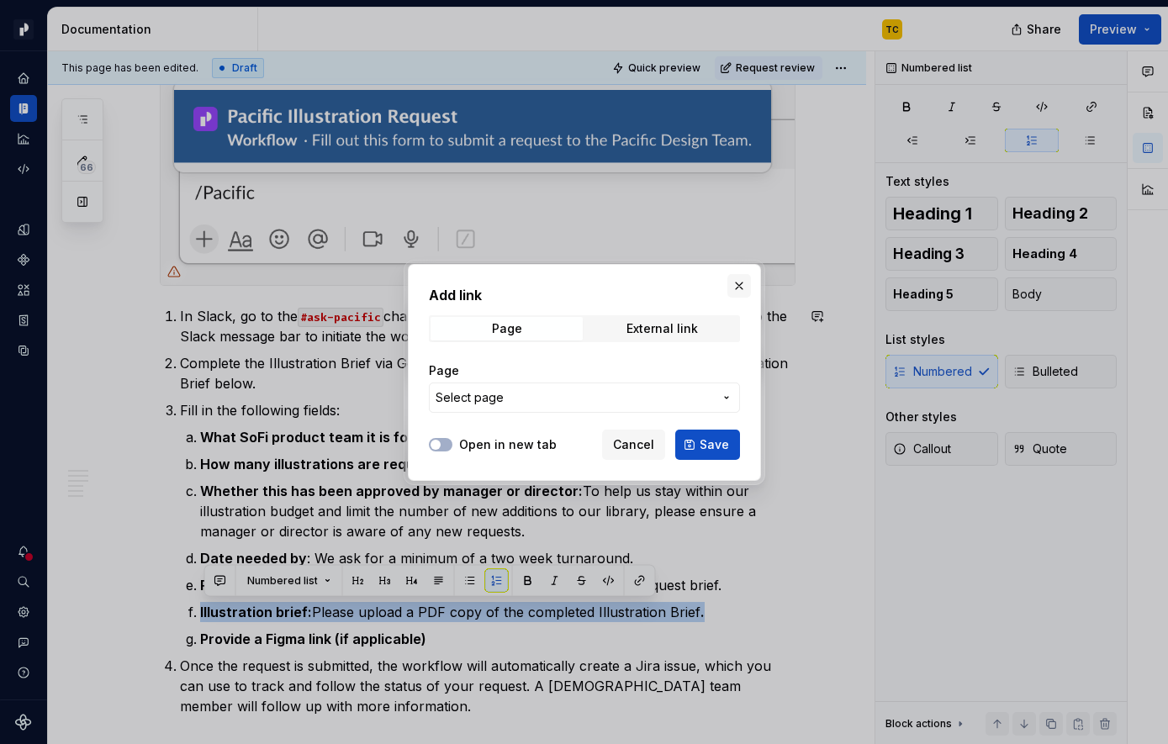
click at [742, 277] on button "button" at bounding box center [739, 286] width 24 height 24
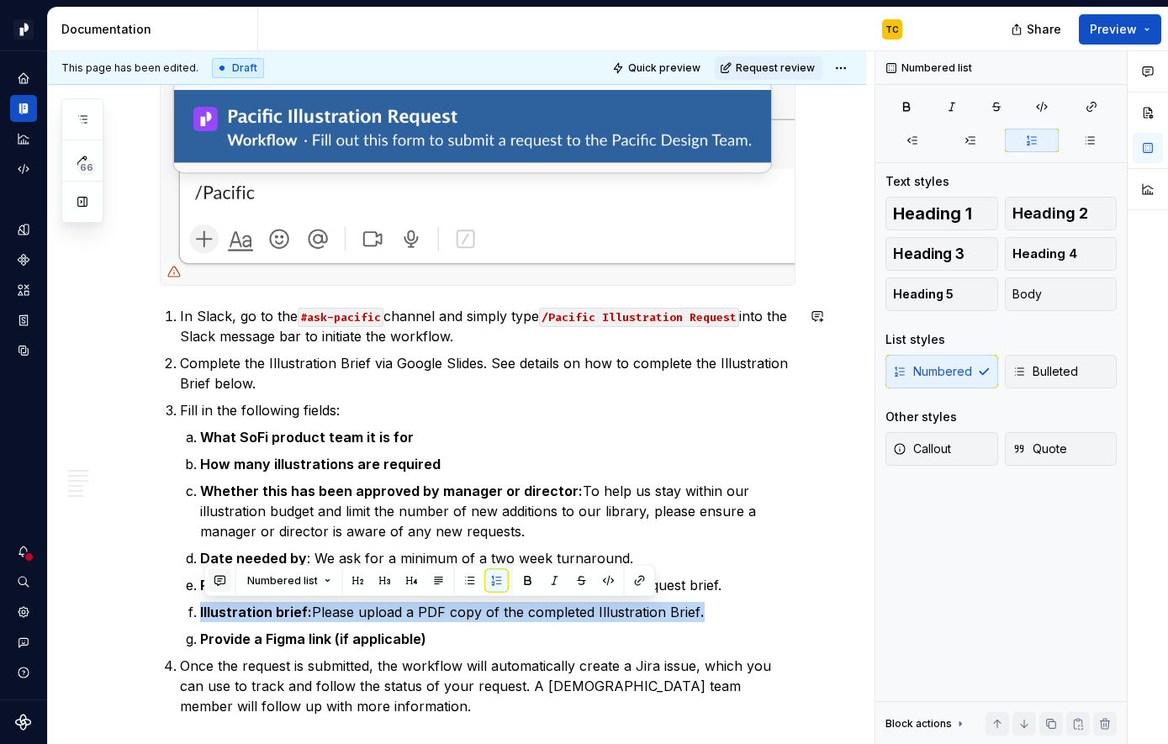
click at [218, 575] on button "button" at bounding box center [221, 581] width 24 height 24
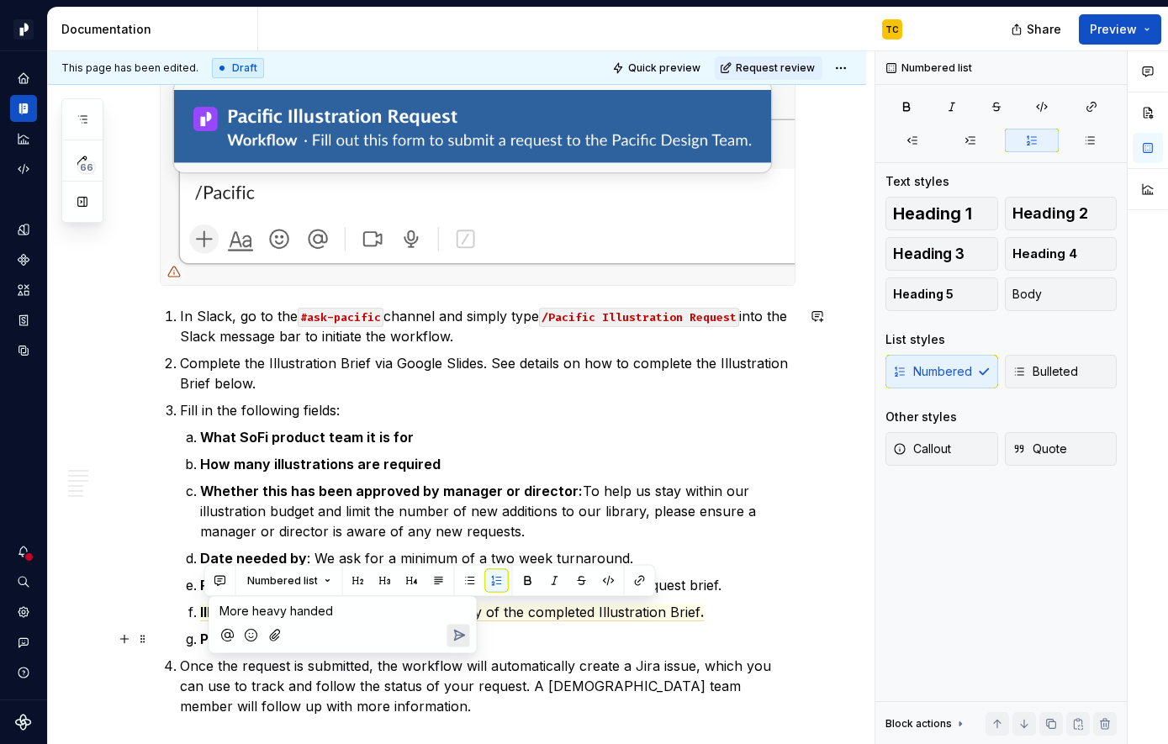
click at [464, 634] on icon "Send" at bounding box center [458, 635] width 17 height 17
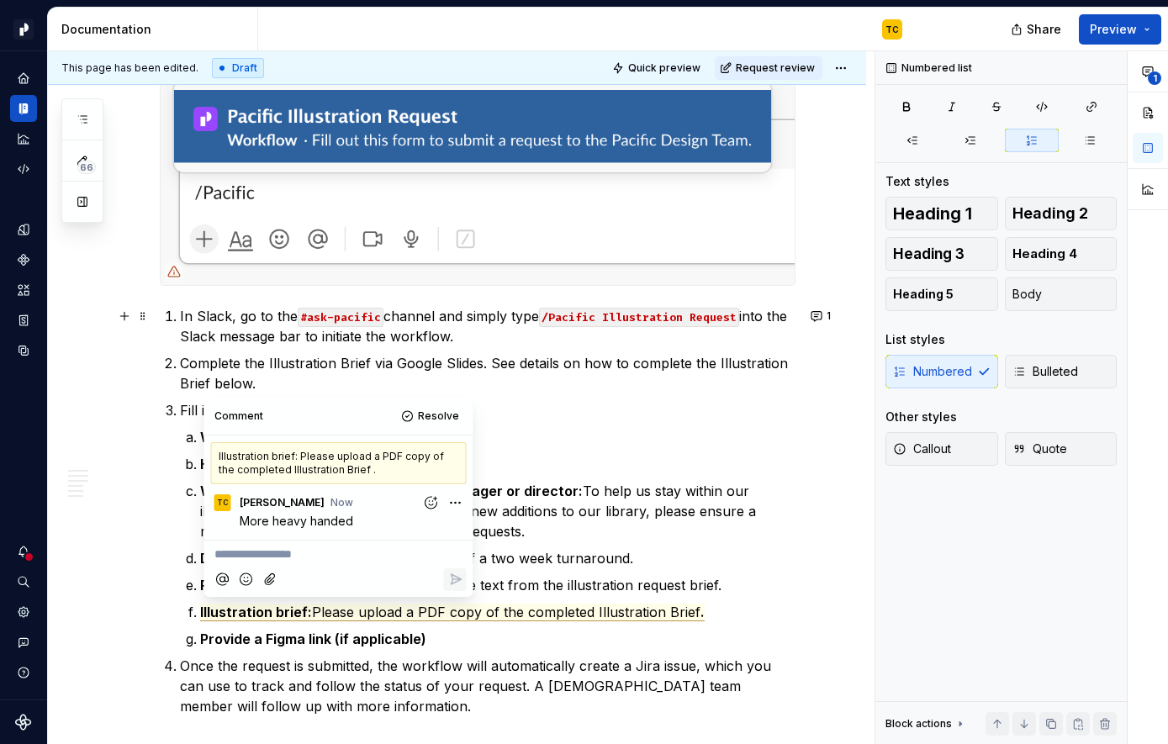
type textarea "*"
click at [426, 362] on p "Complete the Illustration Brief via Google Slides. See details on how to comple…" at bounding box center [487, 373] width 615 height 40
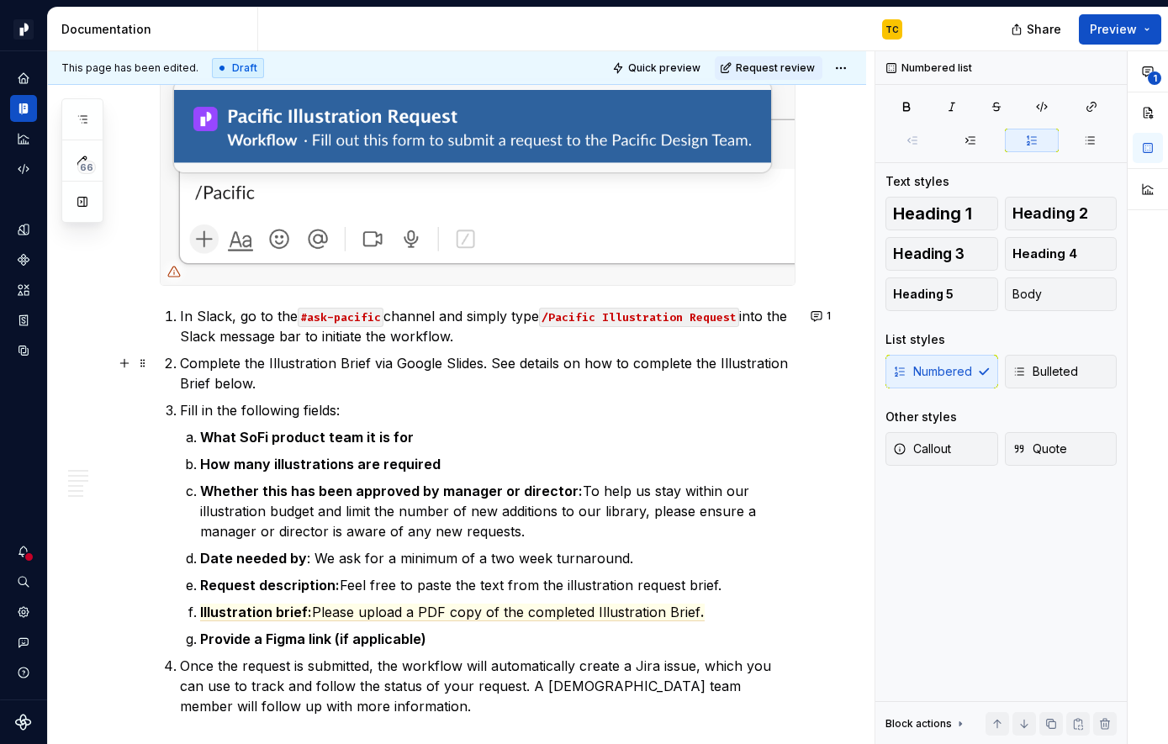
click at [558, 376] on p "Complete the Illustration Brief via Google Slides. See details on how to comple…" at bounding box center [487, 373] width 615 height 40
click at [350, 367] on p "Complete the Illustration Brief via Google Slides. See details on how to comple…" at bounding box center [487, 373] width 615 height 40
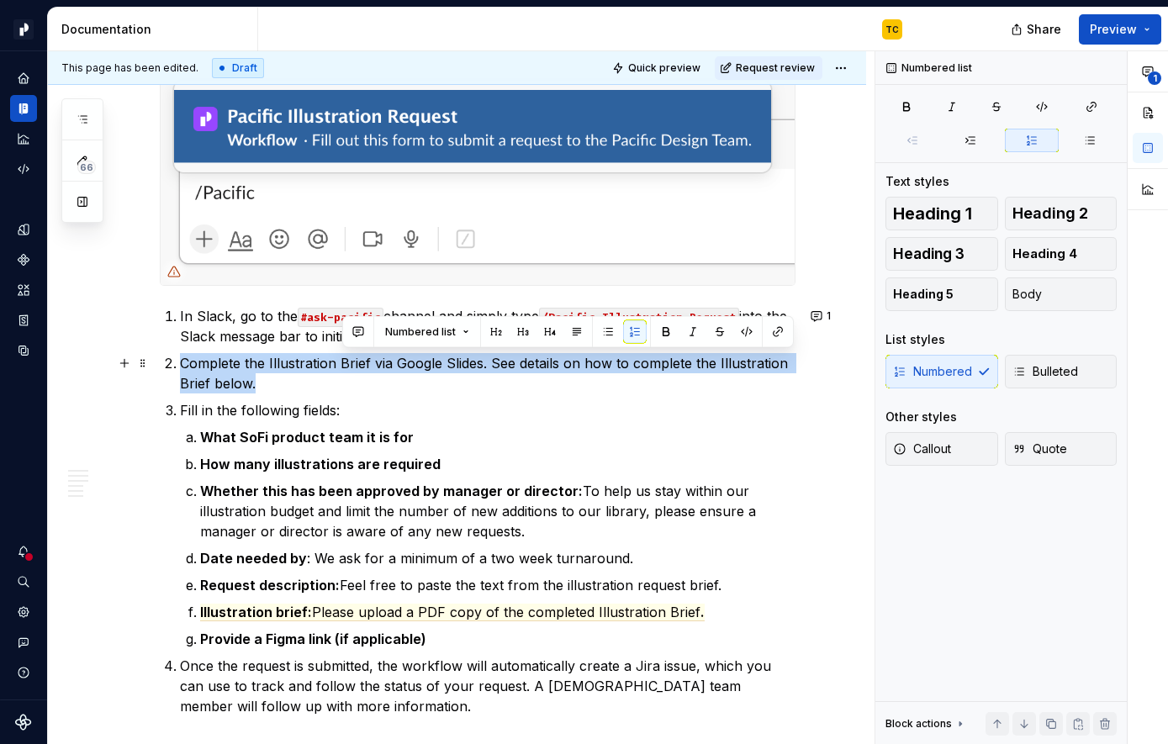
click at [350, 367] on p "Complete the Illustration Brief via Google Slides. See details on how to comple…" at bounding box center [487, 373] width 615 height 40
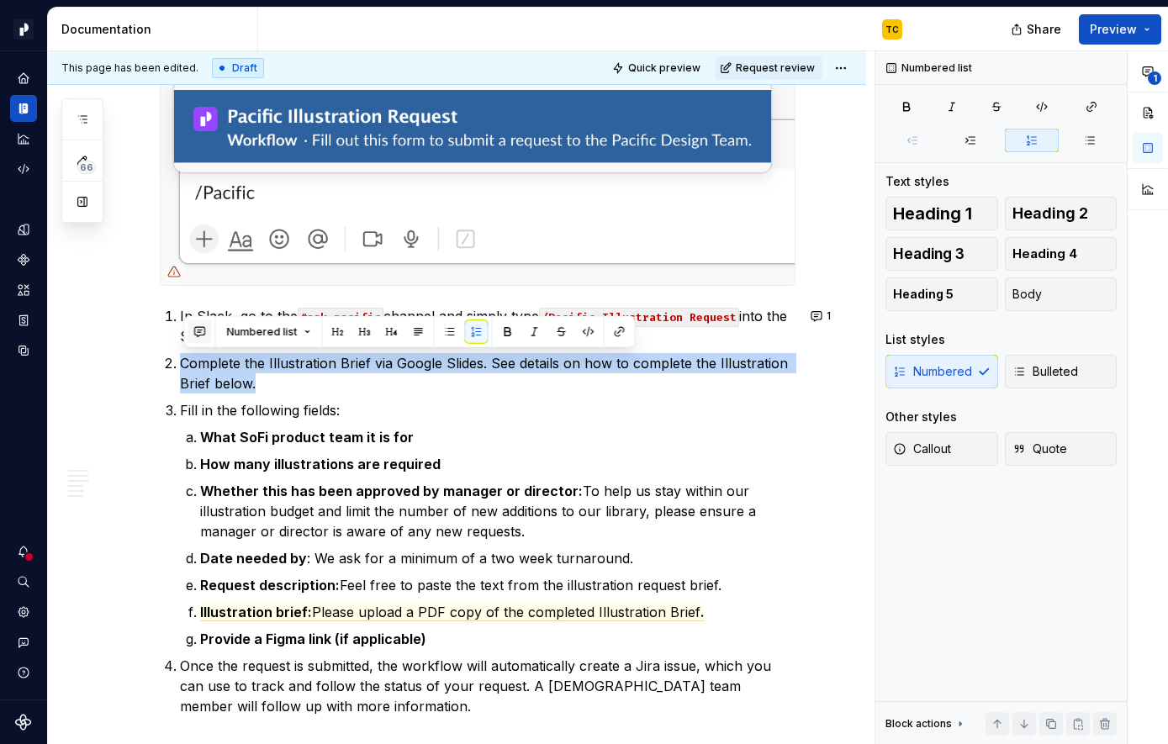
click at [203, 333] on button "button" at bounding box center [200, 332] width 24 height 24
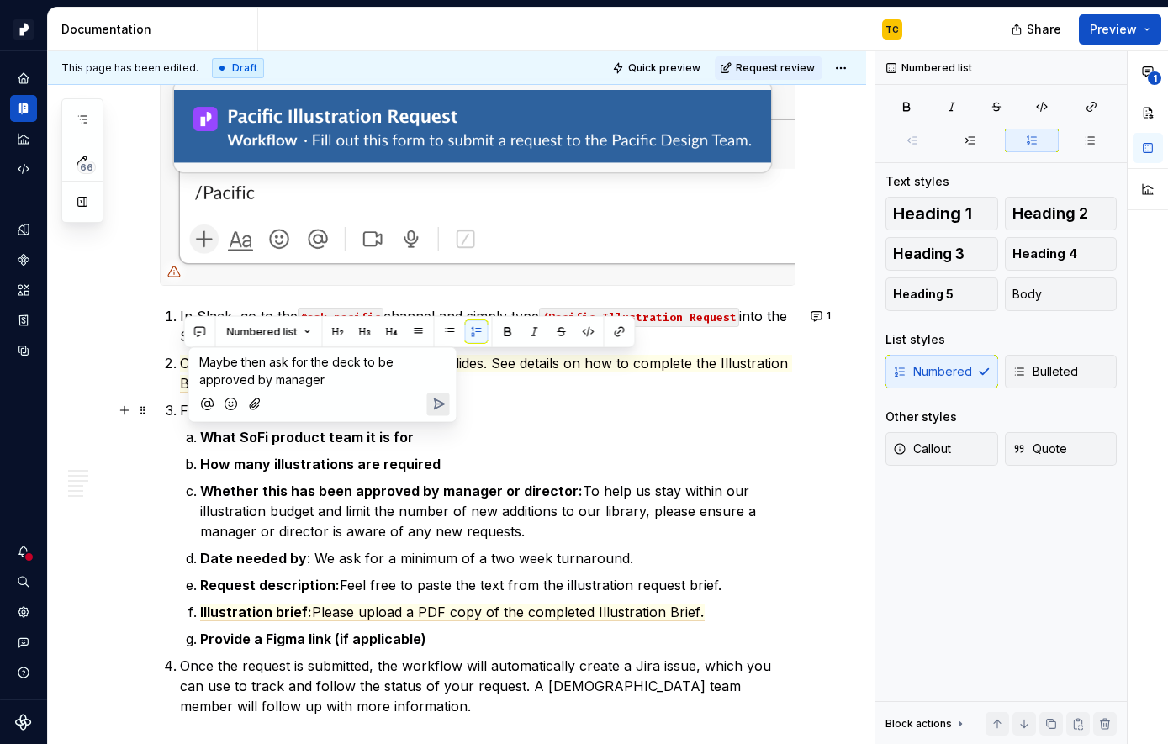
click at [434, 414] on button "Send" at bounding box center [438, 404] width 23 height 23
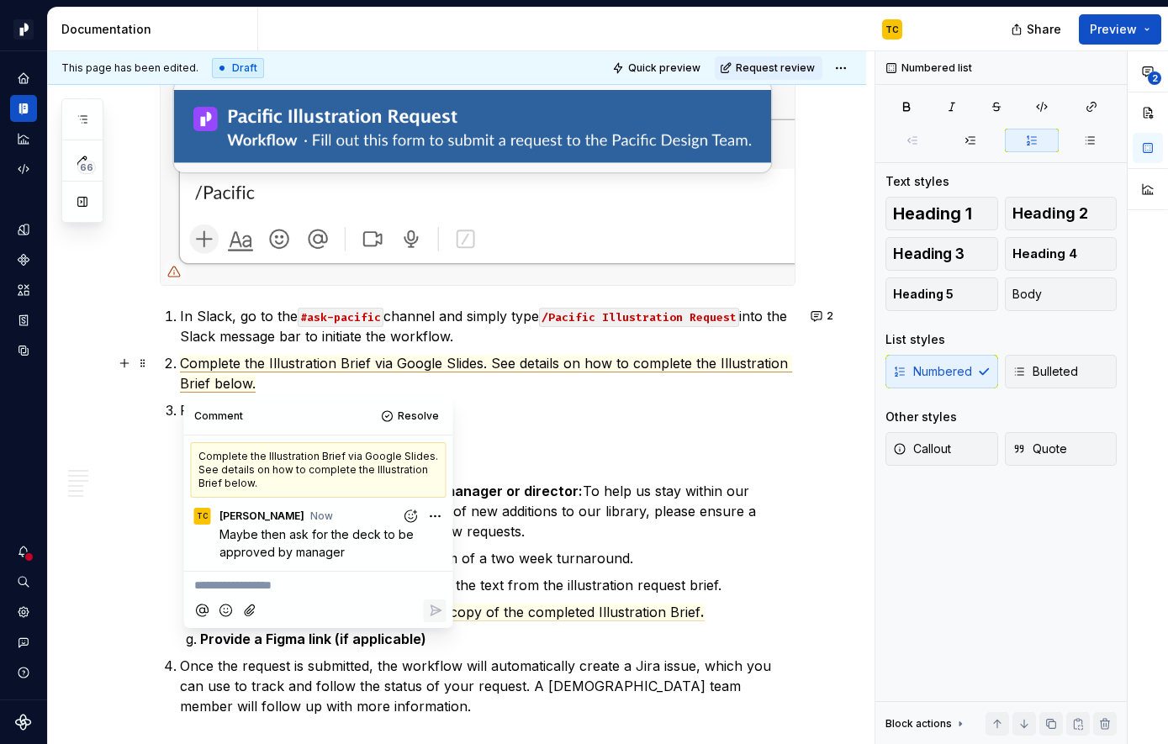
click at [600, 372] on p "Complete the Illustration Brief via Google Slides. See details on how to comple…" at bounding box center [487, 373] width 615 height 40
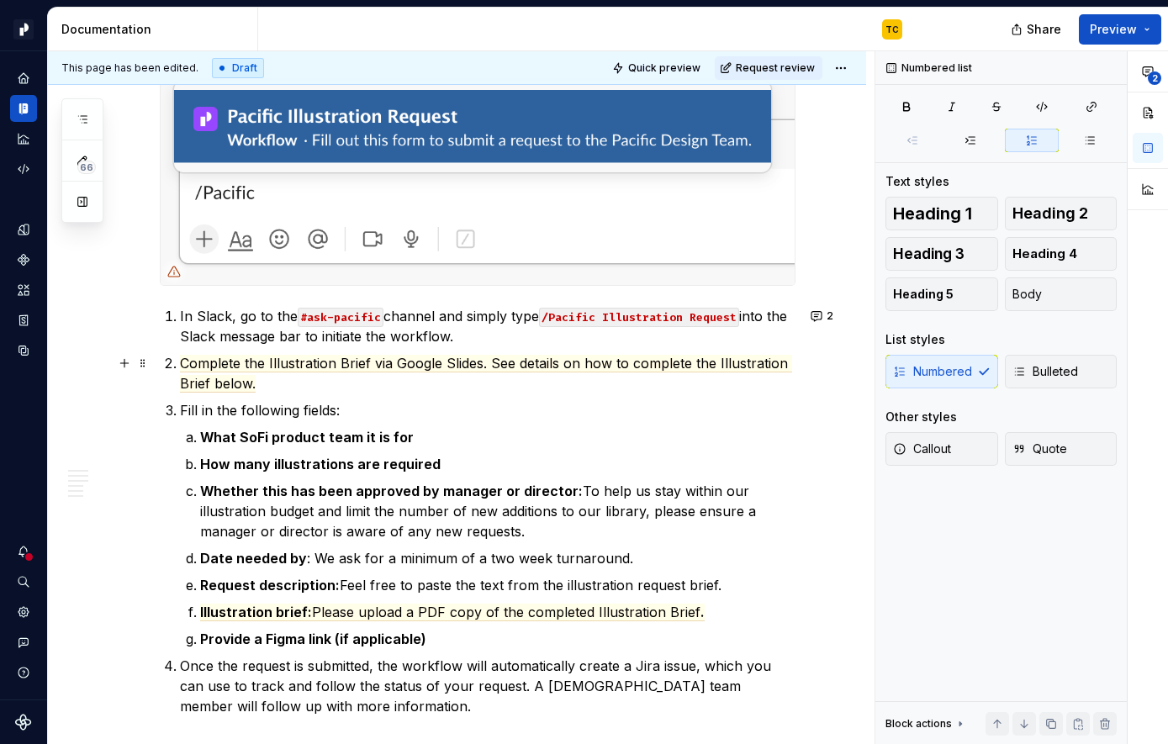
click at [314, 377] on p "Complete the Illustration Brief via Google Slides. See details on how to comple…" at bounding box center [487, 373] width 615 height 40
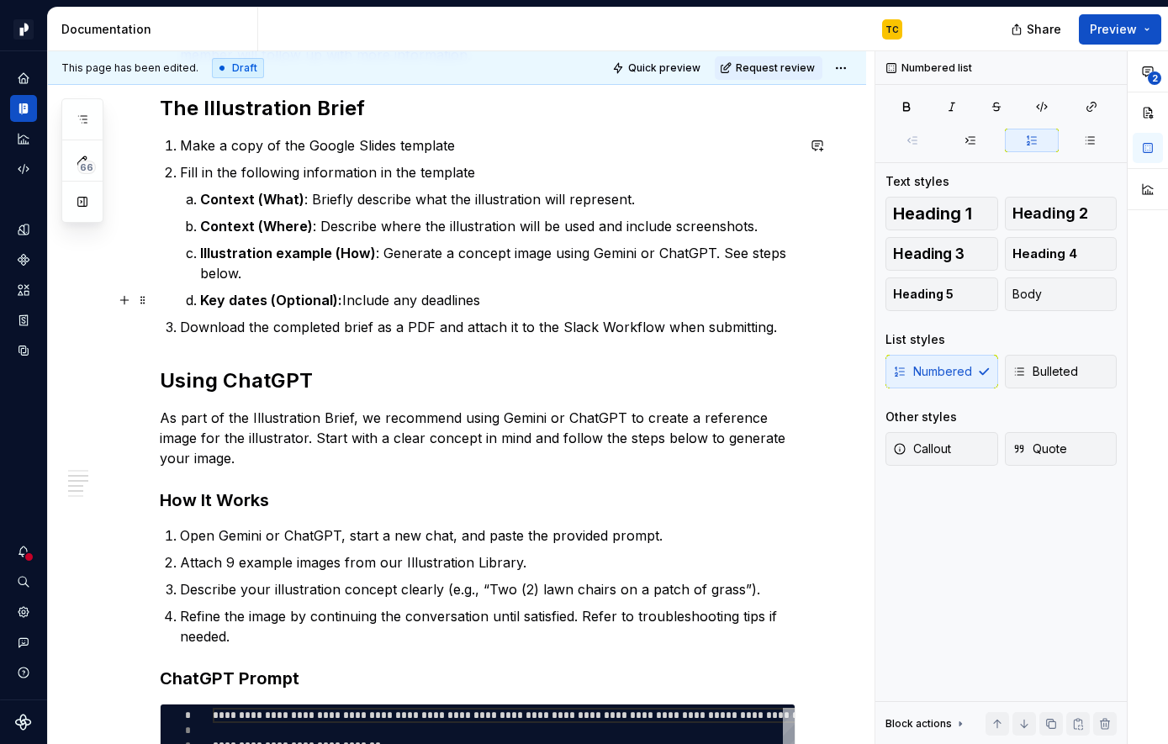
scroll to position [1077, 0]
type textarea "*"
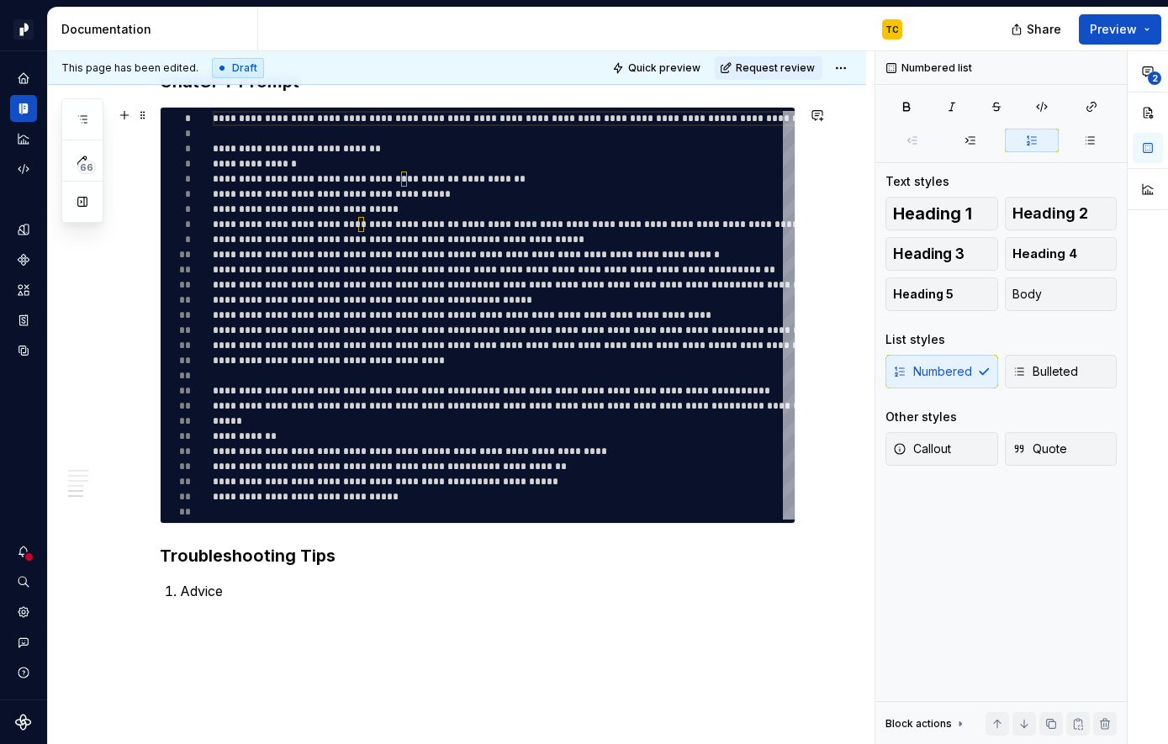
scroll to position [1704, 0]
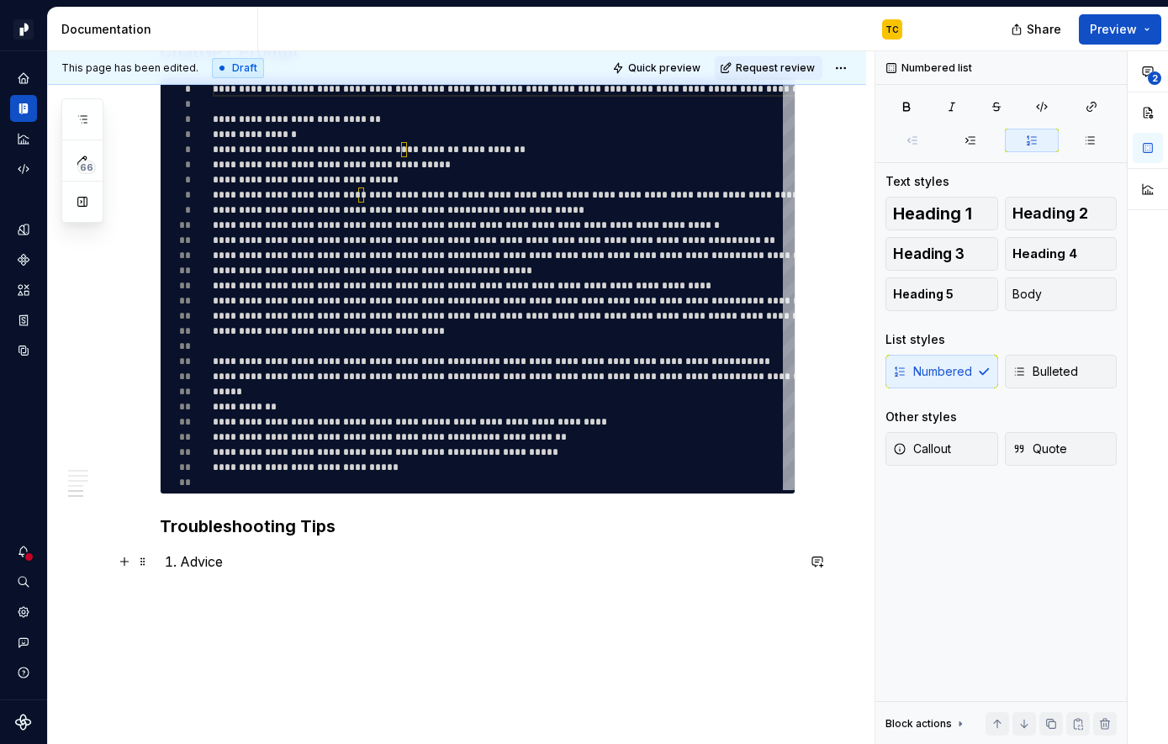
click at [215, 563] on p "Advice" at bounding box center [487, 562] width 615 height 20
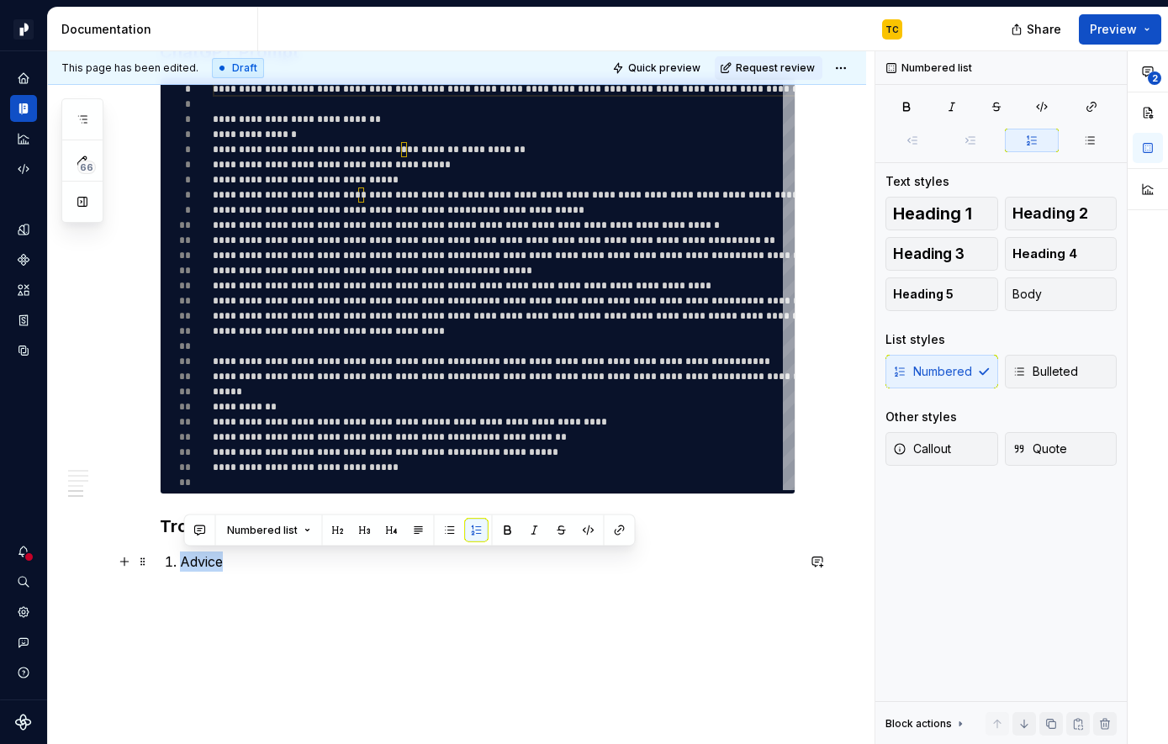
click at [215, 563] on p "Advice" at bounding box center [487, 562] width 615 height 20
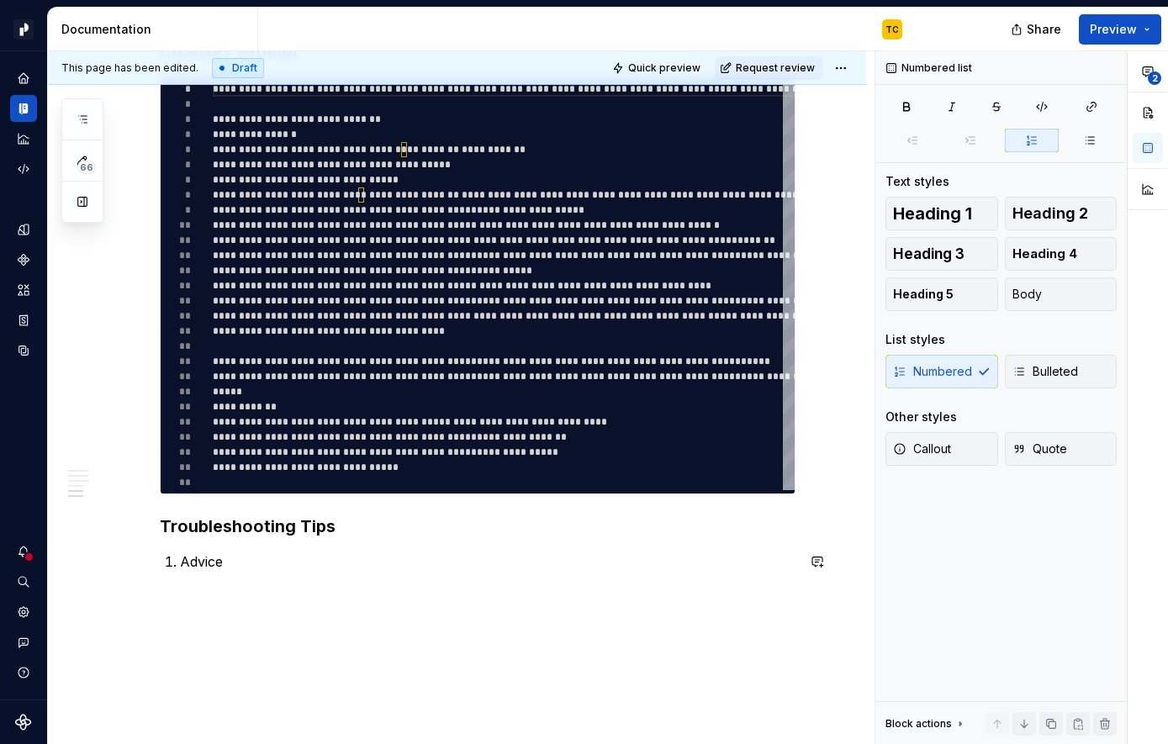
click at [213, 565] on p "Advice" at bounding box center [487, 562] width 615 height 20
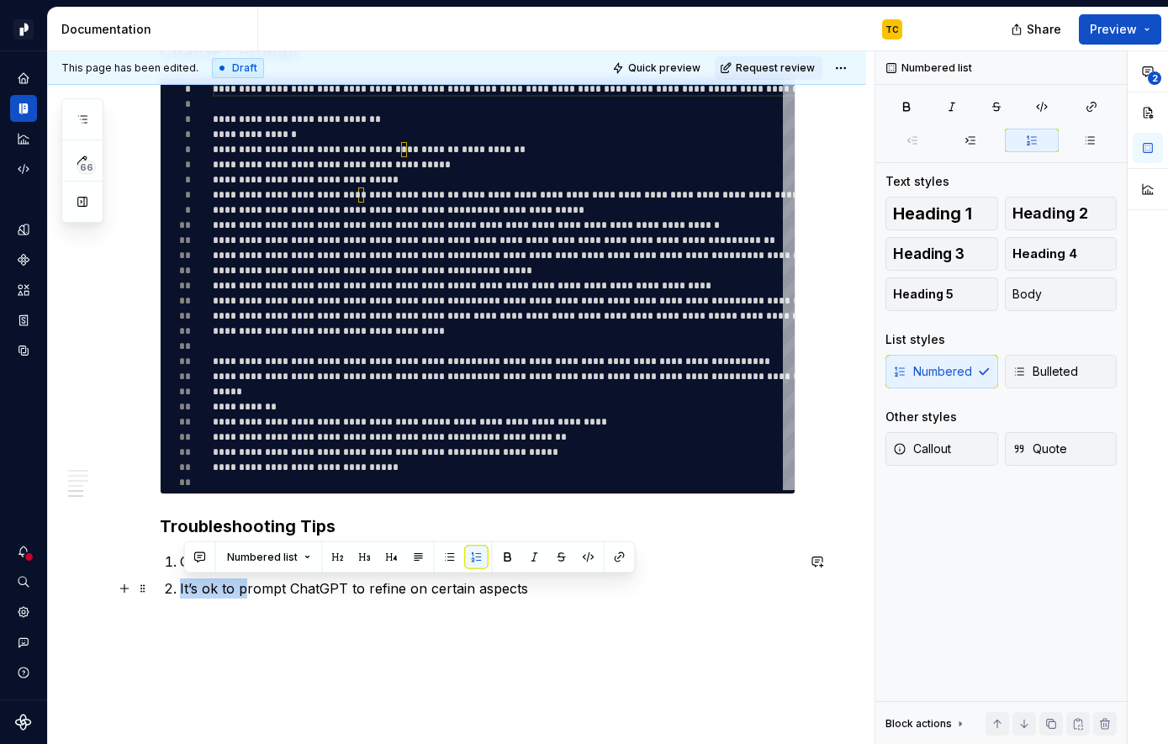
drag, startPoint x: 247, startPoint y: 589, endPoint x: 172, endPoint y: 589, distance: 74.8
click at [180, 589] on li "It’s ok to prompt ChatGPT to refine on certain aspects" at bounding box center [487, 588] width 615 height 20
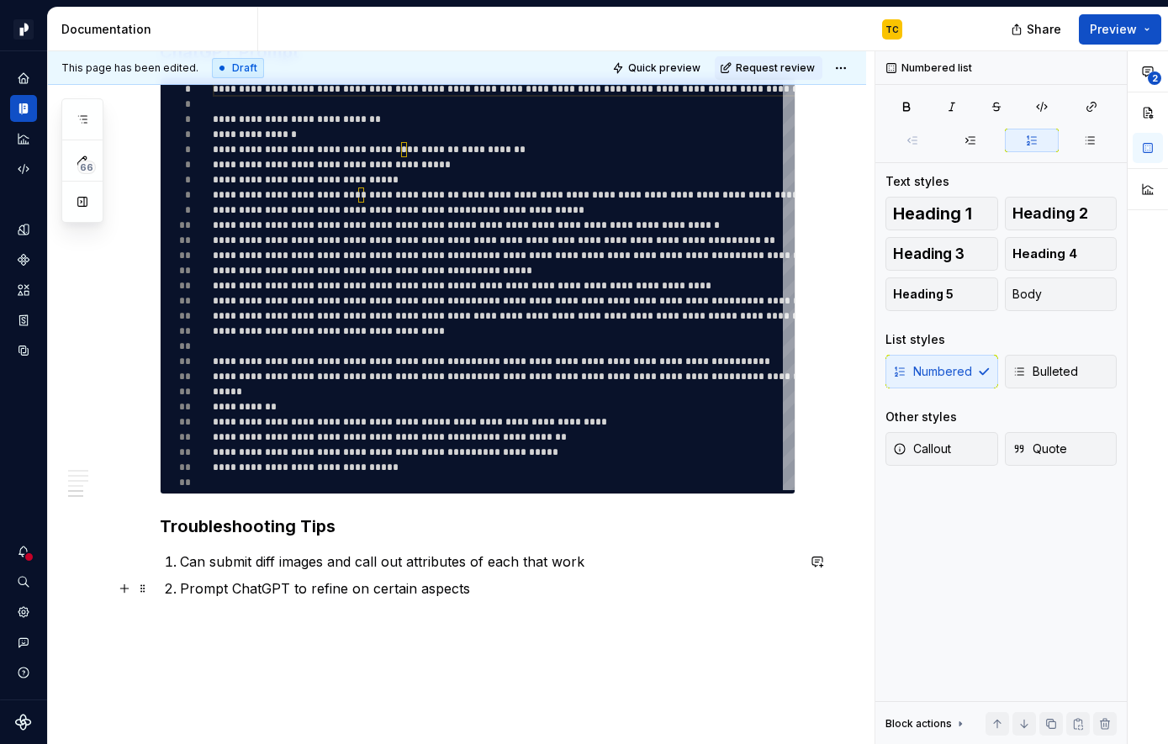
click at [510, 590] on p "Prompt ChatGPT to refine on certain aspects" at bounding box center [487, 588] width 615 height 20
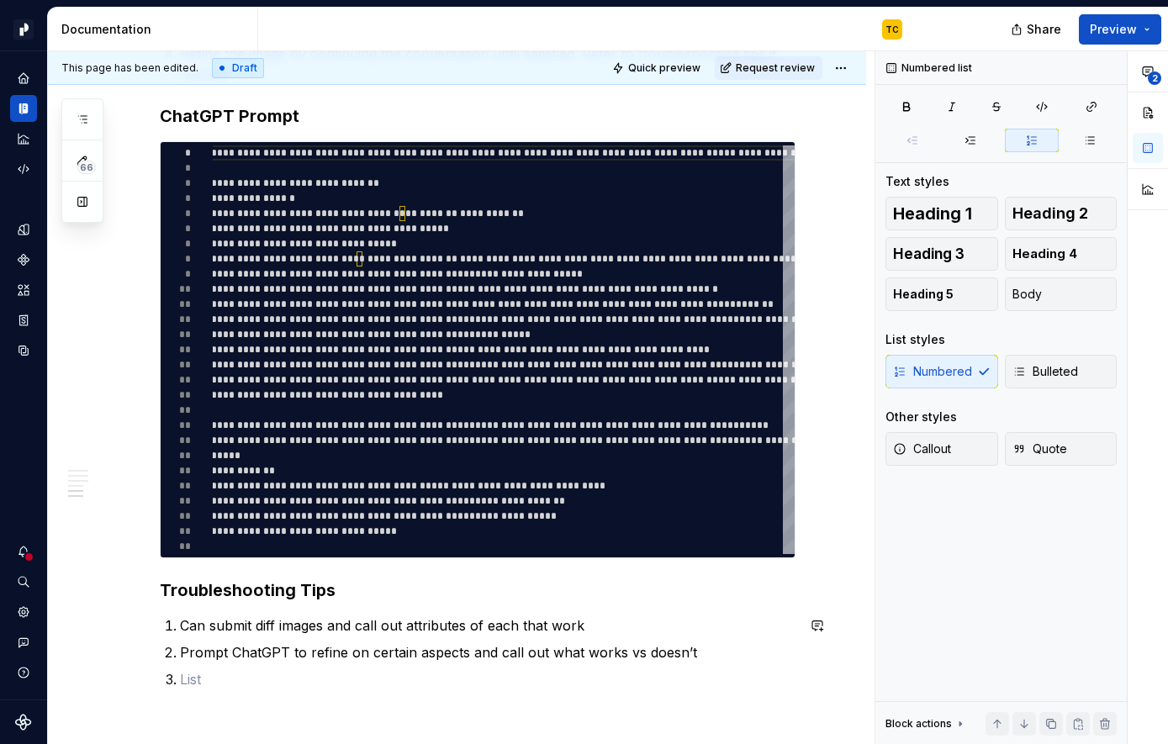
scroll to position [1666, 0]
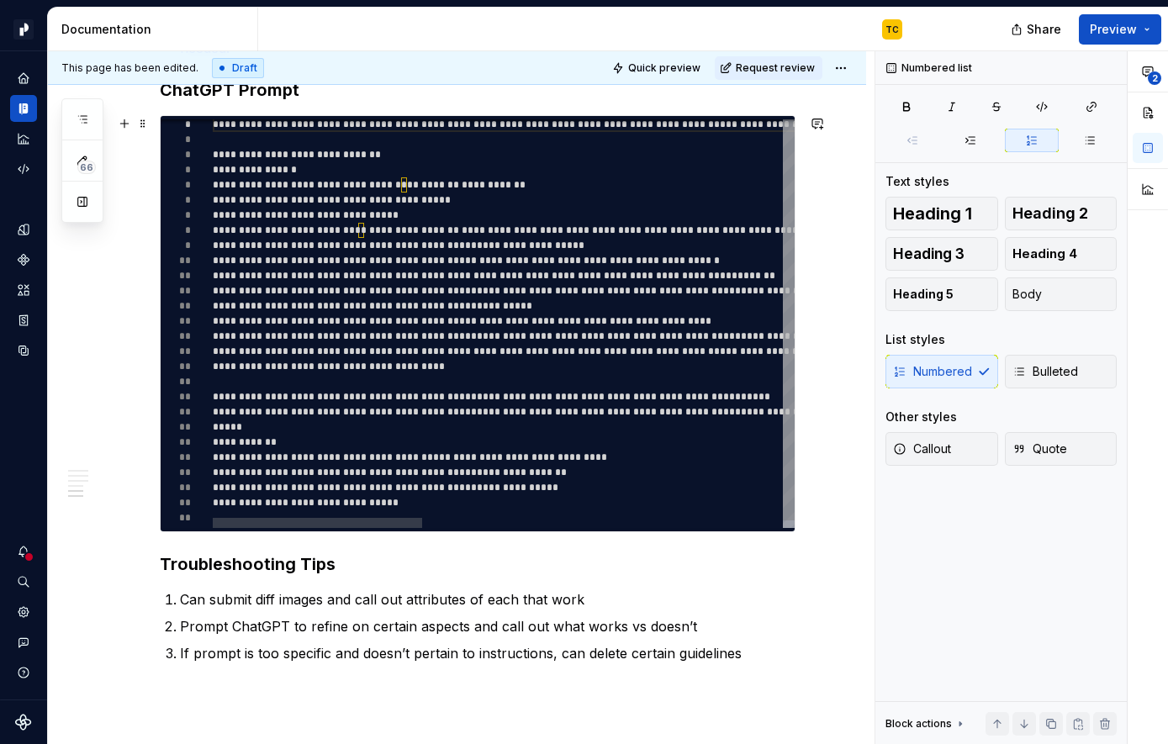
type textarea "*"
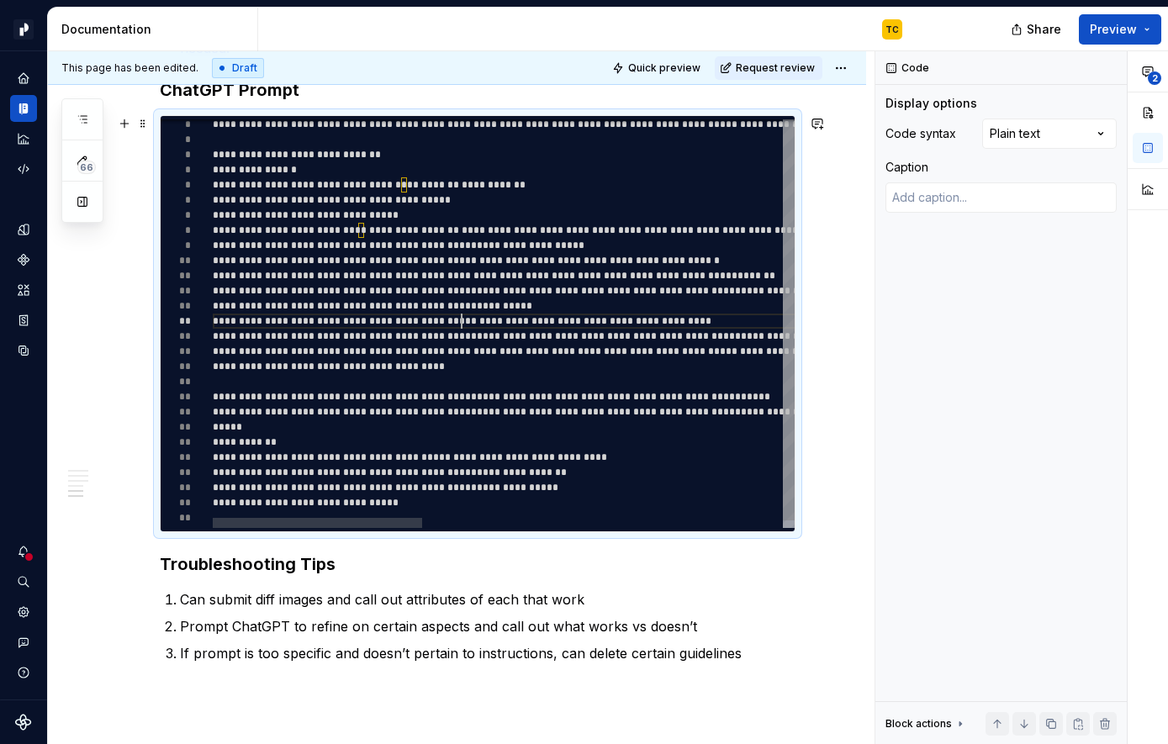
click at [462, 319] on div "**********" at bounding box center [1005, 326] width 1584 height 419
type textarea "**********"
click at [462, 319] on div "**********" at bounding box center [1005, 326] width 1584 height 419
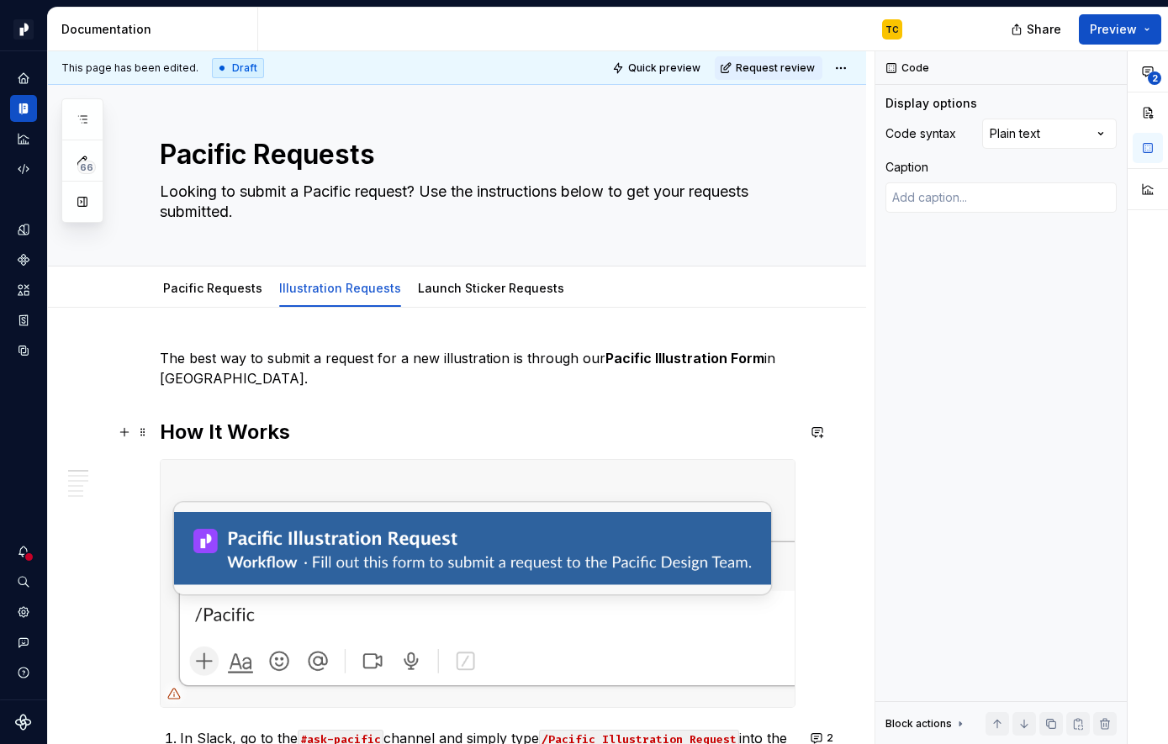
scroll to position [0, 0]
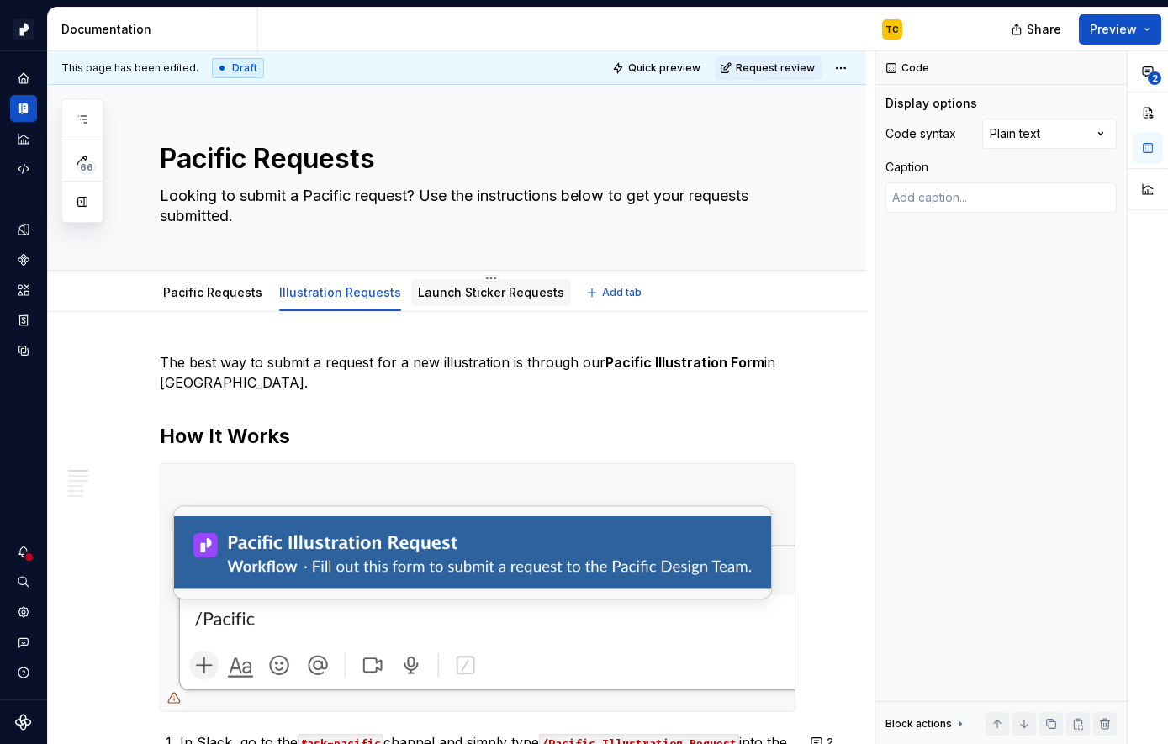
click at [421, 298] on link "Launch Sticker Requests" at bounding box center [491, 292] width 146 height 14
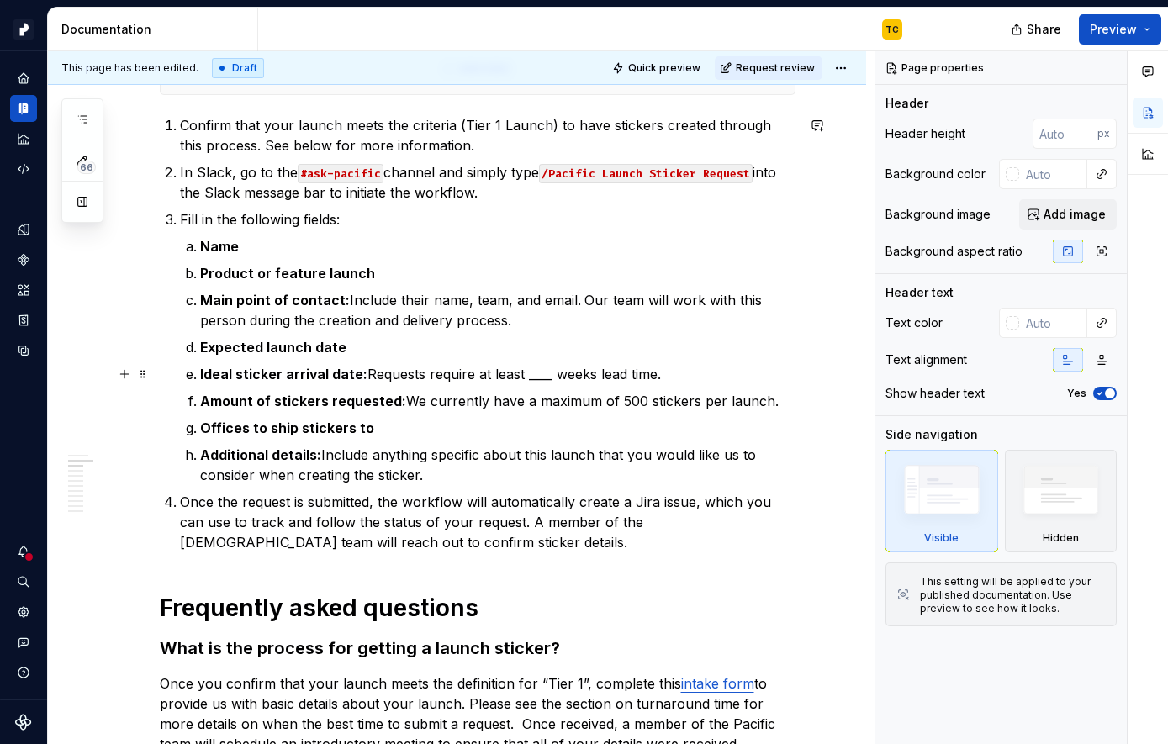
scroll to position [450, 0]
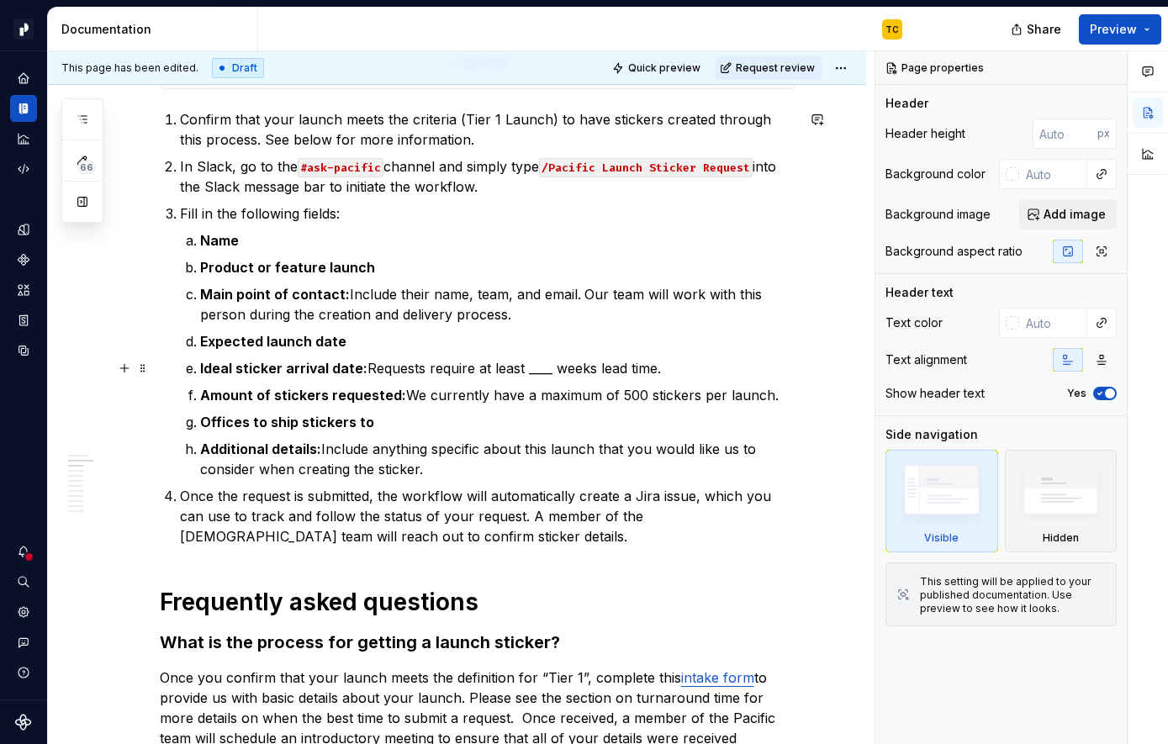
click at [542, 366] on p "Ideal sticker arrival date: Requests require at least ____ weeks lead time." at bounding box center [497, 368] width 595 height 20
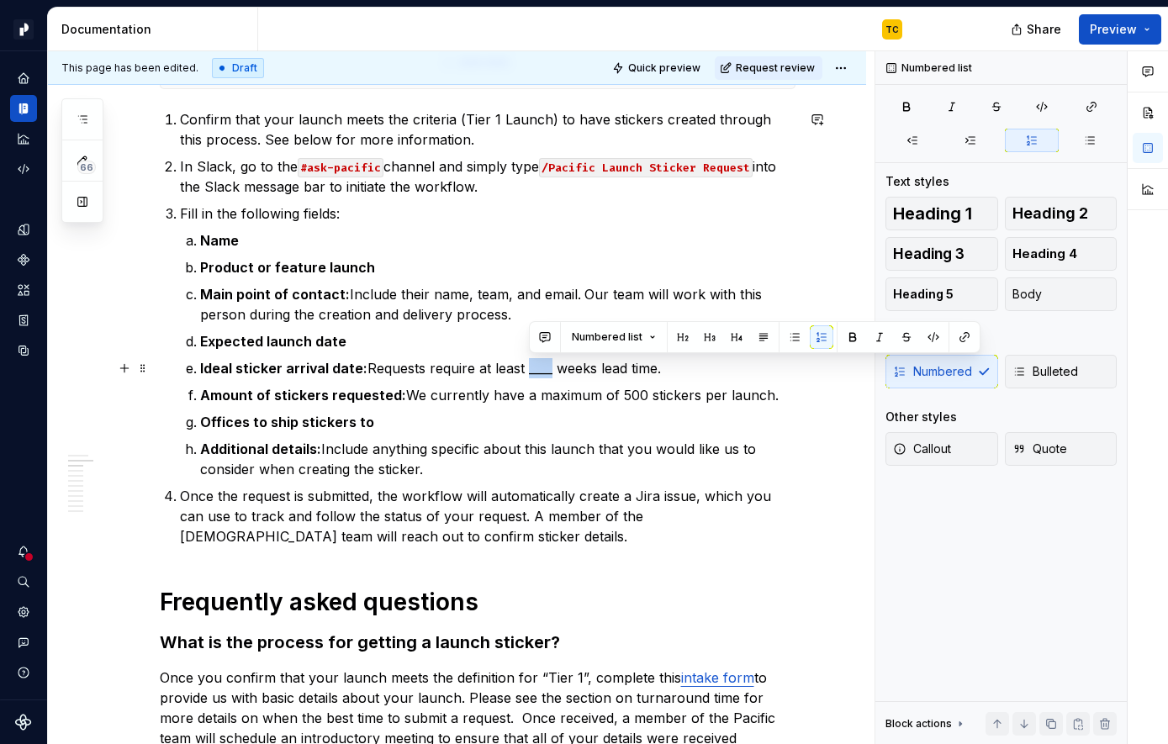
click at [542, 366] on p "Ideal sticker arrival date: Requests require at least ____ weeks lead time." at bounding box center [497, 368] width 595 height 20
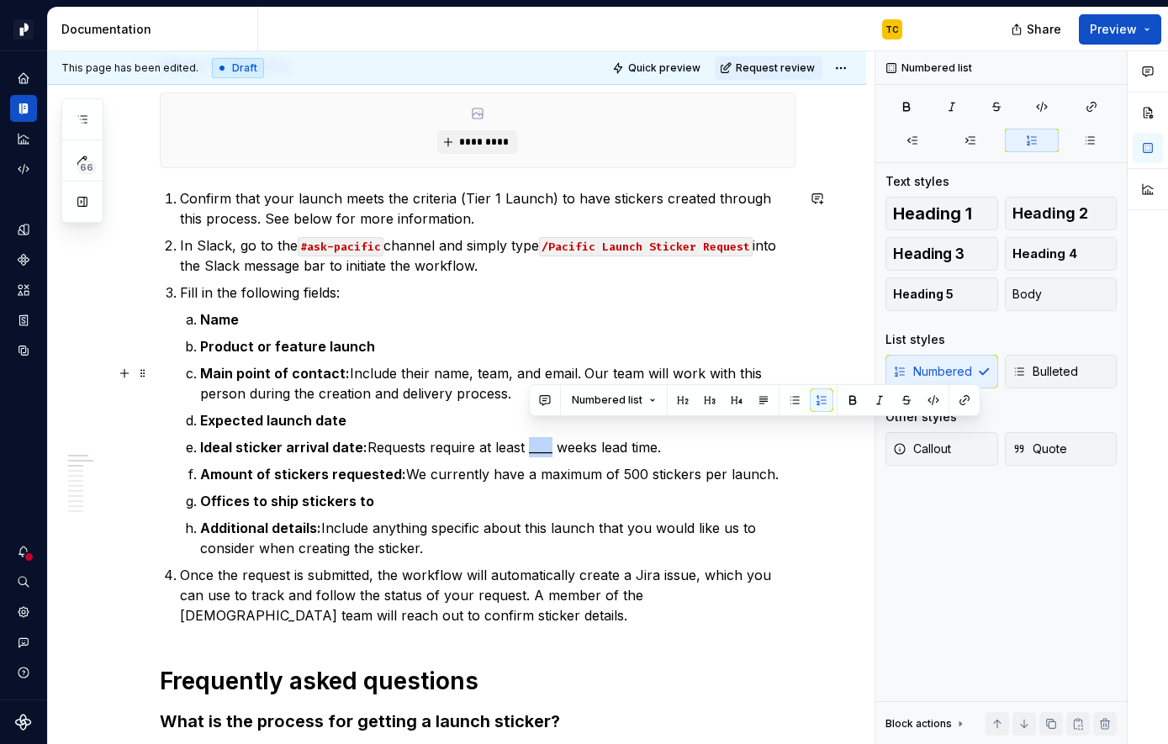
scroll to position [369, 0]
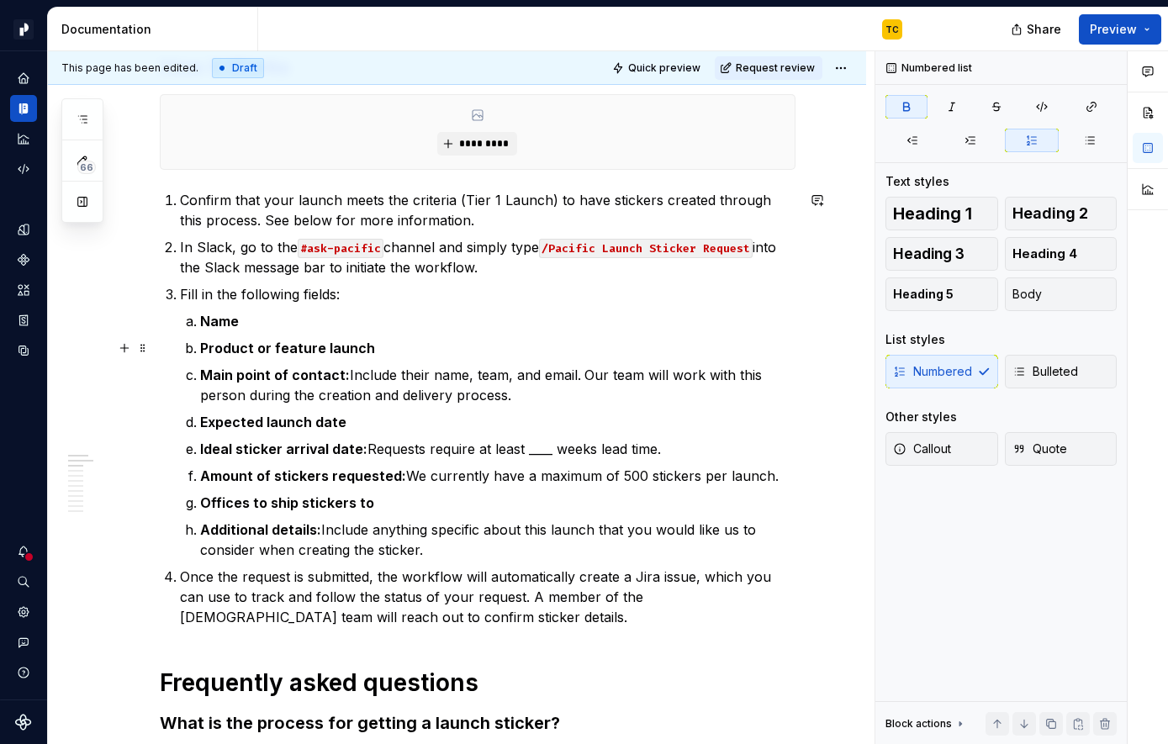
click at [510, 358] on ol "Name Product or feature launch Main point of contact: Include their name, team,…" at bounding box center [497, 435] width 595 height 249
click at [307, 449] on strong "Ideal sticker arrival date:" at bounding box center [283, 449] width 167 height 17
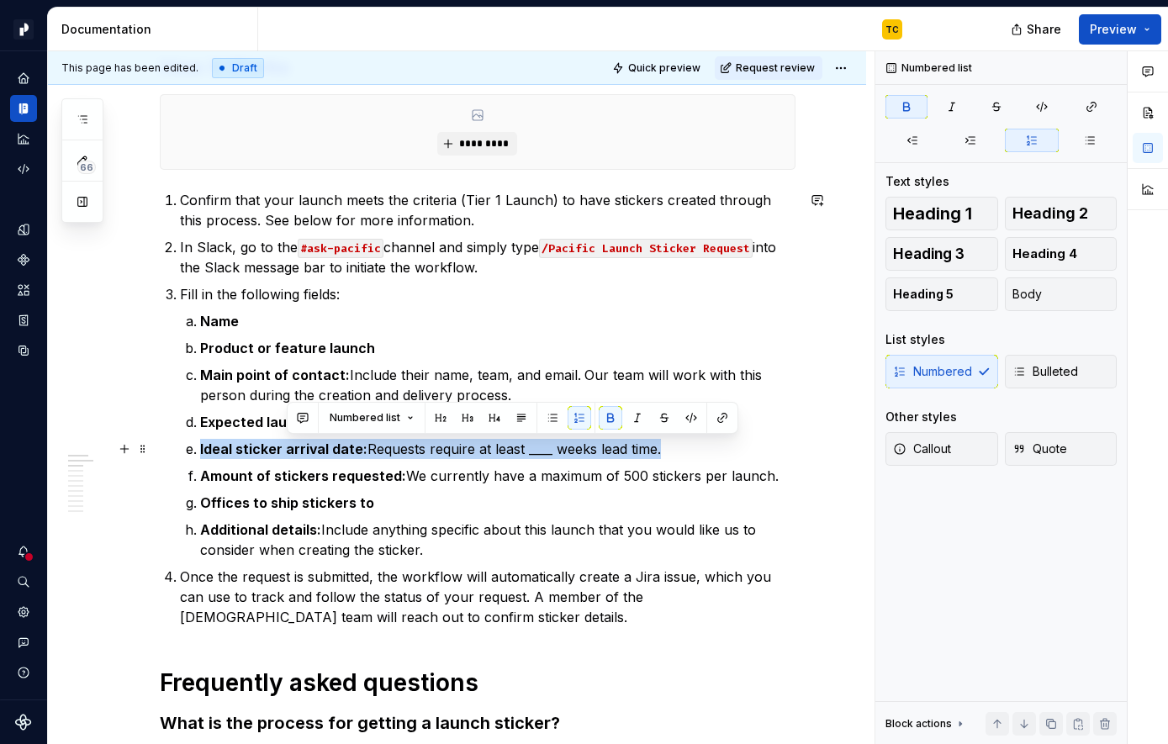
click at [307, 449] on strong "Ideal sticker arrival date:" at bounding box center [283, 449] width 167 height 17
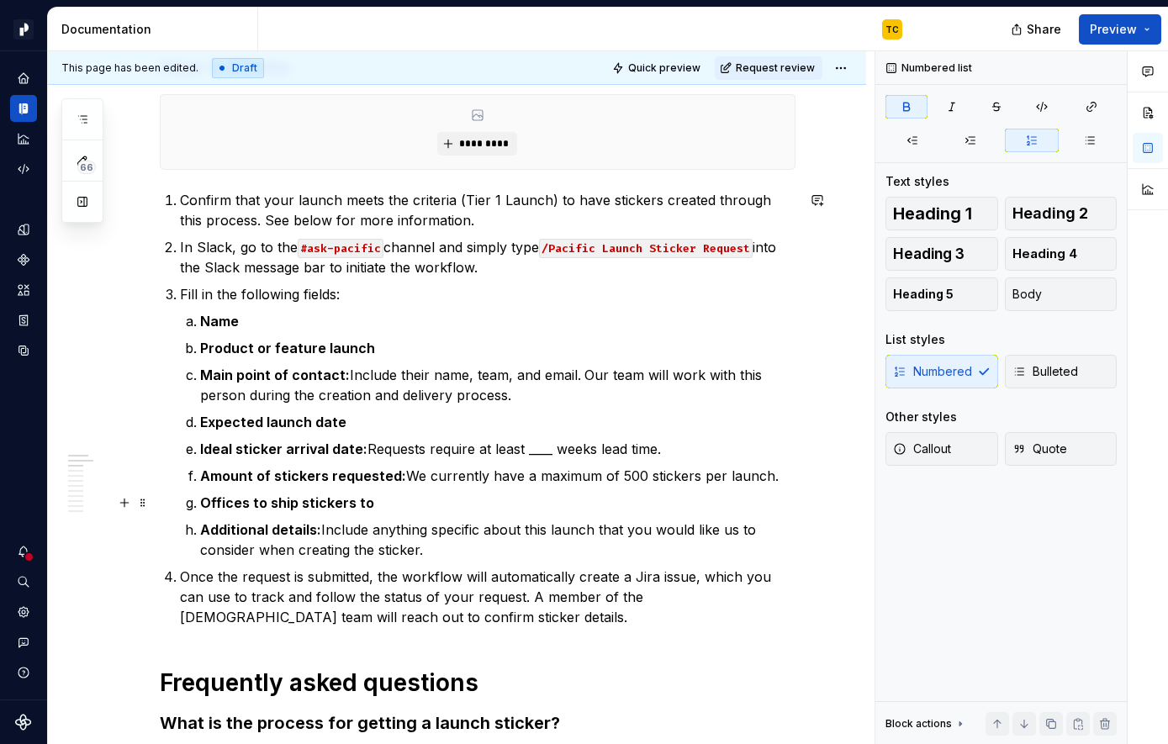
click at [423, 494] on p "Offices to ship stickers to" at bounding box center [497, 503] width 595 height 20
click at [540, 448] on p "Ideal sticker arrival date: Requests require at least ____ weeks lead time." at bounding box center [497, 449] width 595 height 20
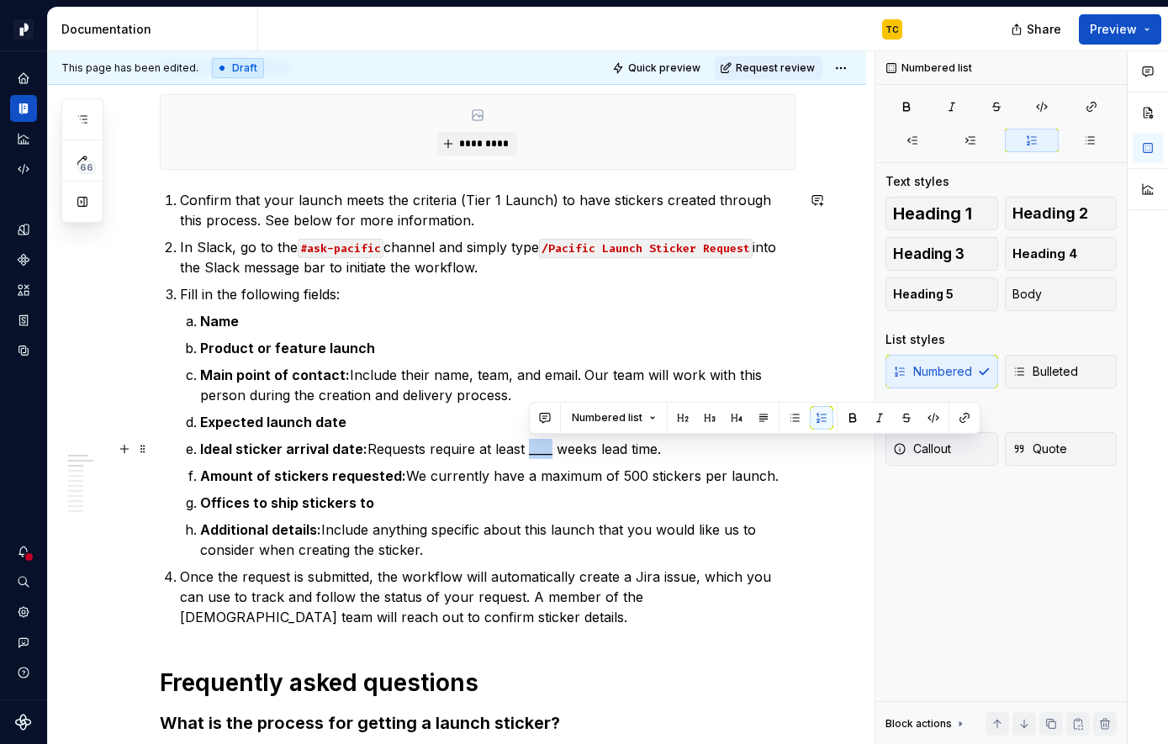
click at [540, 448] on p "Ideal sticker arrival date: Requests require at least ____ weeks lead time." at bounding box center [497, 449] width 595 height 20
type textarea "*"
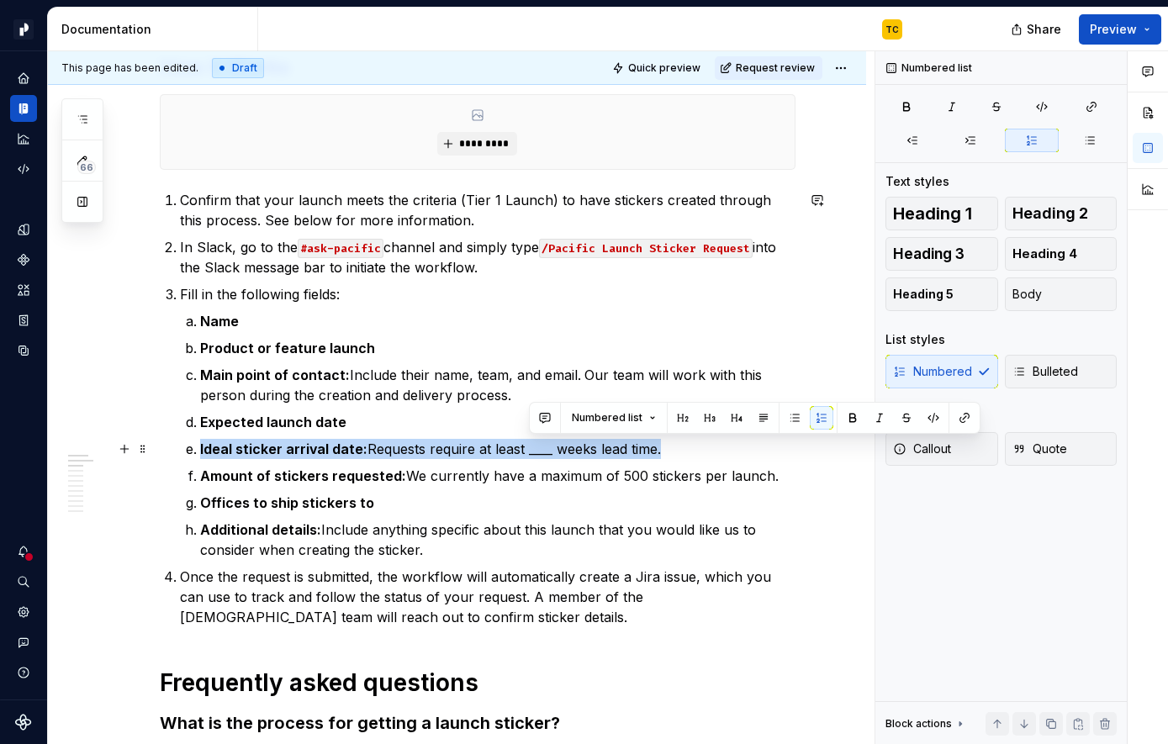
click at [540, 448] on p "Ideal sticker arrival date: Requests require at least ____ weeks lead time." at bounding box center [497, 449] width 595 height 20
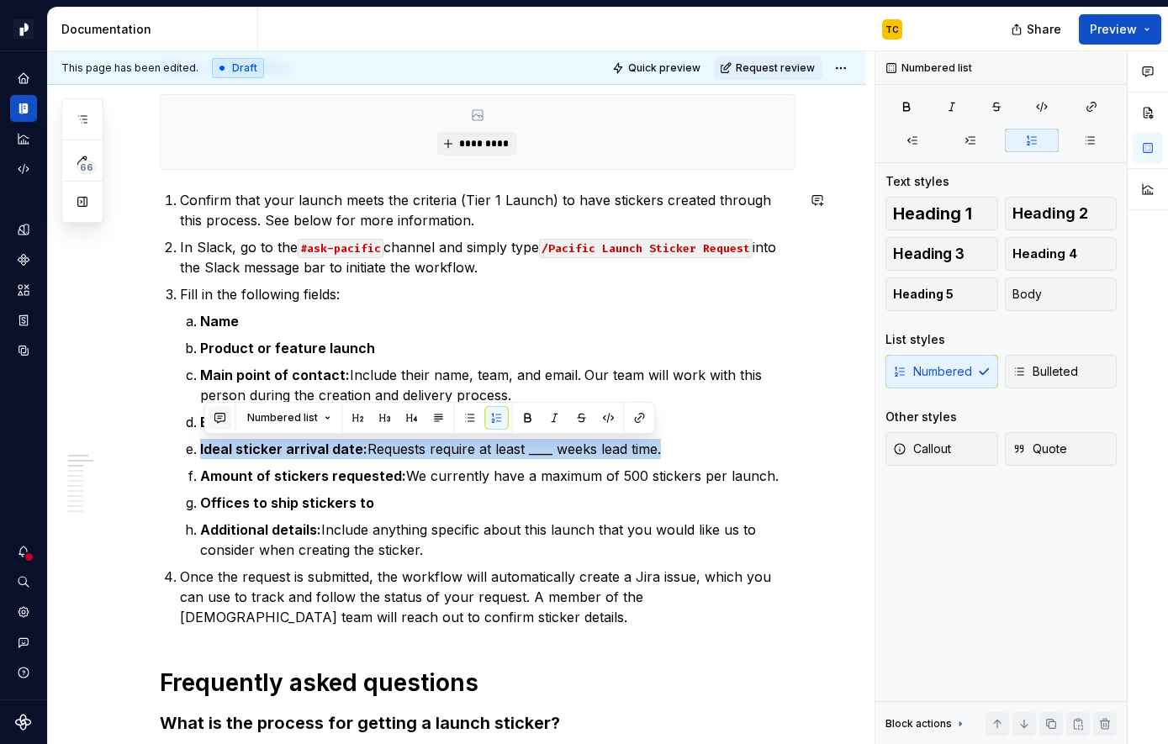
click at [219, 414] on button "button" at bounding box center [221, 418] width 24 height 24
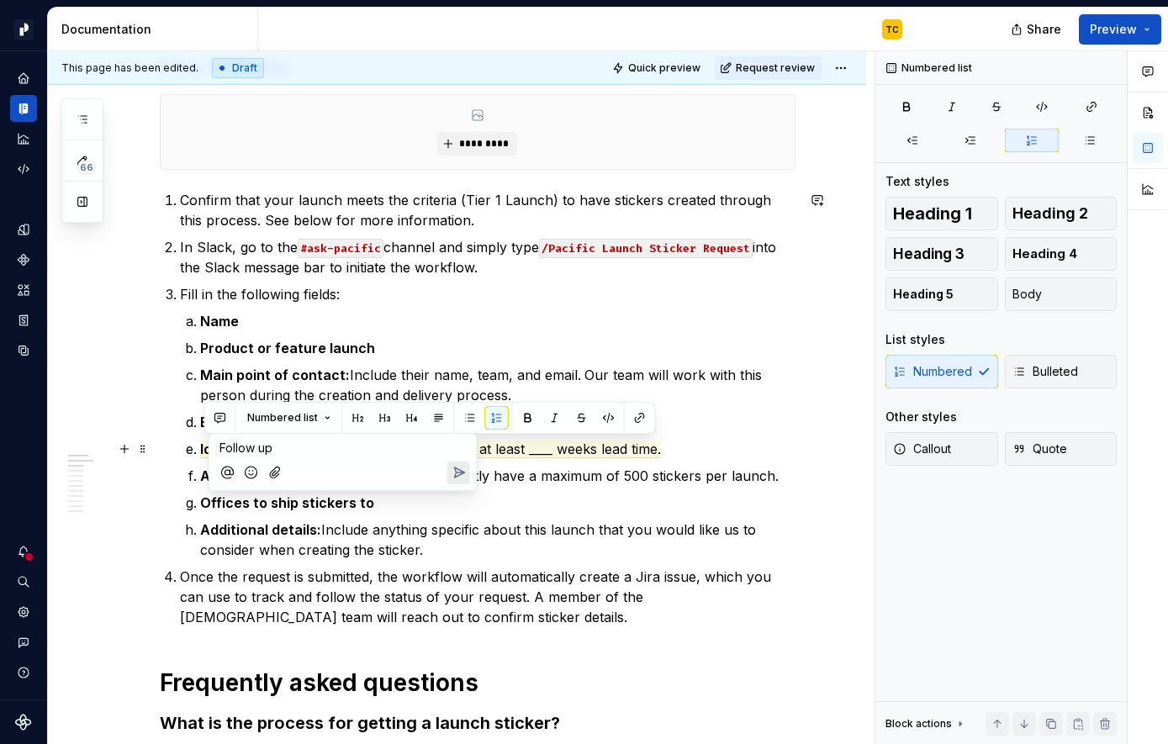
click at [267, 449] on span "Follow up" at bounding box center [245, 448] width 53 height 14
click at [573, 462] on ol "Name Product or feature launch Main point of contact: Include their name, team,…" at bounding box center [497, 435] width 595 height 249
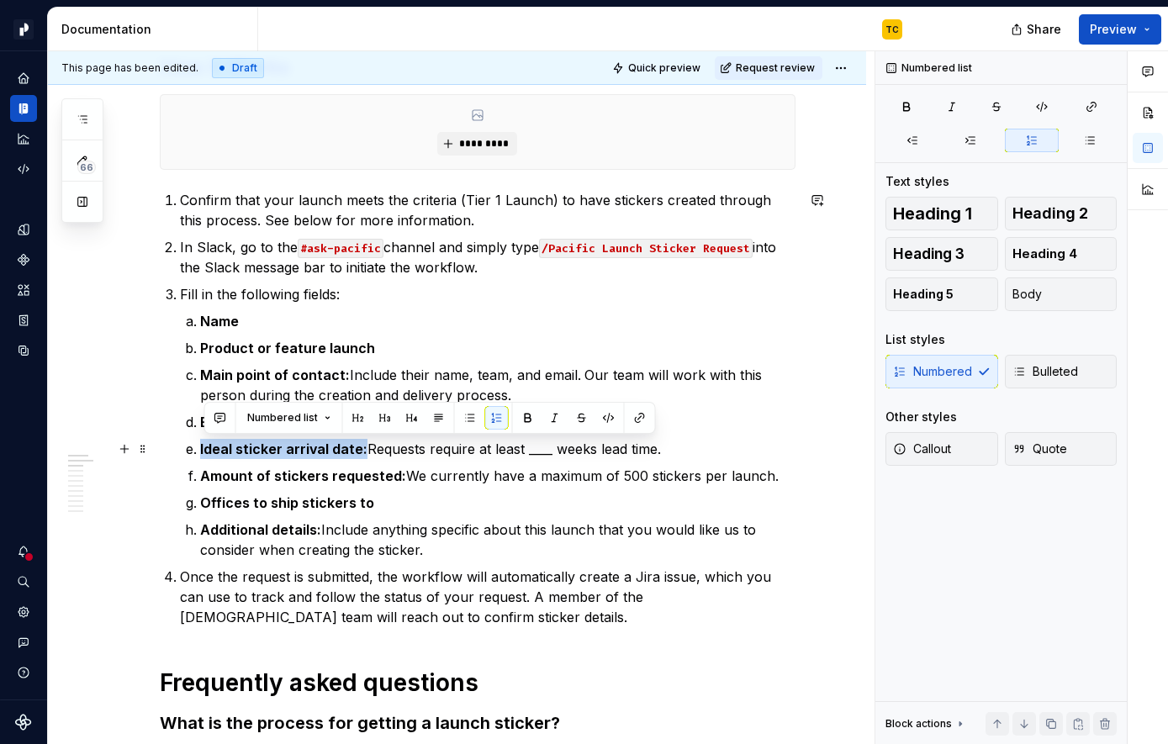
click at [543, 453] on p "Ideal sticker arrival date: Requests require at least ____ weeks lead time." at bounding box center [497, 449] width 595 height 20
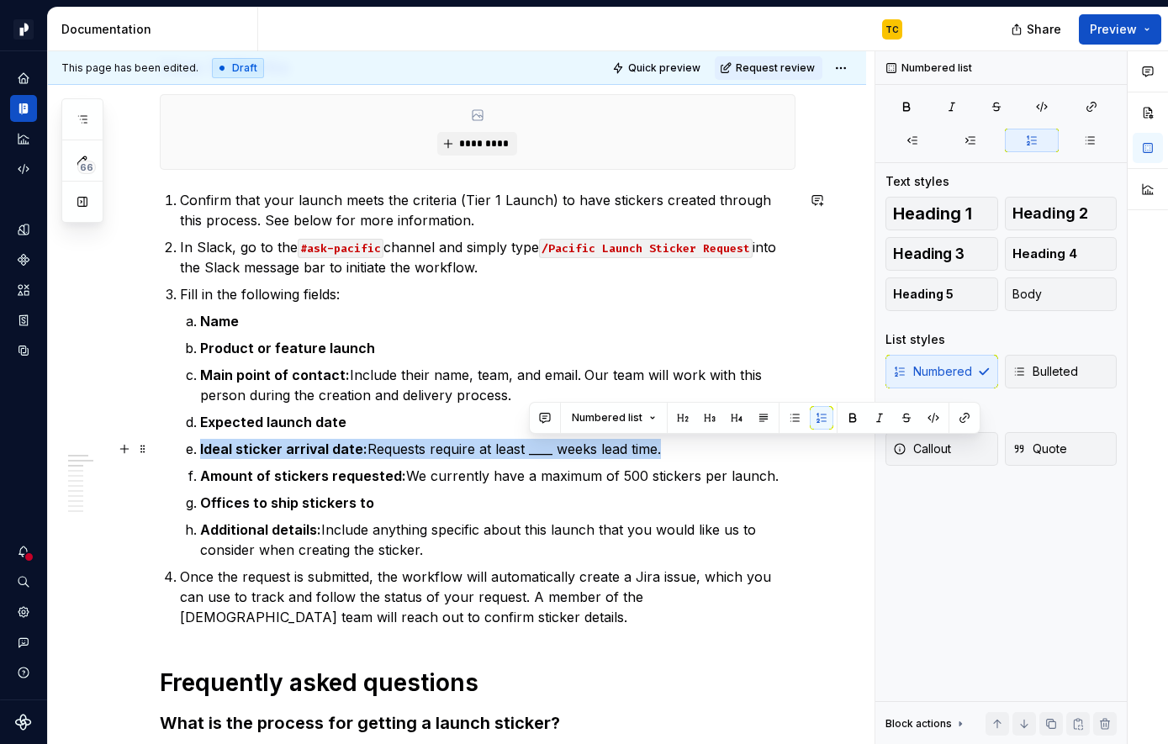
click at [543, 453] on p "Ideal sticker arrival date: Requests require at least ____ weeks lead time." at bounding box center [497, 449] width 595 height 20
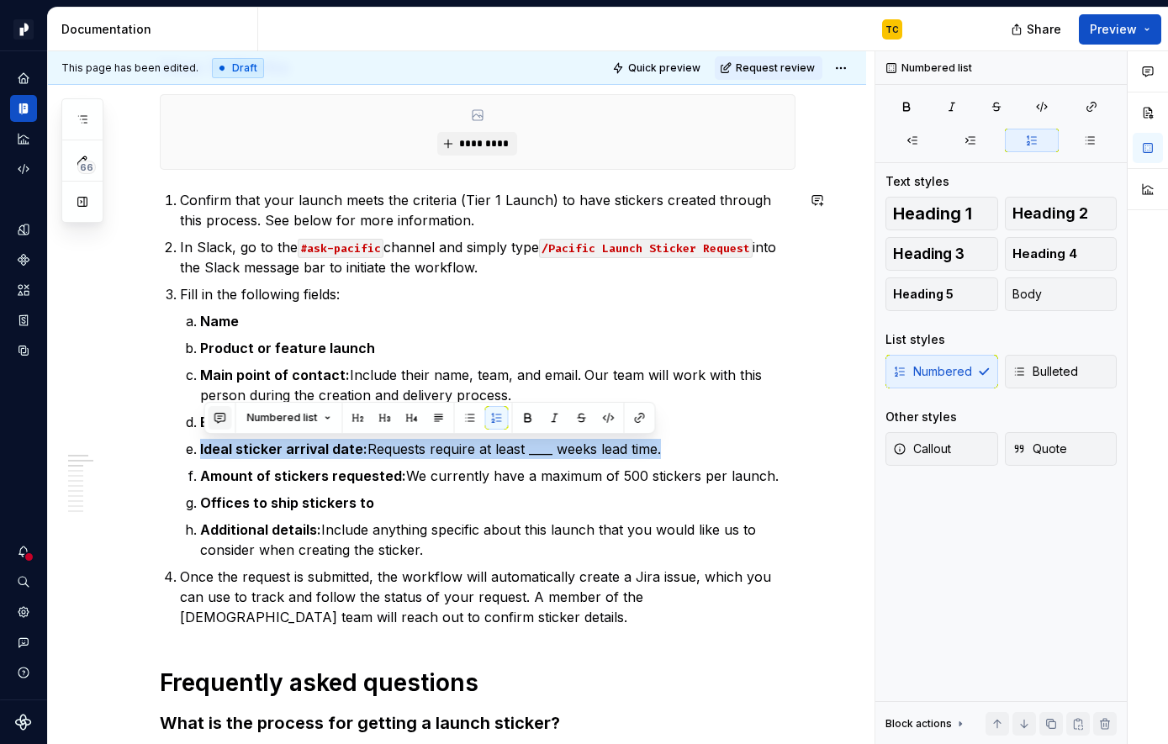
click at [216, 413] on button "button" at bounding box center [221, 418] width 24 height 24
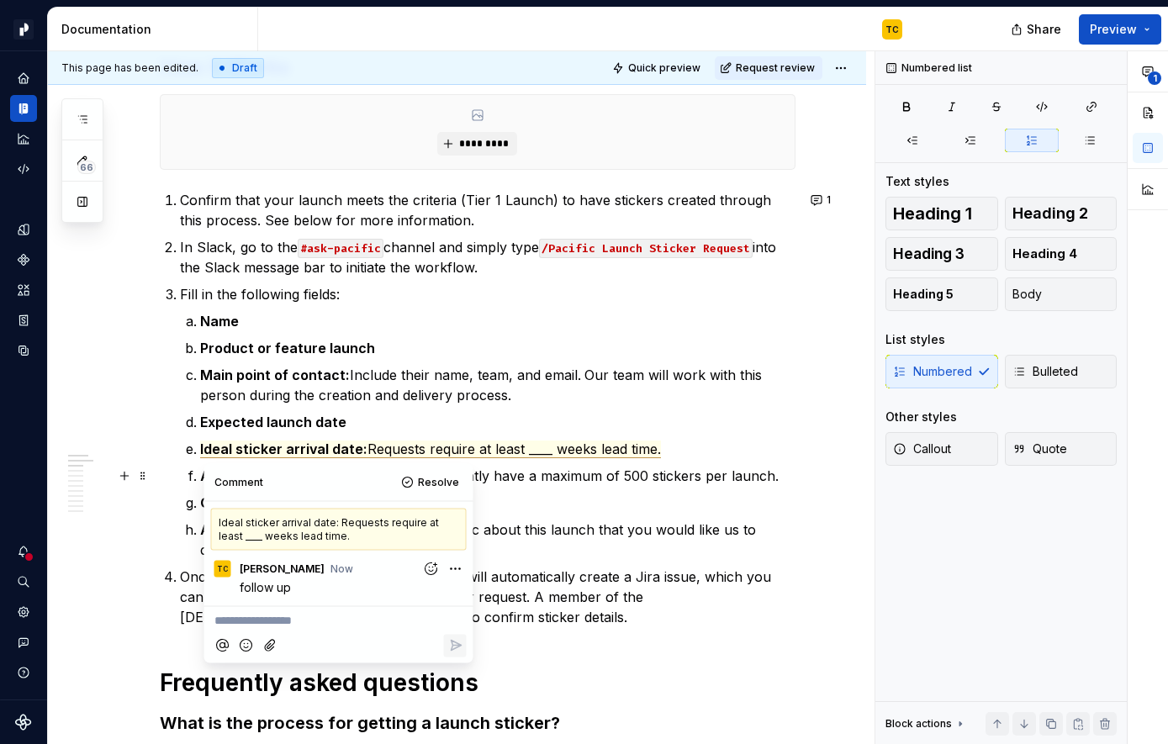
click at [596, 485] on p "Amount of stickers requested: We currently have a maximum of 500 stickers per l…" at bounding box center [497, 476] width 595 height 20
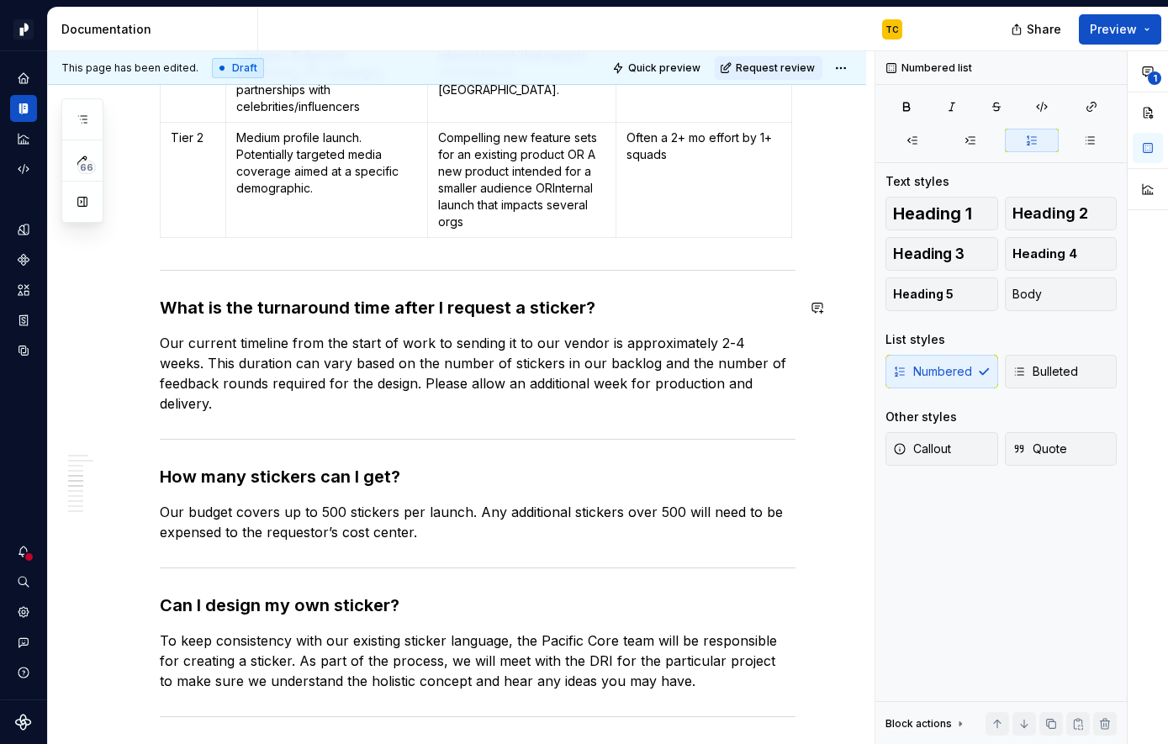
scroll to position [1451, 0]
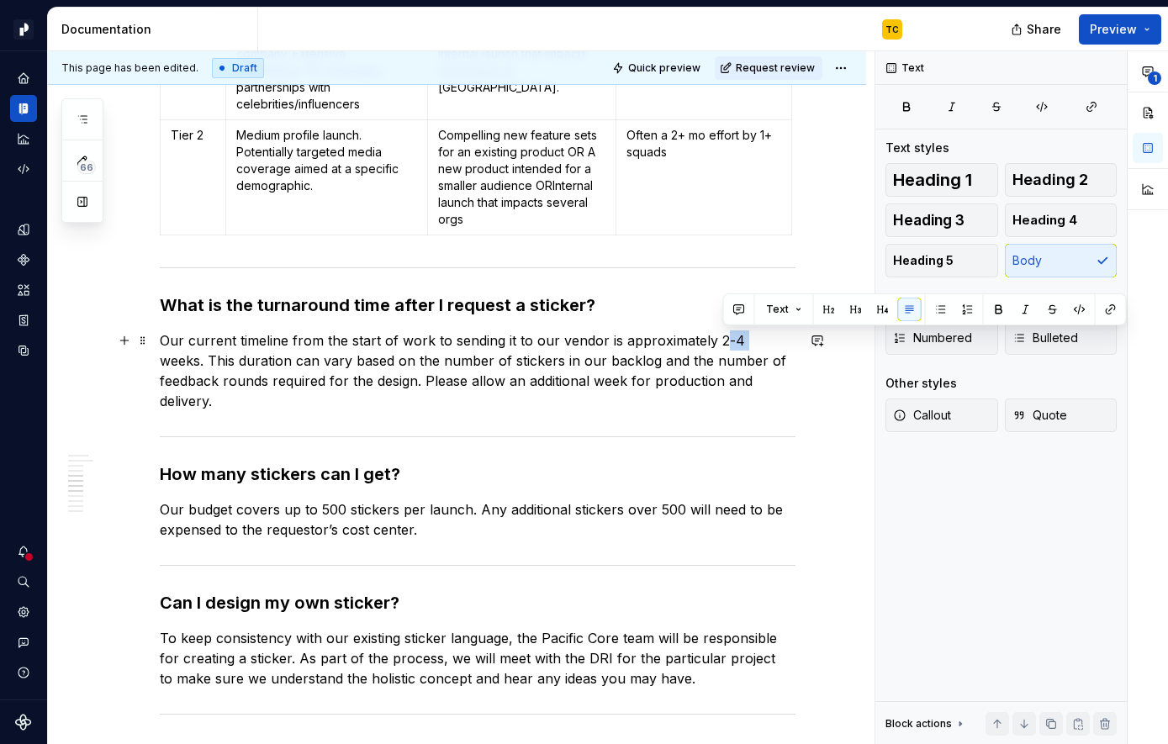
drag, startPoint x: 740, startPoint y: 342, endPoint x: 723, endPoint y: 342, distance: 16.8
click at [723, 342] on p "Our current timeline from the start of work to sending it to our vendor is appr…" at bounding box center [478, 370] width 636 height 81
click at [696, 351] on p "Our current timeline from the start of work to sending it to our vendor is appr…" at bounding box center [478, 370] width 636 height 81
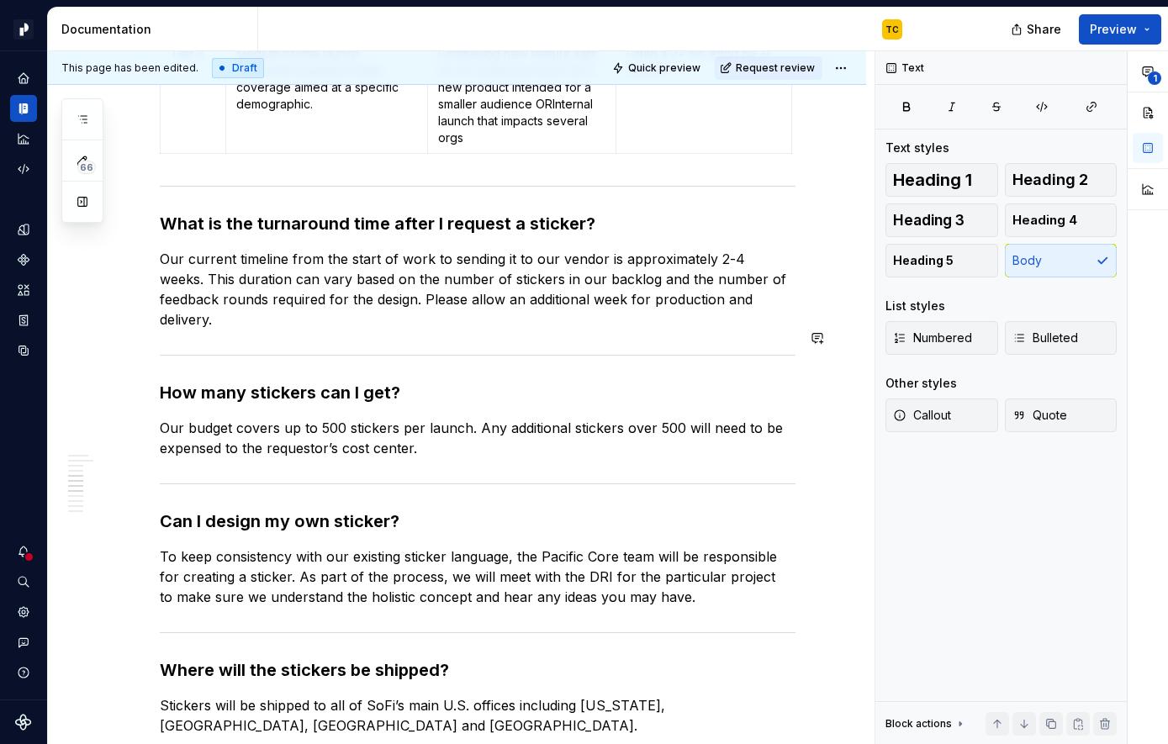
scroll to position [1534, 0]
click at [602, 299] on p "Our current timeline from the start of work to sending it to our vendor is appr…" at bounding box center [478, 288] width 636 height 81
click at [758, 298] on p "Our current timeline from the start of work to sending it to our vendor is appr…" at bounding box center [478, 288] width 636 height 81
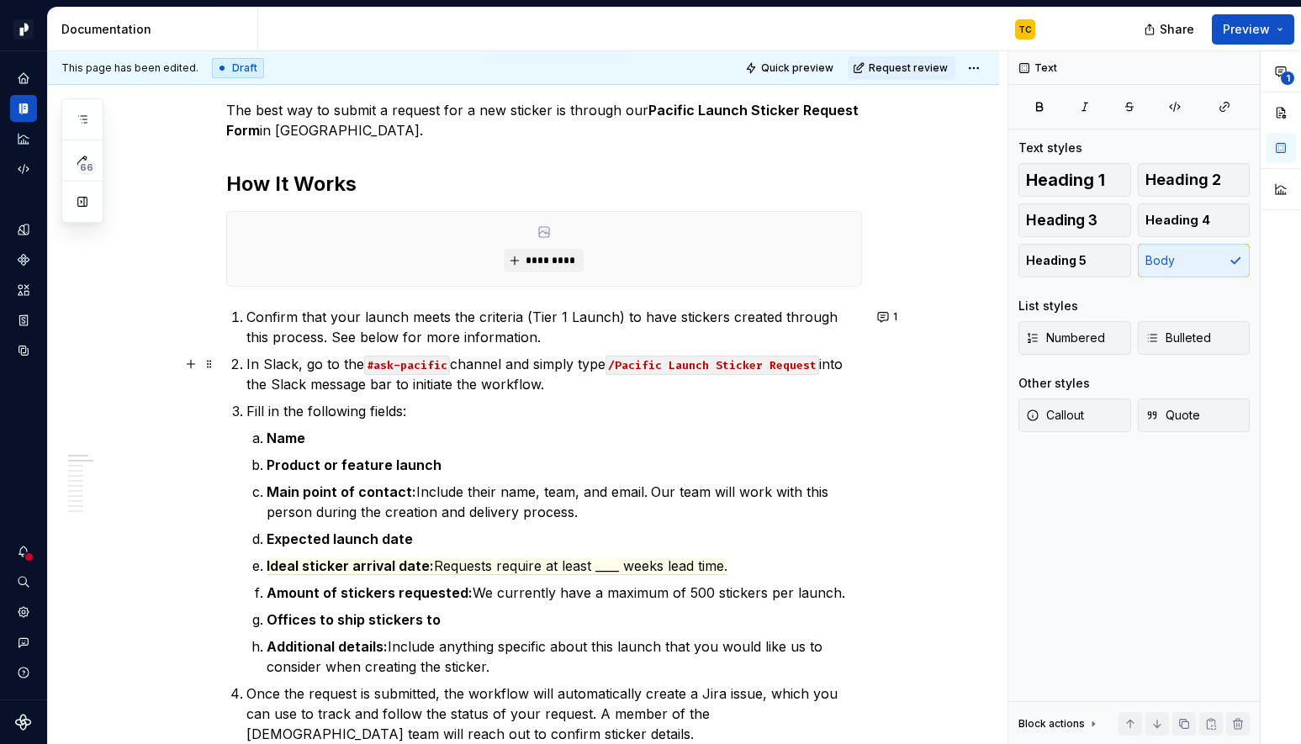
scroll to position [392, 0]
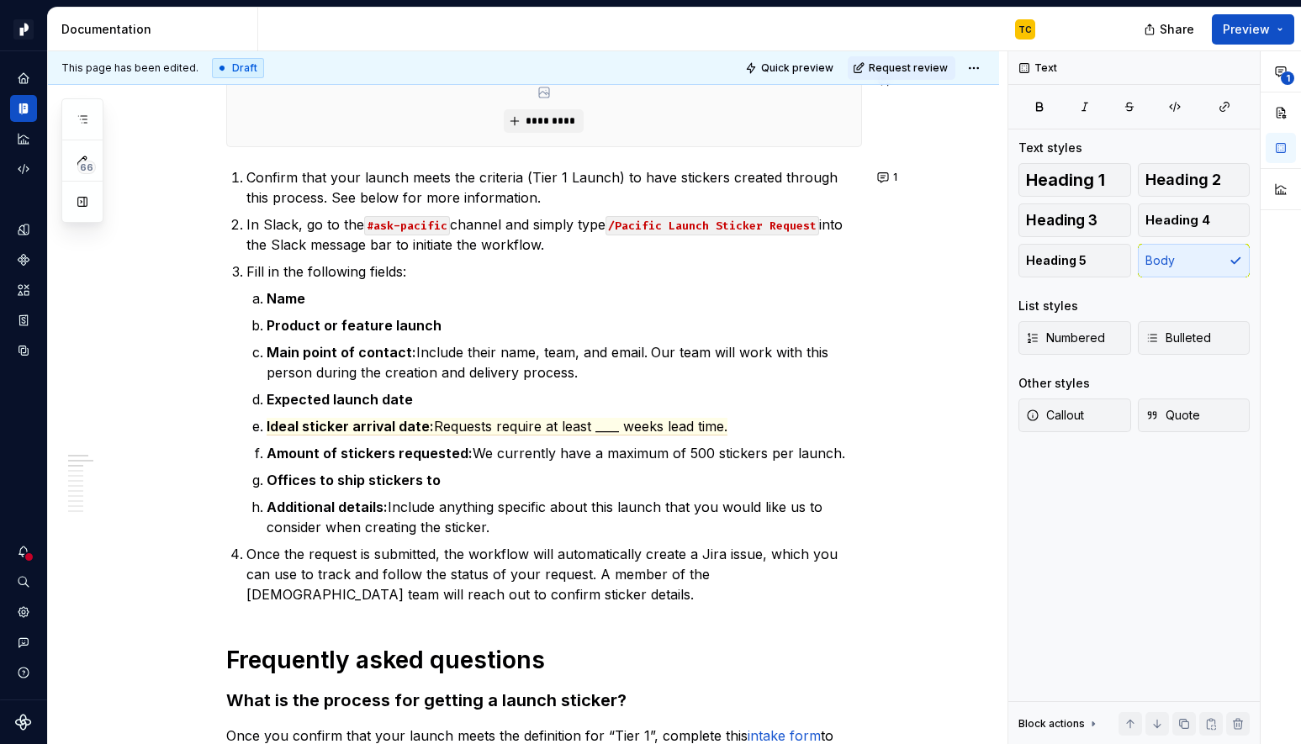
type textarea "*"
